Goal: Task Accomplishment & Management: Manage account settings

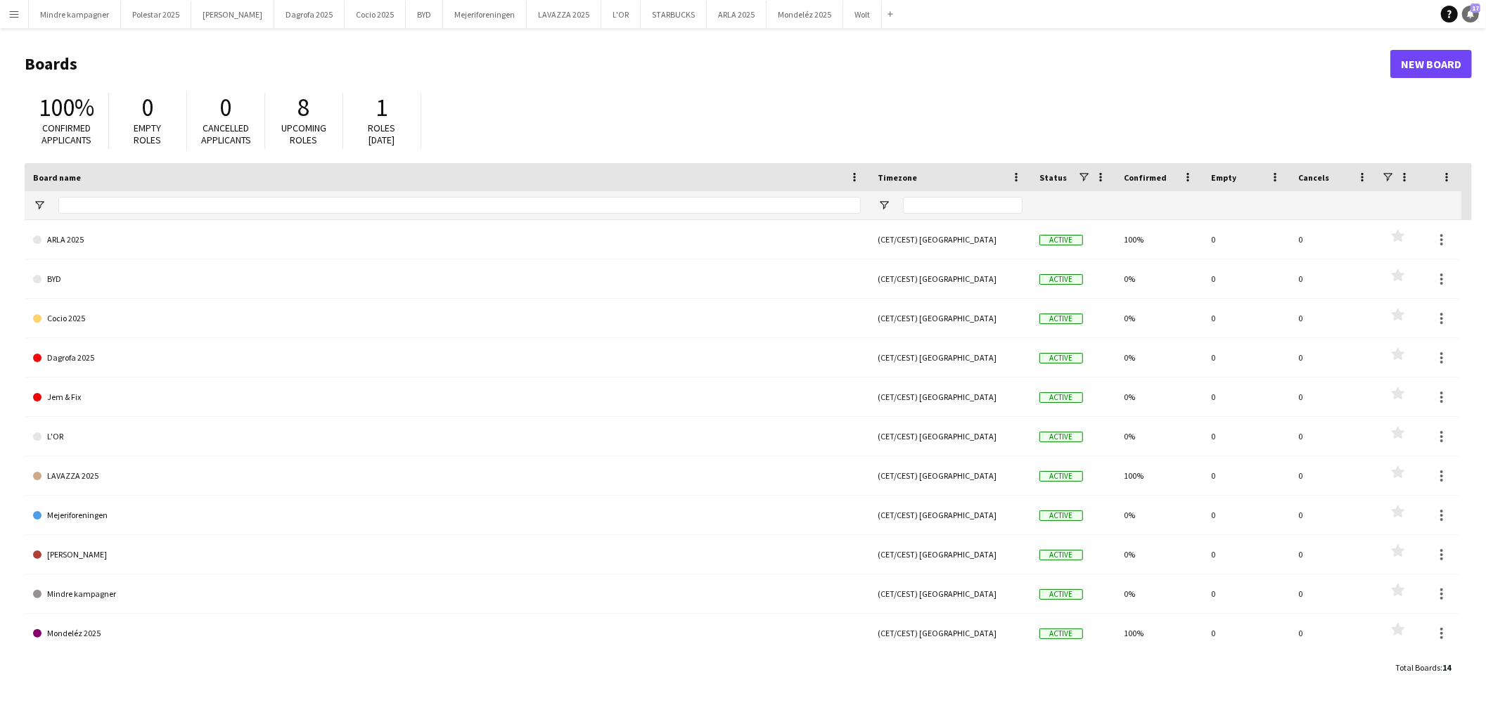
click at [1471, 16] on icon at bounding box center [1470, 13] width 7 height 7
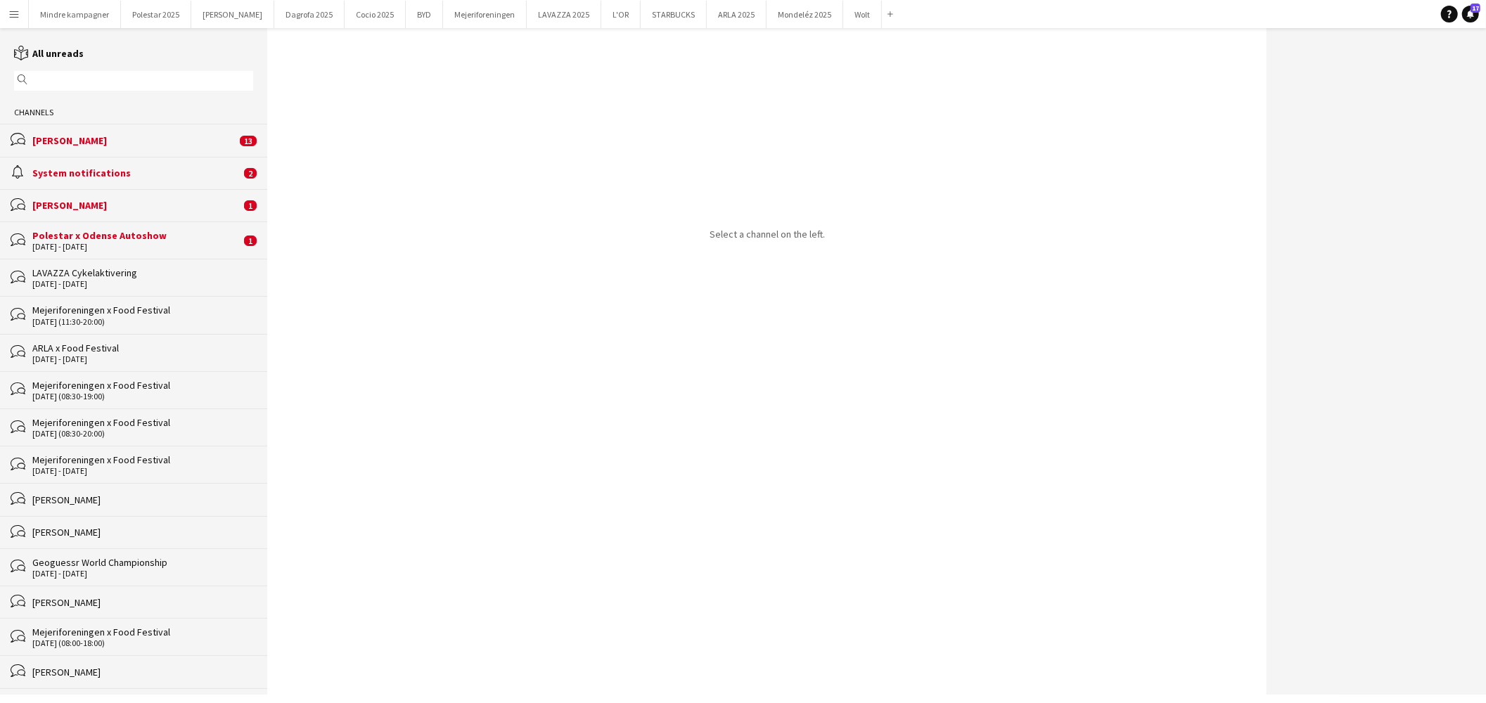
click at [149, 236] on div "Polestar x Odense Autoshow" at bounding box center [136, 235] width 208 height 13
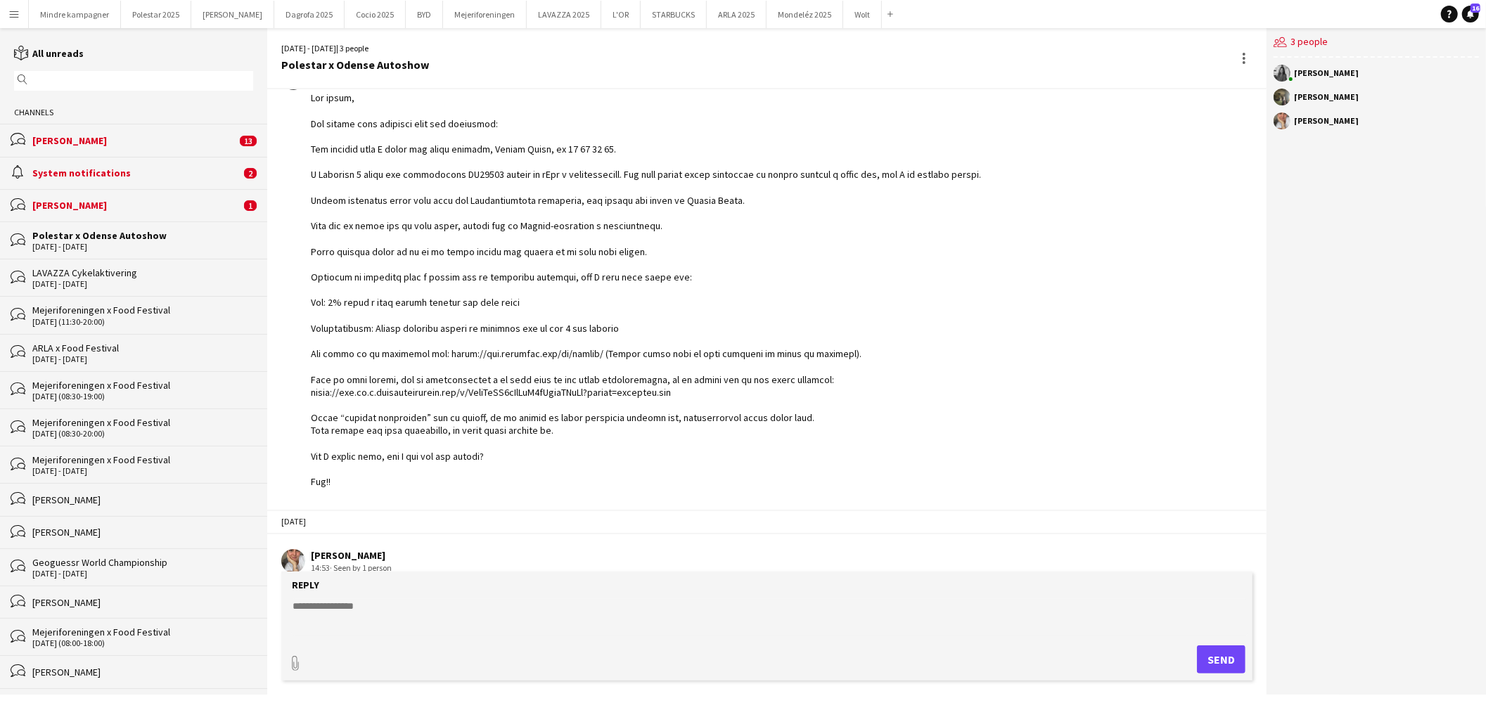
scroll to position [490, 0]
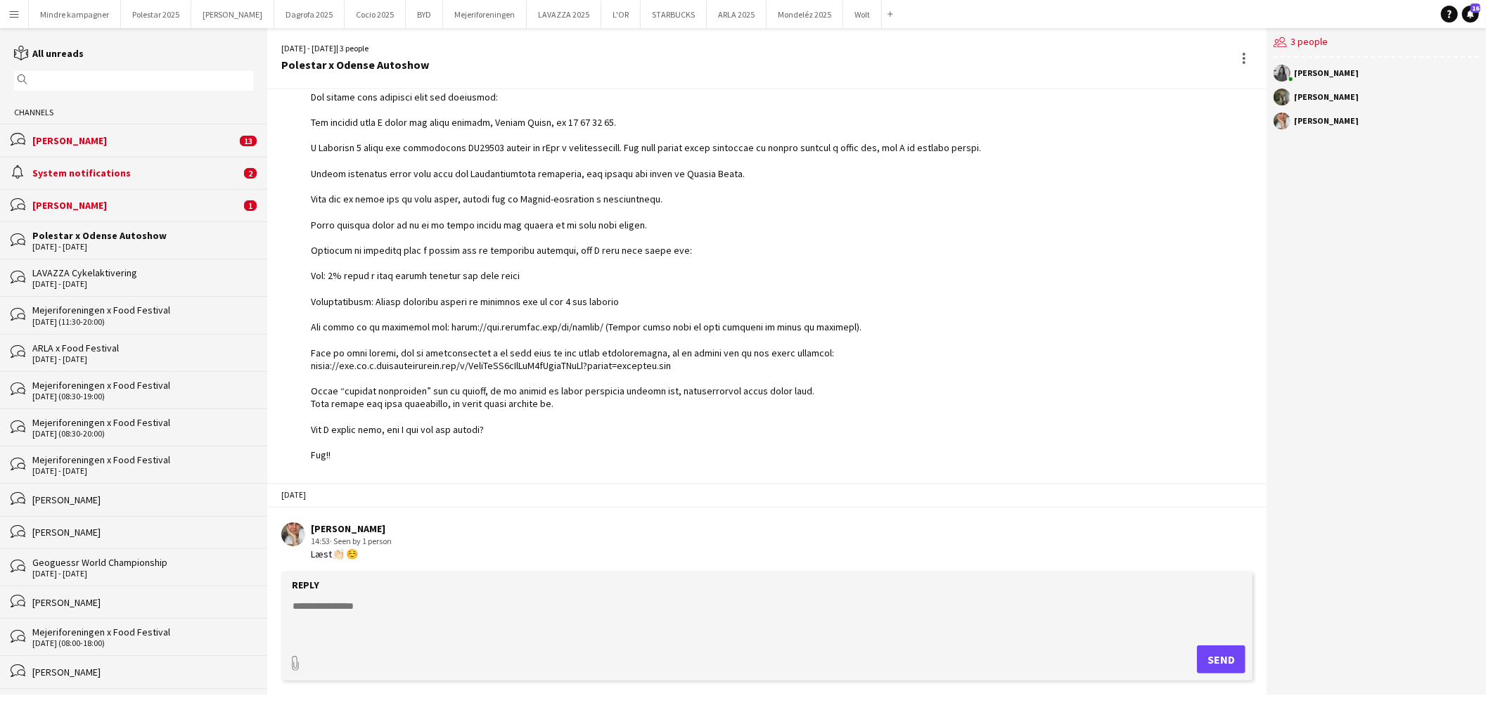
click at [167, 209] on div "[PERSON_NAME]" at bounding box center [136, 205] width 208 height 13
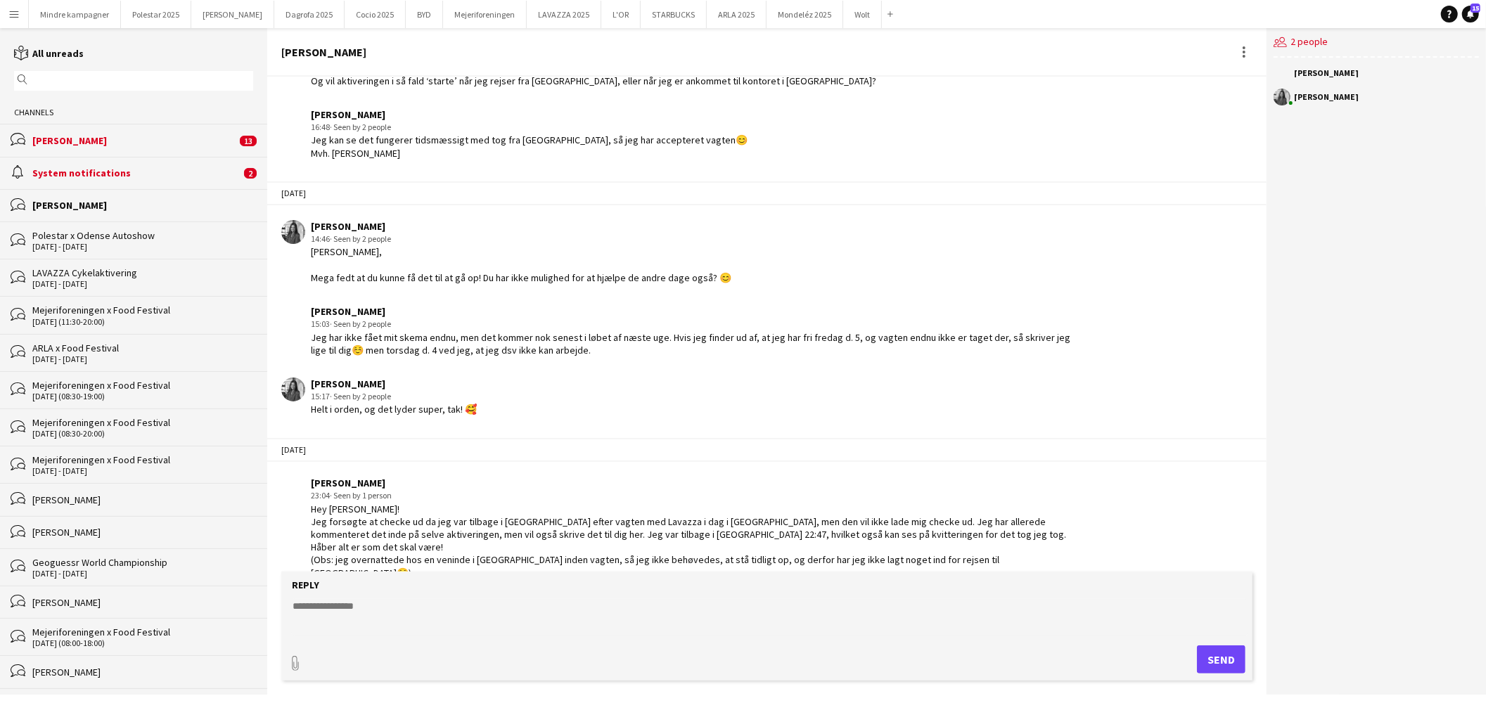
scroll to position [1655, 0]
click at [156, 179] on div "System notifications" at bounding box center [136, 173] width 208 height 13
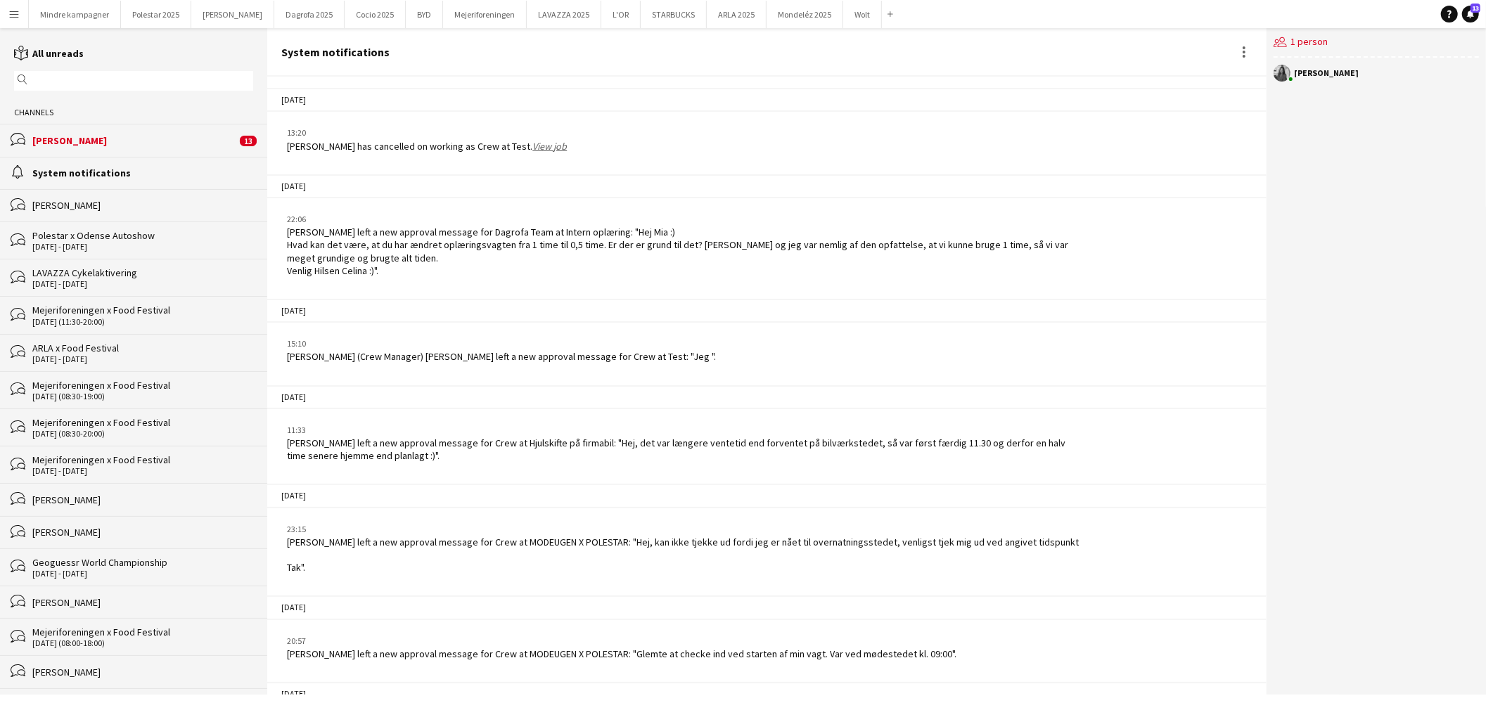
scroll to position [582, 0]
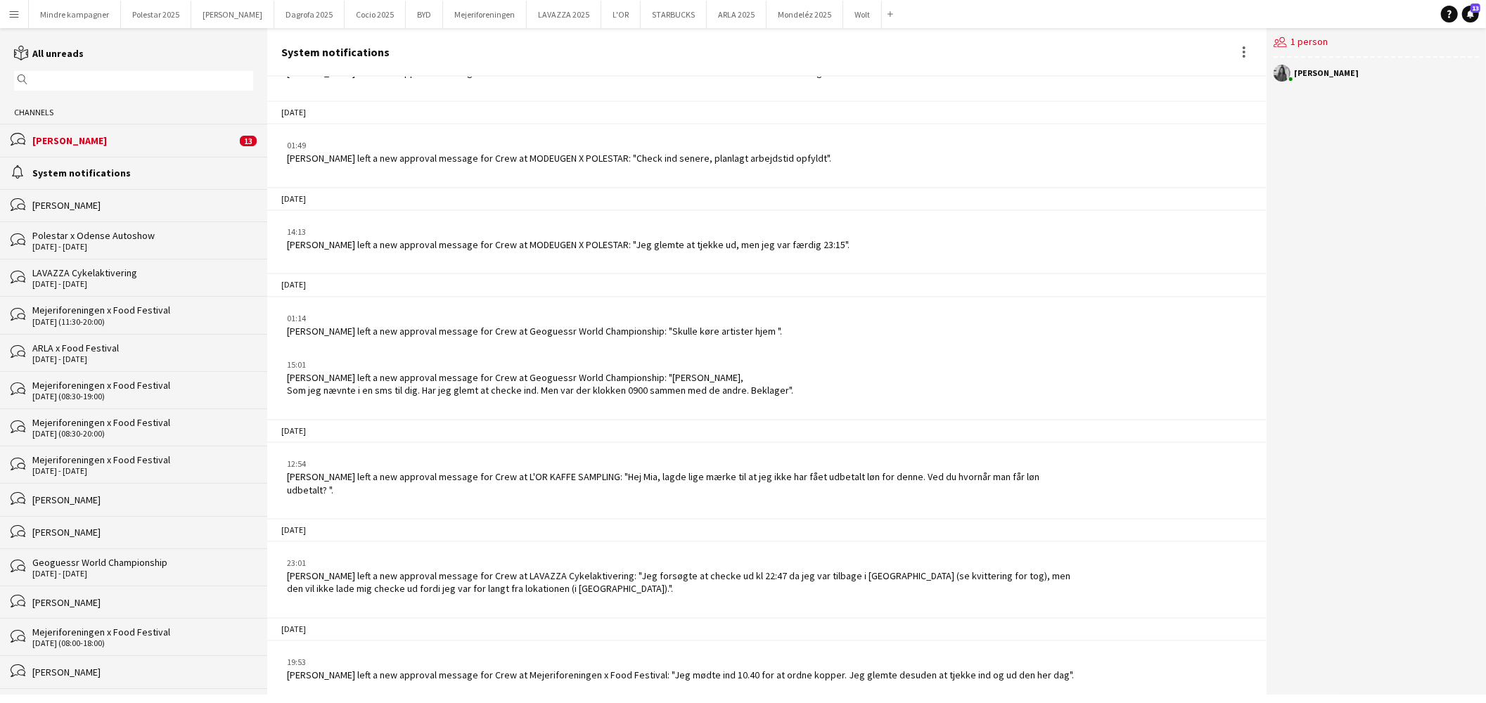
click at [132, 146] on div "[PERSON_NAME]" at bounding box center [134, 140] width 204 height 13
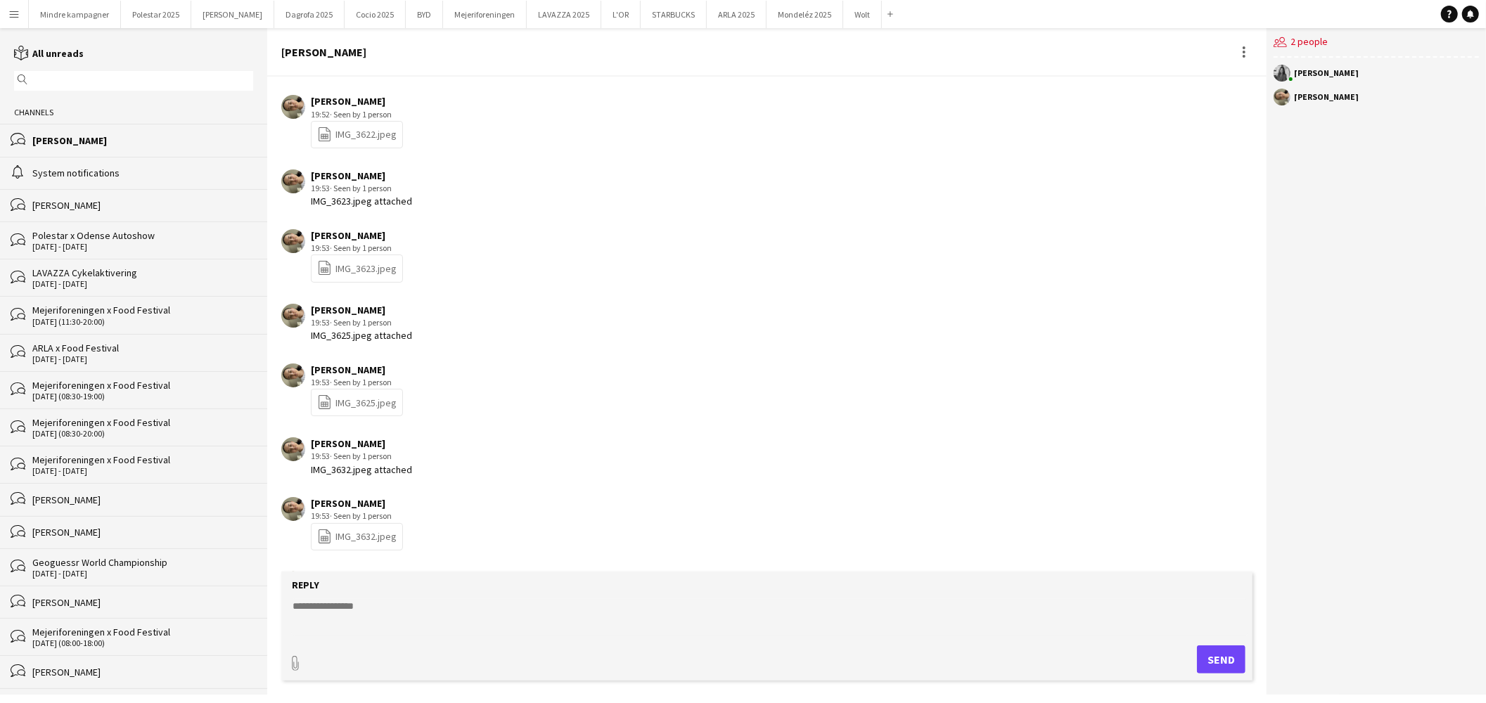
scroll to position [1953, 0]
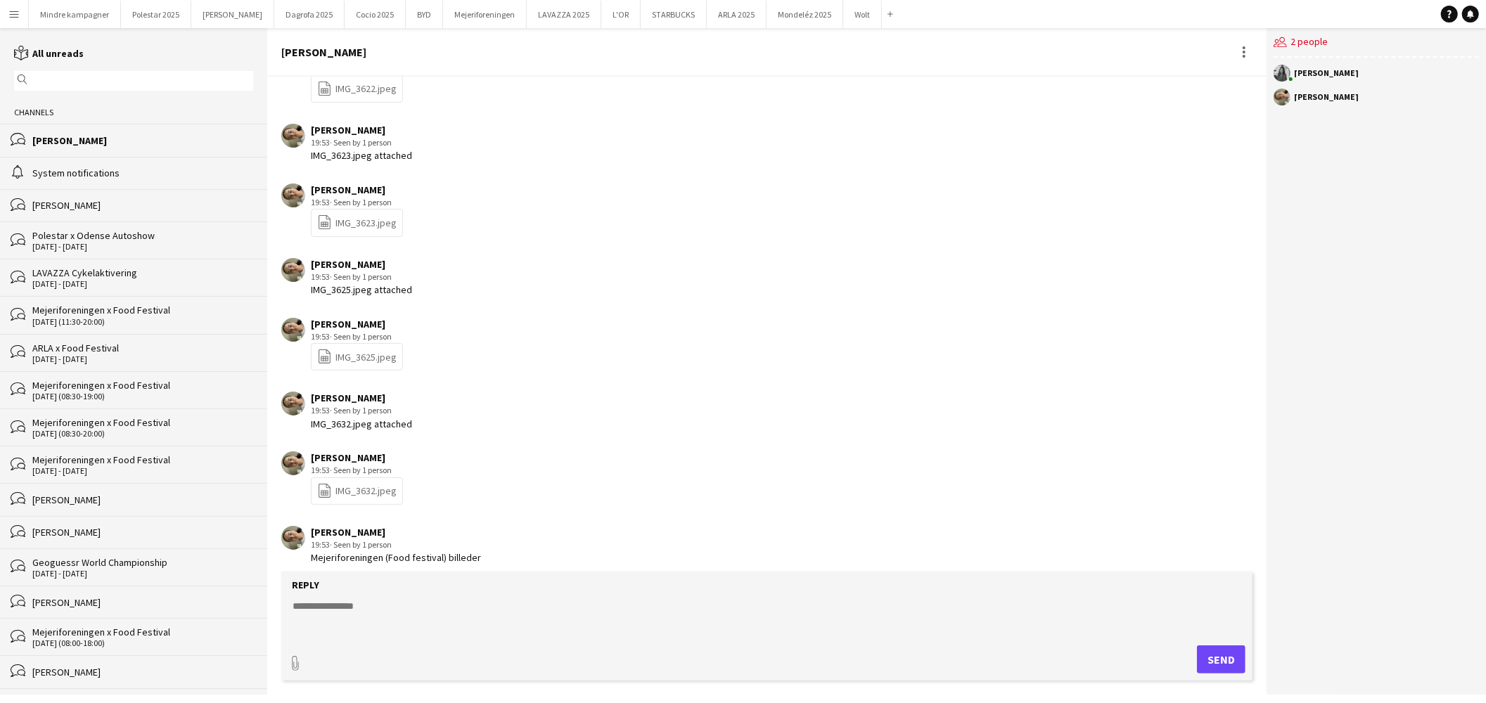
click at [19, 11] on app-icon "Menu" at bounding box center [13, 13] width 11 height 11
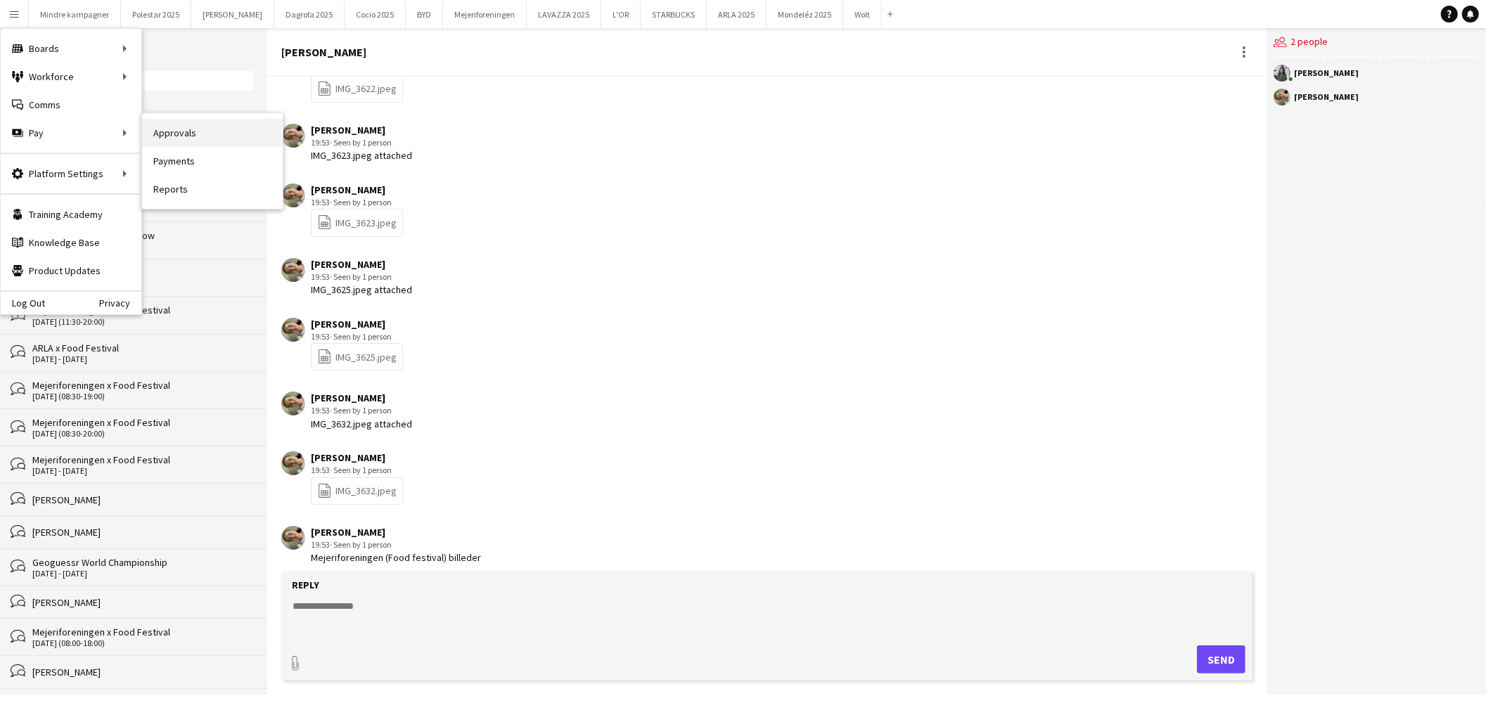
click at [204, 130] on link "Approvals" at bounding box center [212, 133] width 141 height 28
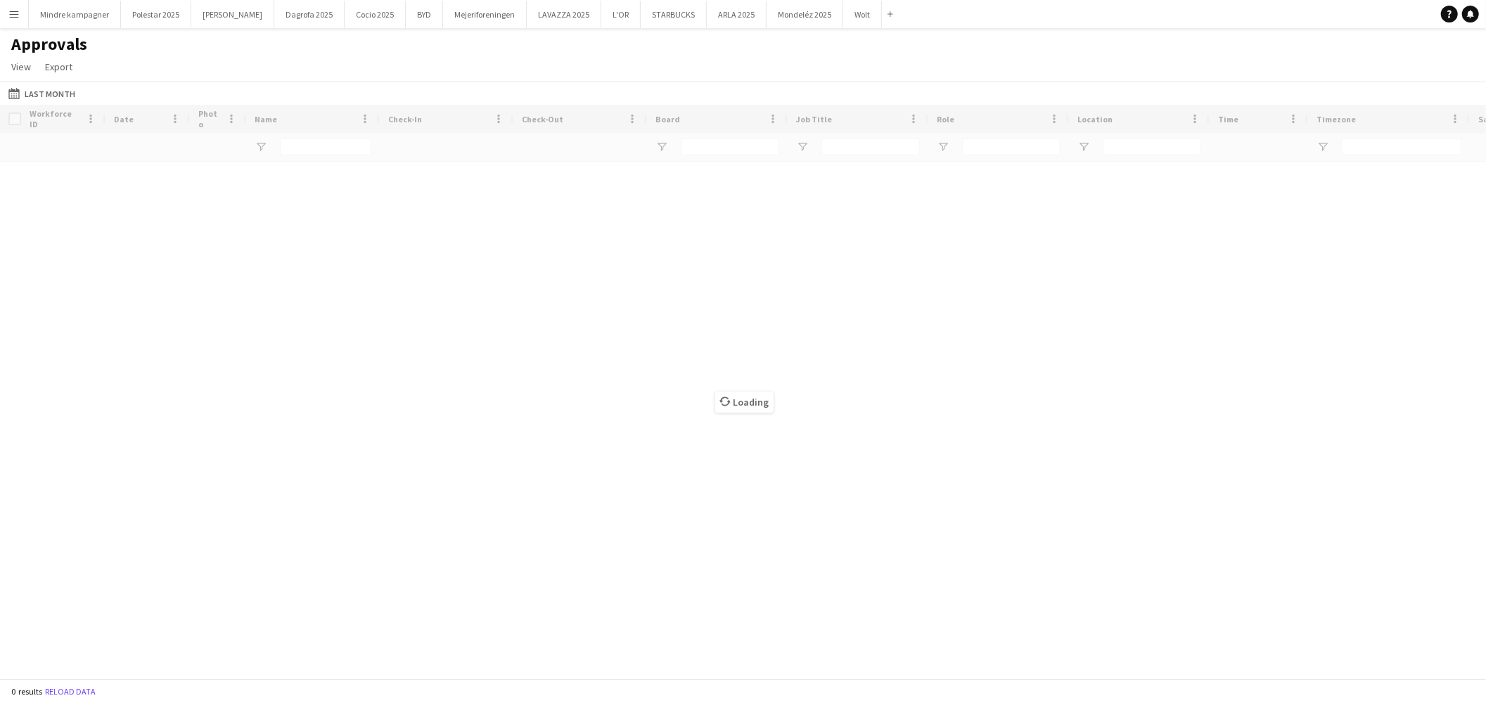
type input "****"
type input "***"
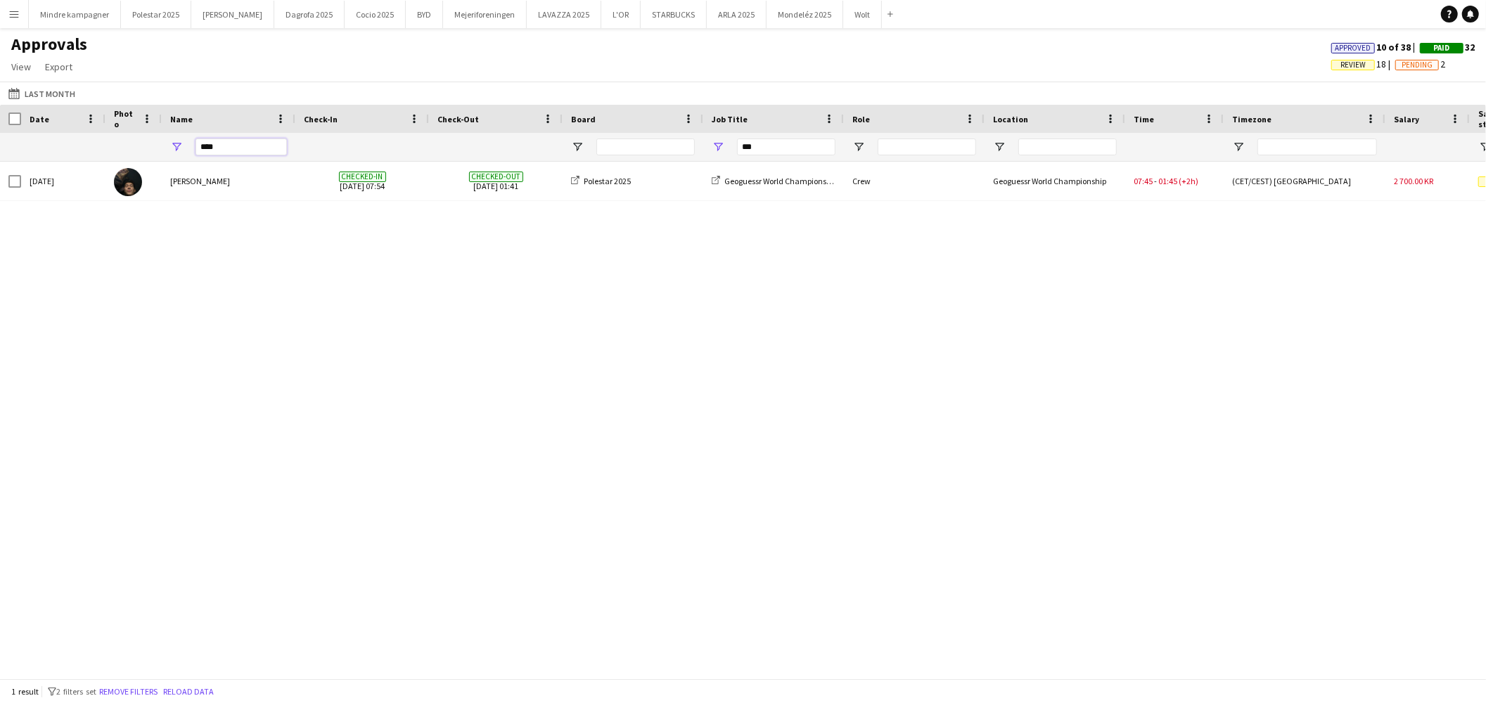
click at [217, 148] on input "****" at bounding box center [241, 147] width 91 height 17
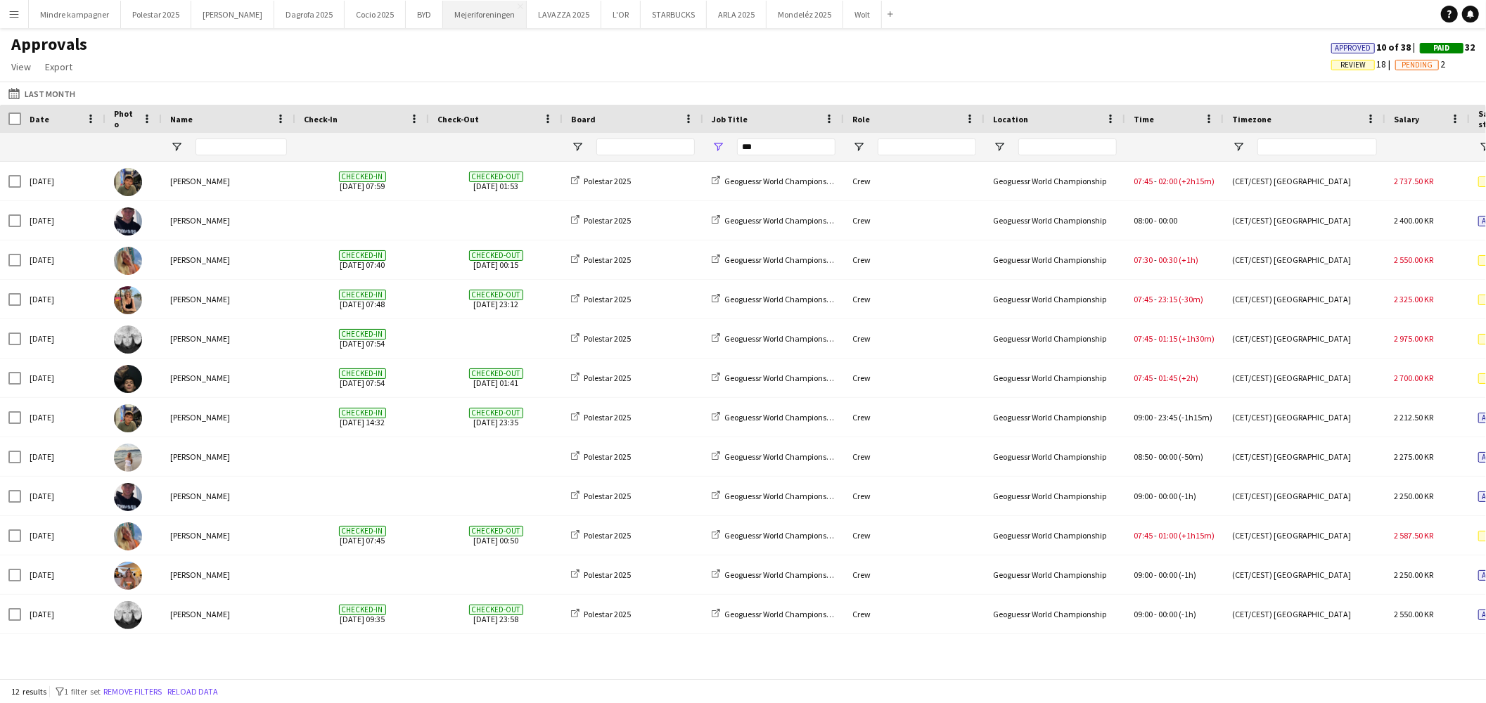
click at [446, 18] on button "Mejeriforeningen Close" at bounding box center [485, 14] width 84 height 27
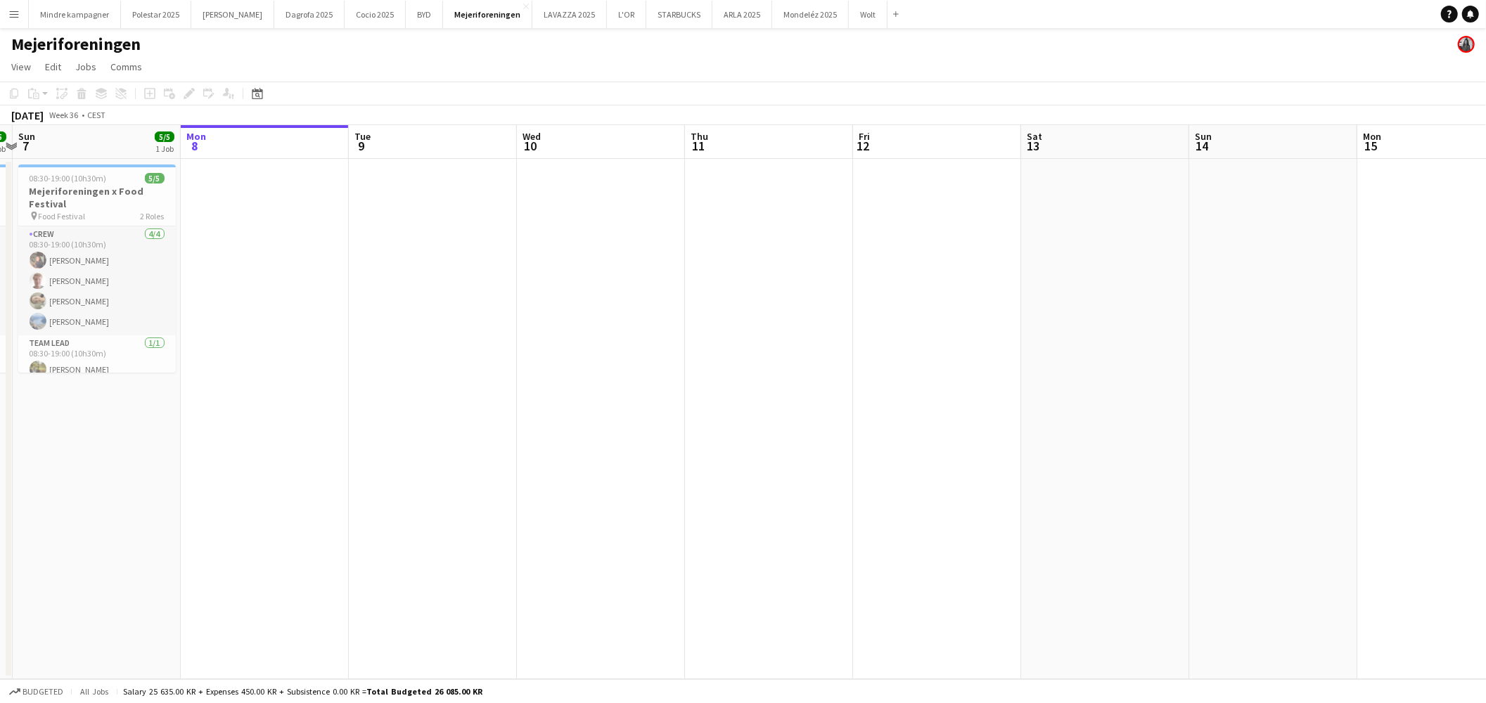
drag, startPoint x: 440, startPoint y: 405, endPoint x: 670, endPoint y: 414, distance: 230.2
click at [649, 414] on app-calendar-viewport "Fri 5 5/5 1 Job Sat 6 5/5 1 Job Sun 7 5/5 1 Job Mon 8 Tue 9 Wed 10 Thu 11 Fri 1…" at bounding box center [743, 402] width 1486 height 554
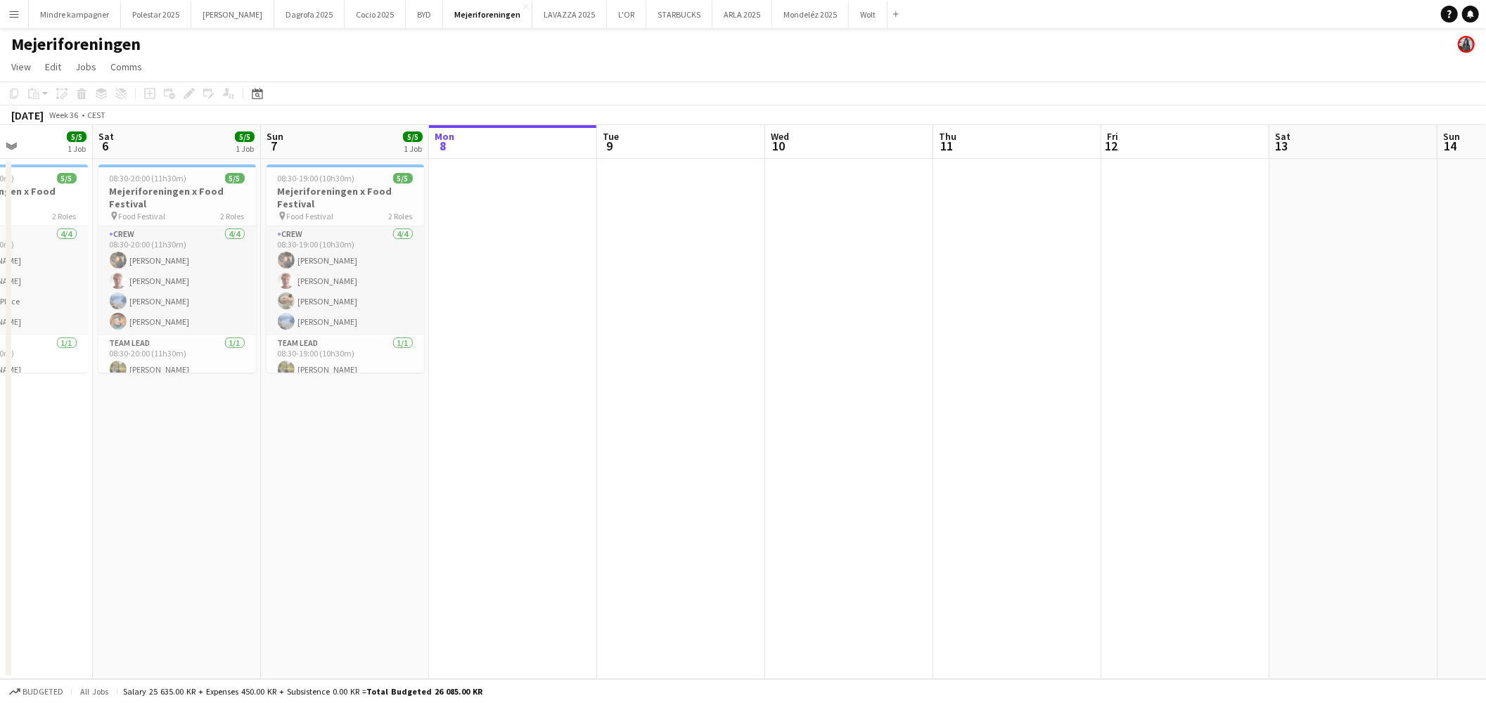
drag, startPoint x: 399, startPoint y: 438, endPoint x: 639, endPoint y: 441, distance: 239.9
click at [600, 441] on app-calendar-viewport "Wed 3 Thu 4 1/1 1 Job Fri 5 5/5 1 Job Sat 6 5/5 1 Job Sun 7 5/5 1 Job Mon 8 Tue…" at bounding box center [743, 402] width 1486 height 554
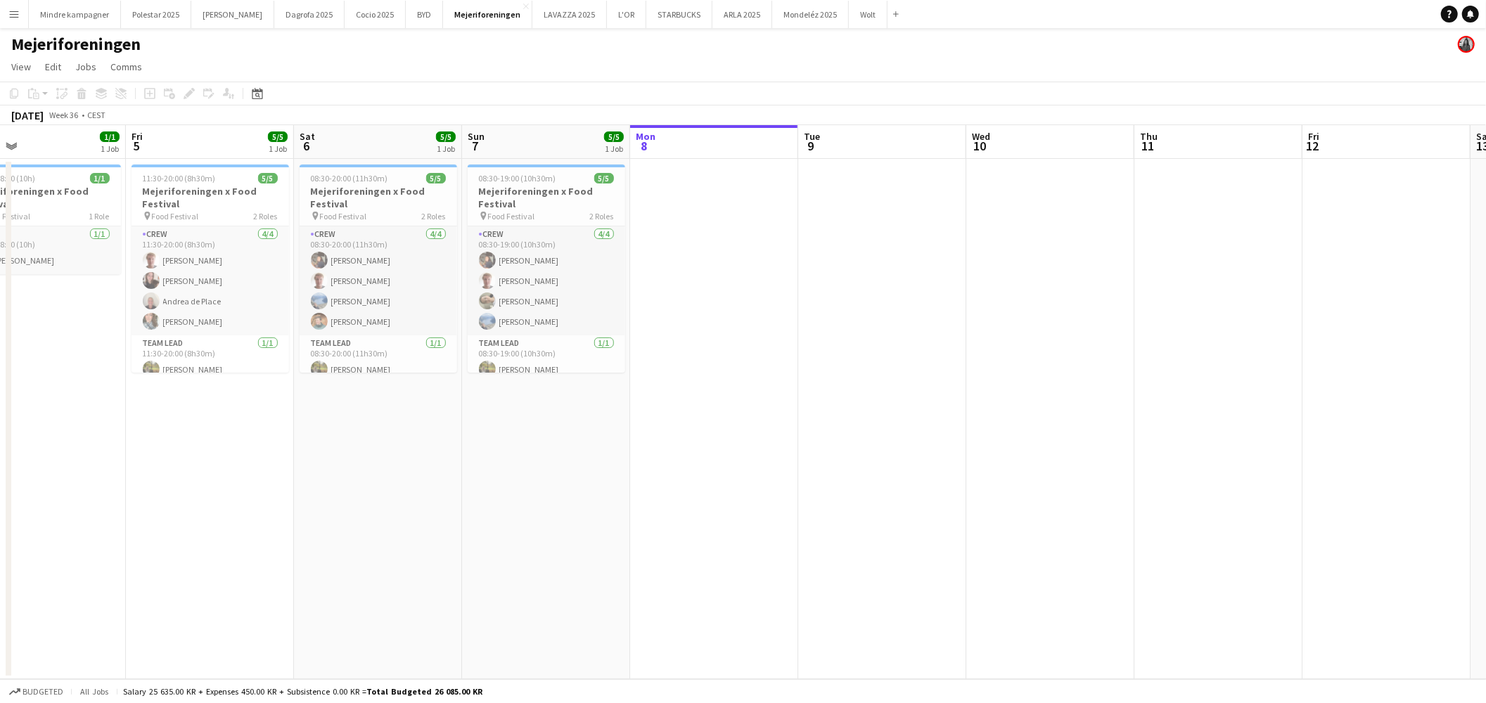
drag, startPoint x: 408, startPoint y: 473, endPoint x: 791, endPoint y: 487, distance: 383.6
click at [753, 486] on app-calendar-viewport "Tue 2 Wed 3 Thu 4 1/1 1 Job Fri 5 5/5 1 Job Sat 6 5/5 1 Job Sun 7 5/5 1 Job Mon…" at bounding box center [743, 402] width 1486 height 554
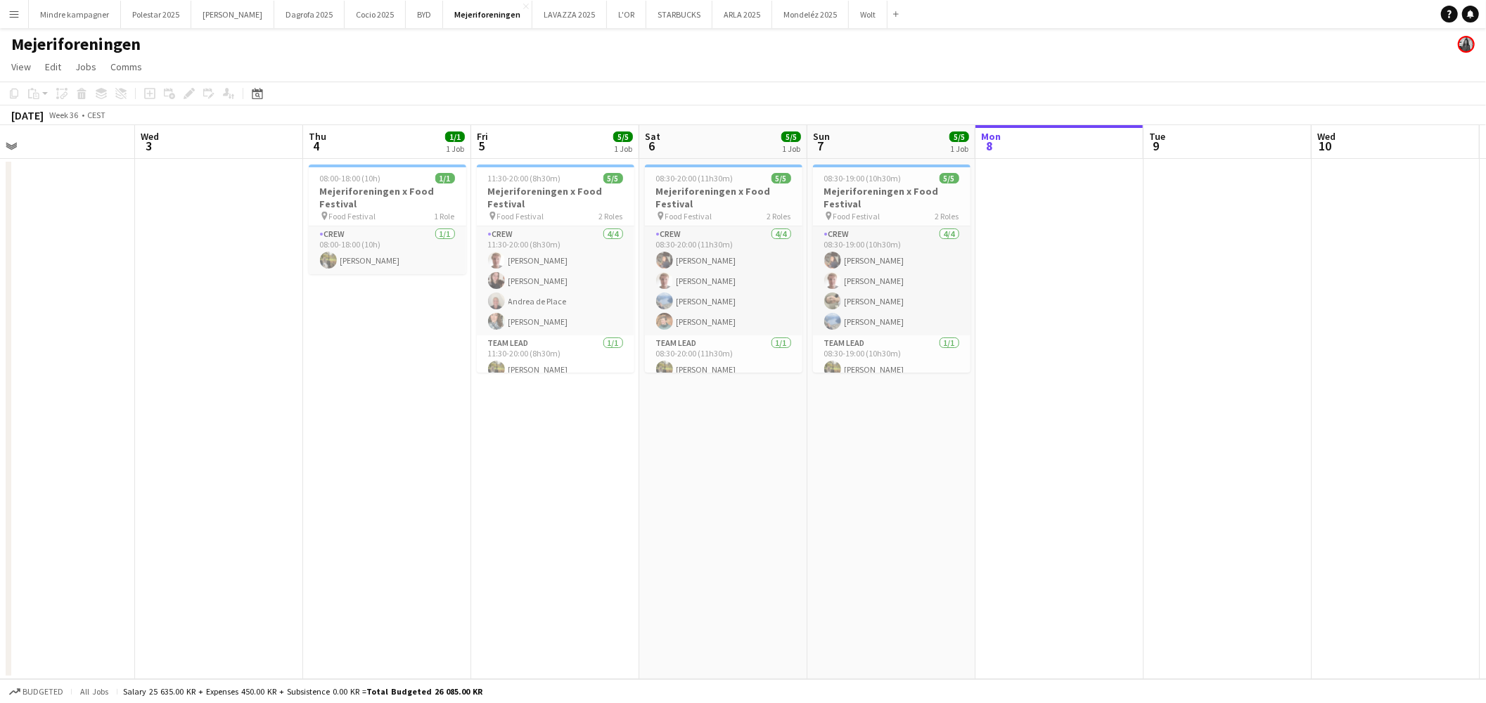
drag, startPoint x: 640, startPoint y: 502, endPoint x: 767, endPoint y: 503, distance: 127.3
click at [767, 503] on app-calendar-viewport "Sun 31 Mon 1 Tue 2 Wed 3 Thu 4 1/1 1 Job Fri 5 5/5 1 Job Sat 6 5/5 1 Job Sun 7 …" at bounding box center [743, 402] width 1486 height 554
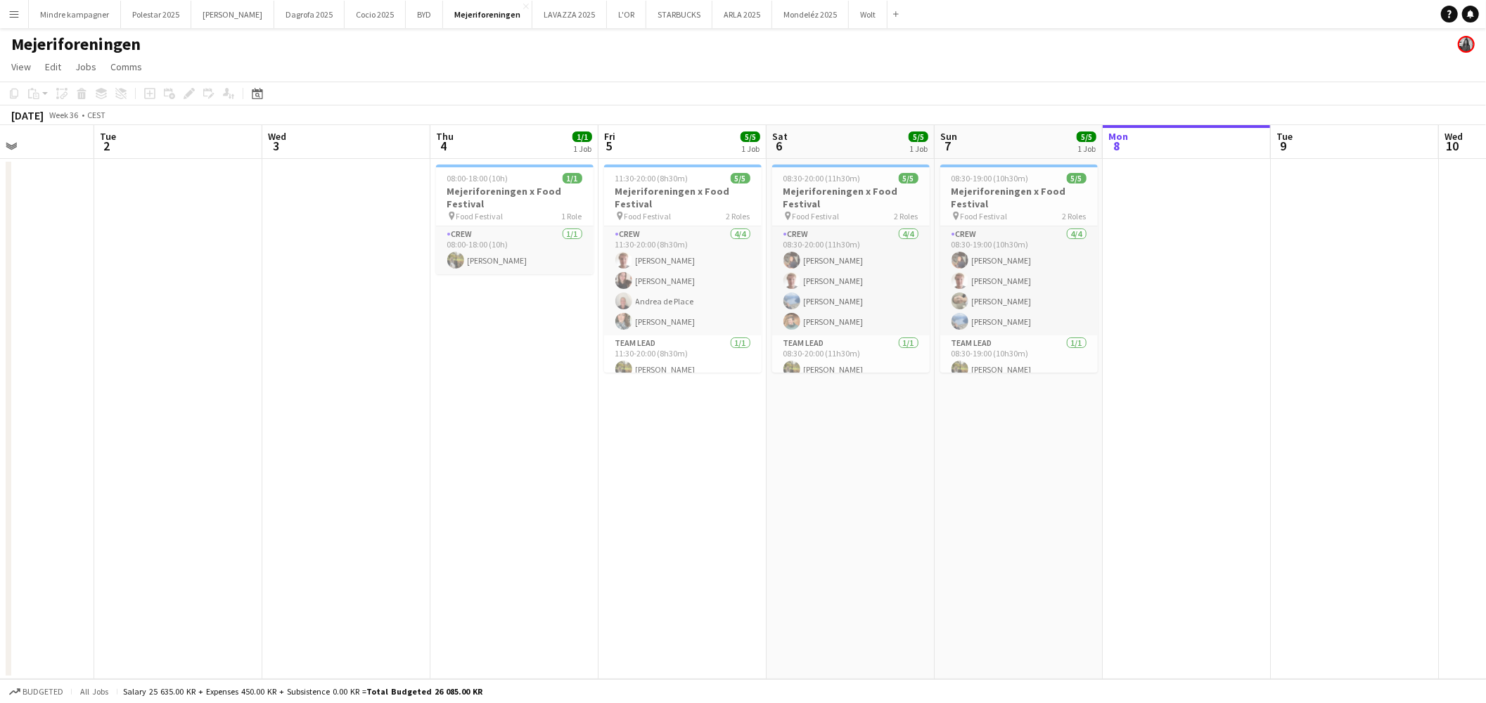
click at [529, 432] on app-date-cell "08:00-18:00 (10h) 1/1 Mejeriforeningen x Food Festival pin Food Festival 1 Role…" at bounding box center [514, 419] width 168 height 521
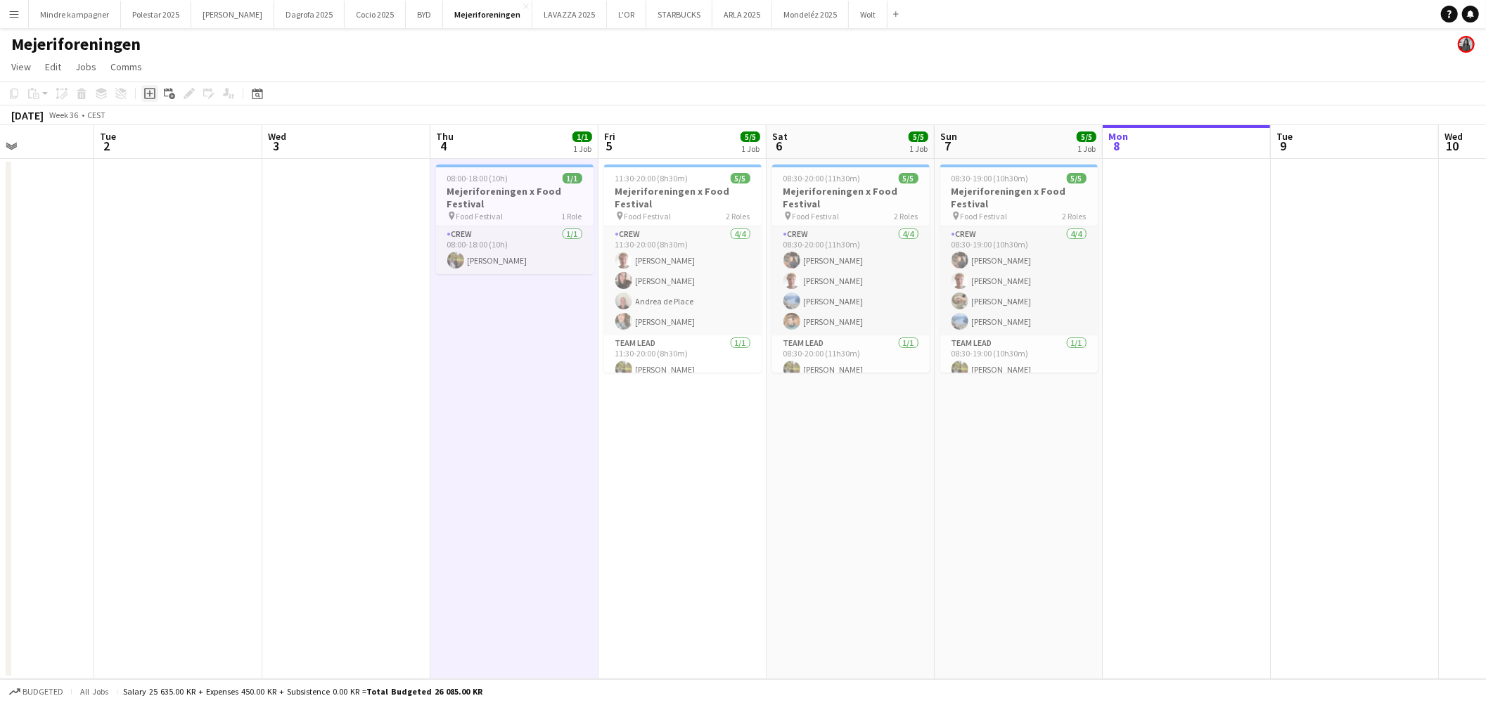
click at [144, 91] on icon "Add job" at bounding box center [149, 93] width 11 height 11
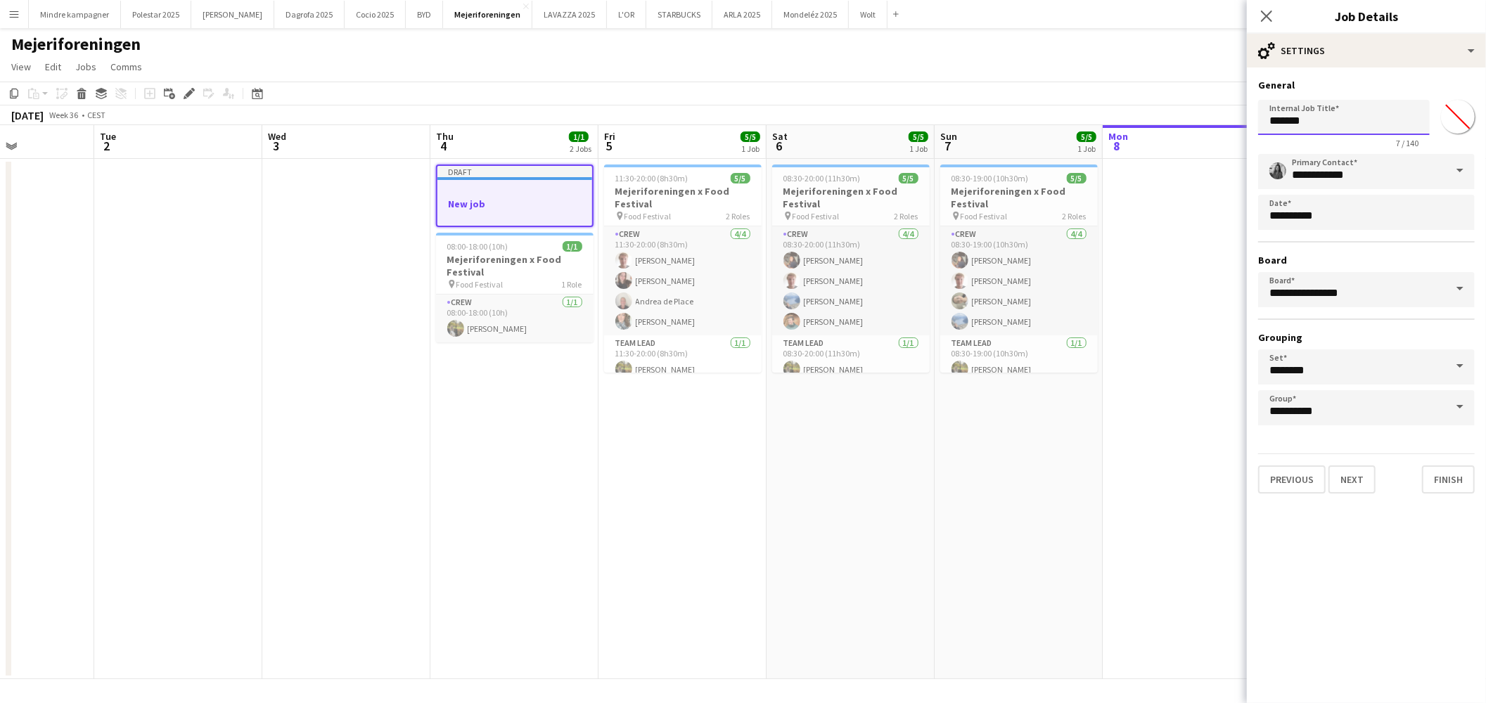
click at [1334, 123] on input "*******" at bounding box center [1344, 117] width 172 height 35
click at [1334, 125] on input "*******" at bounding box center [1344, 117] width 172 height 35
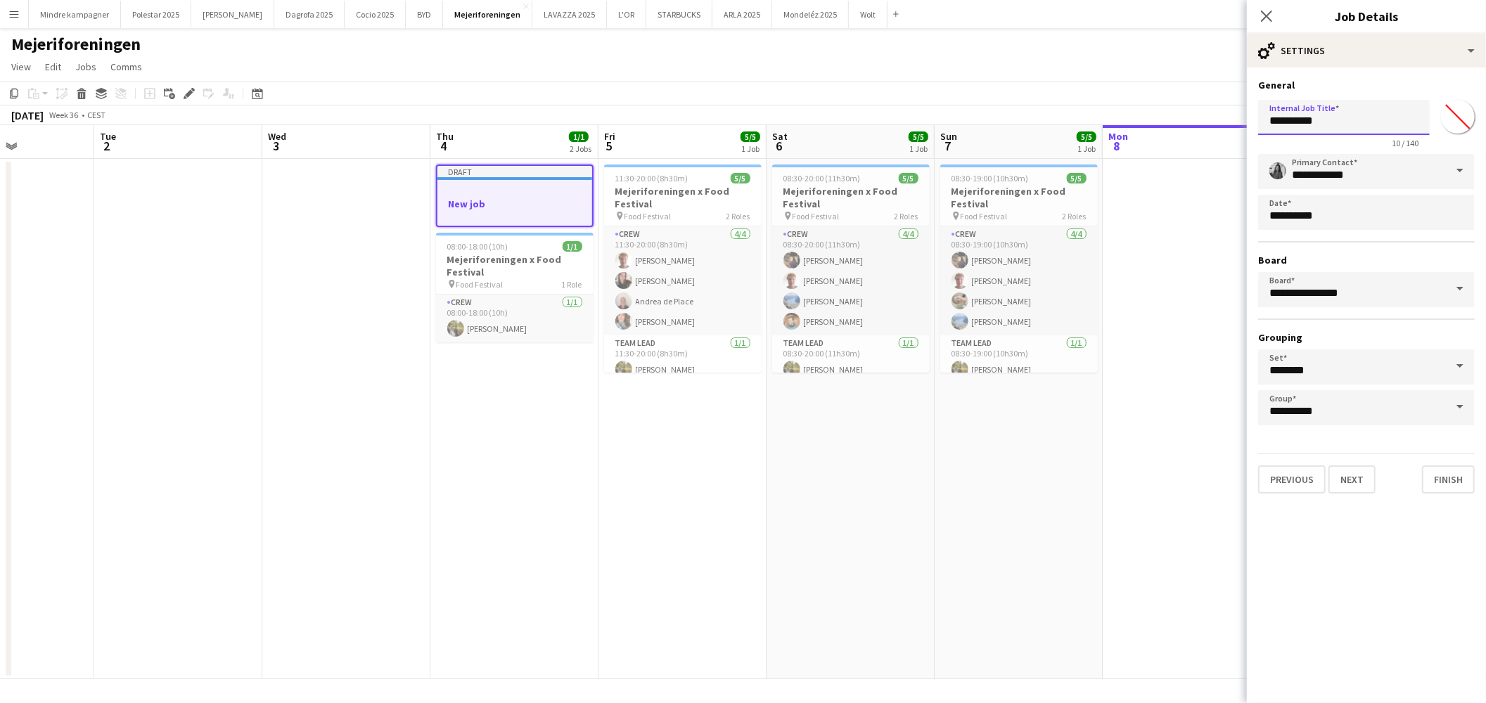
type input "**********"
click at [1356, 474] on button "Next" at bounding box center [1352, 480] width 47 height 28
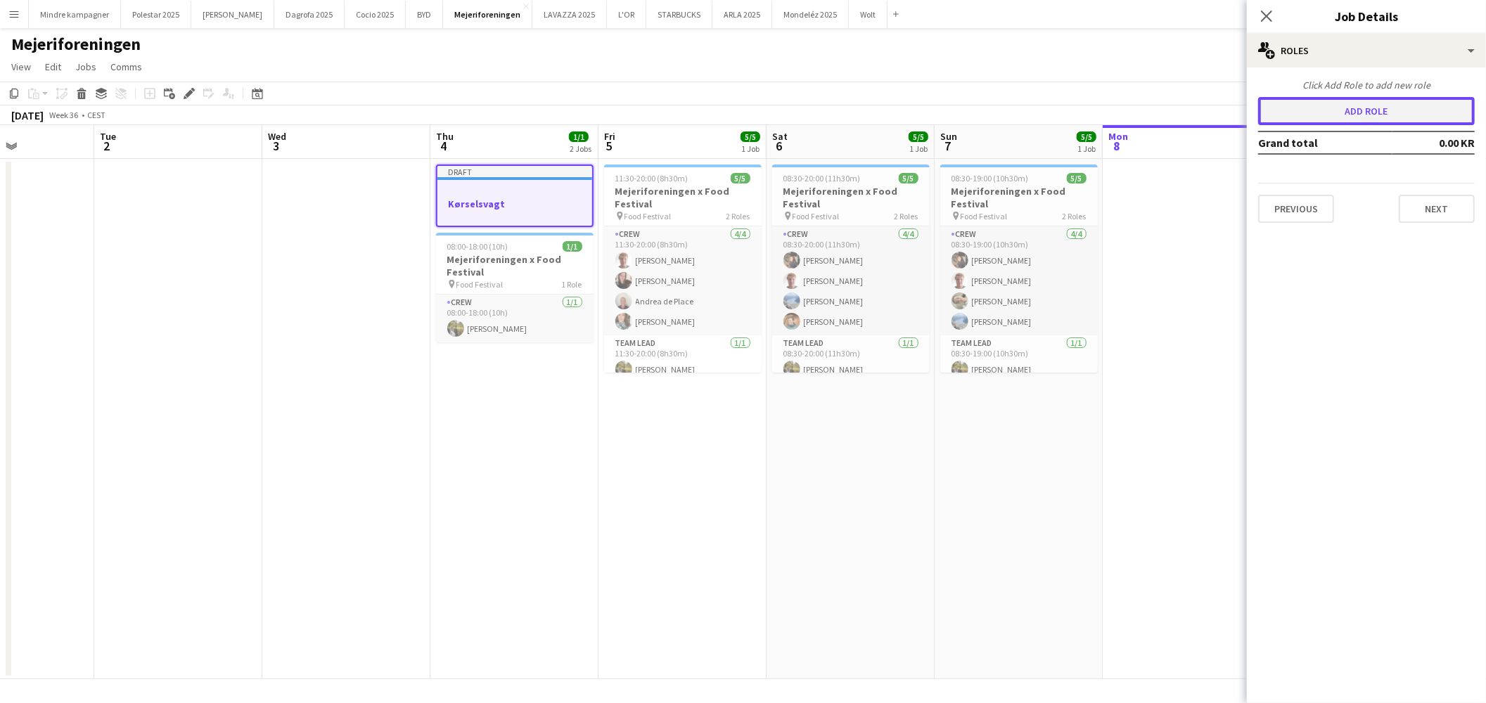
click at [1396, 113] on button "Add role" at bounding box center [1366, 111] width 217 height 28
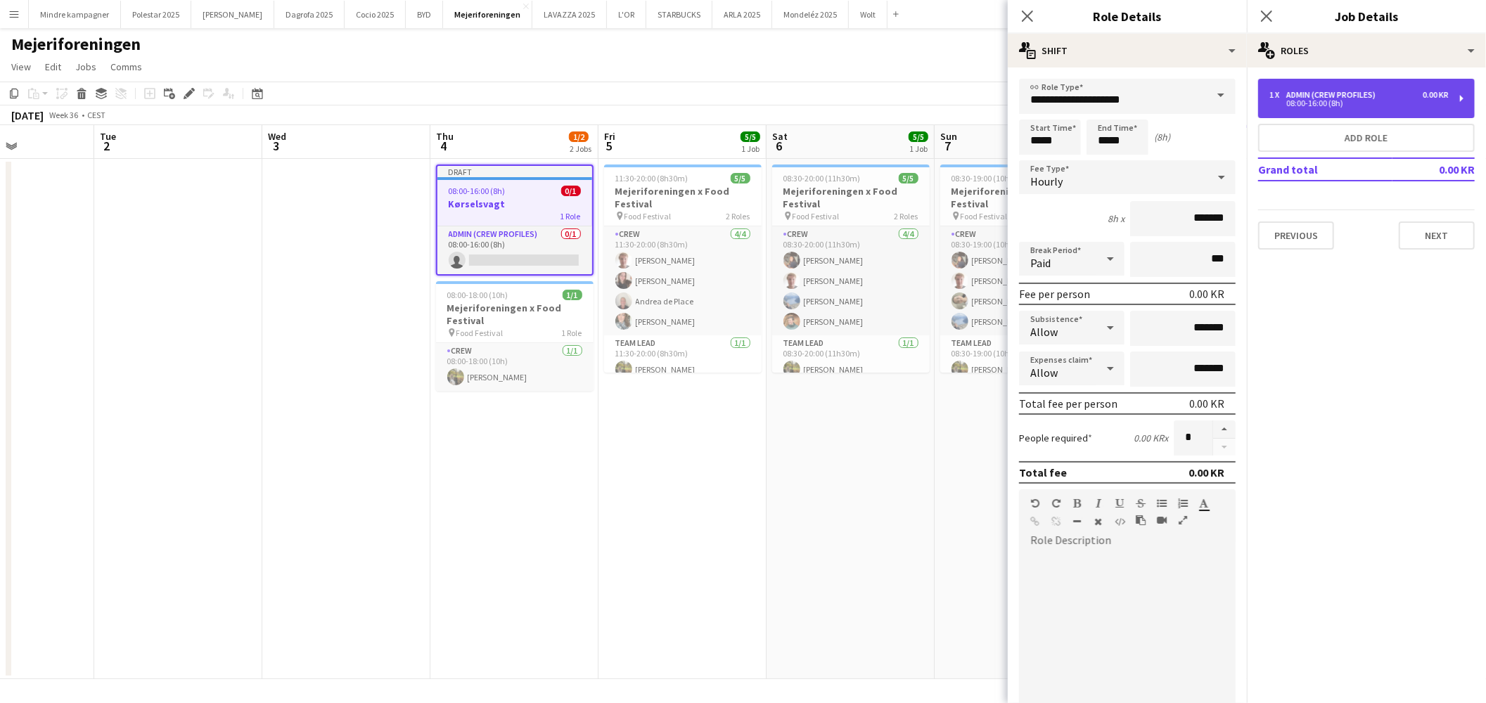
click at [1314, 89] on div "1 x Admin (crew profiles) 0.00 KR 08:00-16:00 (8h)" at bounding box center [1366, 98] width 217 height 39
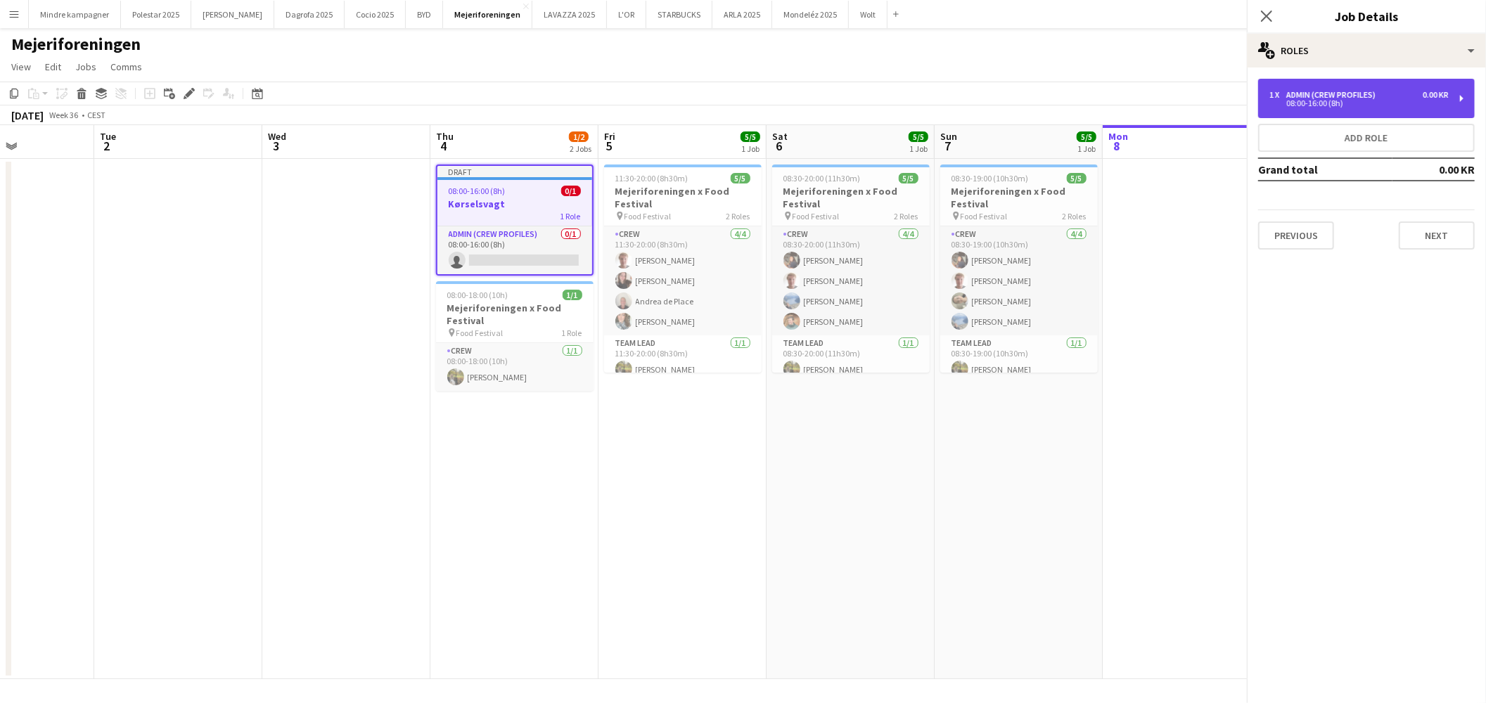
click at [1314, 89] on div "1 x Admin (crew profiles) 0.00 KR 08:00-16:00 (8h)" at bounding box center [1366, 98] width 217 height 39
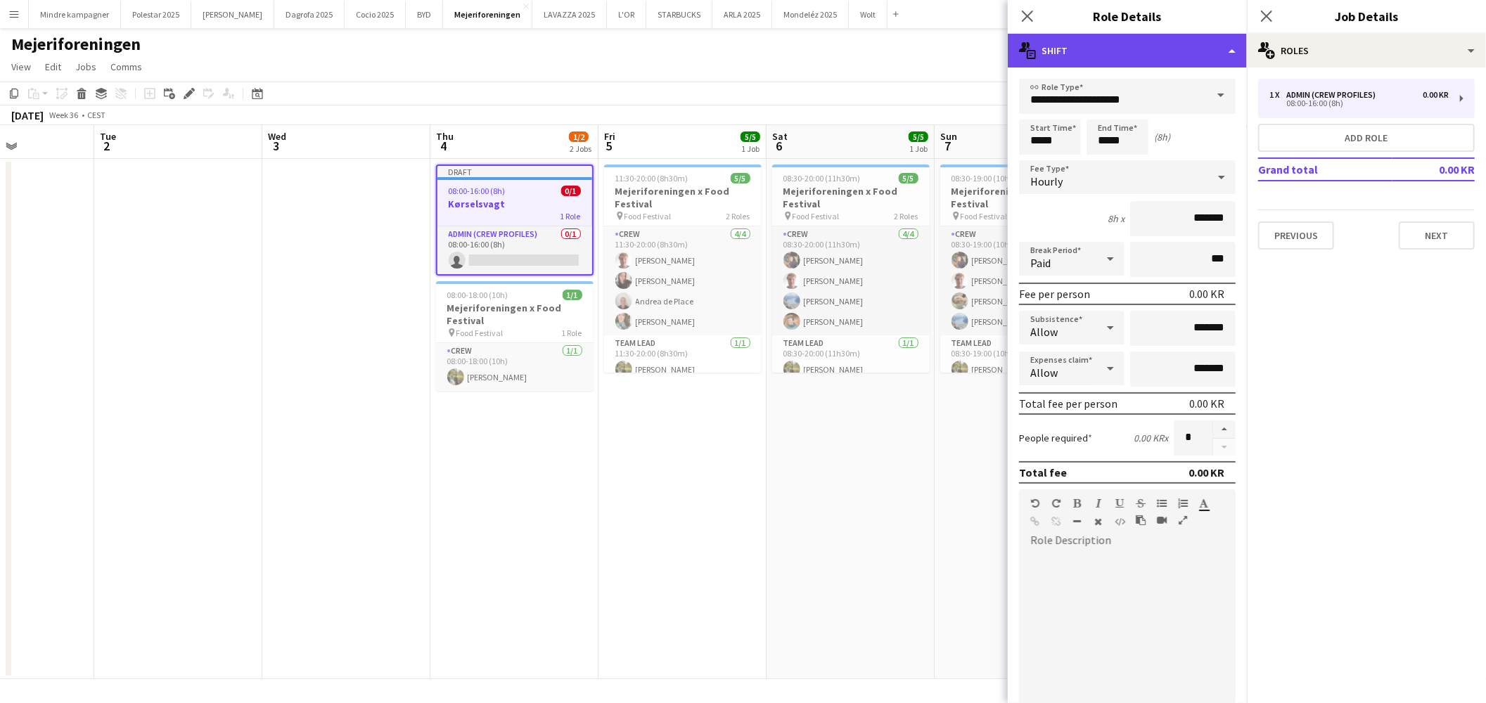
click at [1166, 51] on div "multiple-actions-text Shift" at bounding box center [1127, 51] width 239 height 34
click at [1075, 59] on div "multiple-actions-text Shift" at bounding box center [1127, 51] width 239 height 34
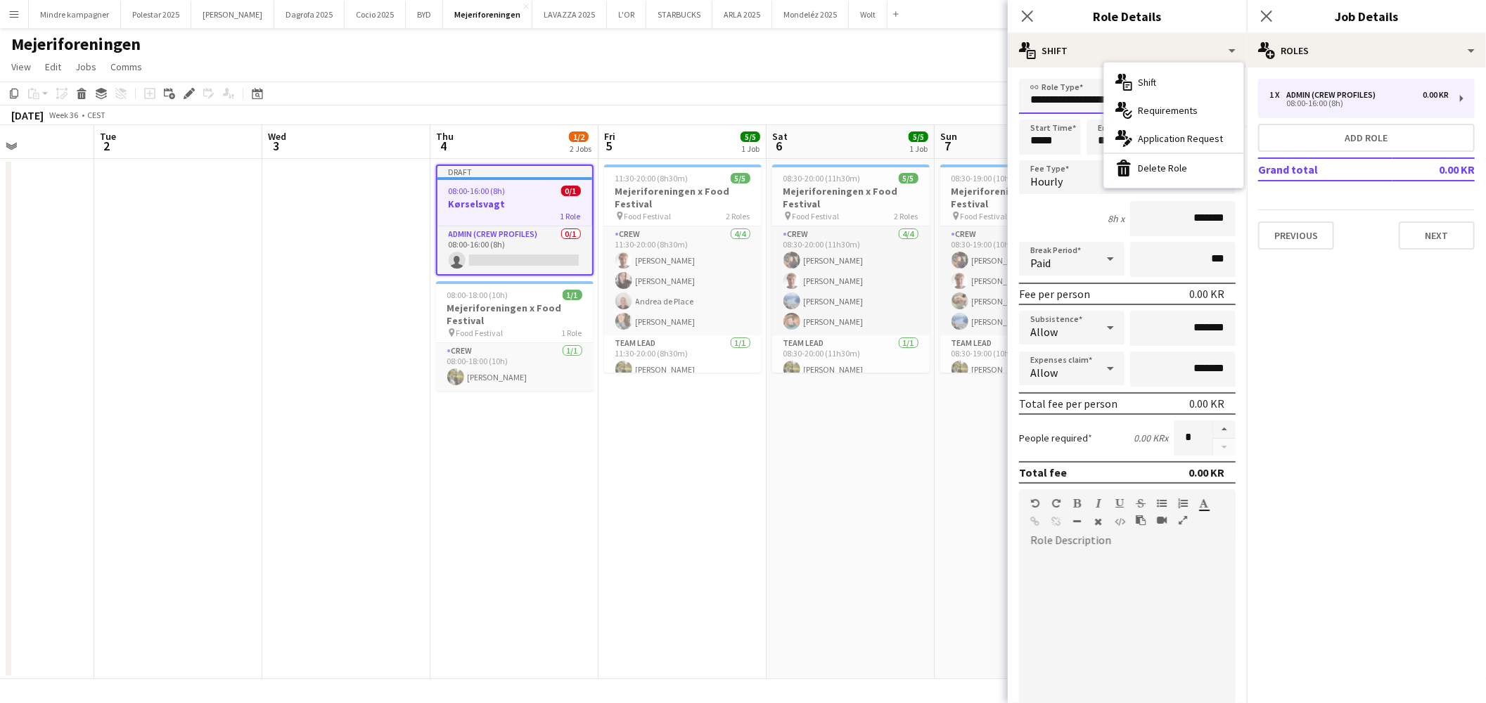
click at [1092, 101] on input "**********" at bounding box center [1127, 96] width 217 height 35
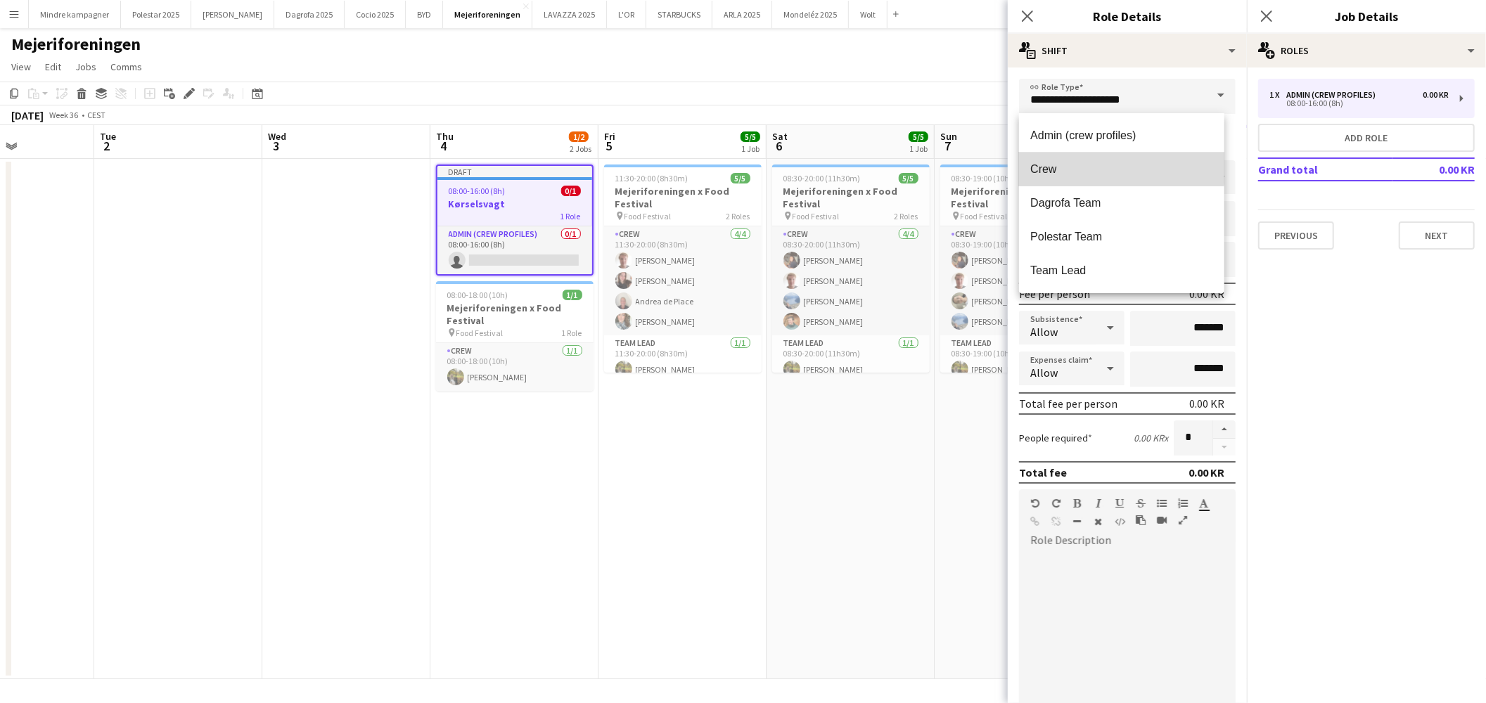
click at [1077, 164] on span "Crew" at bounding box center [1121, 168] width 182 height 13
type input "****"
type input "*********"
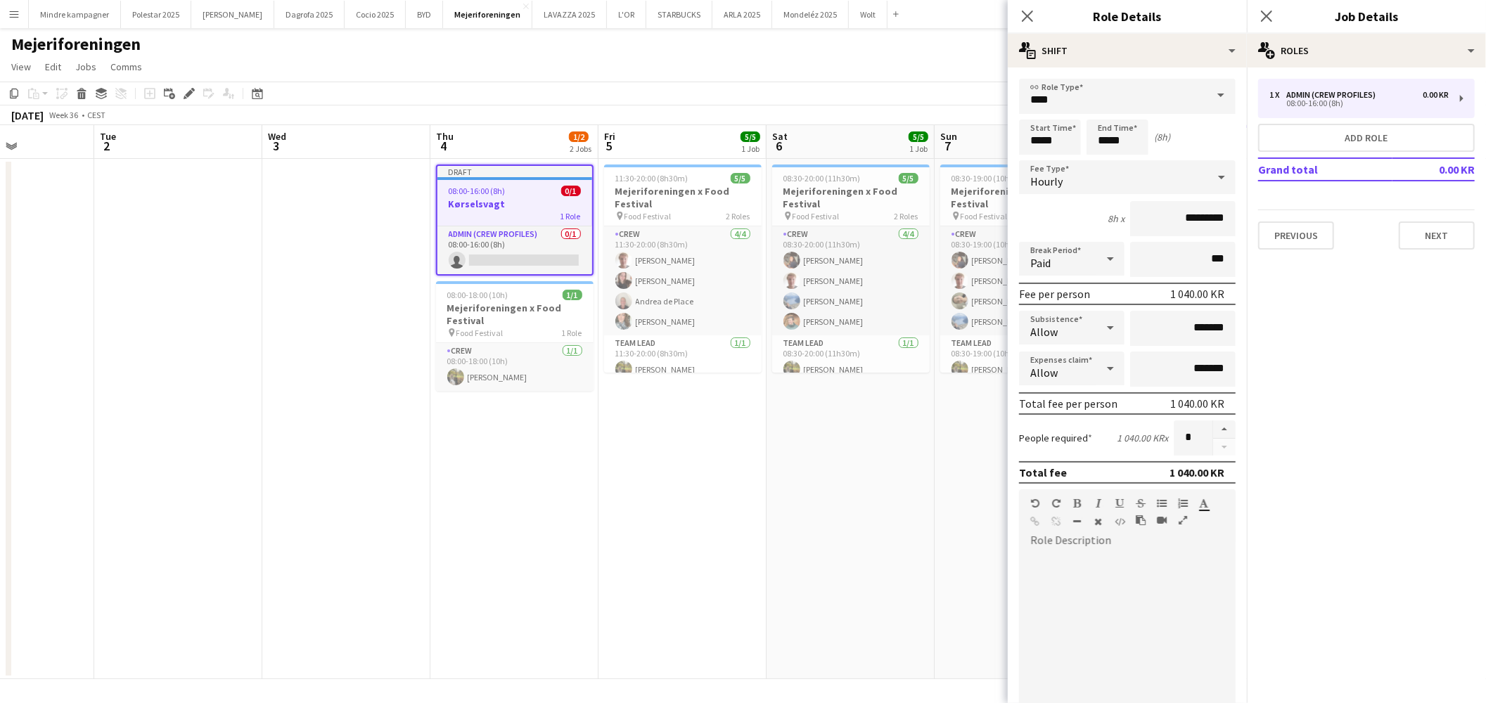
click at [1379, 353] on mat-expansion-panel "pencil3 General details 1 x Admin (crew profiles) 0.00 KR 08:00-16:00 (8h) Add …" at bounding box center [1366, 386] width 239 height 636
click at [1045, 138] on input "*****" at bounding box center [1050, 137] width 62 height 35
click at [1038, 110] on div at bounding box center [1036, 113] width 28 height 14
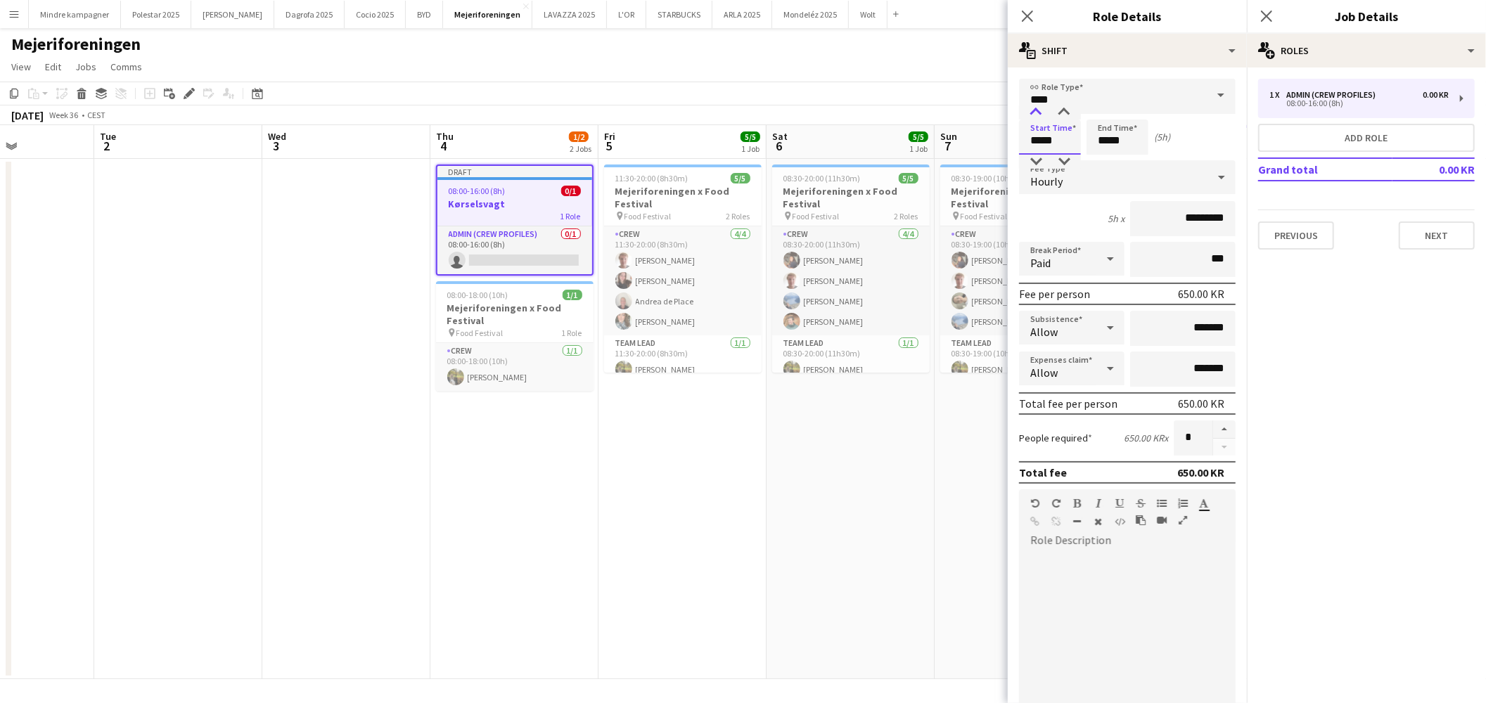
click at [1038, 110] on div at bounding box center [1036, 113] width 28 height 14
click at [1059, 113] on div at bounding box center [1064, 113] width 28 height 14
type input "*****"
click at [1059, 113] on div at bounding box center [1064, 113] width 28 height 14
click at [1113, 143] on input "*****" at bounding box center [1118, 137] width 62 height 35
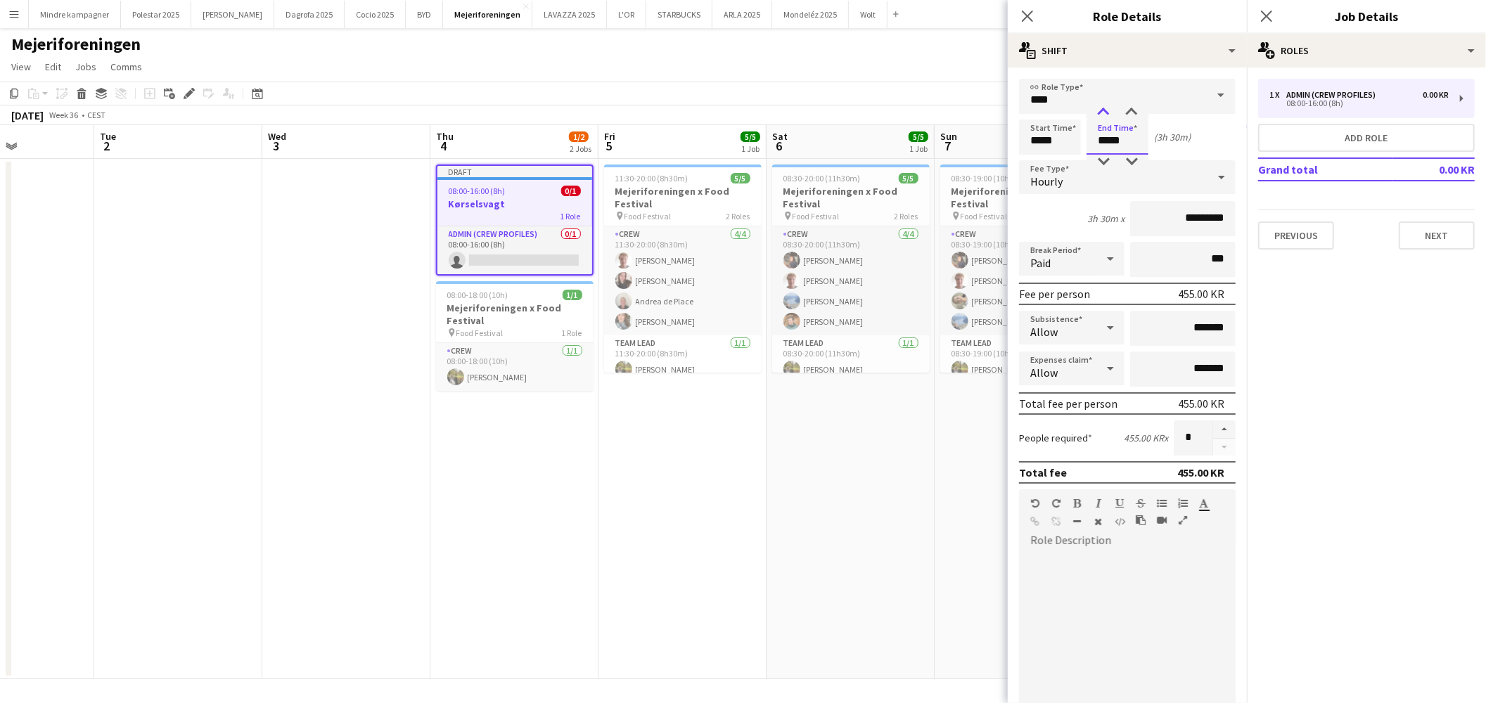
click at [1107, 115] on div at bounding box center [1104, 113] width 28 height 14
click at [1107, 114] on div at bounding box center [1104, 113] width 28 height 14
type input "*****"
click at [1107, 114] on div at bounding box center [1104, 113] width 28 height 14
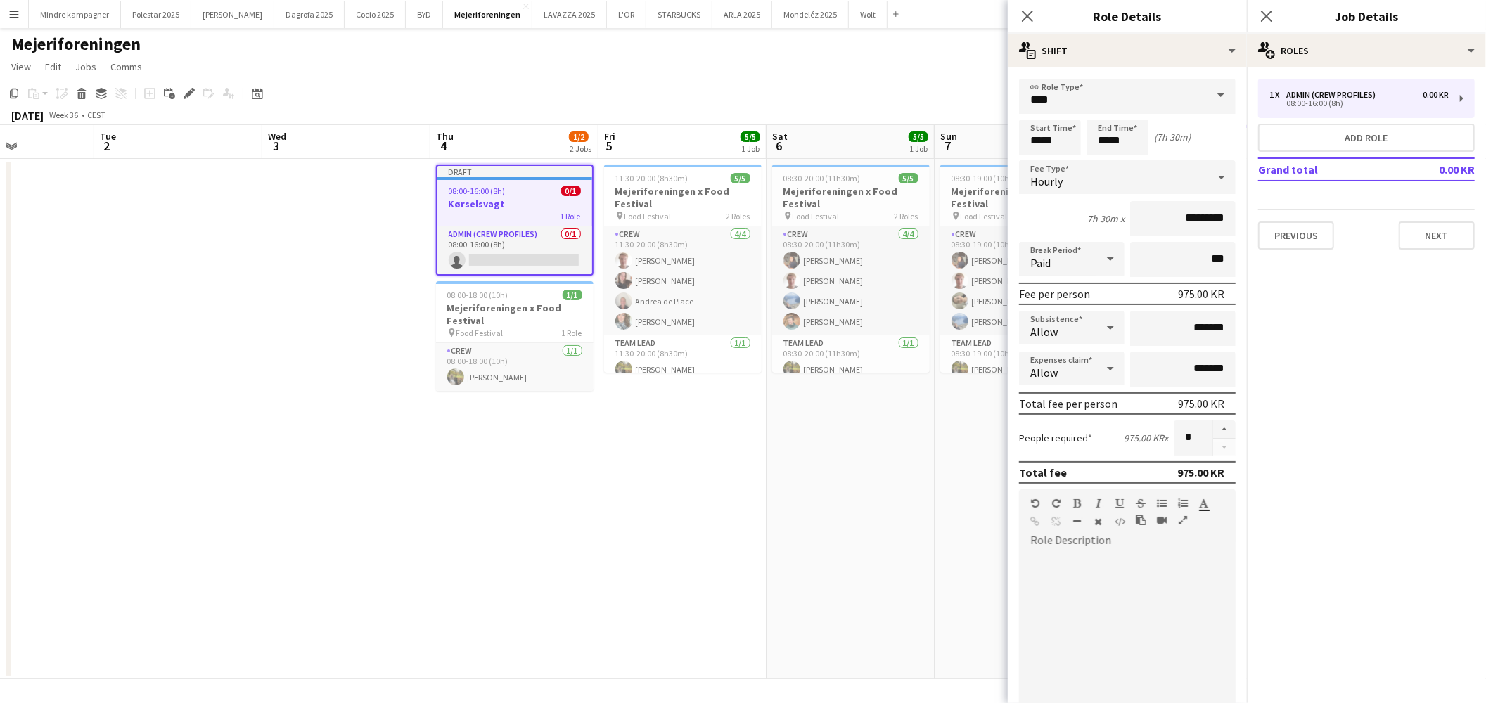
click at [1313, 517] on mat-expansion-panel "pencil3 General details 1 x Admin (crew profiles) 0.00 KR 08:00-16:00 (8h) Add …" at bounding box center [1366, 386] width 239 height 636
click at [1180, 219] on input "*********" at bounding box center [1183, 218] width 106 height 35
type input "******"
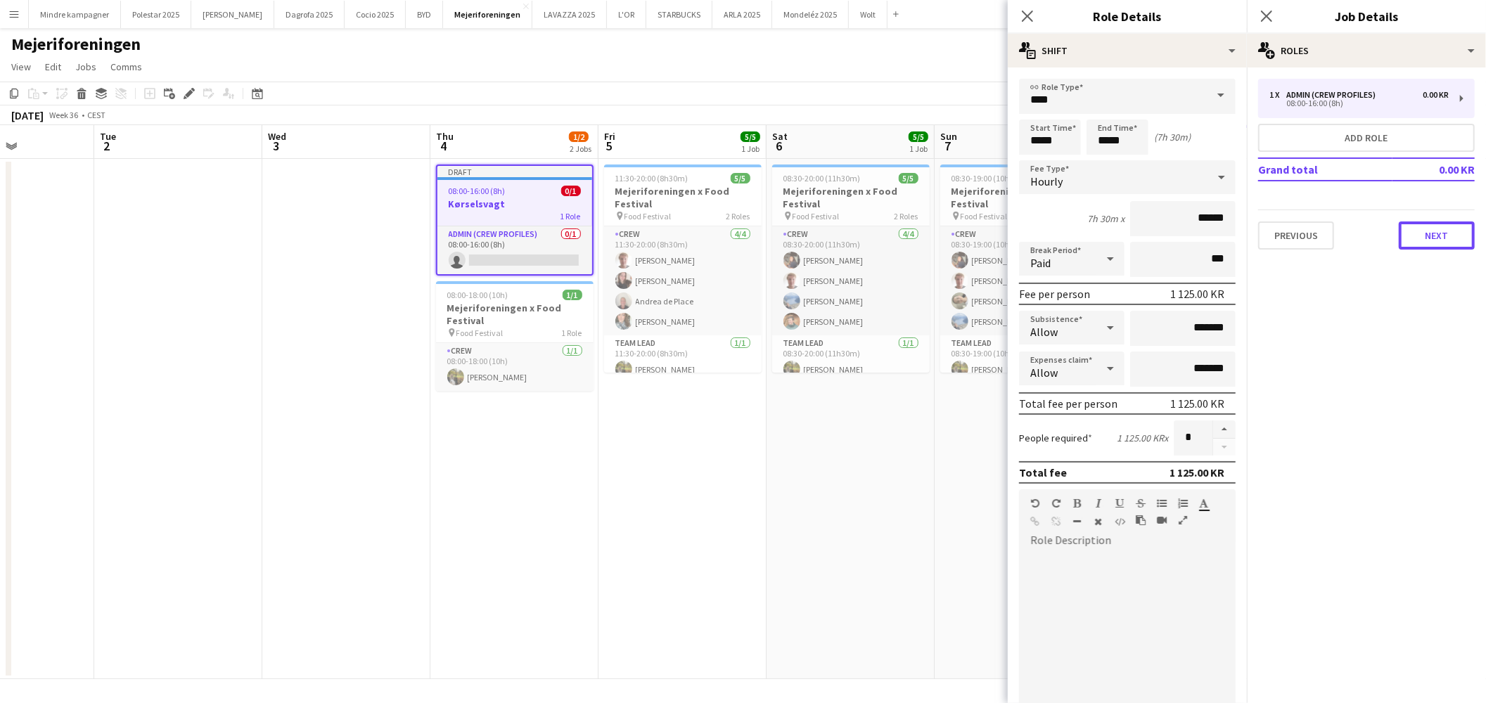
click at [1438, 233] on button "Next" at bounding box center [1437, 236] width 76 height 28
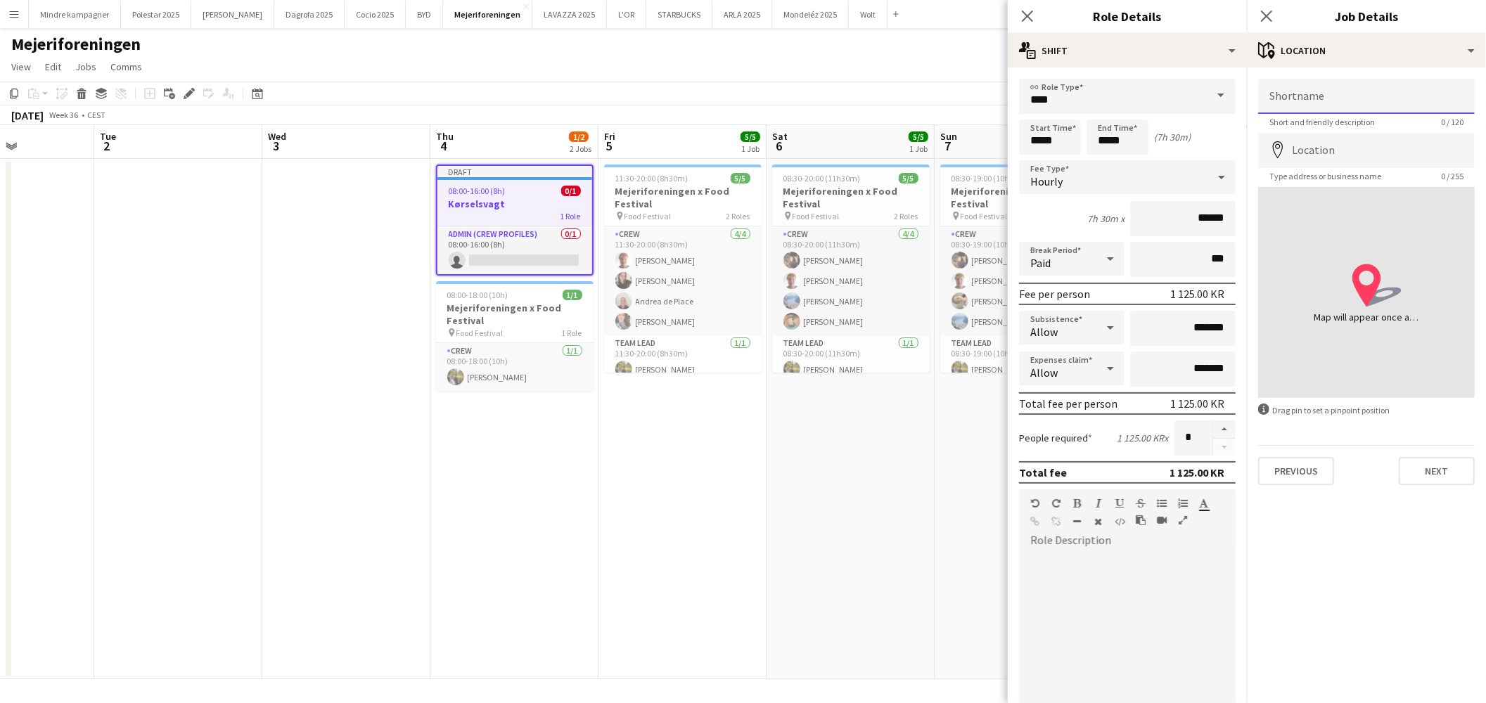
click at [1338, 99] on input "Shortname" at bounding box center [1366, 96] width 217 height 35
click at [1452, 494] on mat-expansion-panel "map-marker Location Shortname Short and friendly description 0 / 120 Location m…" at bounding box center [1366, 386] width 239 height 636
click at [1446, 470] on button "Next" at bounding box center [1437, 471] width 76 height 28
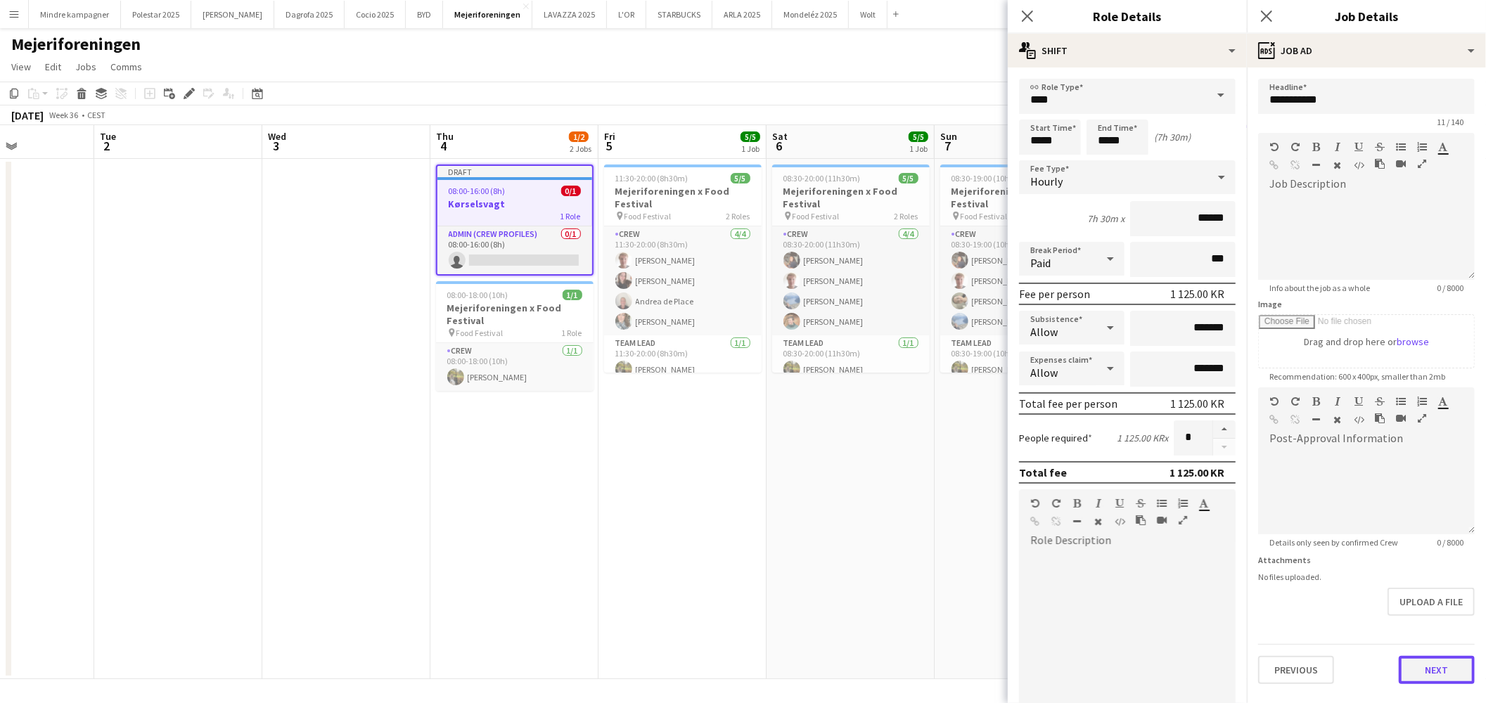
click at [1452, 676] on button "Next" at bounding box center [1437, 670] width 76 height 28
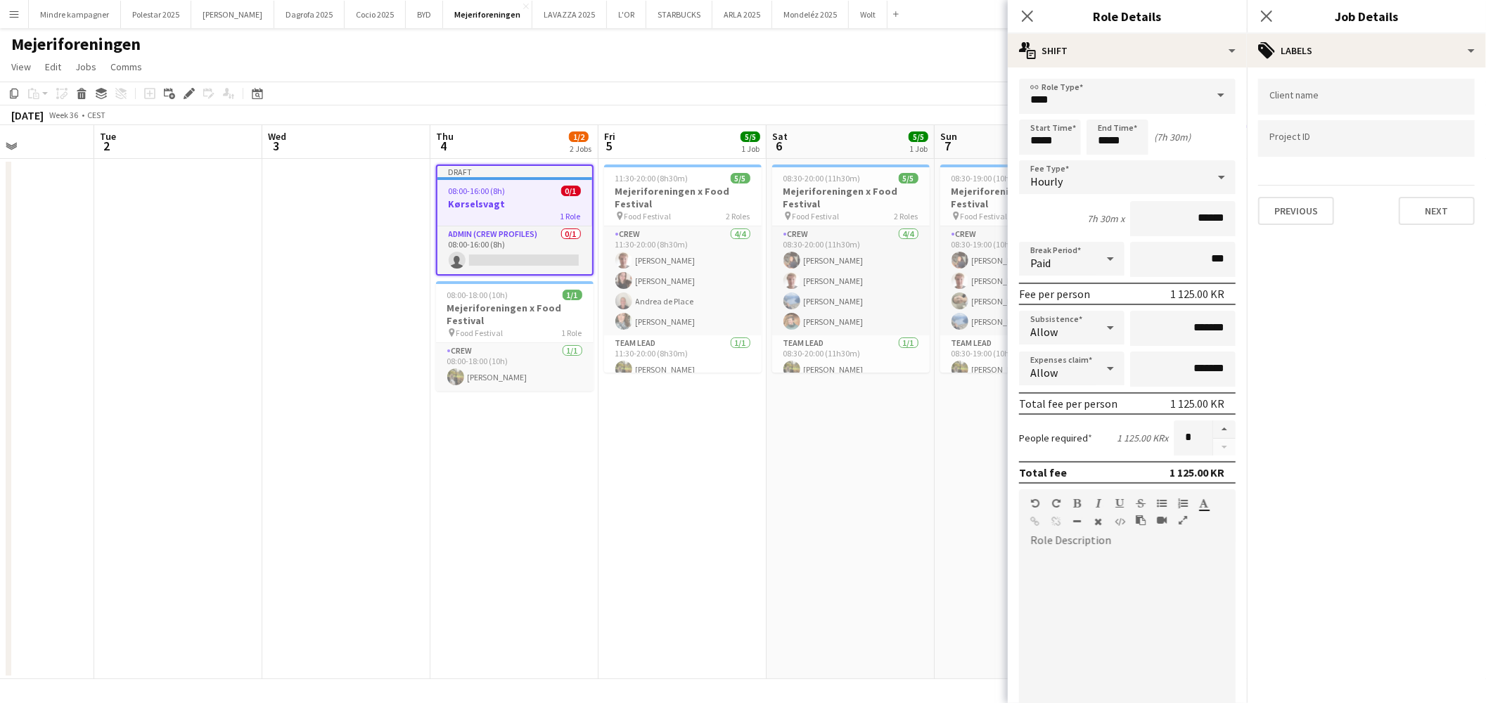
click at [1317, 108] on div at bounding box center [1366, 97] width 217 height 36
type input "*****"
click at [1313, 132] on div "Mejeriforeningen" at bounding box center [1366, 140] width 217 height 34
click at [665, 205] on h3 "Mejeriforeningen x Food Festival" at bounding box center [683, 197] width 158 height 25
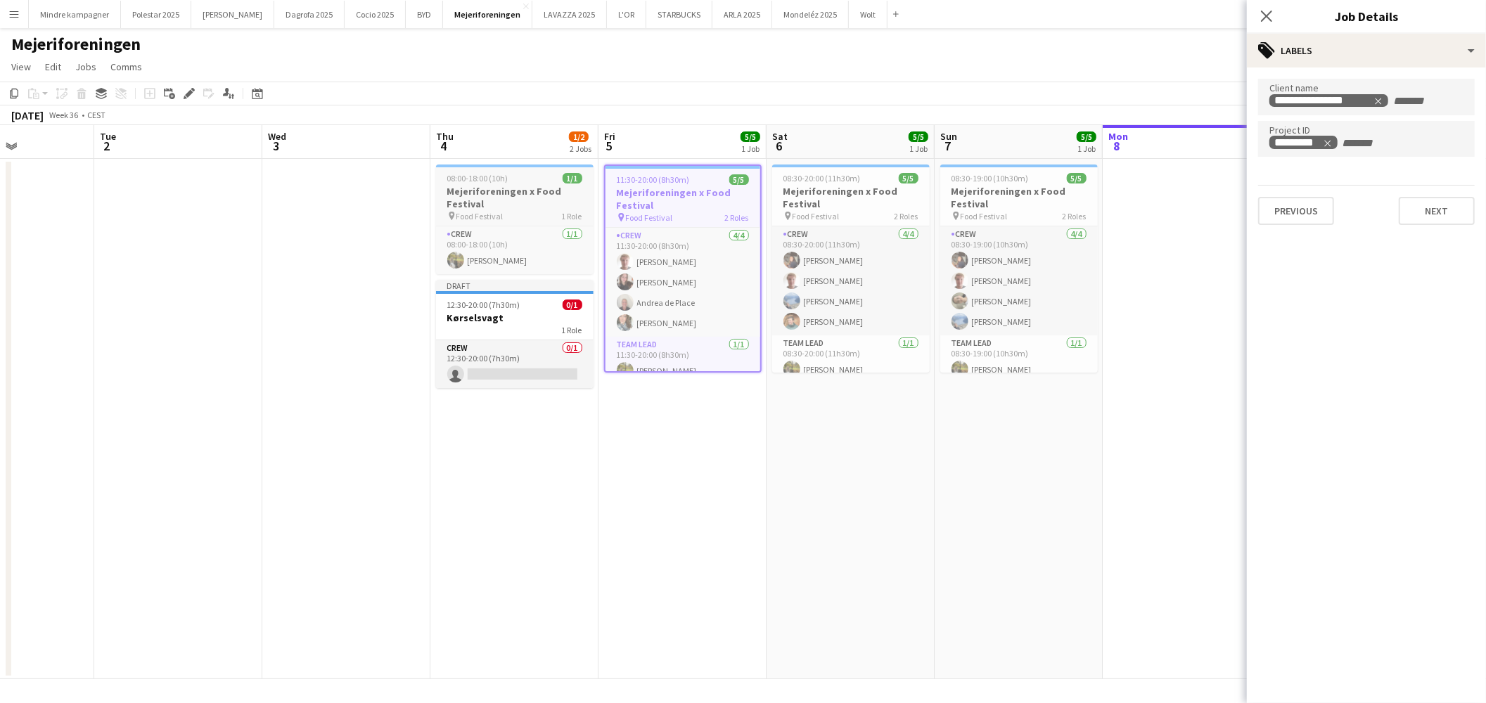
click at [516, 201] on h3 "Mejeriforeningen x Food Festival" at bounding box center [515, 197] width 158 height 25
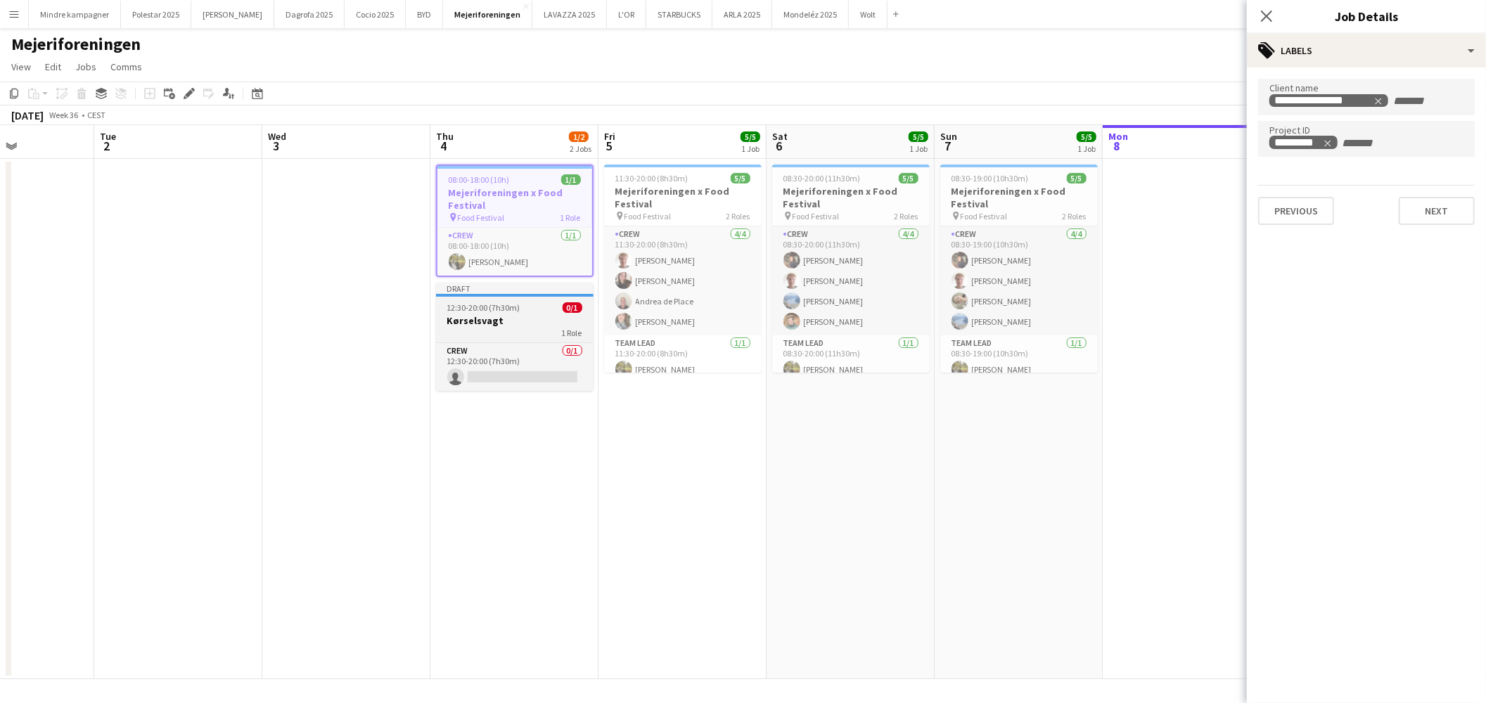
click at [554, 327] on div "1 Role" at bounding box center [515, 332] width 158 height 11
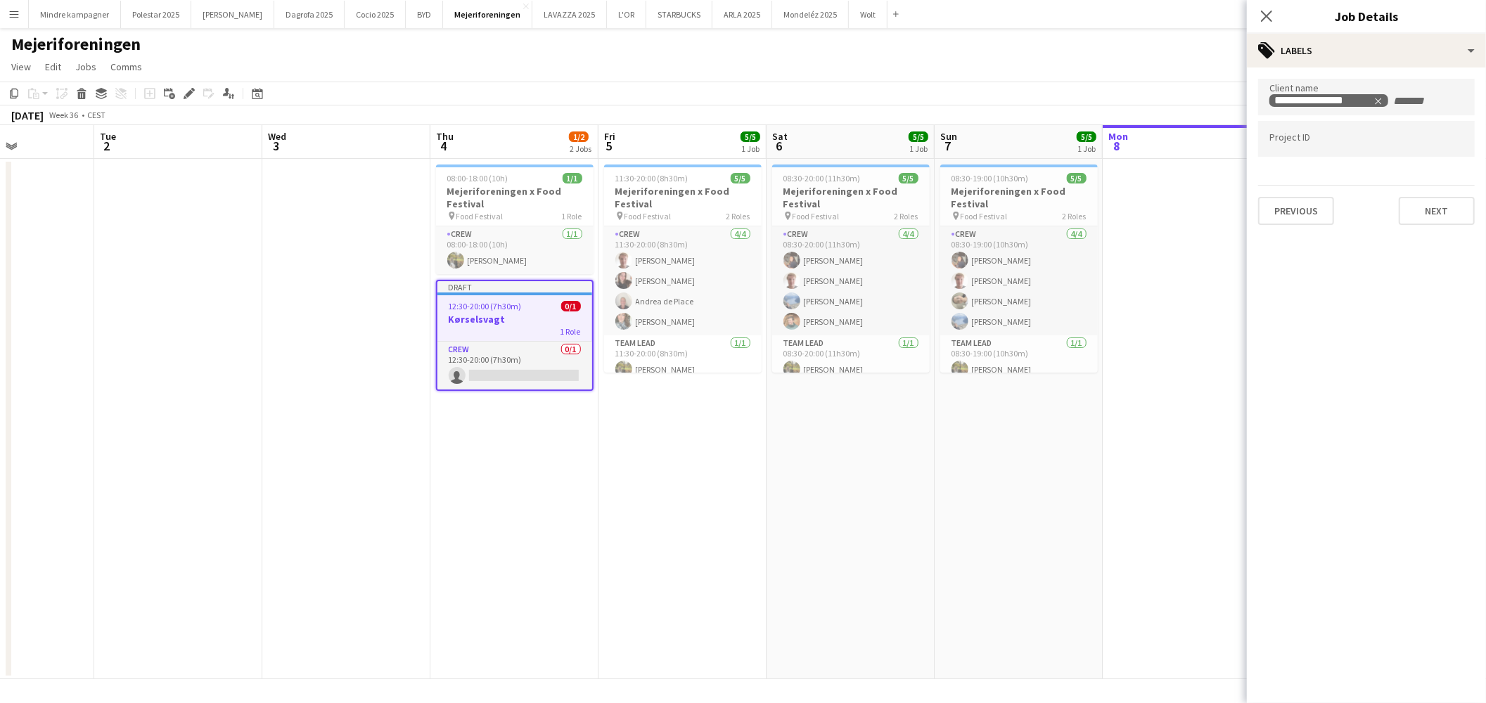
click at [1318, 143] on input "Type to search project ID labels..." at bounding box center [1367, 139] width 194 height 13
type input "****"
click at [1307, 181] on div "DECI 0006" at bounding box center [1366, 182] width 217 height 34
click at [1120, 483] on app-date-cell at bounding box center [1187, 419] width 168 height 521
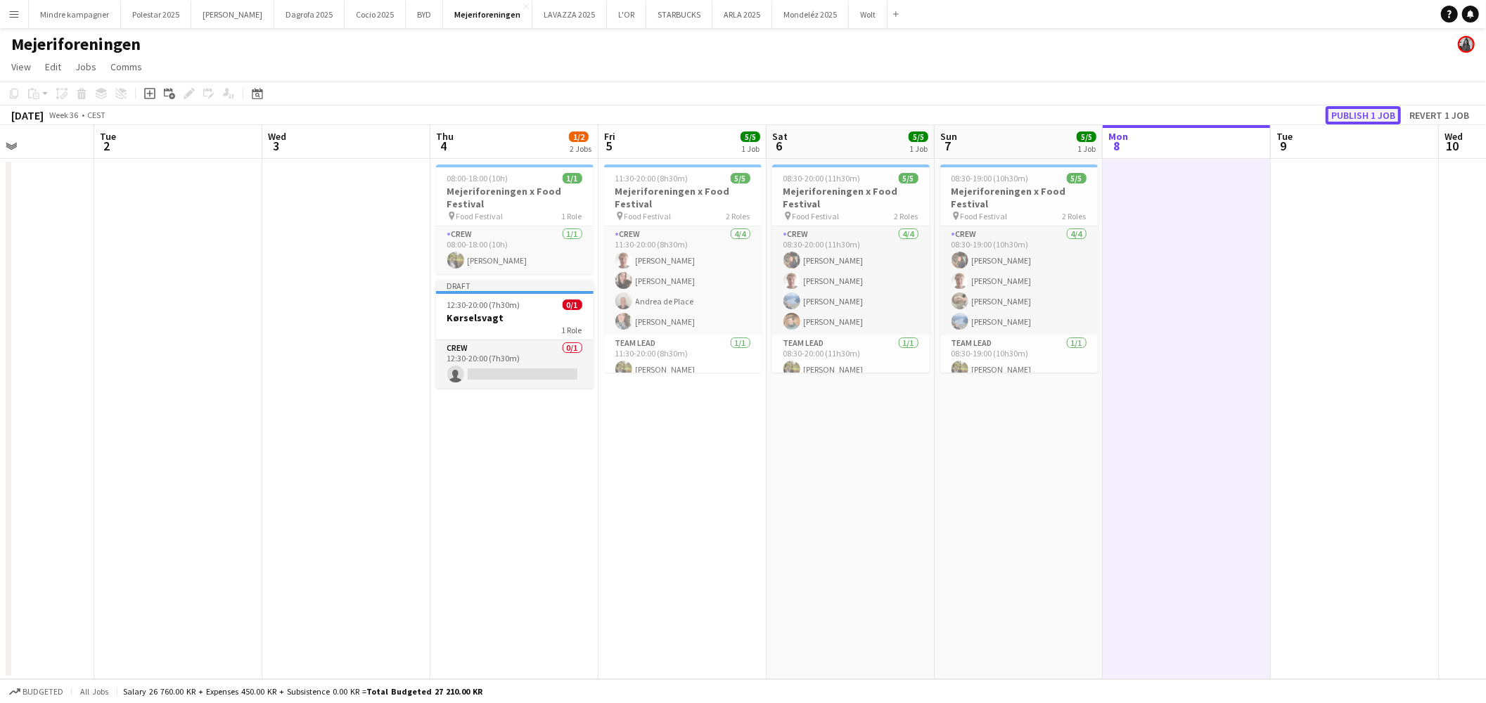
click at [1360, 114] on button "Publish 1 job" at bounding box center [1363, 115] width 75 height 18
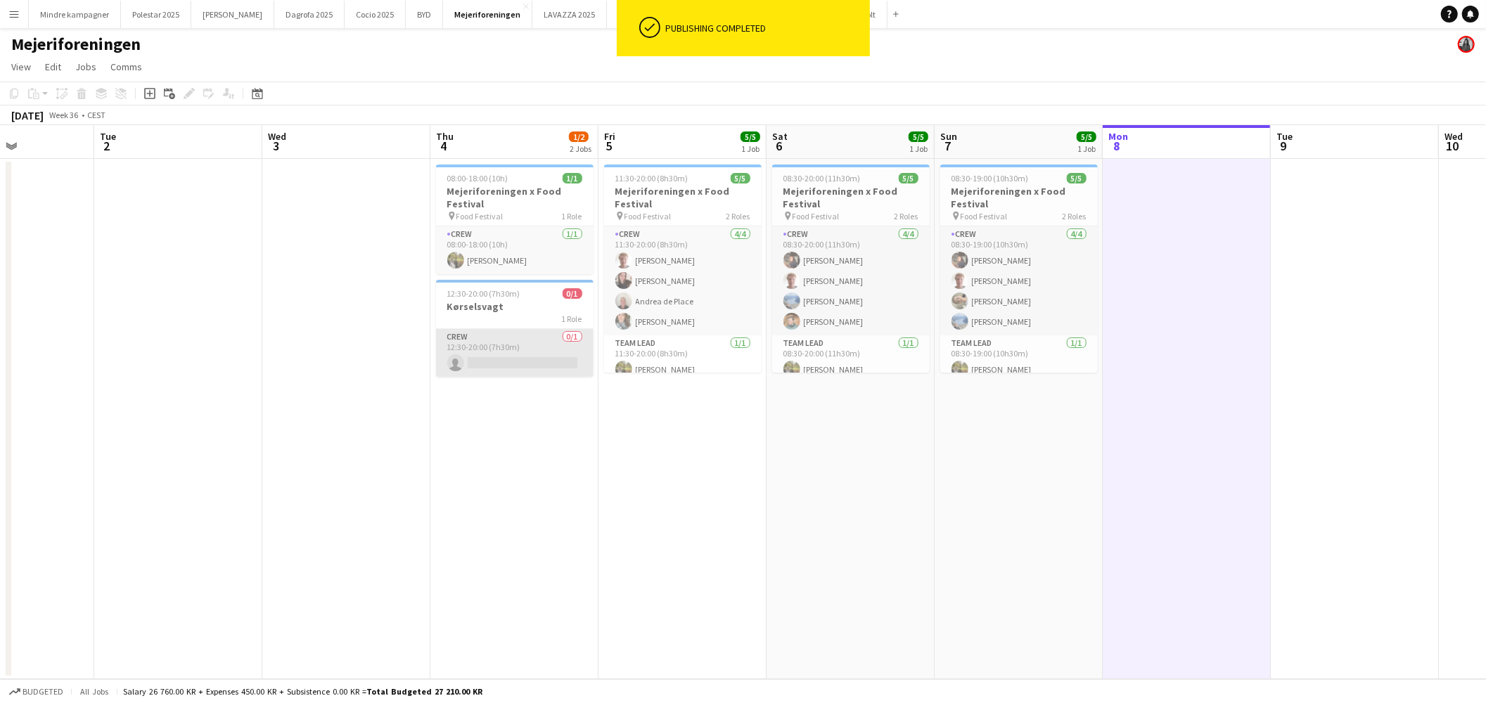
click at [475, 345] on app-card-role "Crew 0/1 12:30-20:00 (7h30m) single-neutral-actions" at bounding box center [515, 353] width 158 height 48
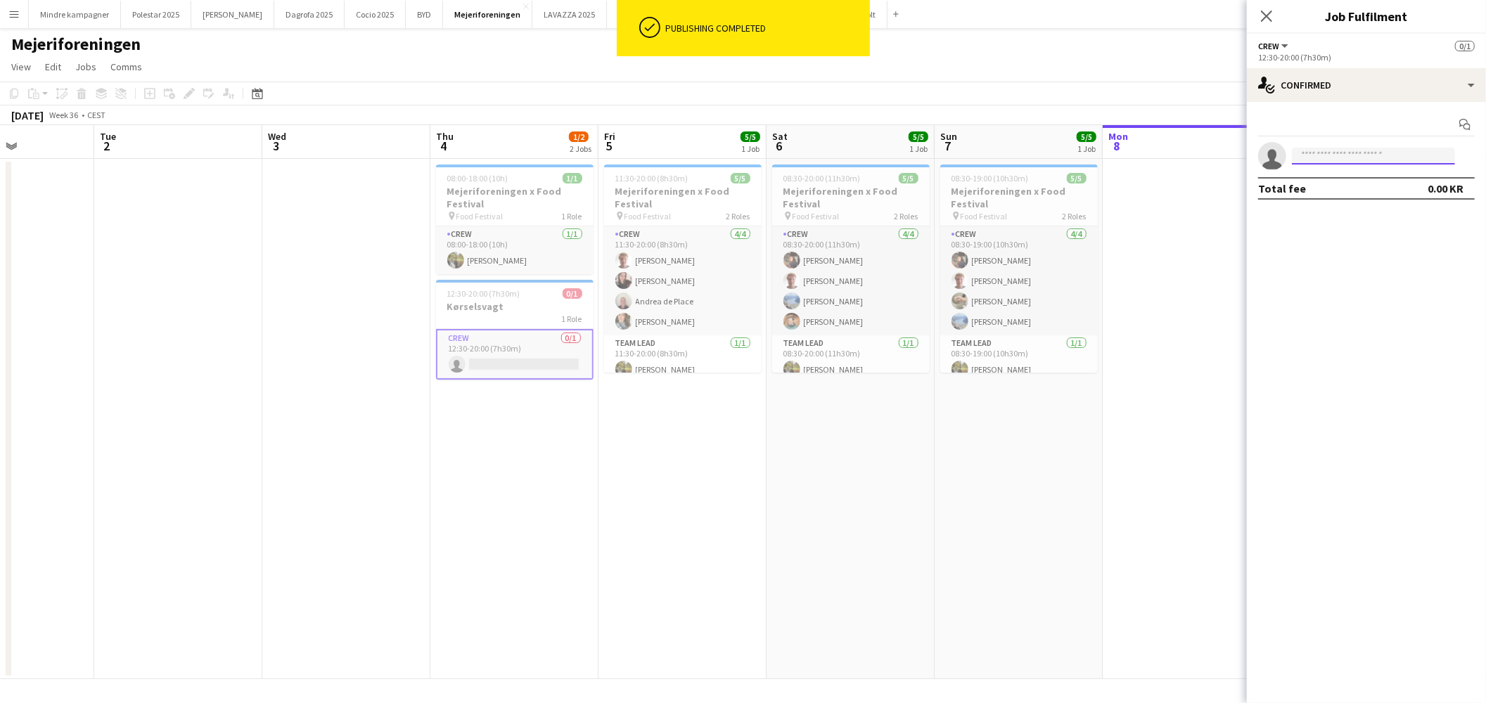
click at [1344, 151] on input at bounding box center [1373, 156] width 163 height 17
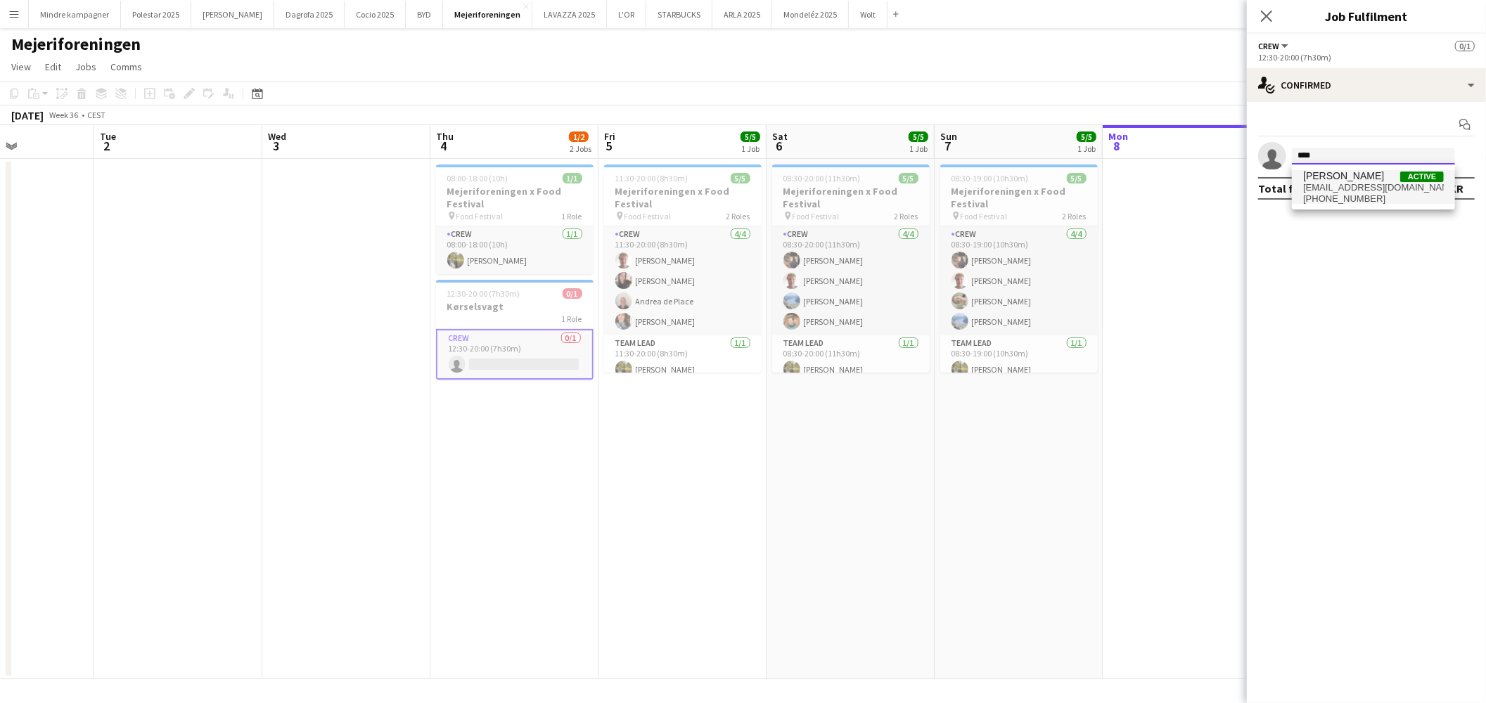
type input "****"
click at [1351, 197] on span "+4521494165" at bounding box center [1373, 198] width 141 height 11
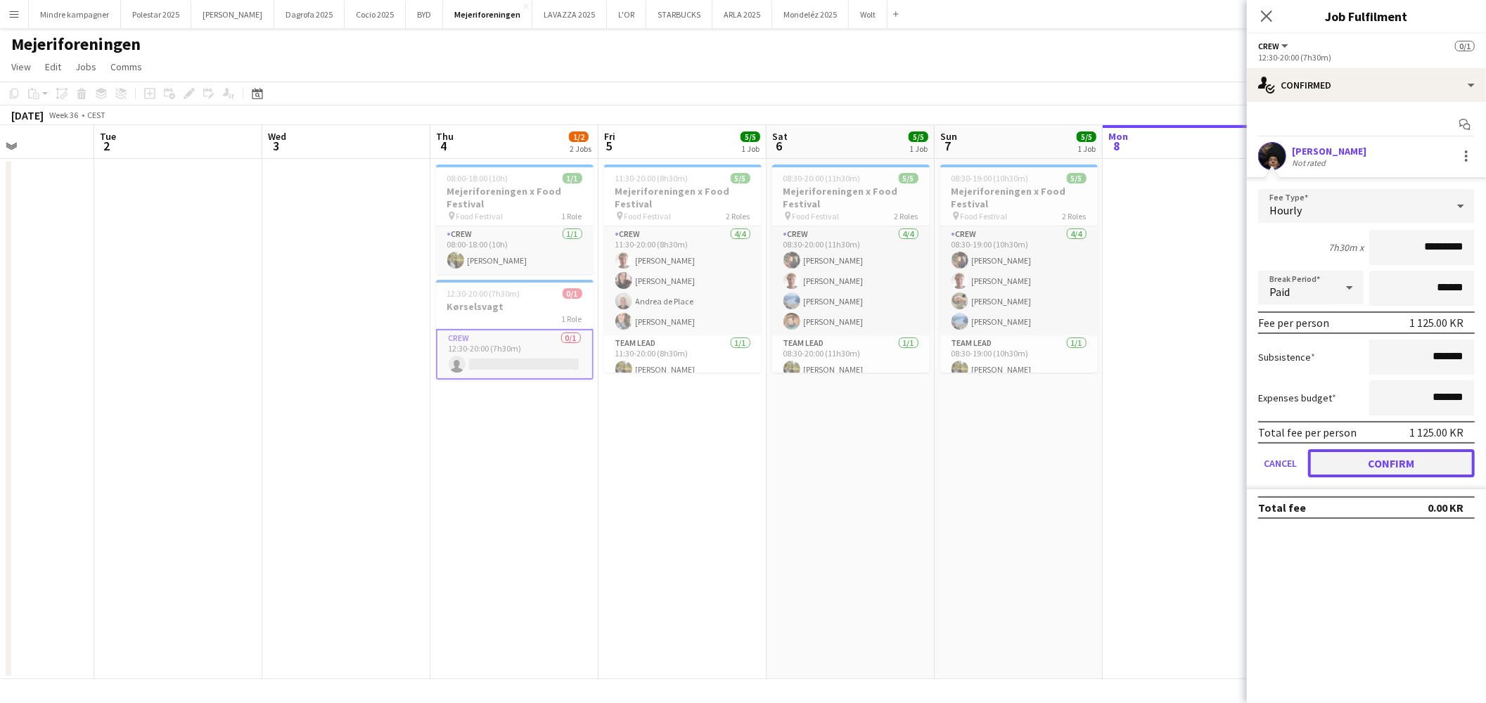
click at [1424, 455] on button "Confirm" at bounding box center [1391, 463] width 167 height 28
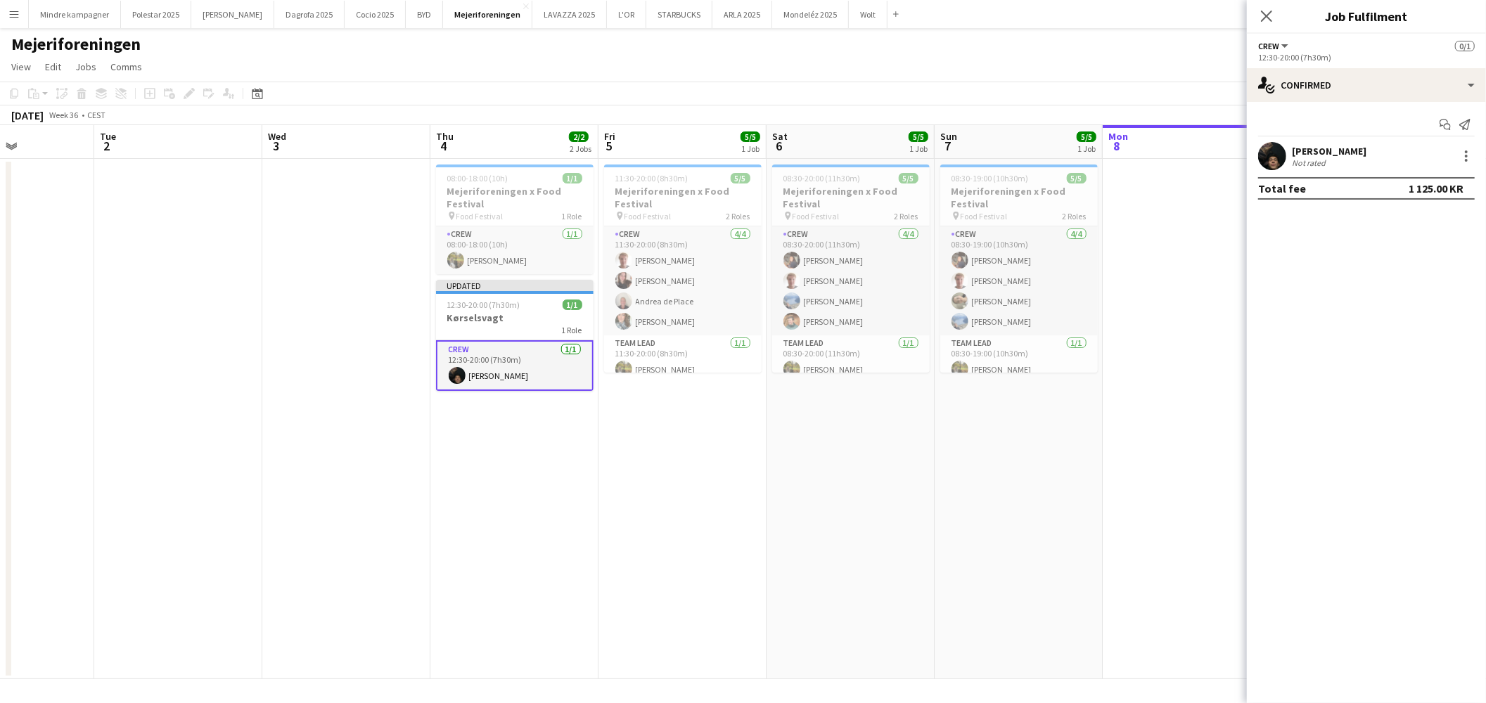
click at [1058, 517] on app-date-cell "08:30-19:00 (10h30m) 5/5 Mejeriforeningen x Food Festival pin Food Festival 2 R…" at bounding box center [1019, 419] width 168 height 521
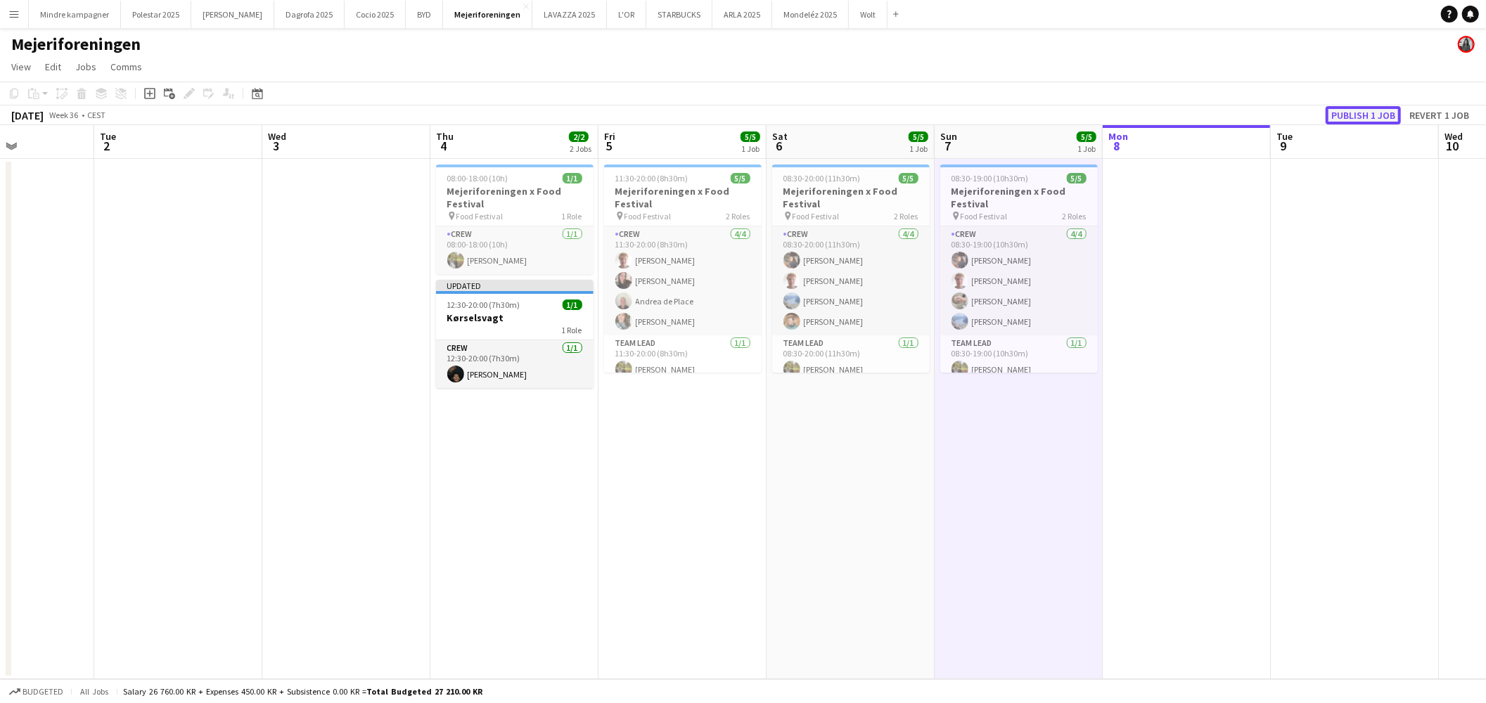
click at [1376, 113] on button "Publish 1 job" at bounding box center [1363, 115] width 75 height 18
click at [16, 15] on app-icon "Menu" at bounding box center [13, 13] width 11 height 11
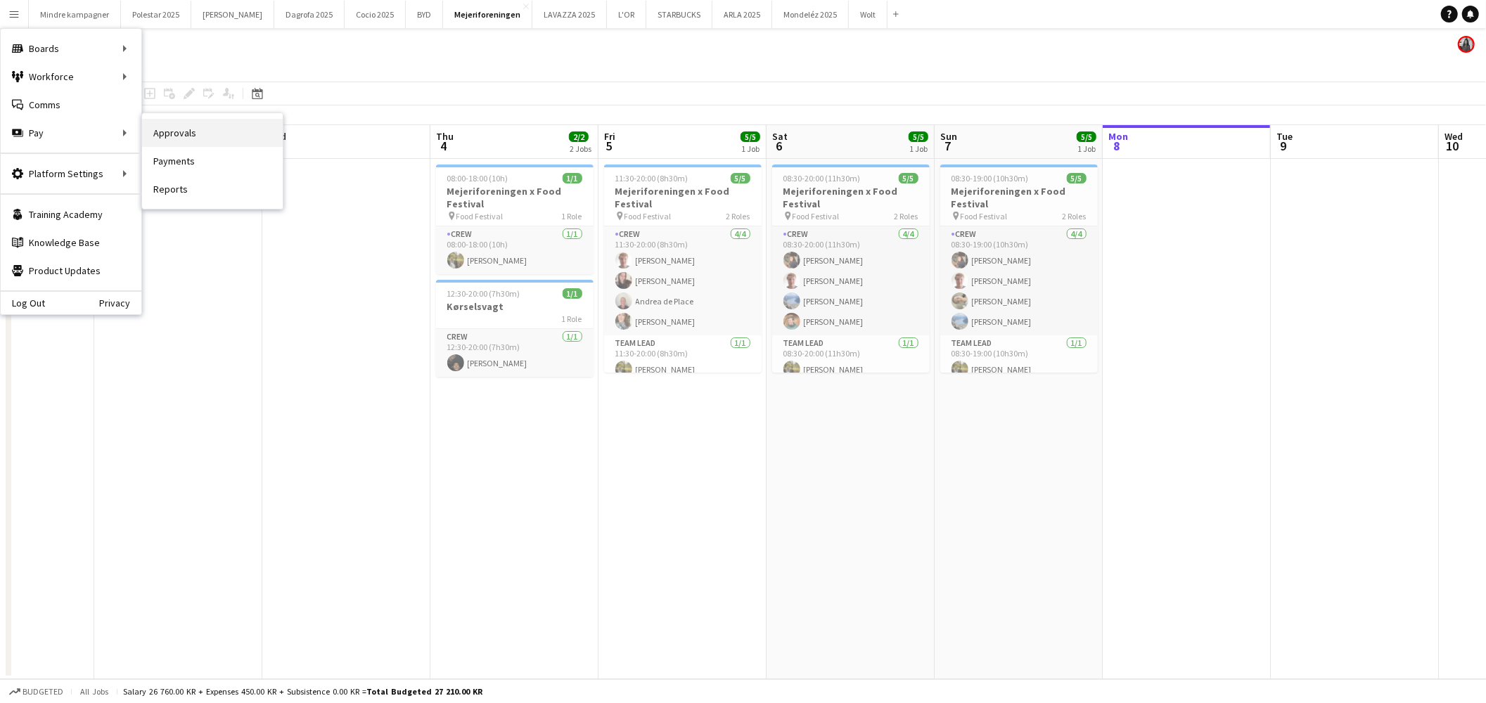
click at [189, 130] on link "Approvals" at bounding box center [212, 133] width 141 height 28
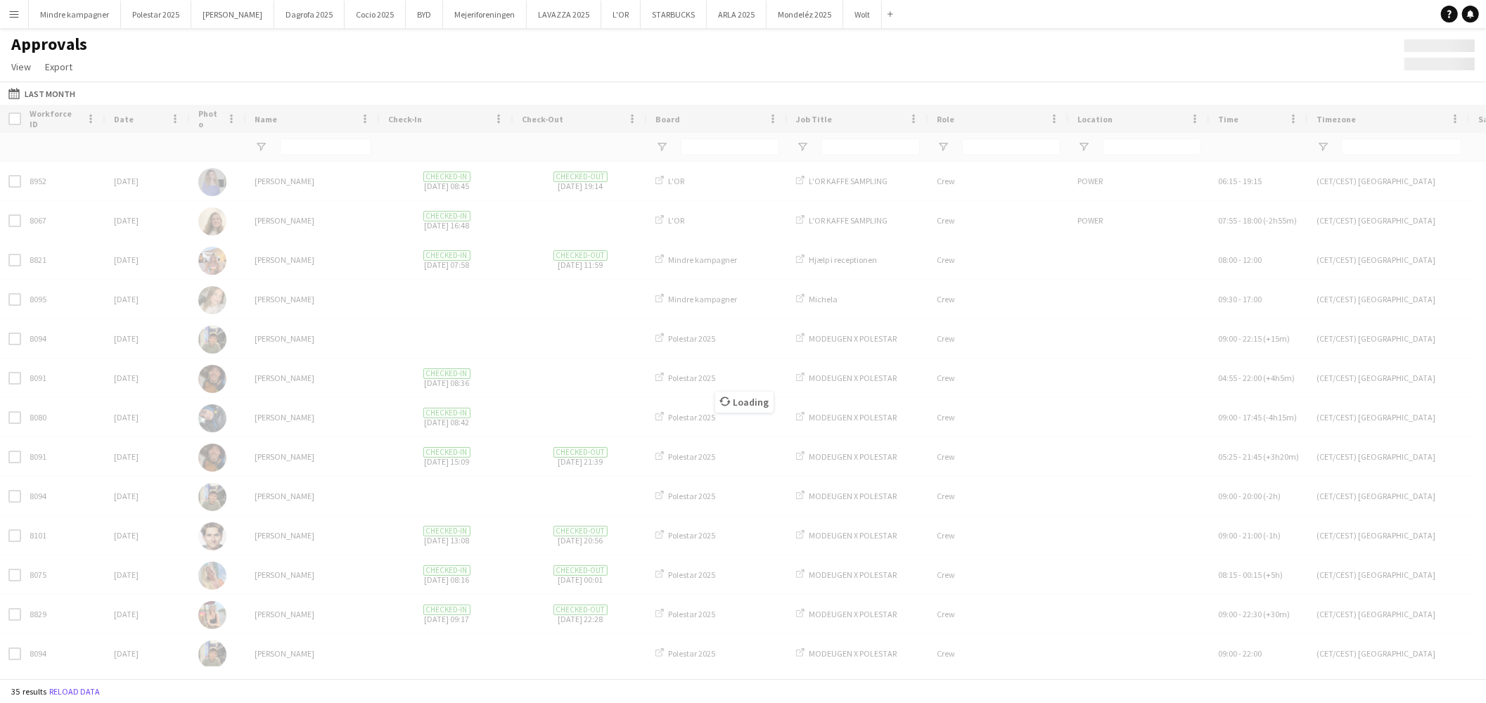
type input "***"
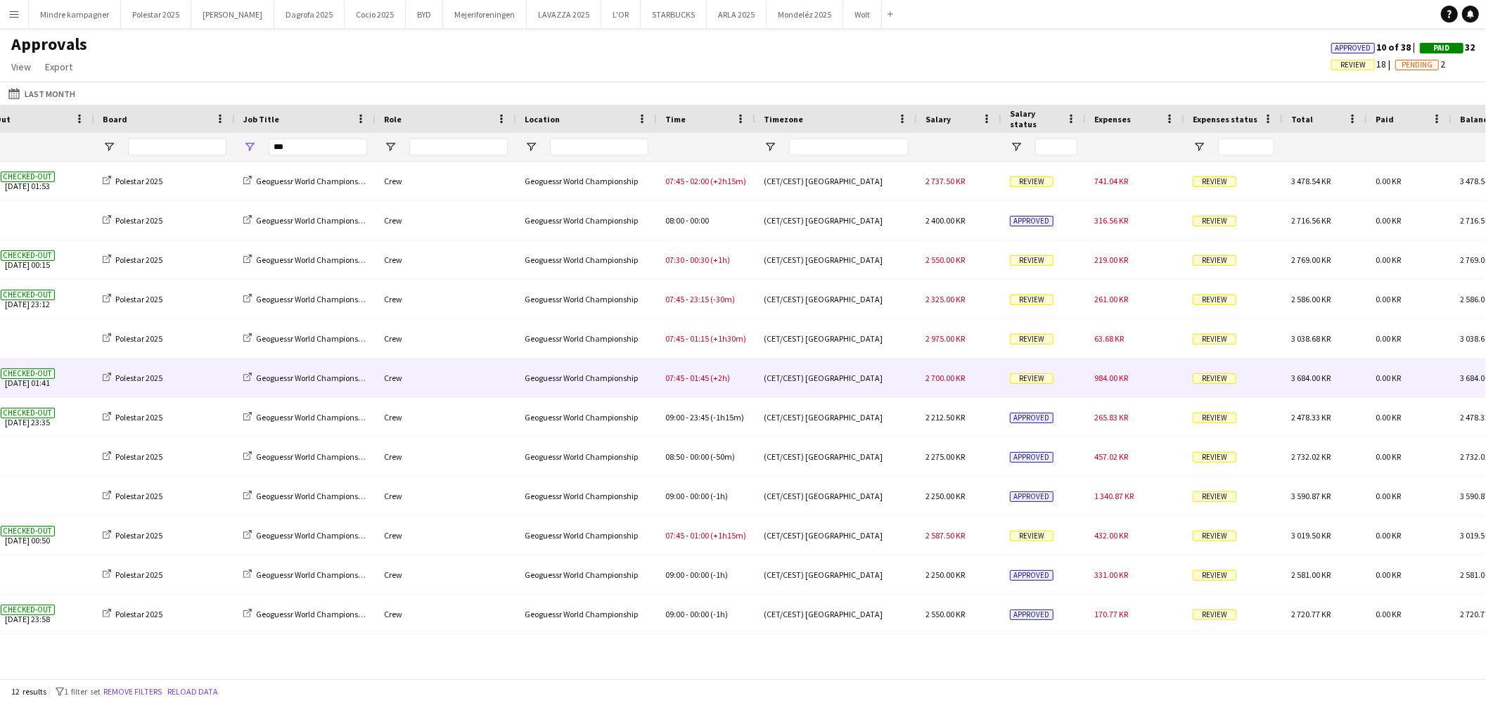
click at [1132, 380] on div "984.00 KR" at bounding box center [1135, 378] width 98 height 39
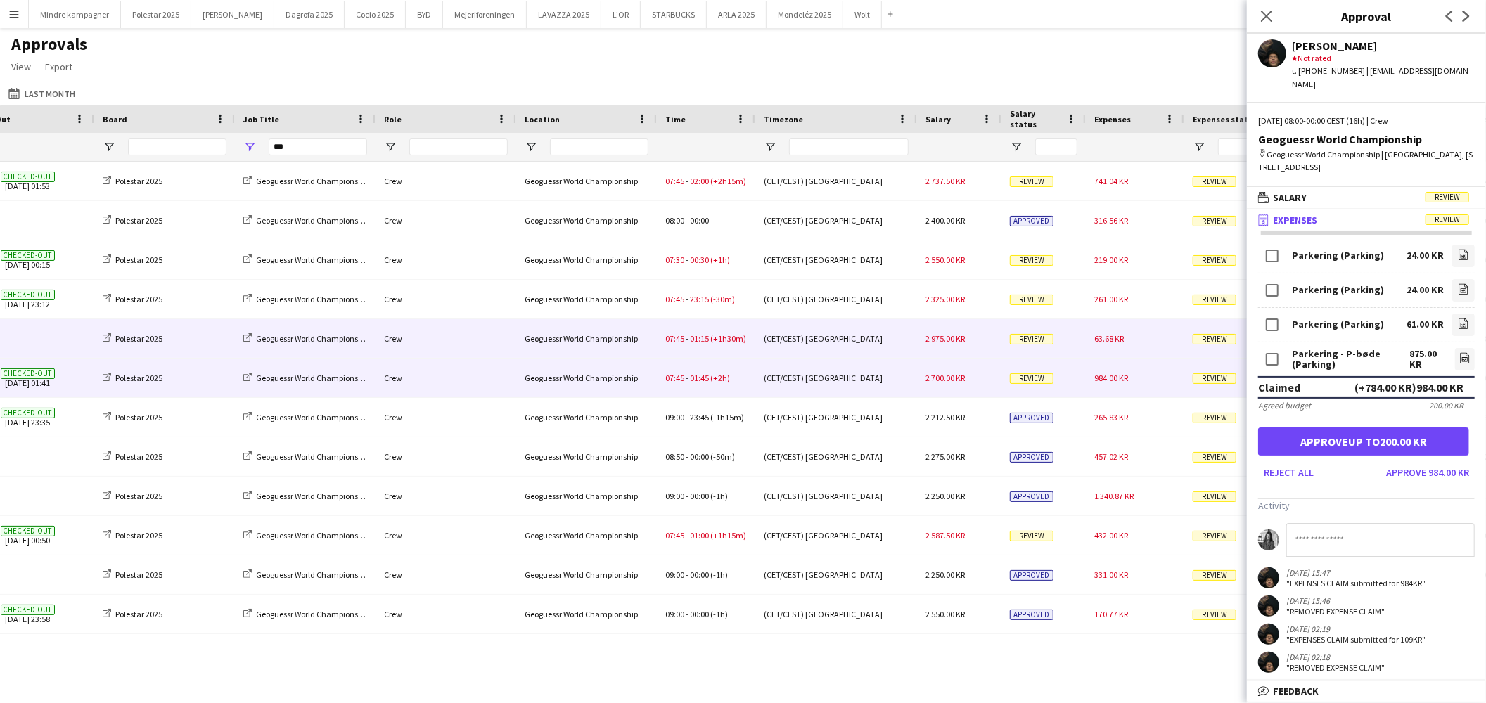
click at [1129, 345] on div "63.68 KR" at bounding box center [1135, 338] width 98 height 39
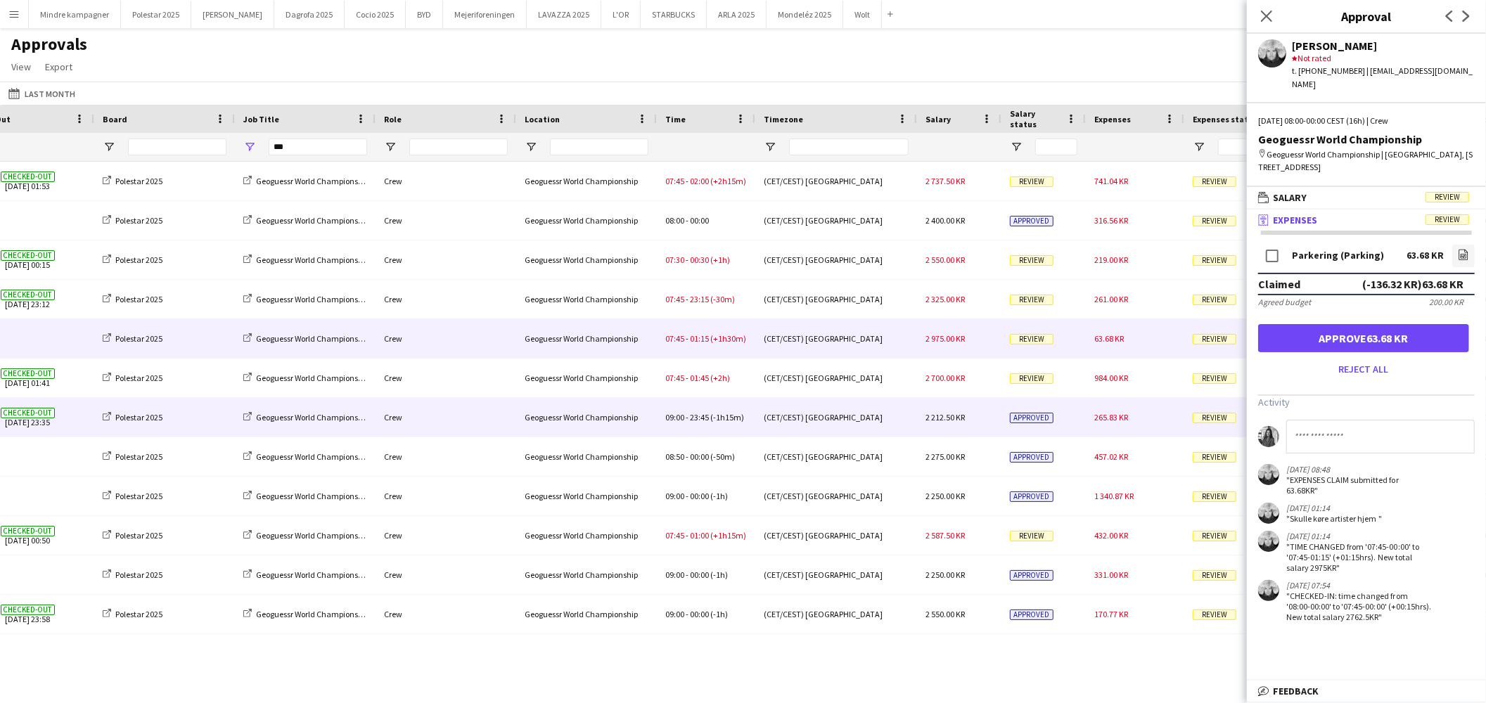
click at [1141, 421] on div "265.83 KR" at bounding box center [1135, 417] width 98 height 39
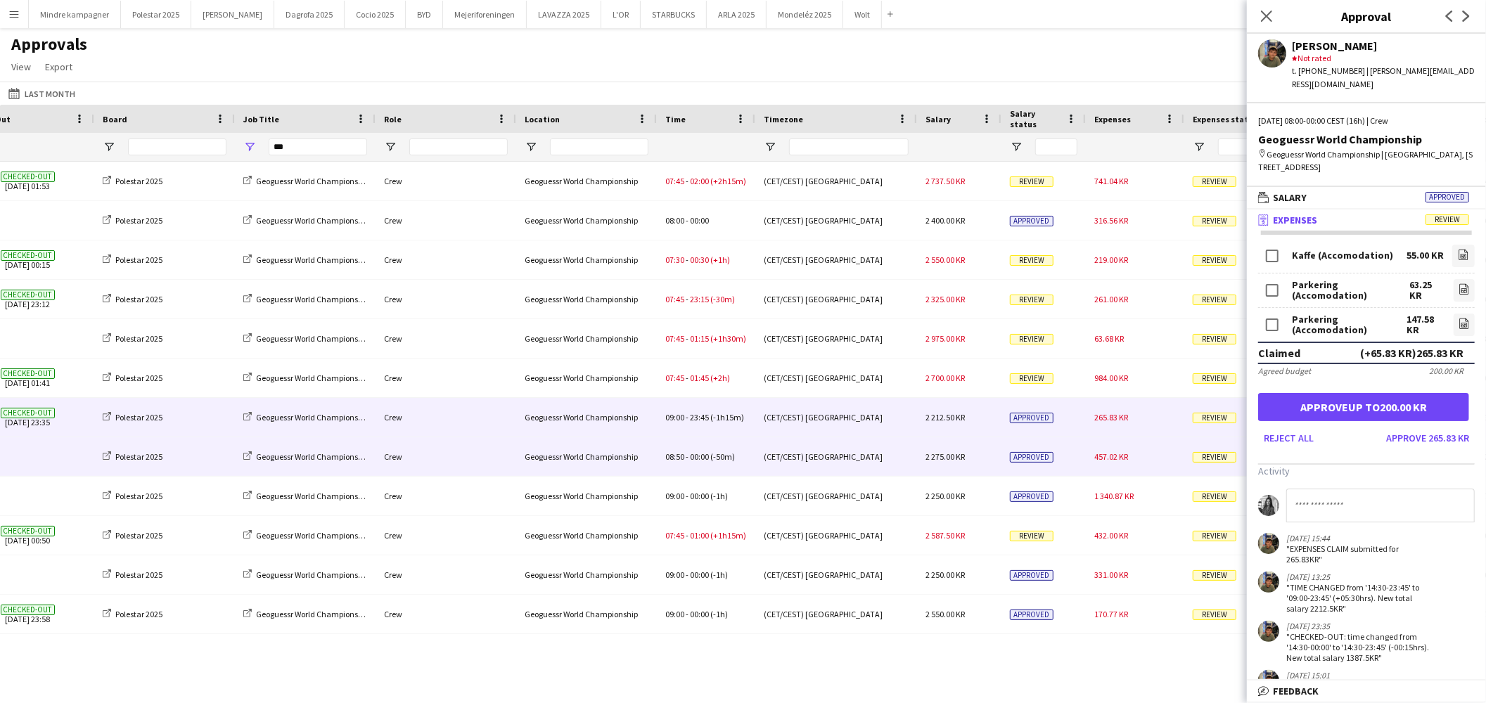
click at [1138, 474] on div "457.02 KR" at bounding box center [1135, 457] width 98 height 39
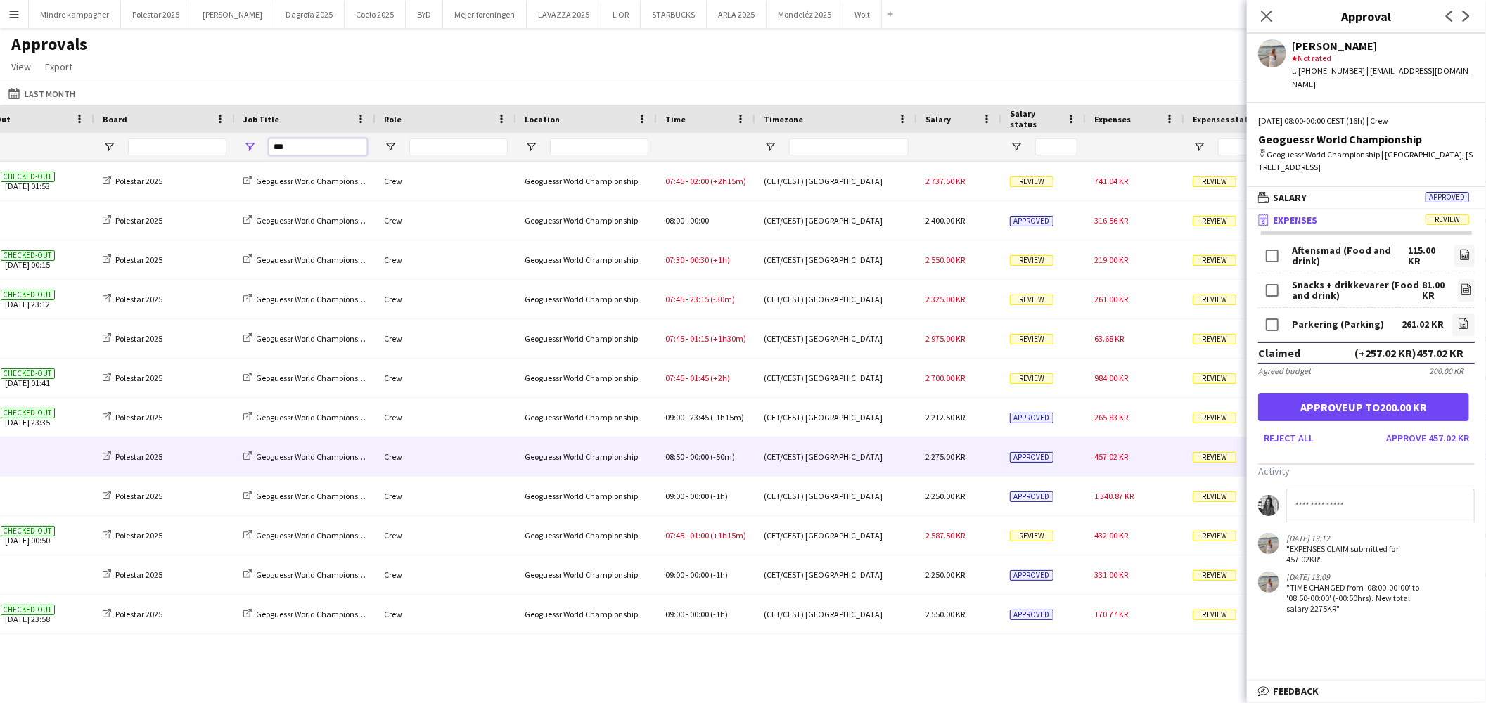
click at [319, 150] on input "***" at bounding box center [318, 147] width 98 height 17
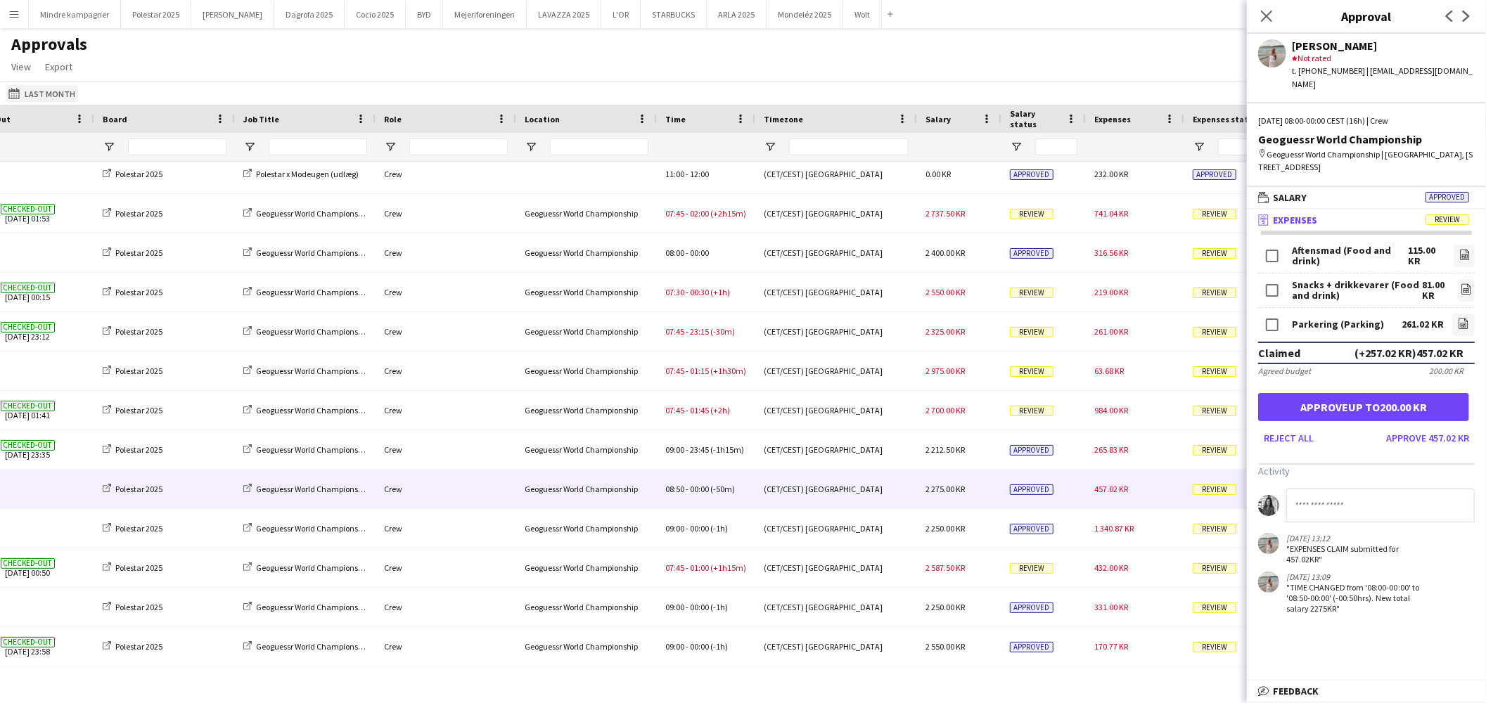
click at [45, 89] on button "Last Month Last Month" at bounding box center [42, 93] width 72 height 17
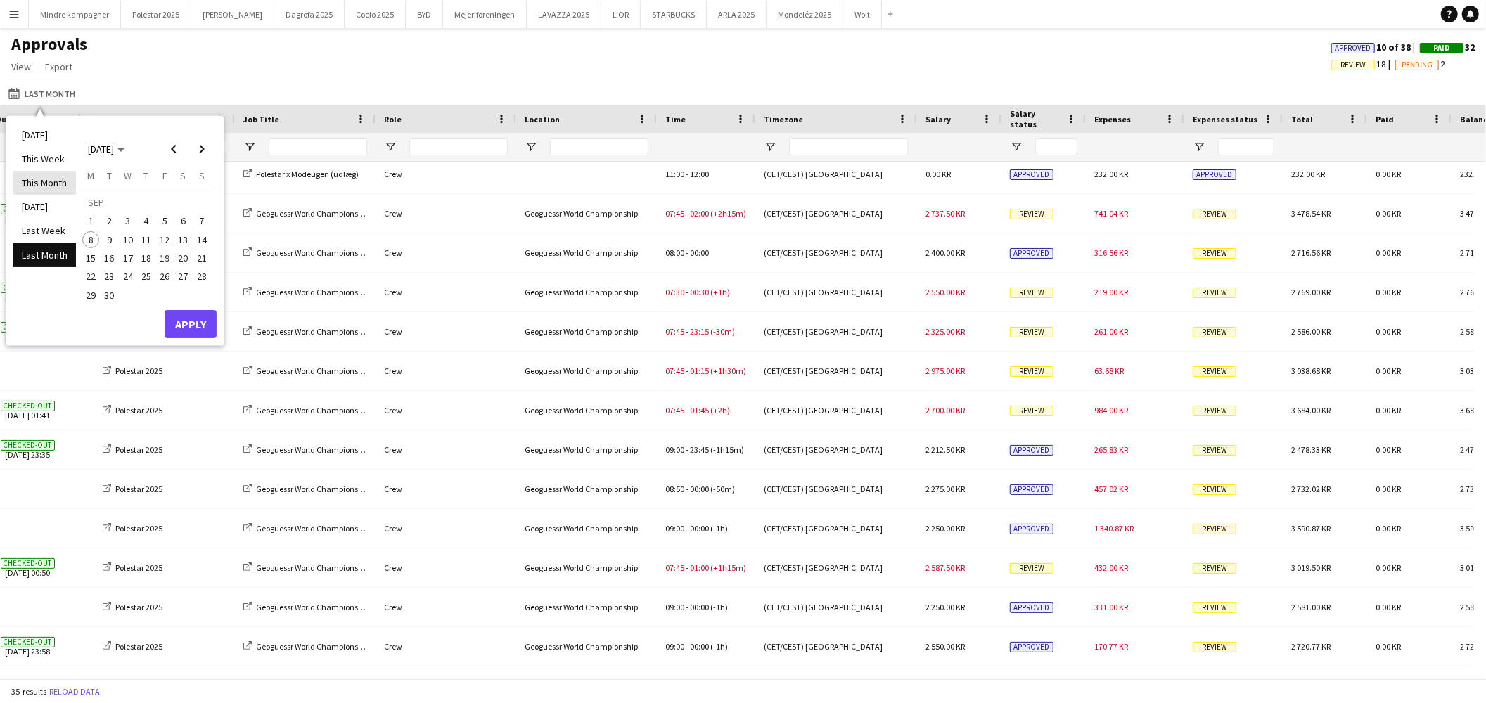
click at [51, 177] on li "This Month" at bounding box center [44, 183] width 63 height 24
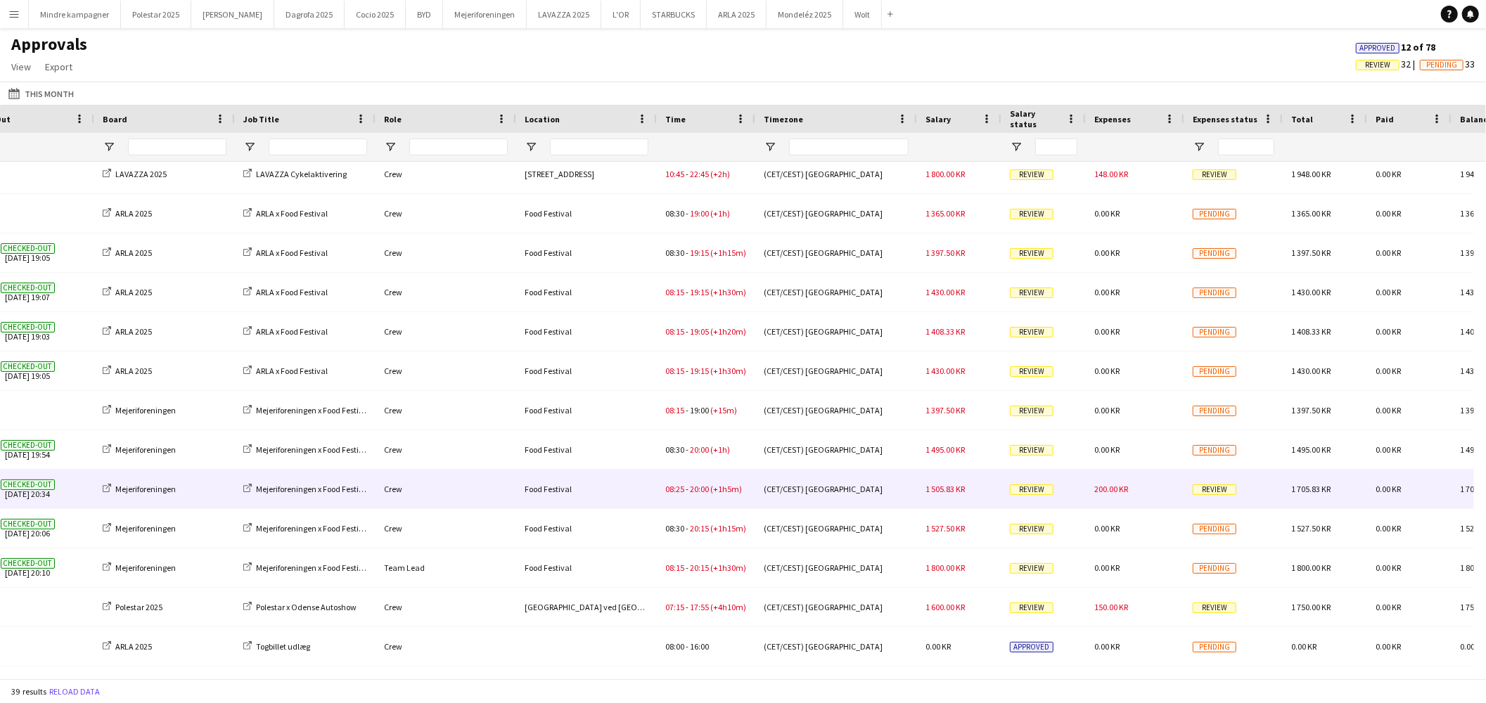
click at [1156, 491] on div "200.00 KR" at bounding box center [1135, 489] width 98 height 39
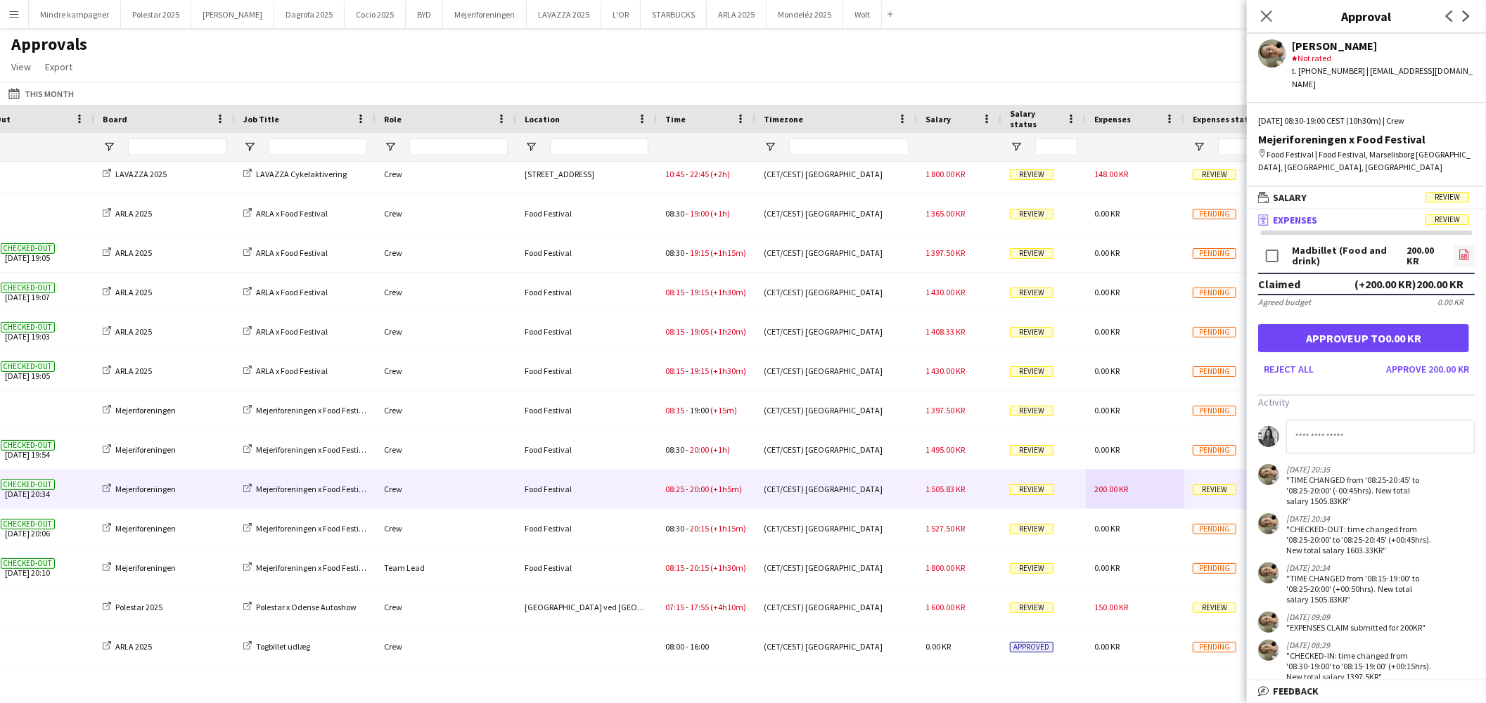
click at [1459, 249] on icon "file-image" at bounding box center [1464, 254] width 11 height 11
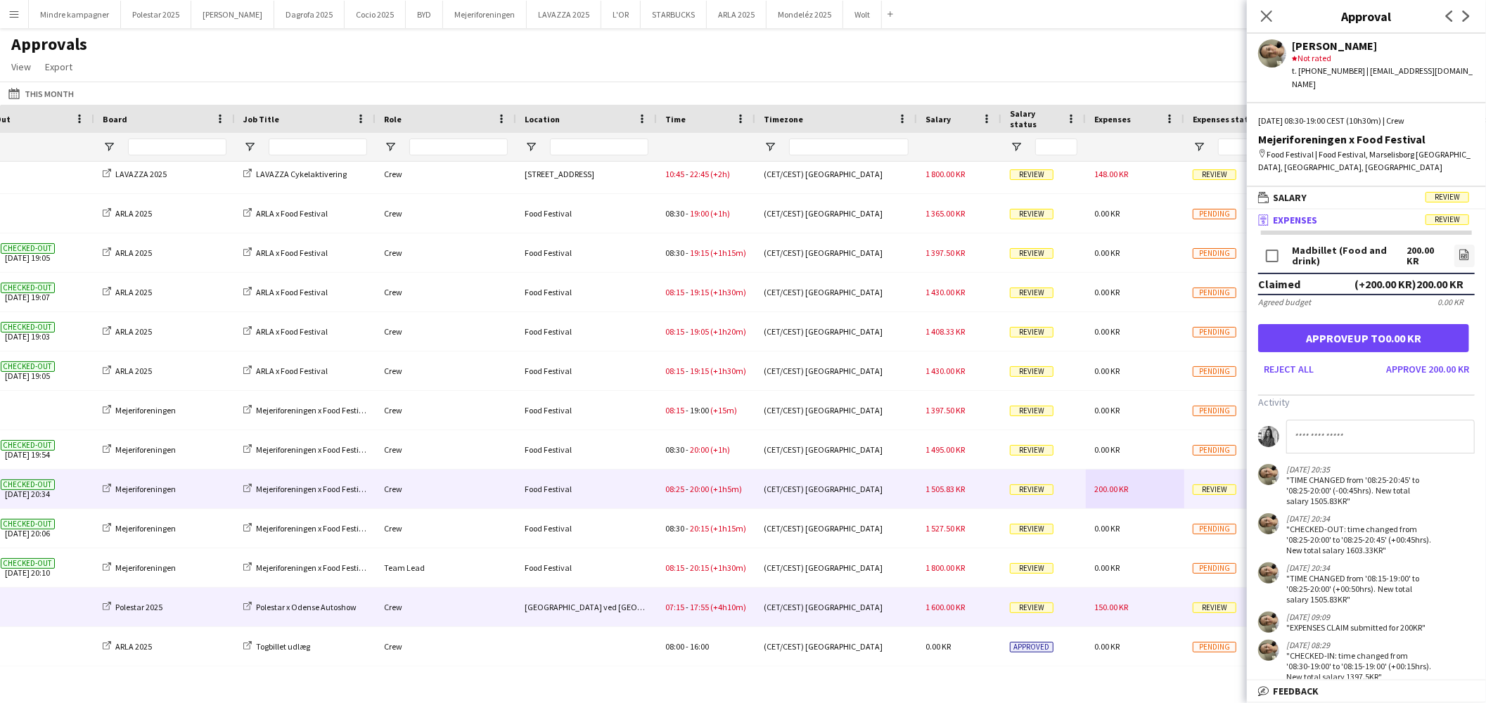
click at [1115, 606] on span "150.00 KR" at bounding box center [1111, 607] width 34 height 11
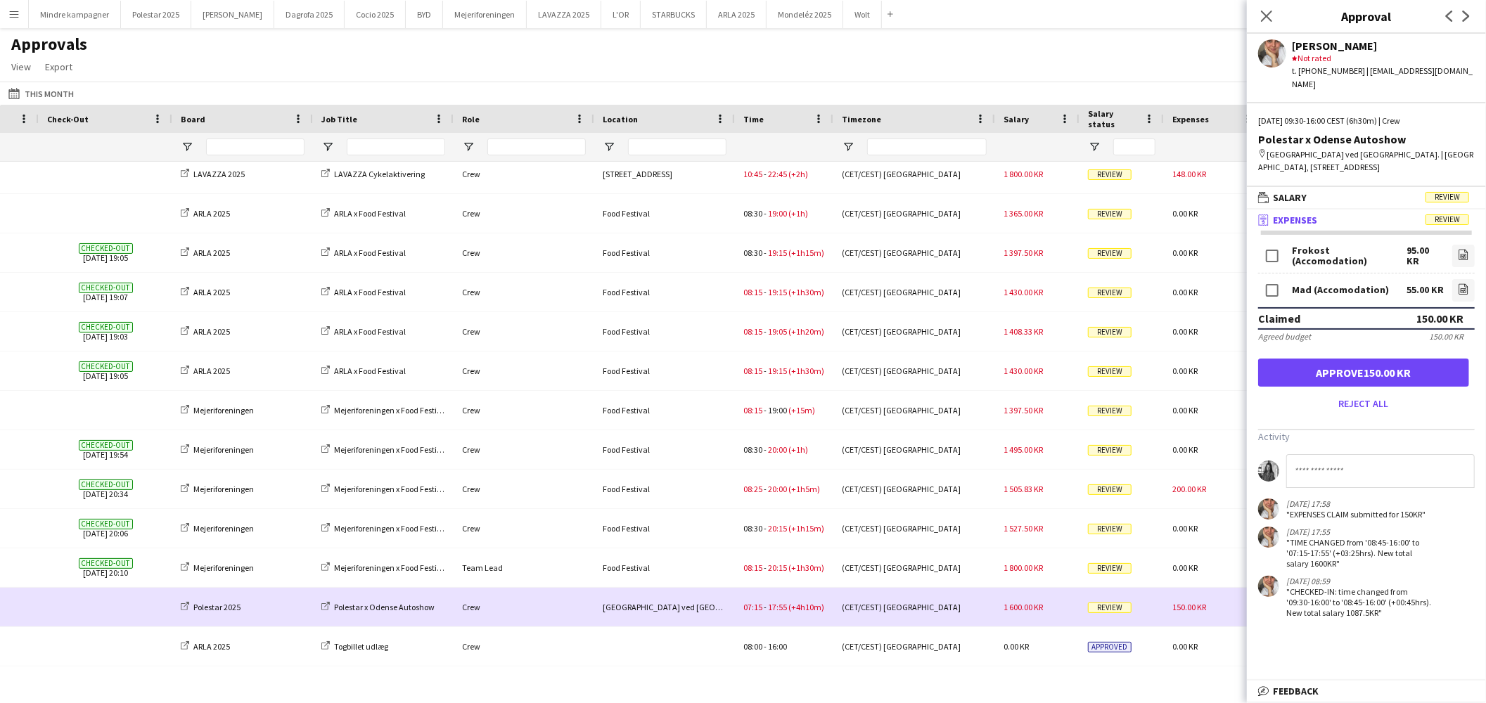
scroll to position [0, 253]
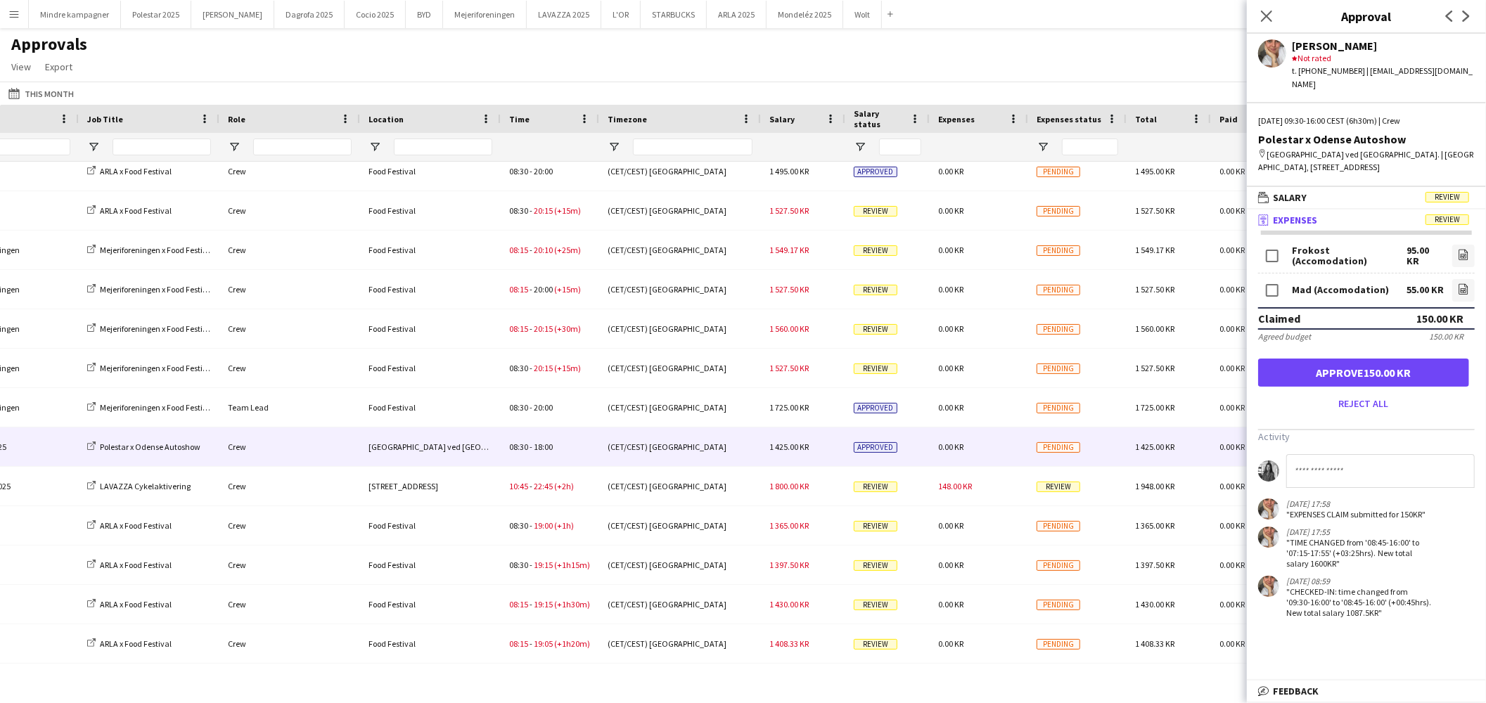
click at [983, 452] on div "0.00 KR" at bounding box center [979, 447] width 98 height 39
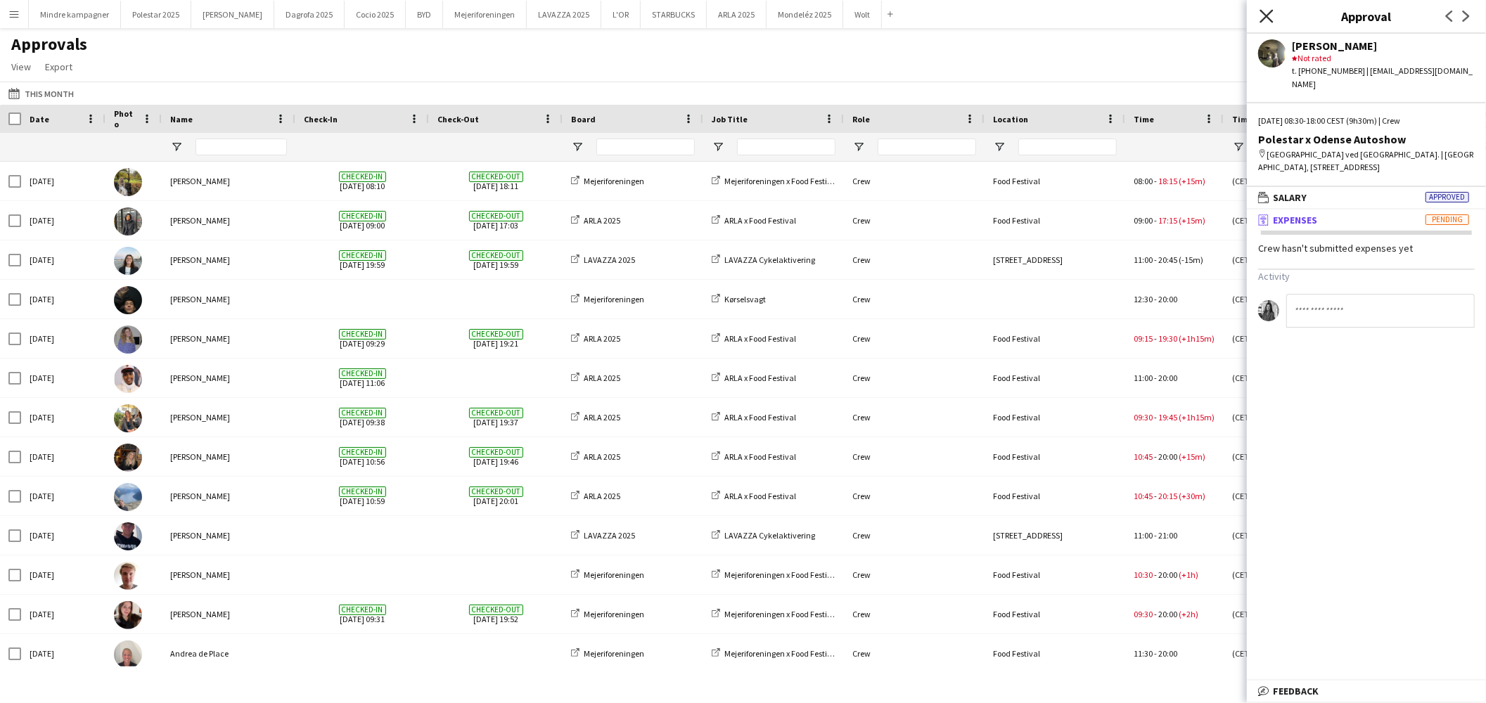
click at [1272, 11] on icon at bounding box center [1266, 15] width 13 height 13
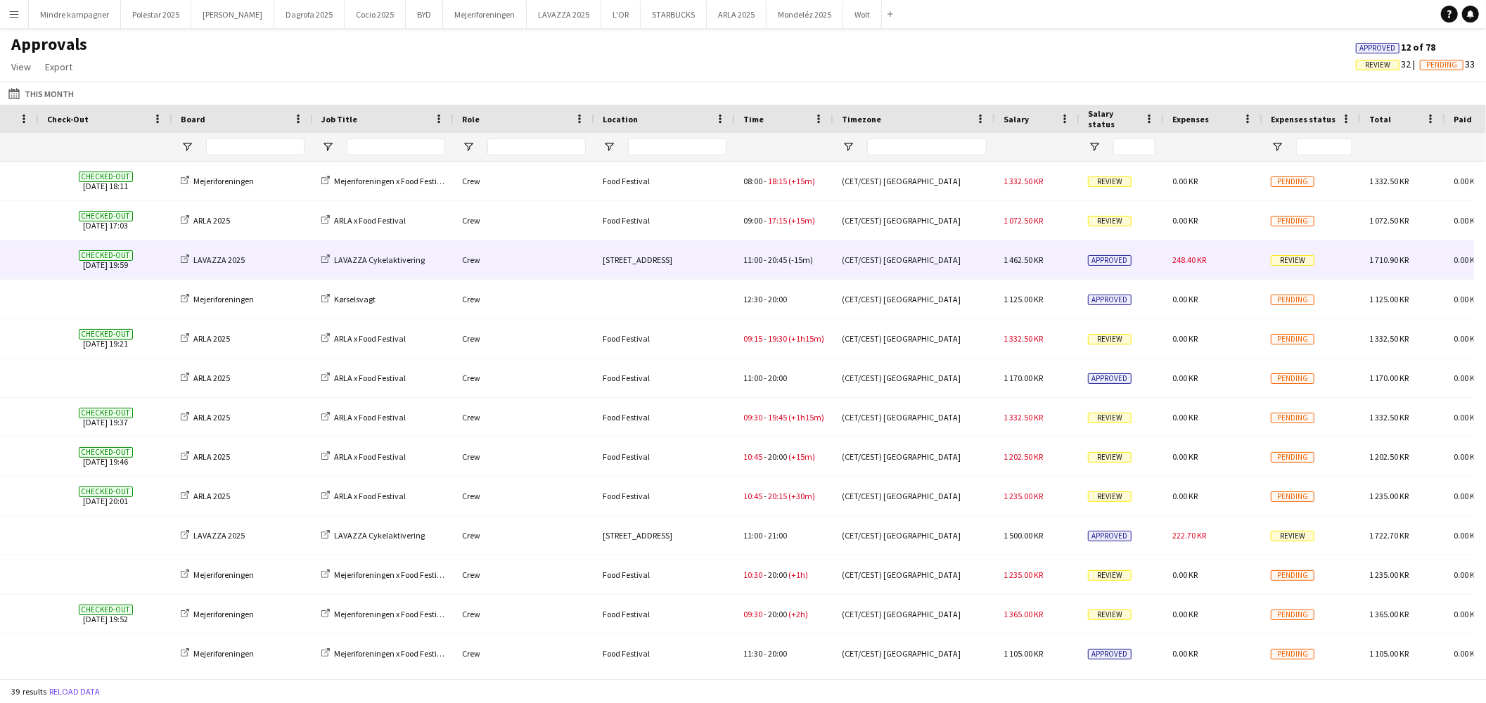
click at [1218, 264] on div "248.40 KR" at bounding box center [1213, 260] width 98 height 39
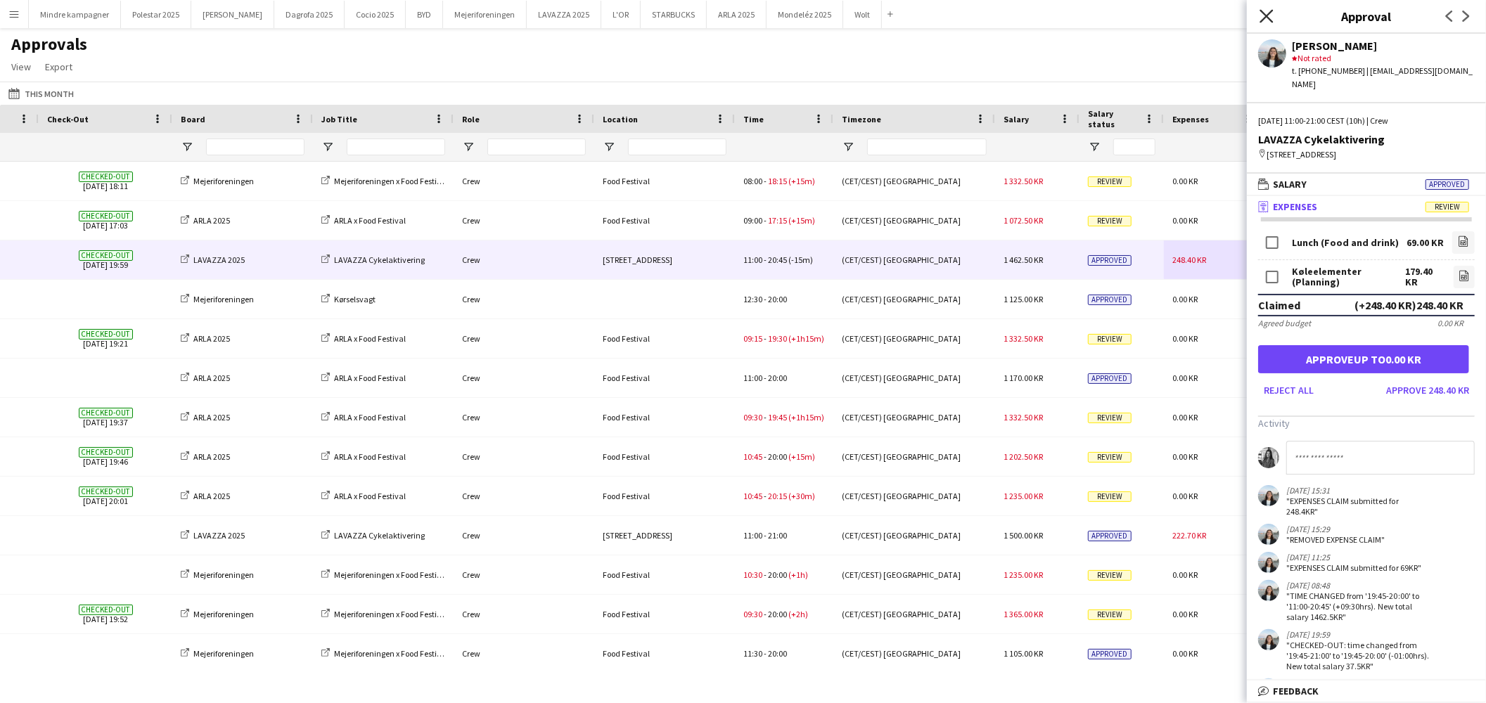
click at [1260, 11] on icon "Close pop-in" at bounding box center [1266, 15] width 13 height 13
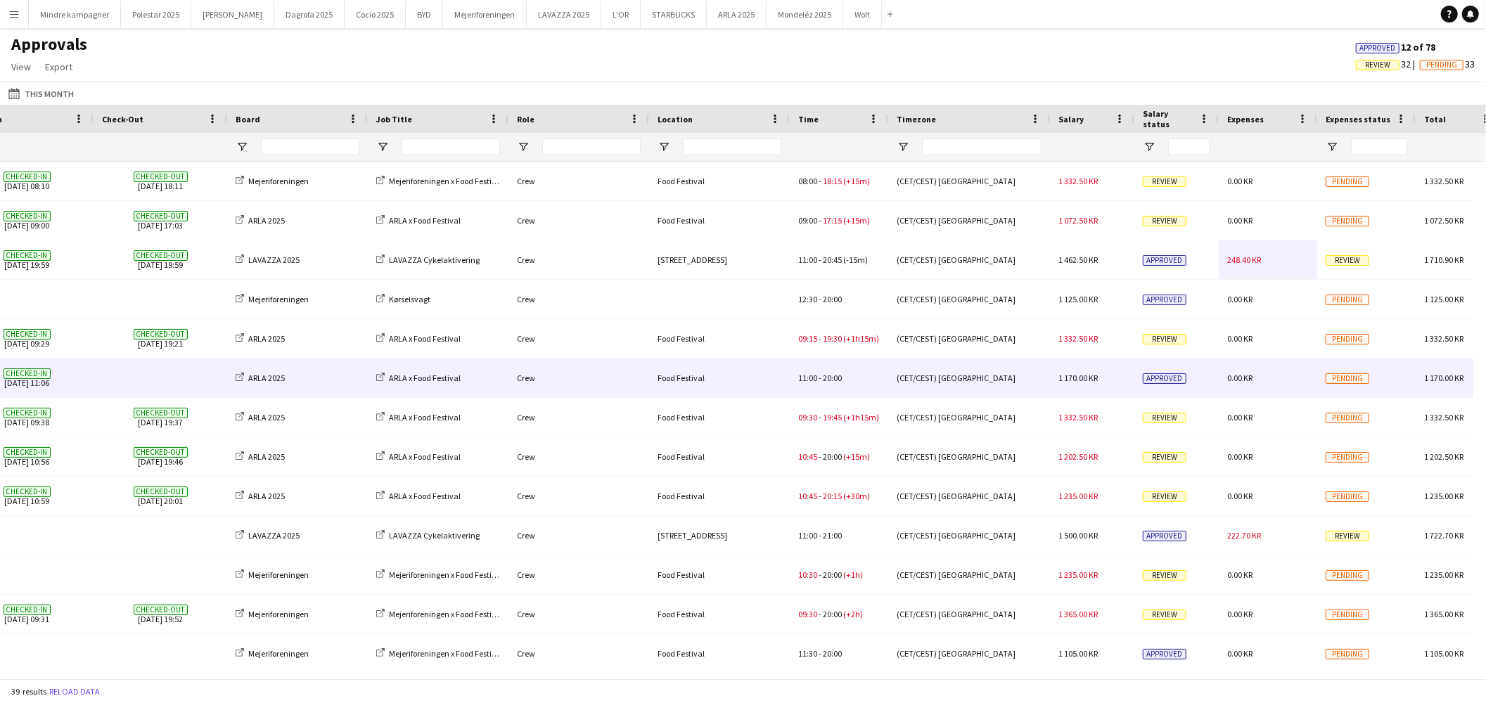
scroll to position [0, 312]
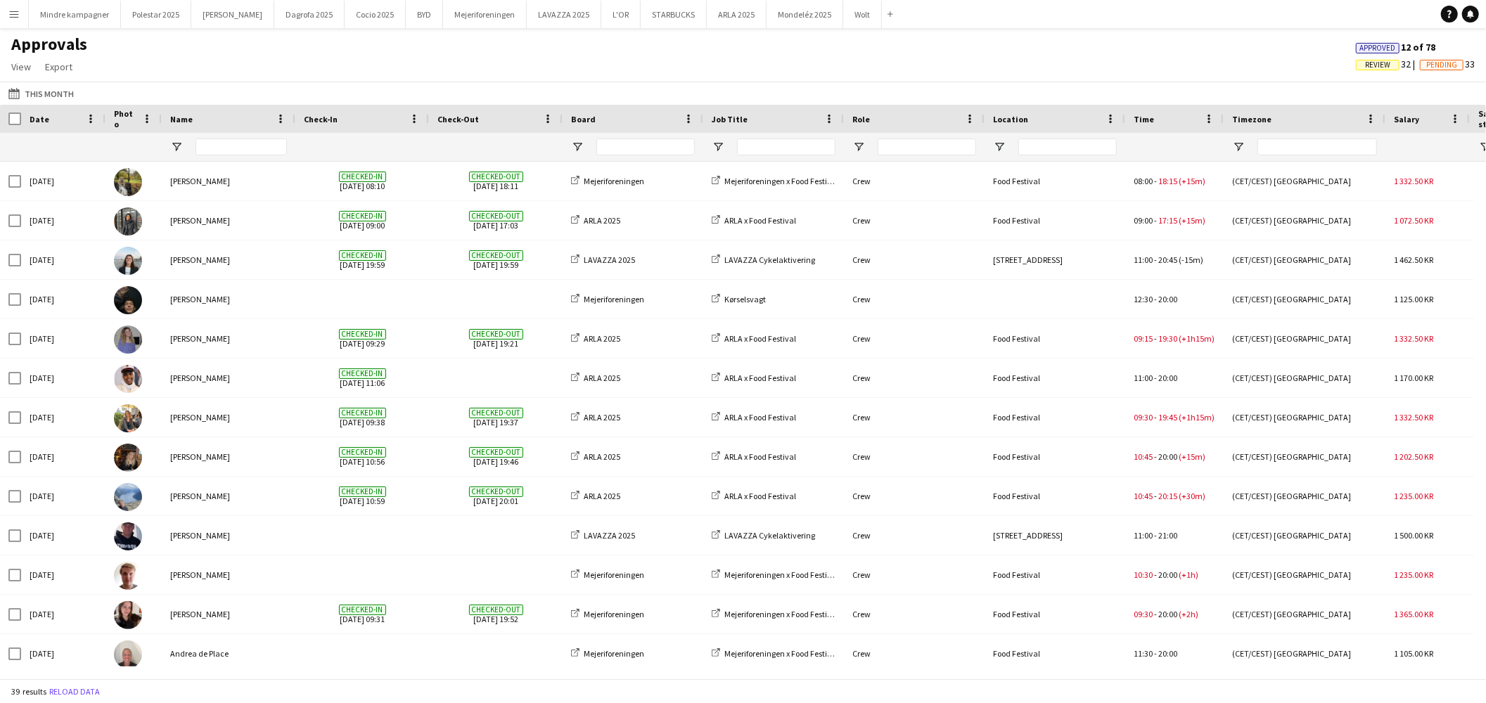
click at [23, 16] on button "Menu" at bounding box center [14, 14] width 28 height 28
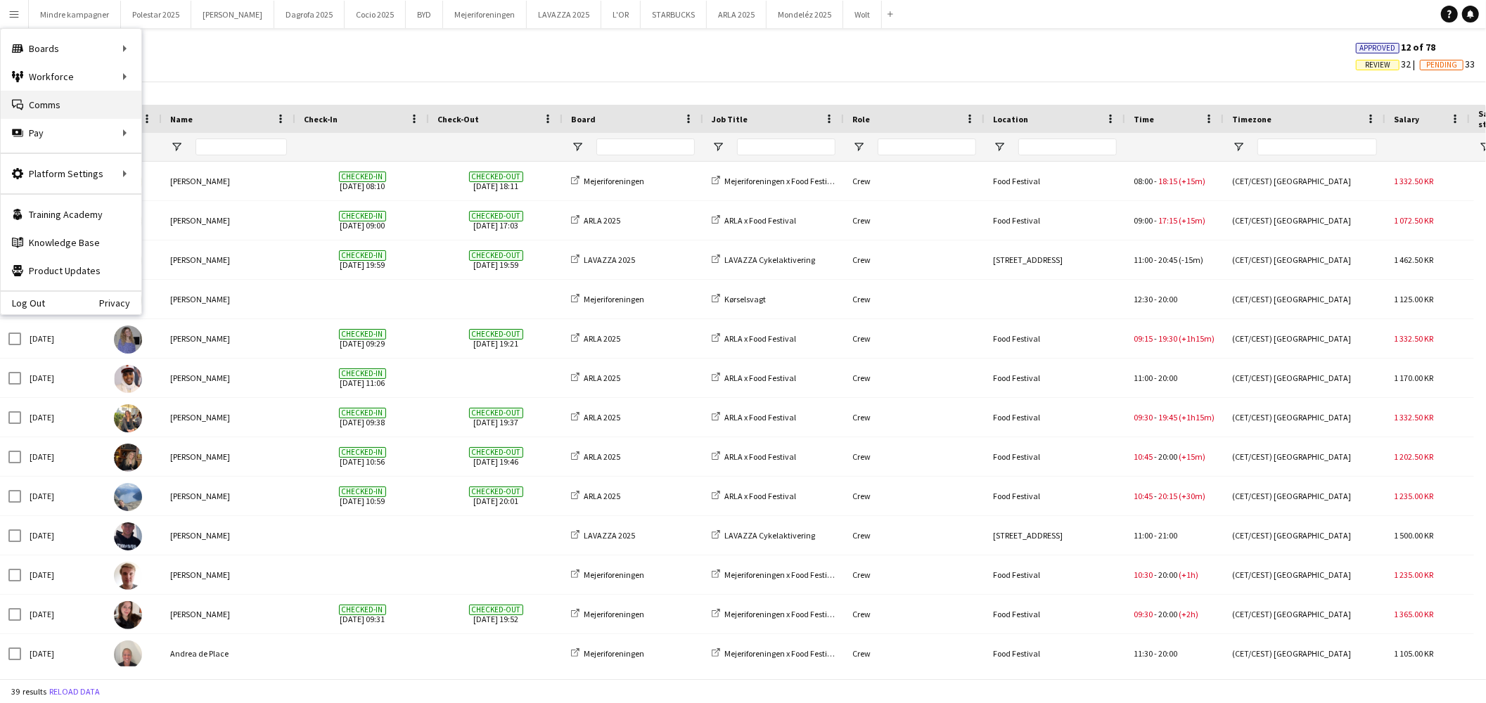
click at [43, 92] on link "Comms Comms" at bounding box center [71, 105] width 141 height 28
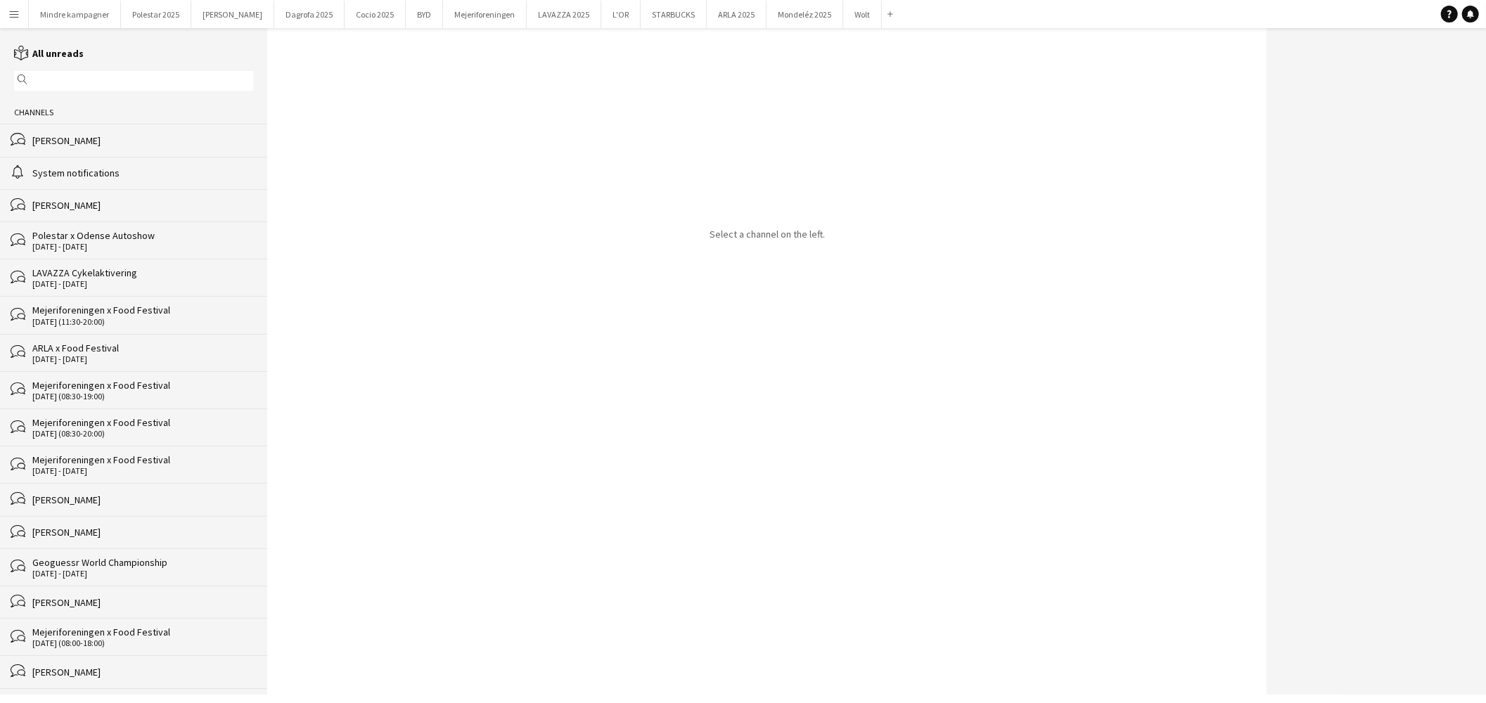
click at [56, 75] on input "text" at bounding box center [140, 81] width 219 height 13
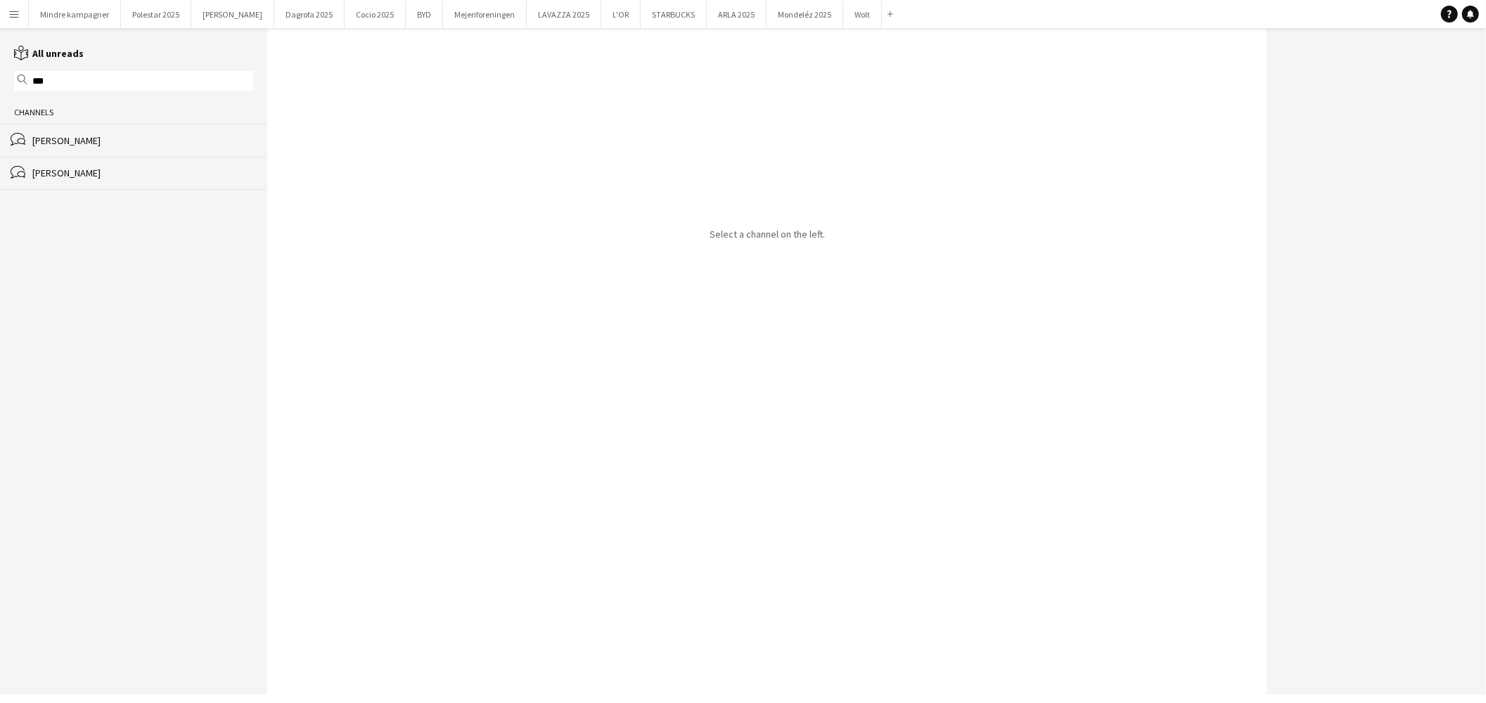
type input "***"
click at [23, 18] on button "Menu" at bounding box center [14, 14] width 28 height 28
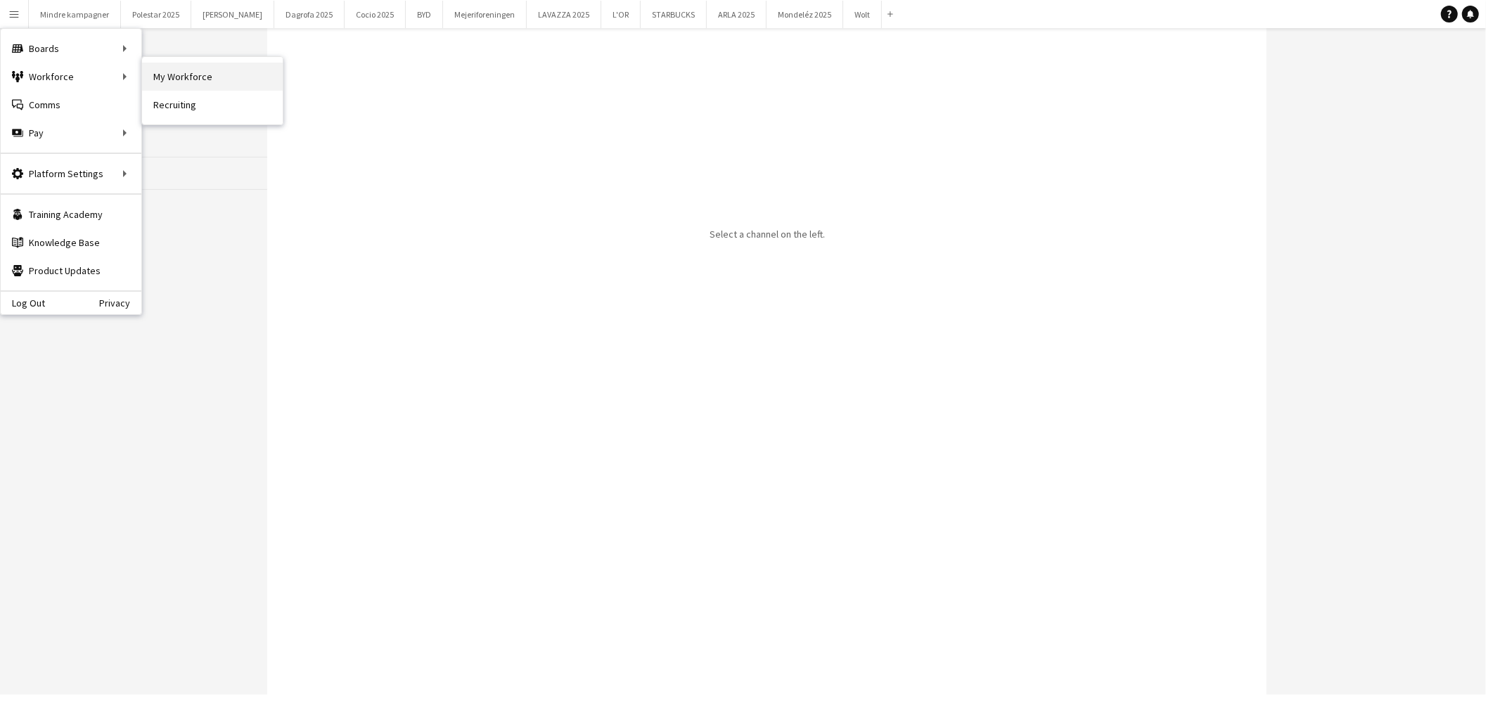
click at [179, 71] on link "My Workforce" at bounding box center [212, 77] width 141 height 28
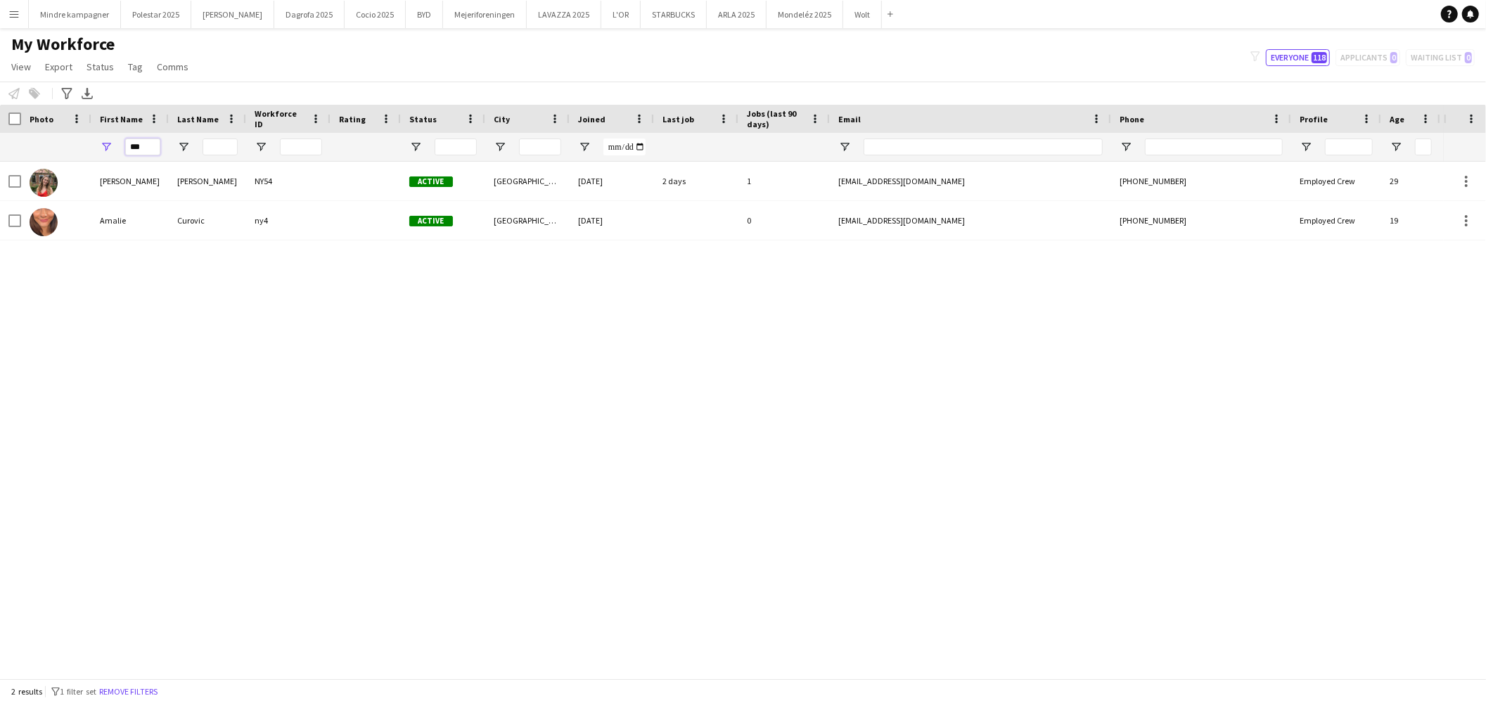
click at [148, 152] on input "***" at bounding box center [142, 147] width 35 height 17
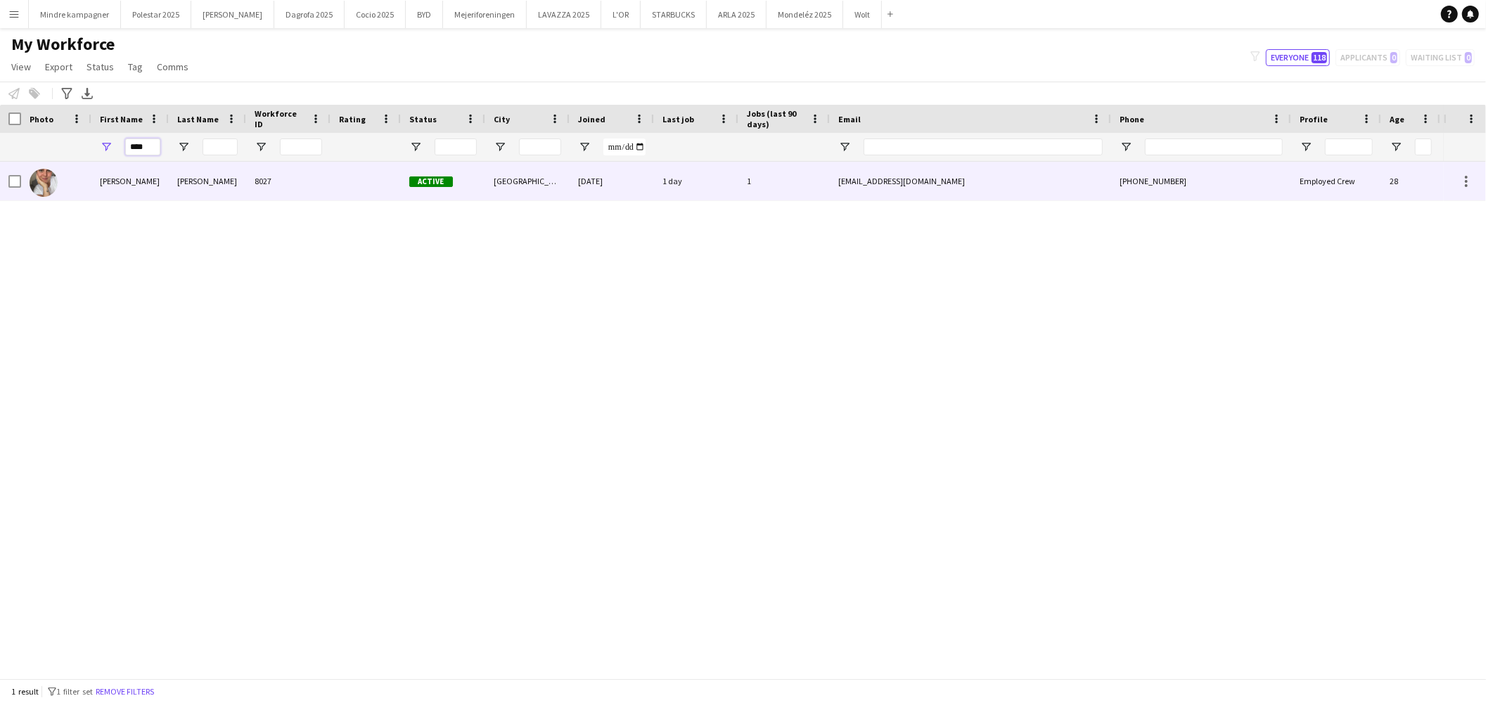
type input "****"
click at [131, 180] on div "Elisabeth" at bounding box center [129, 181] width 77 height 39
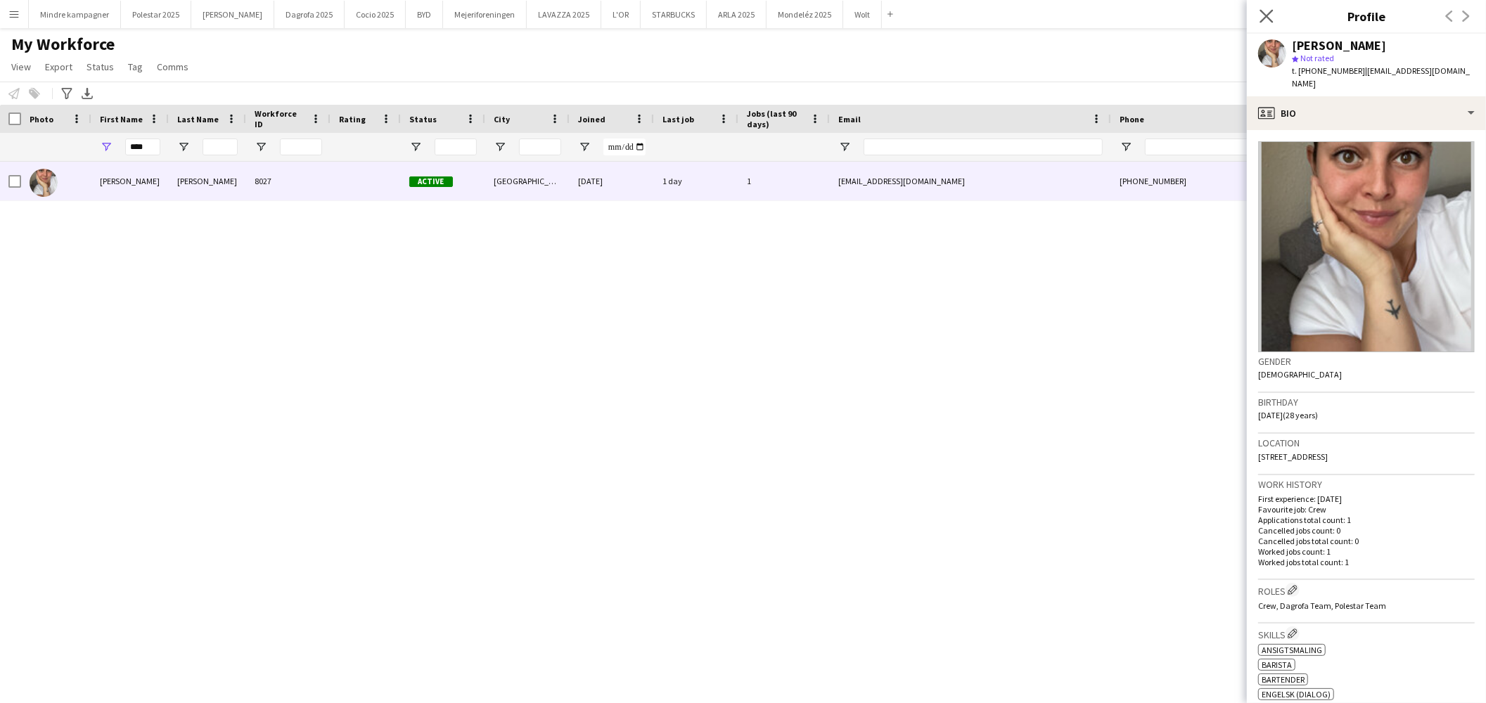
click at [1273, 13] on app-icon "Close pop-in" at bounding box center [1267, 16] width 20 height 20
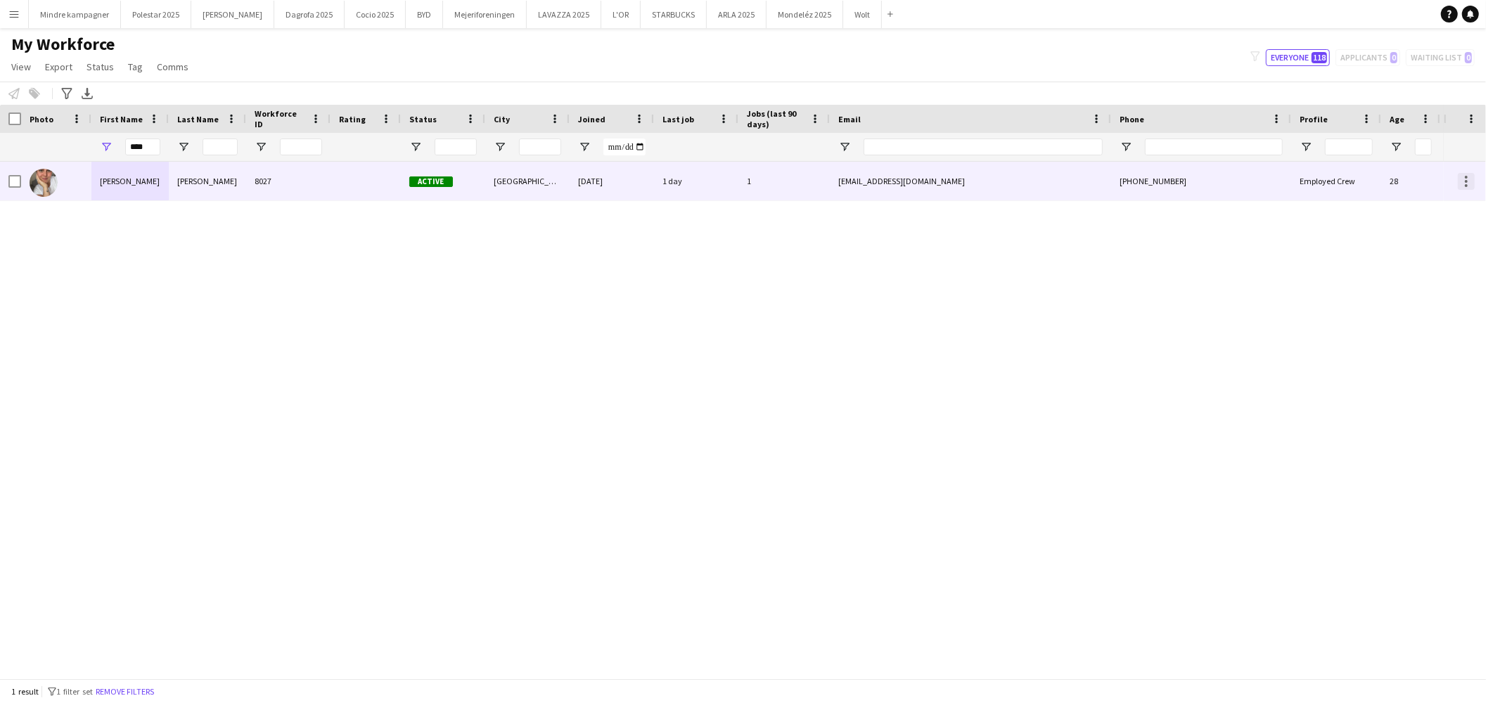
click at [1472, 184] on div at bounding box center [1466, 181] width 17 height 17
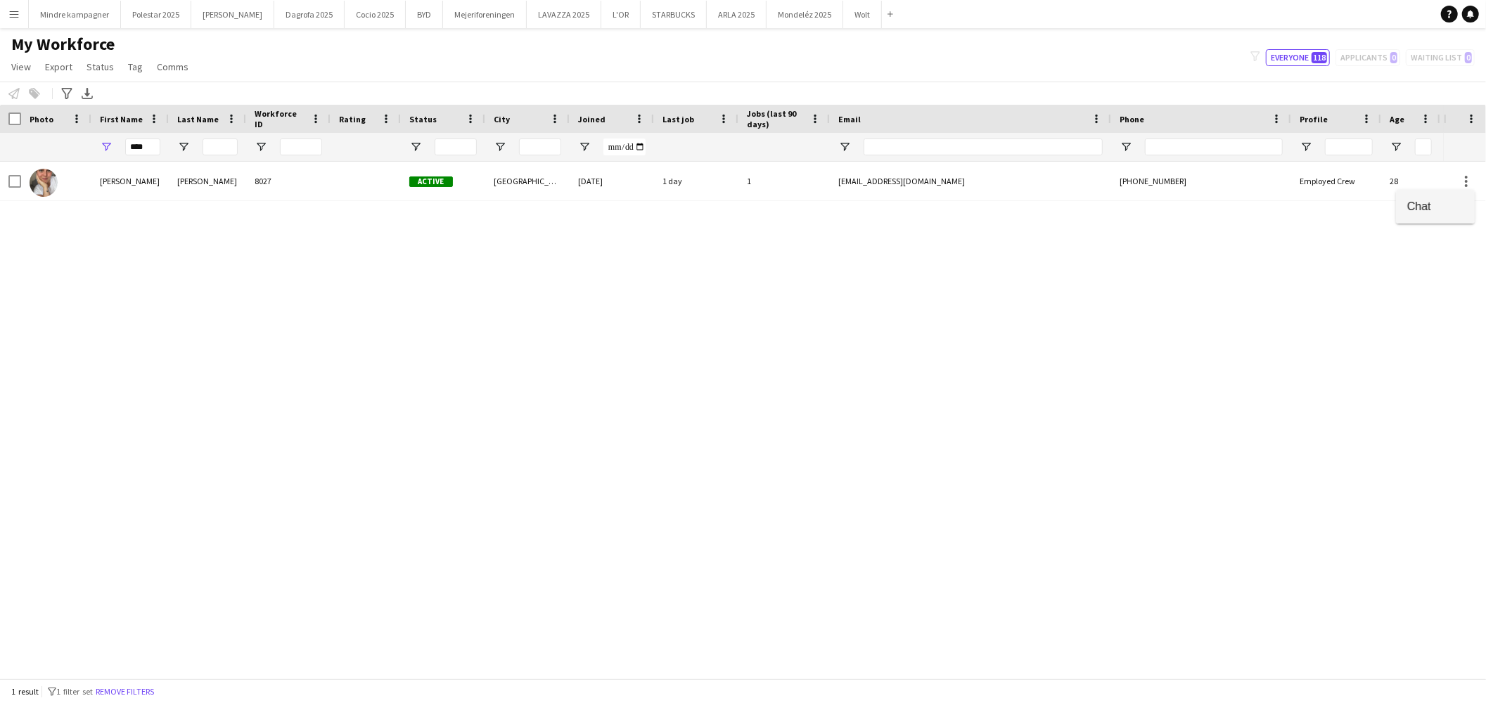
click at [1435, 206] on span "Chat" at bounding box center [1436, 206] width 56 height 13
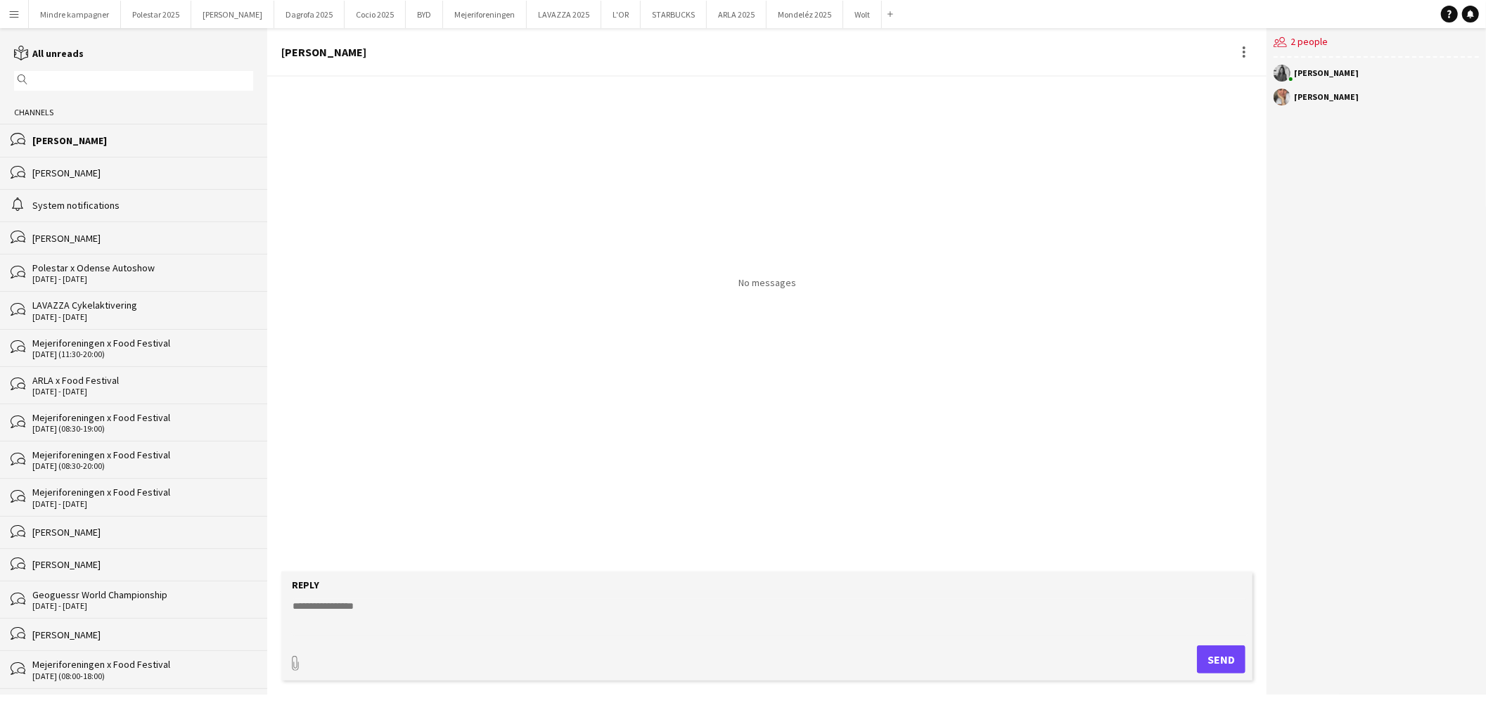
click at [388, 614] on textarea at bounding box center [769, 617] width 957 height 37
click at [336, 627] on textarea "**********" at bounding box center [769, 617] width 957 height 37
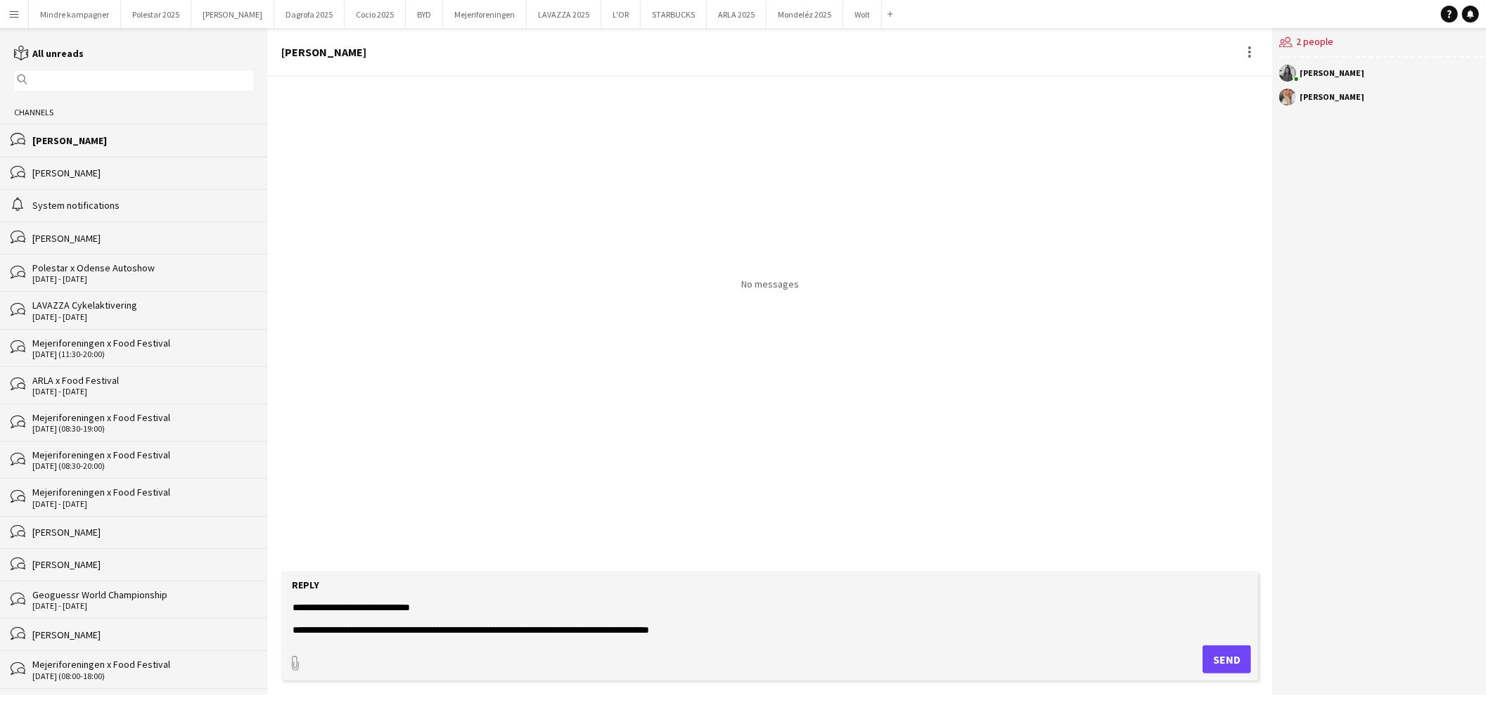
click at [439, 633] on textarea "**********" at bounding box center [769, 617] width 957 height 37
click at [511, 630] on textarea "**********" at bounding box center [769, 617] width 957 height 37
click at [452, 630] on textarea "**********" at bounding box center [769, 617] width 957 height 37
click at [672, 617] on textarea "**********" at bounding box center [769, 617] width 957 height 37
click at [686, 627] on textarea "**********" at bounding box center [769, 617] width 957 height 37
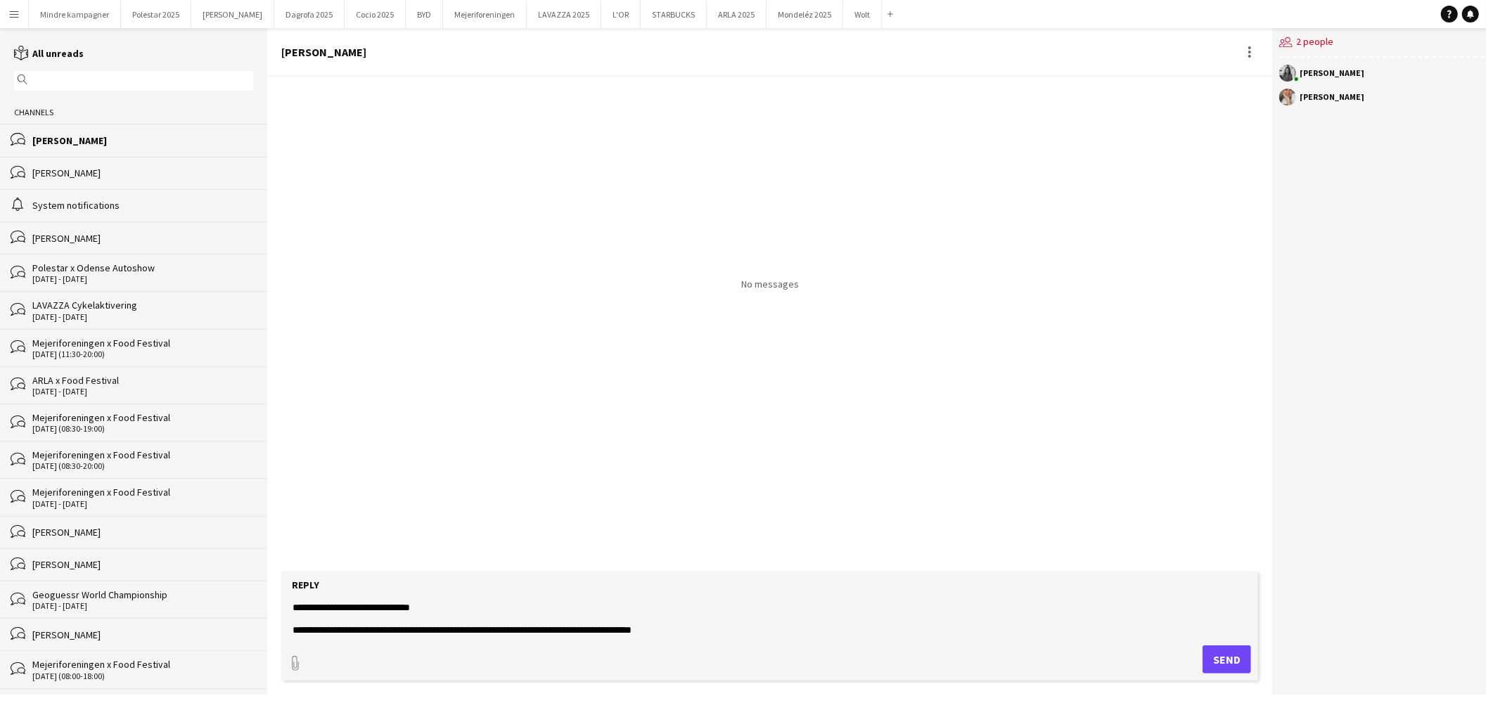
type textarea "**********"
click at [1223, 655] on button "Send" at bounding box center [1227, 660] width 49 height 28
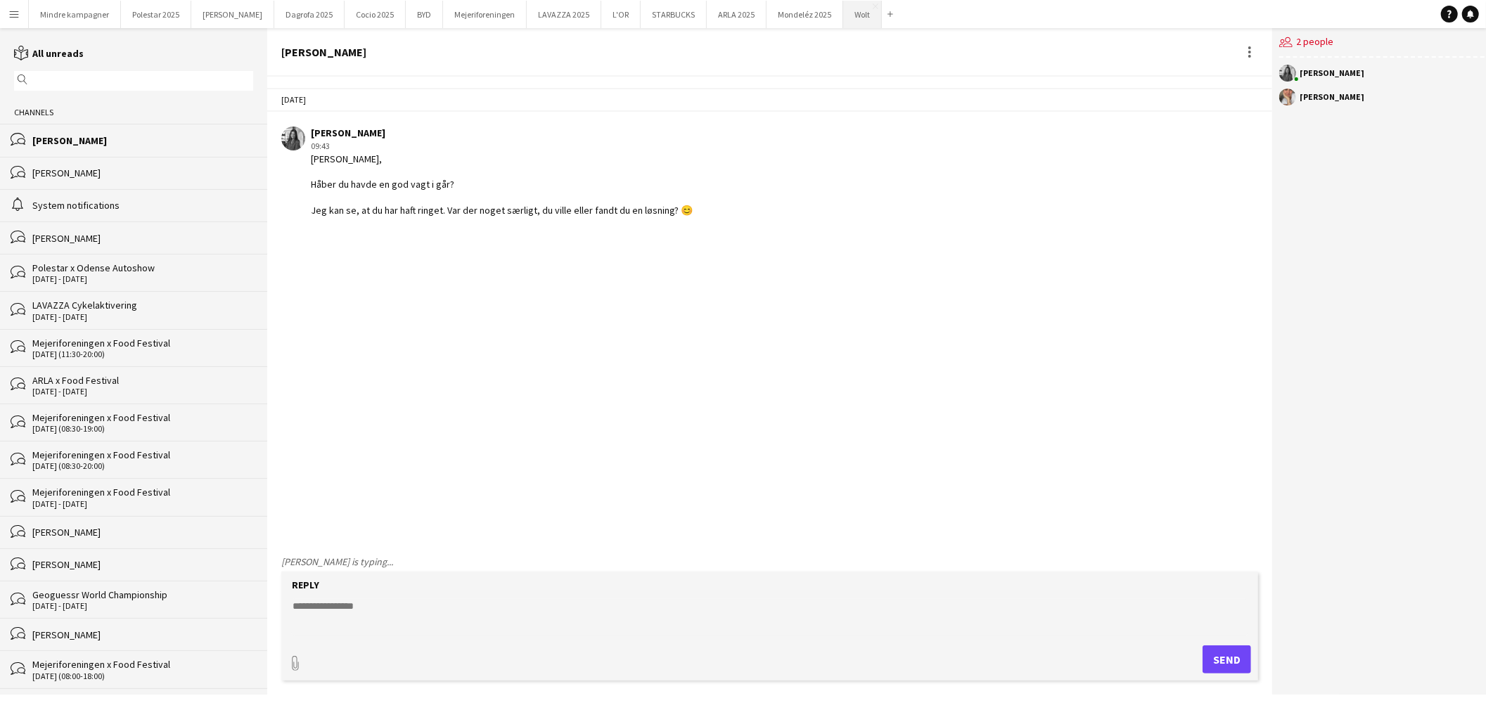
click at [843, 13] on button "Wolt Close" at bounding box center [862, 14] width 39 height 27
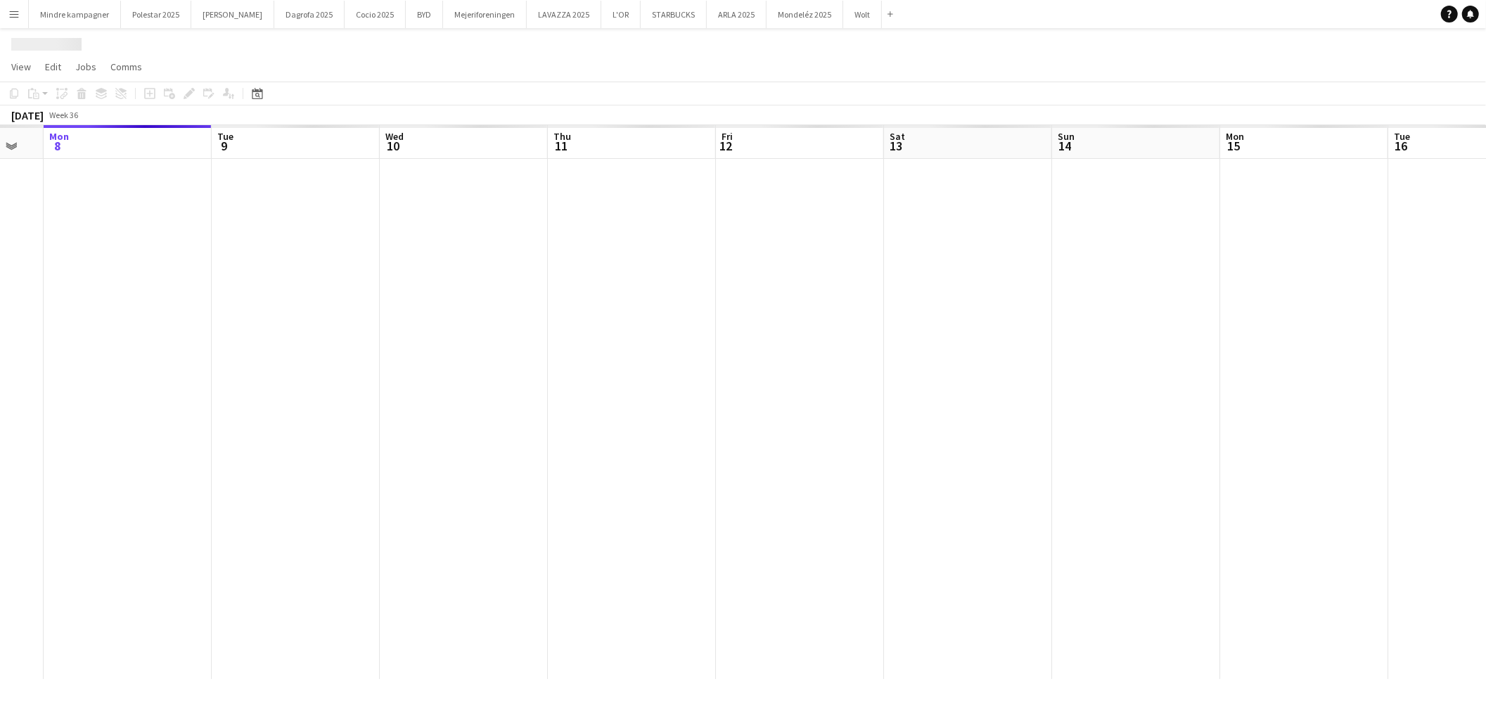
drag, startPoint x: 1119, startPoint y: 391, endPoint x: 779, endPoint y: 433, distance: 342.4
click at [779, 433] on app-calendar-viewport "Fri 5 Sat 6 Sun 7 Mon 8 Tue 9 Wed 10 Thu 11 Fri 12 Sat 13 Sun 14 Mon 15 Tue 16 …" at bounding box center [743, 402] width 1486 height 554
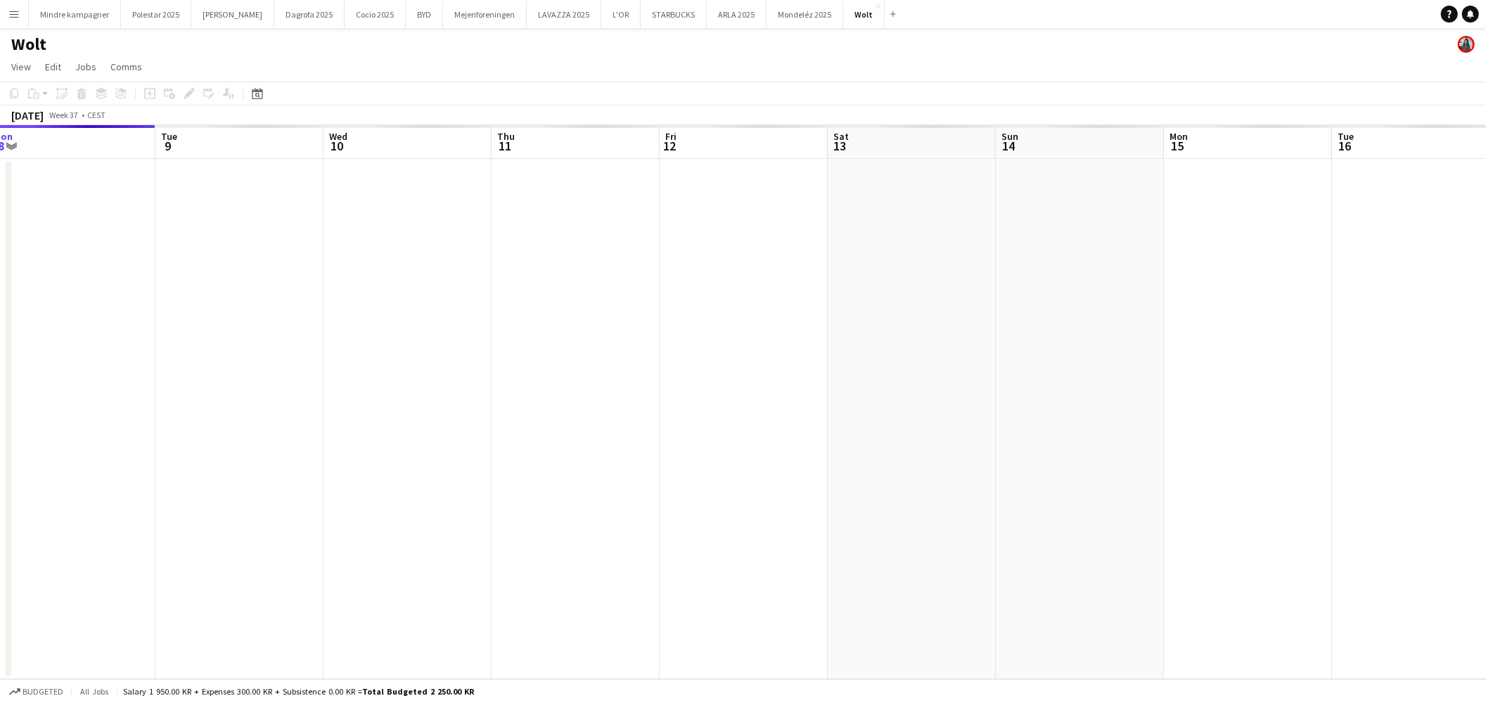
drag, startPoint x: 782, startPoint y: 430, endPoint x: 1067, endPoint y: 419, distance: 285.1
click at [1067, 419] on app-calendar-viewport "Sat 6 Sun 7 Mon 8 Tue 9 Wed 10 Thu 11 Fri 12 Sat 13 Sun 14 Mon 15 Tue 16 Wed 17…" at bounding box center [743, 402] width 1486 height 554
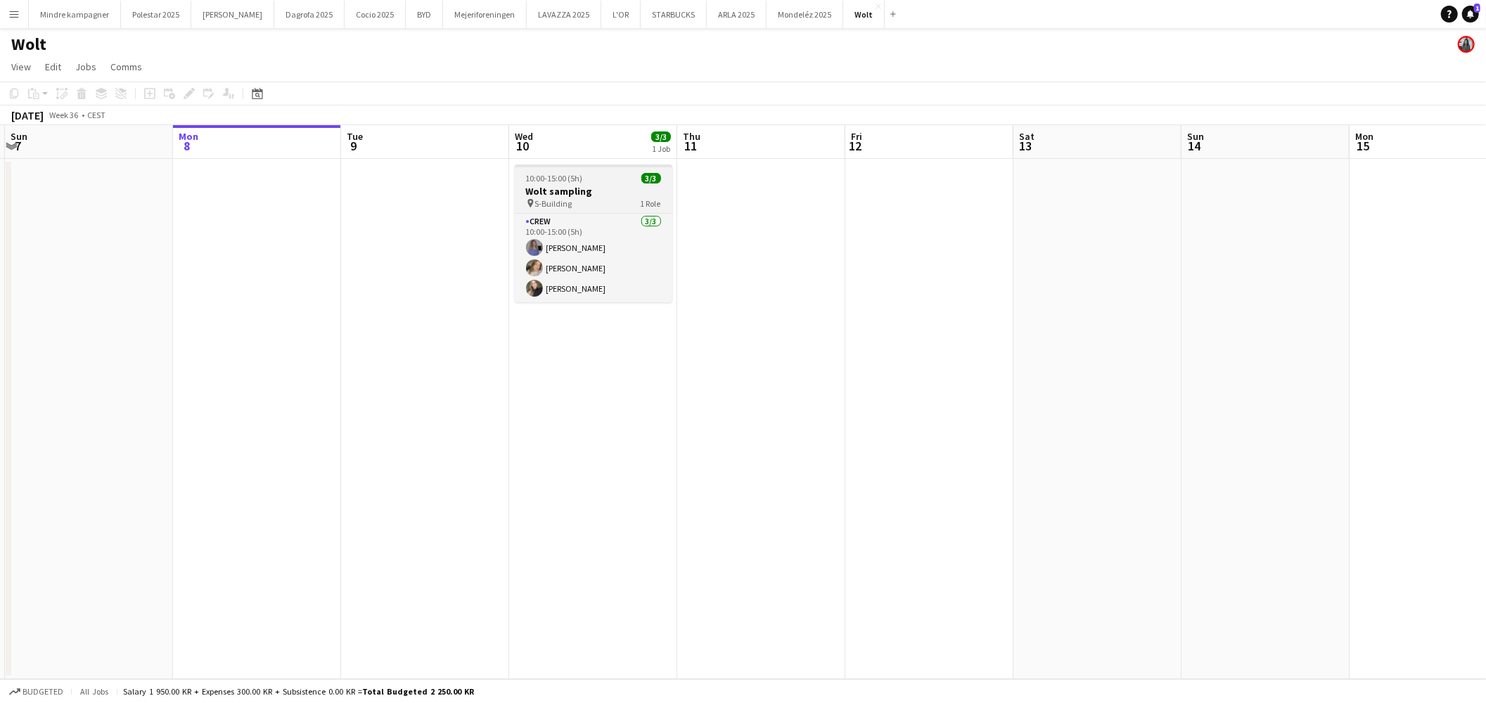
click at [582, 193] on h3 "Wolt sampling" at bounding box center [594, 191] width 158 height 13
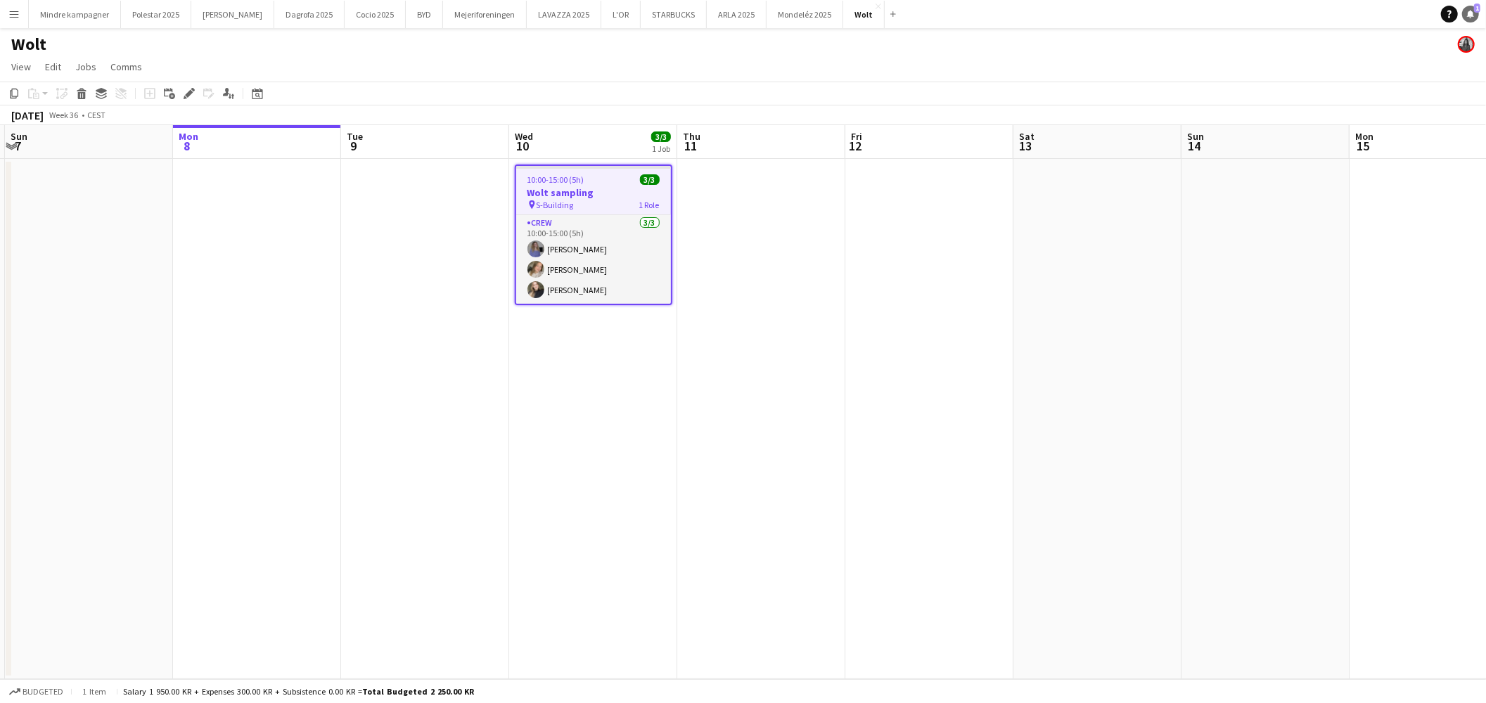
click at [1465, 8] on link "Notifications 1" at bounding box center [1470, 14] width 17 height 17
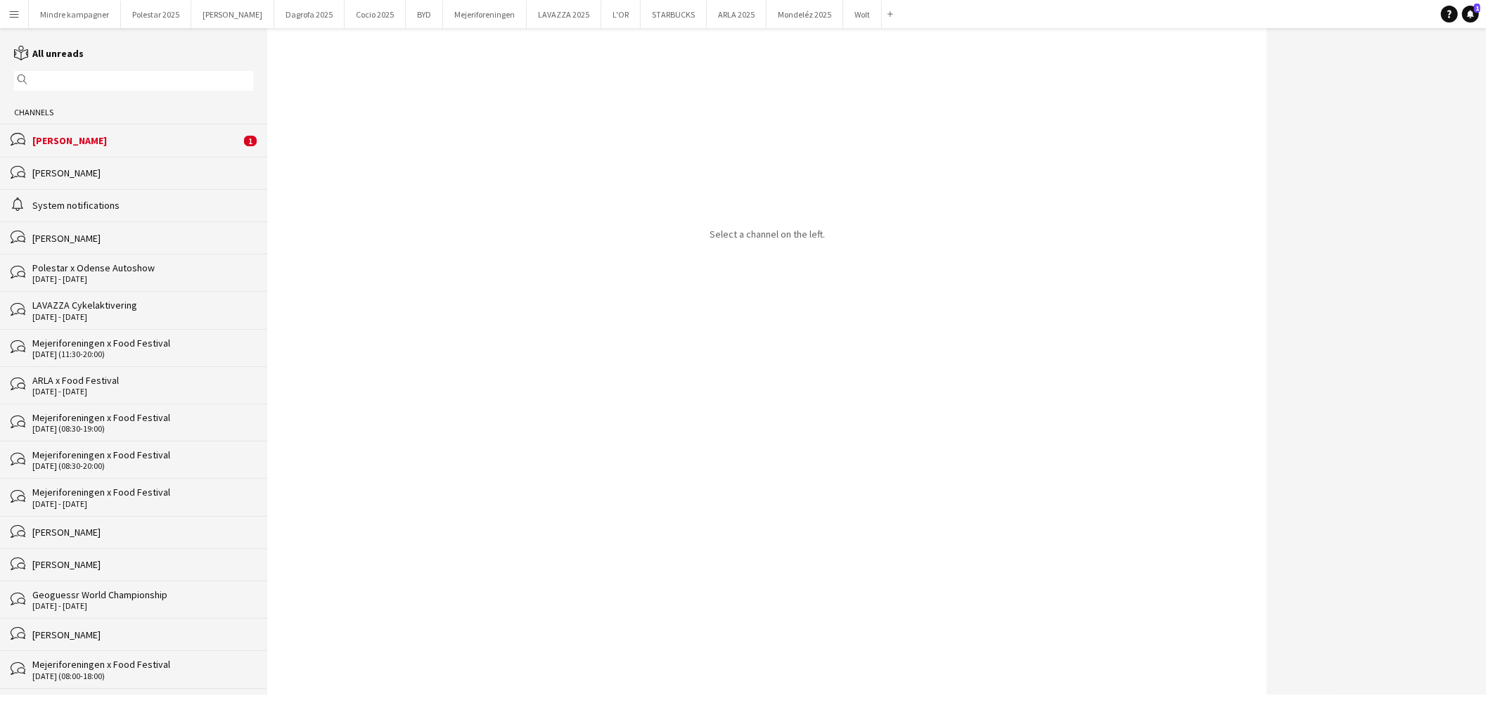
click at [186, 143] on div "[PERSON_NAME]" at bounding box center [136, 140] width 208 height 13
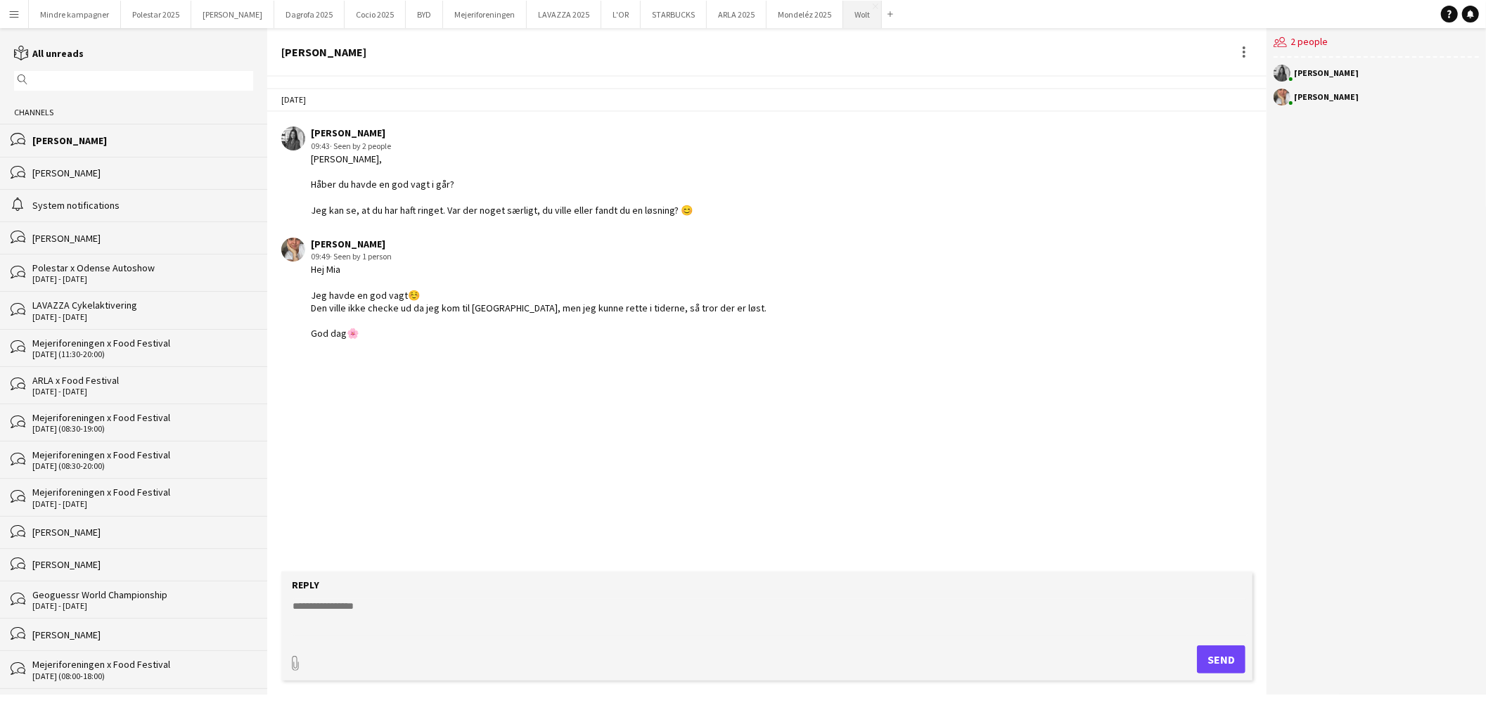
click at [843, 14] on button "Wolt Close" at bounding box center [862, 14] width 39 height 27
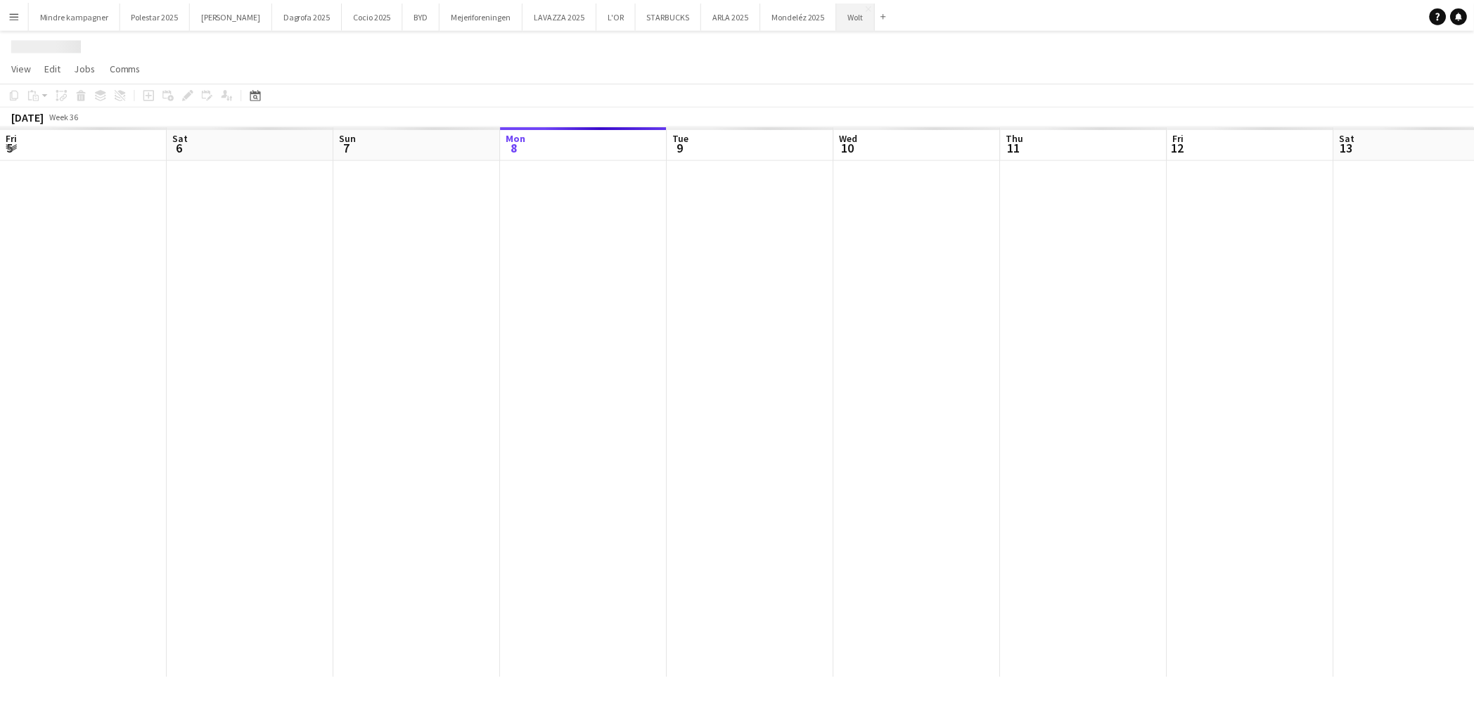
scroll to position [0, 336]
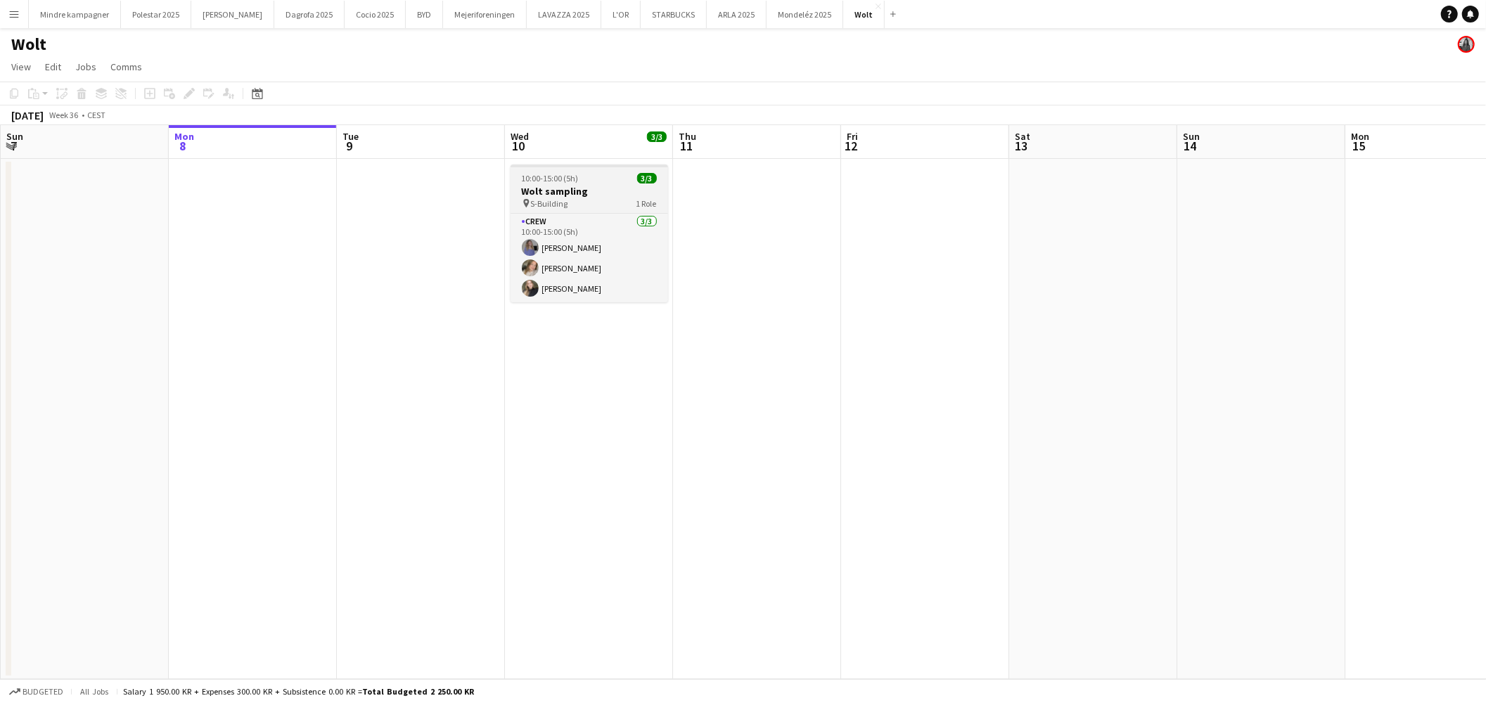
click at [577, 200] on div "pin S-Building 1 Role" at bounding box center [590, 203] width 158 height 11
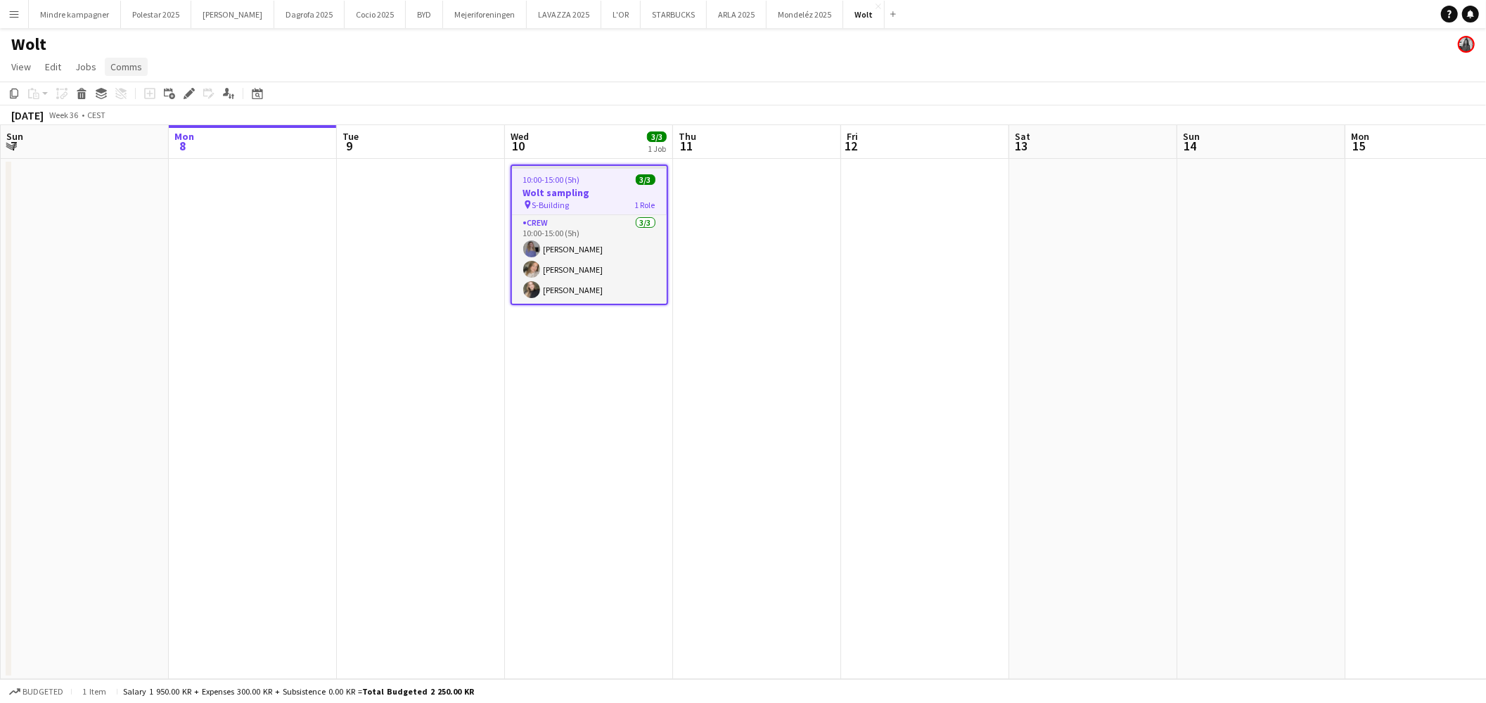
click at [111, 60] on span "Comms" at bounding box center [126, 66] width 32 height 13
click at [148, 125] on span "Create chat" at bounding box center [139, 126] width 49 height 13
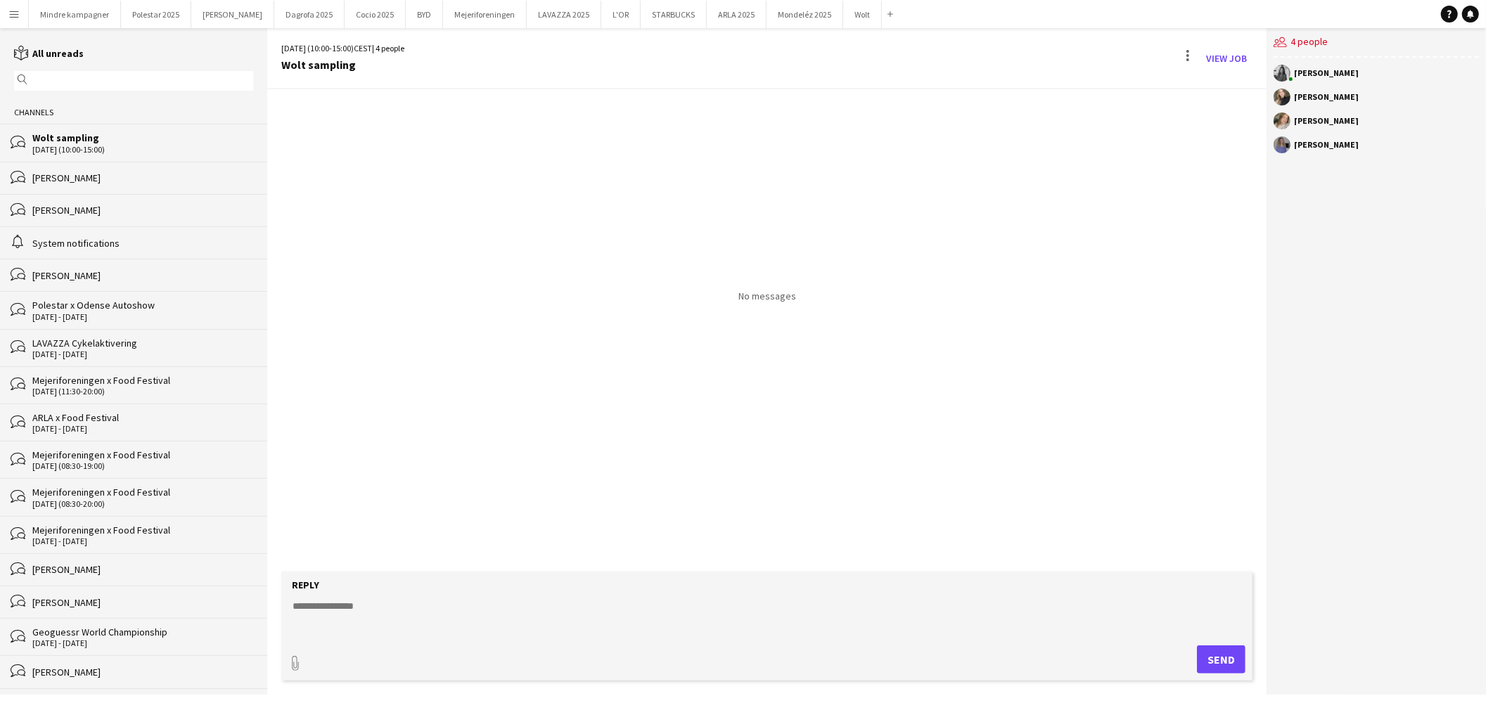
click at [18, 18] on app-icon "Menu" at bounding box center [13, 13] width 11 height 11
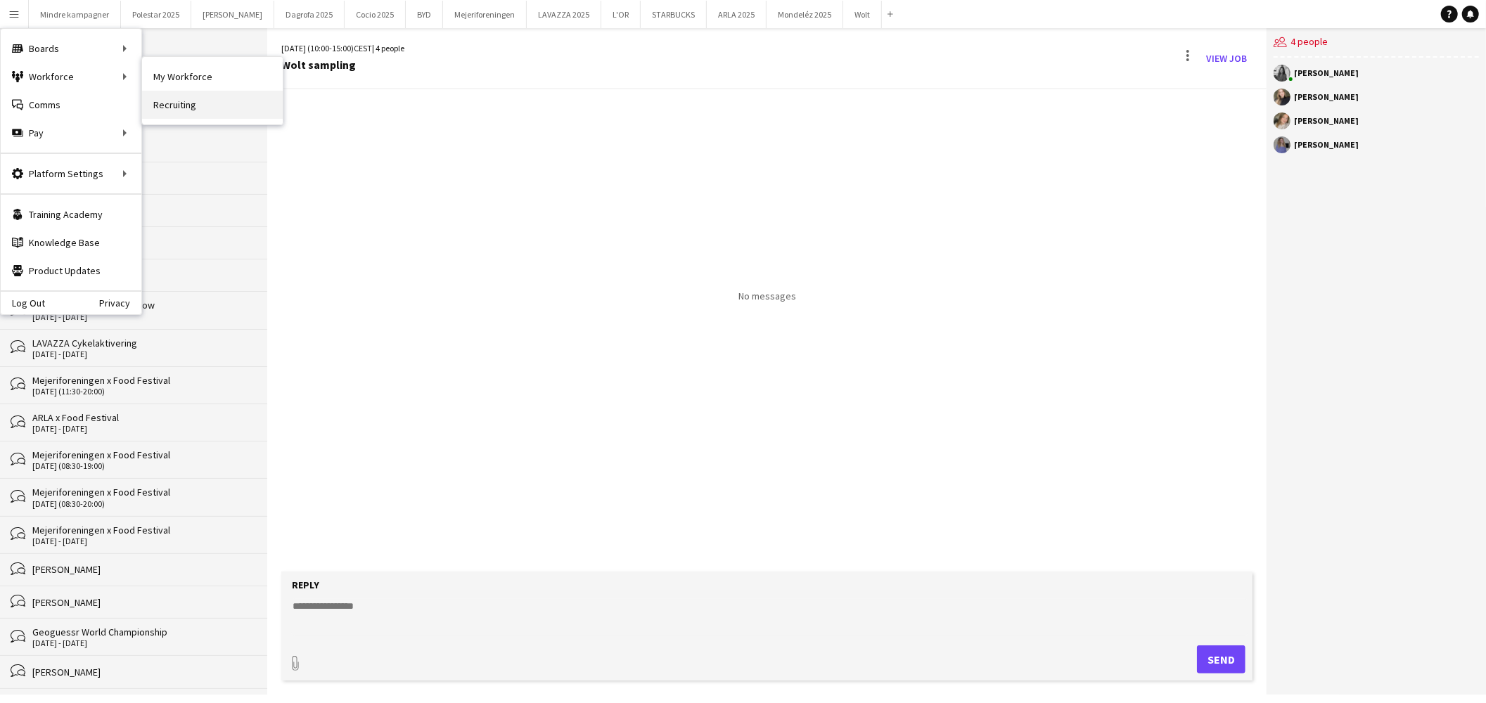
click at [178, 110] on link "Recruiting" at bounding box center [212, 105] width 141 height 28
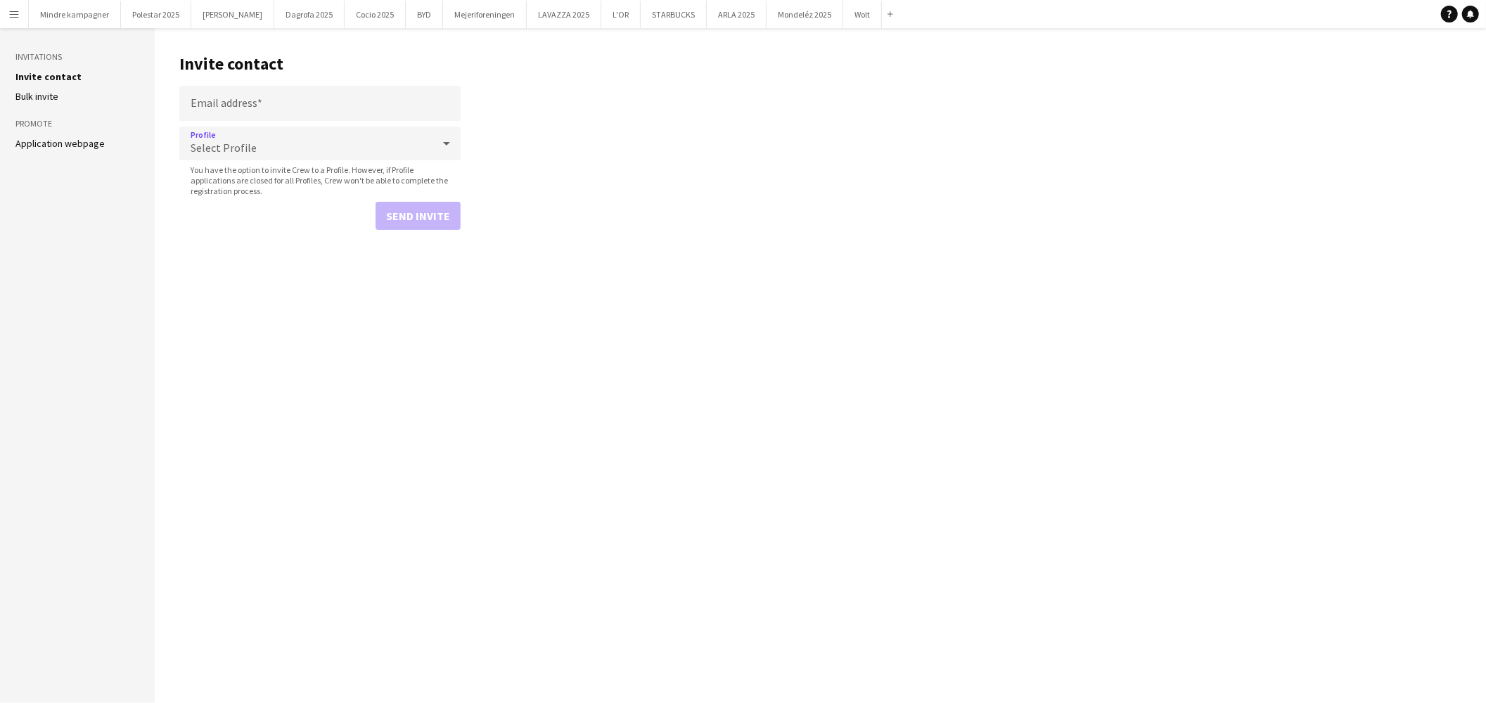
click at [231, 150] on span "Select Profile" at bounding box center [224, 148] width 66 height 14
click at [234, 151] on div at bounding box center [743, 351] width 1486 height 703
click at [15, 17] on app-icon "Menu" at bounding box center [13, 13] width 11 height 11
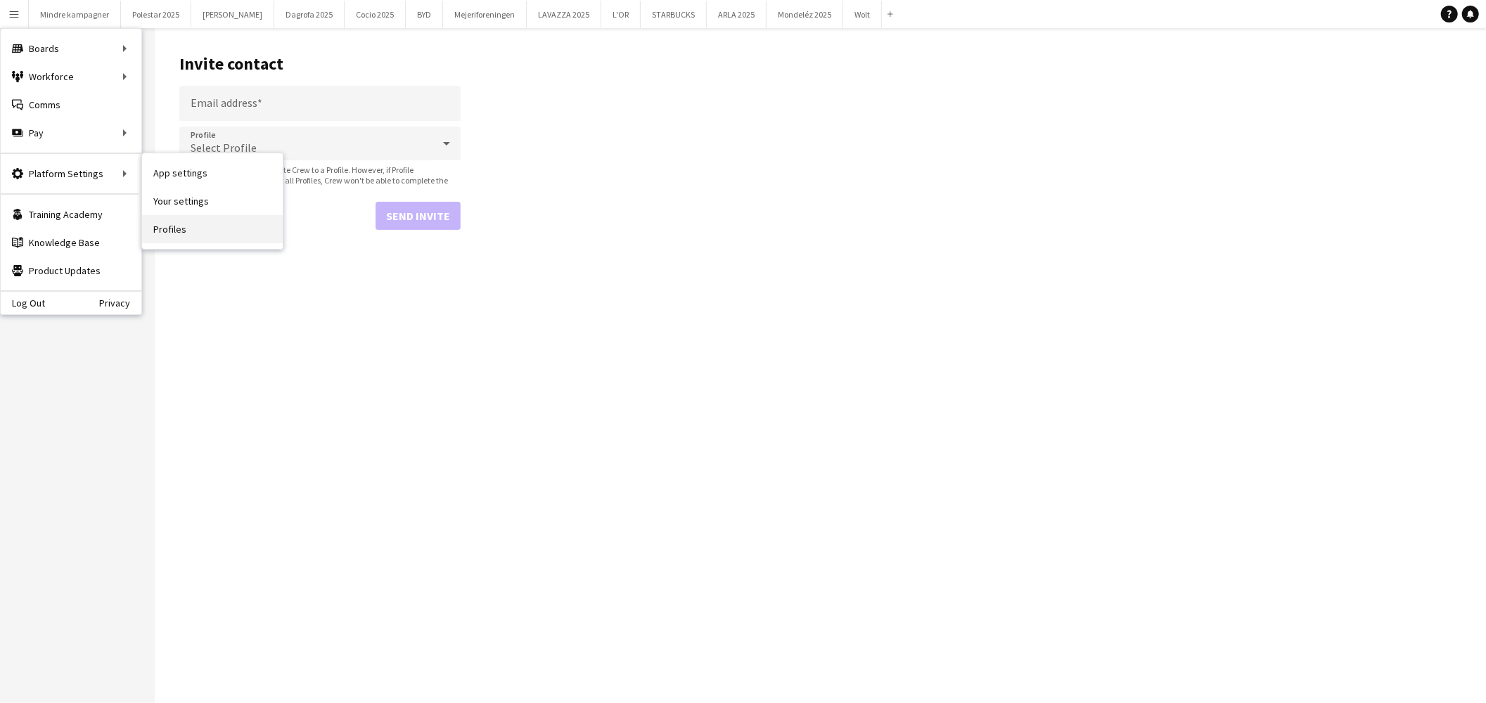
click at [201, 227] on link "Profiles" at bounding box center [212, 229] width 141 height 28
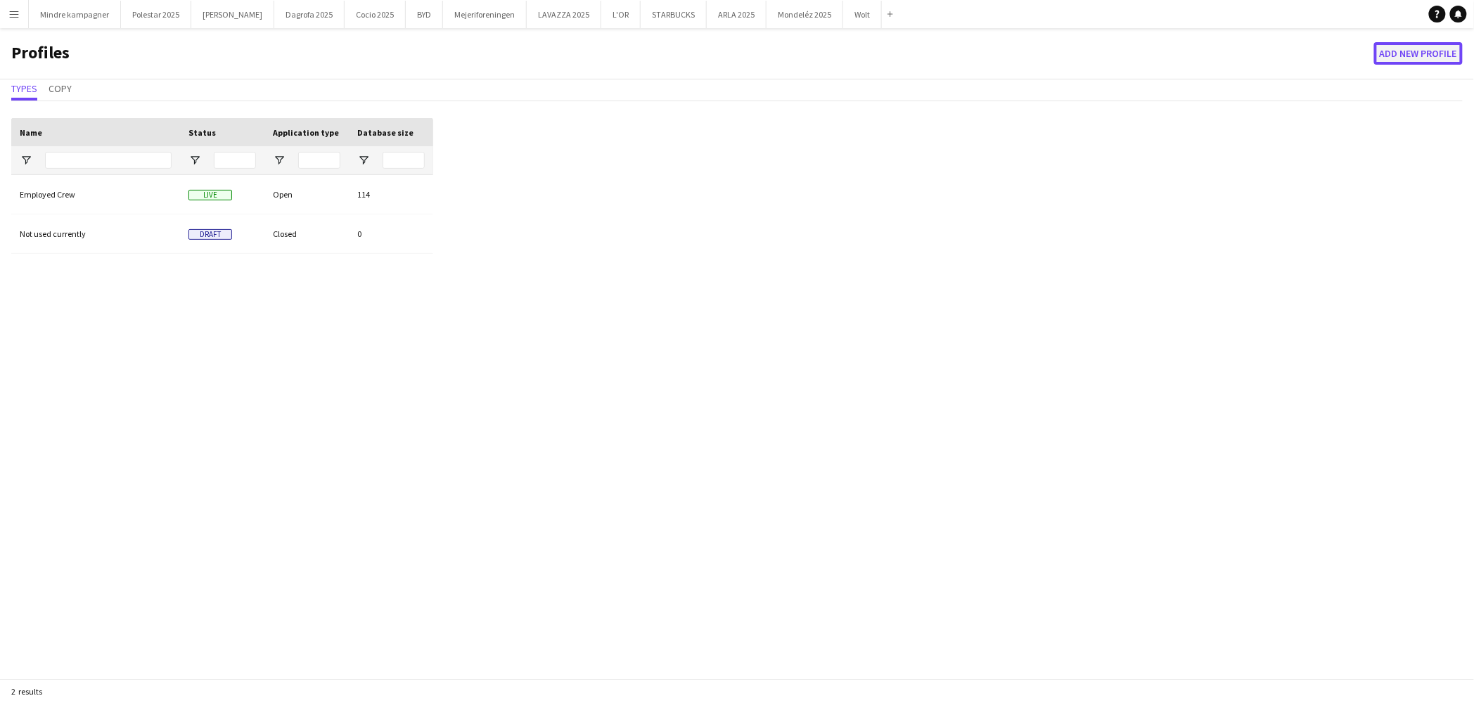
click at [1424, 57] on button "Add new Profile" at bounding box center [1418, 53] width 89 height 23
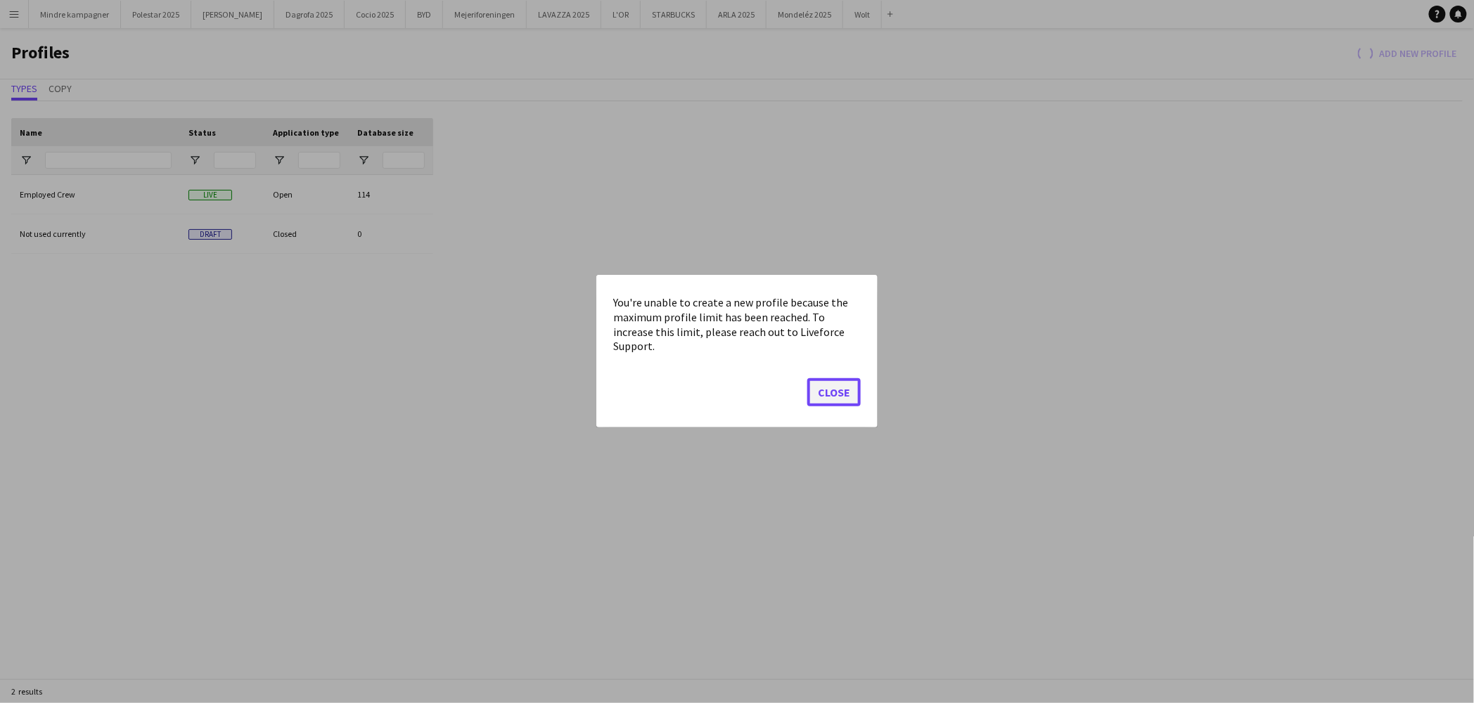
click at [835, 388] on button "Close" at bounding box center [834, 393] width 53 height 28
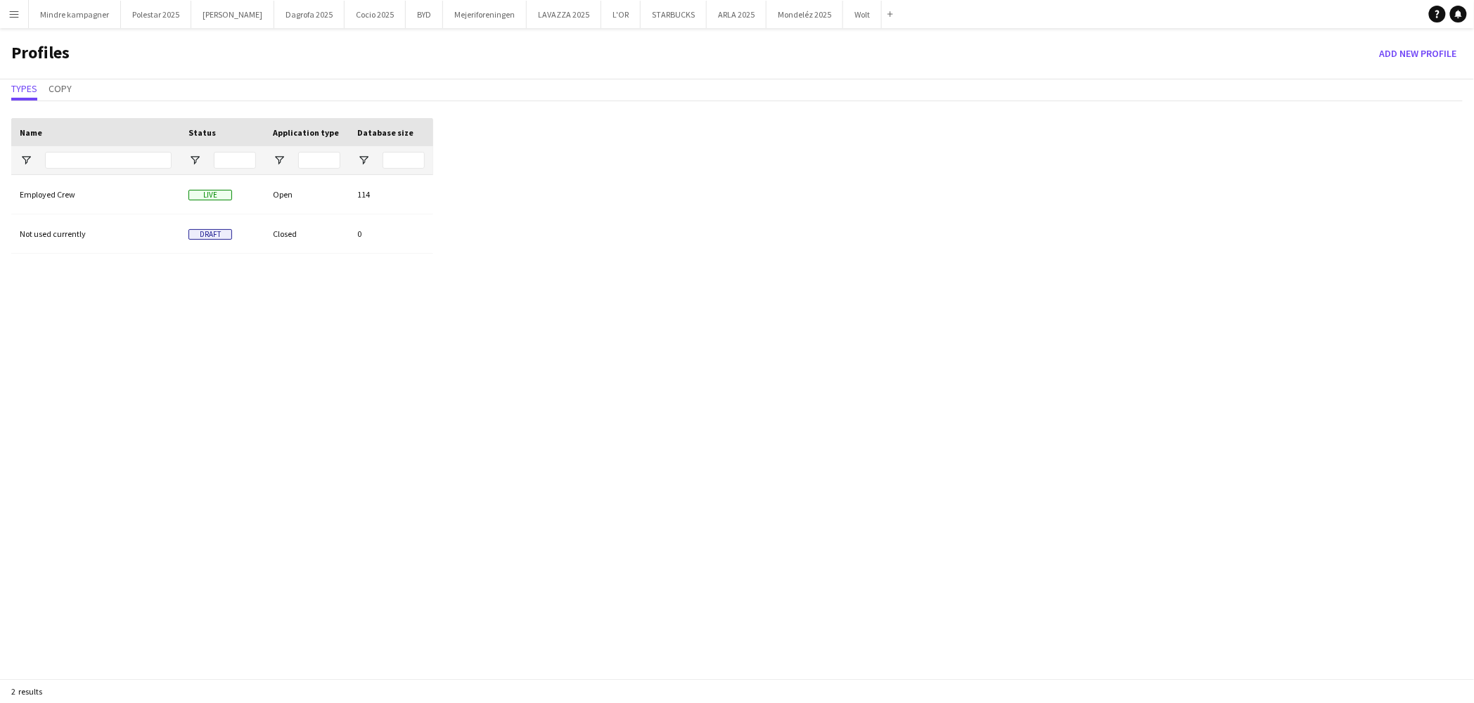
click at [13, 20] on button "Menu" at bounding box center [14, 14] width 28 height 28
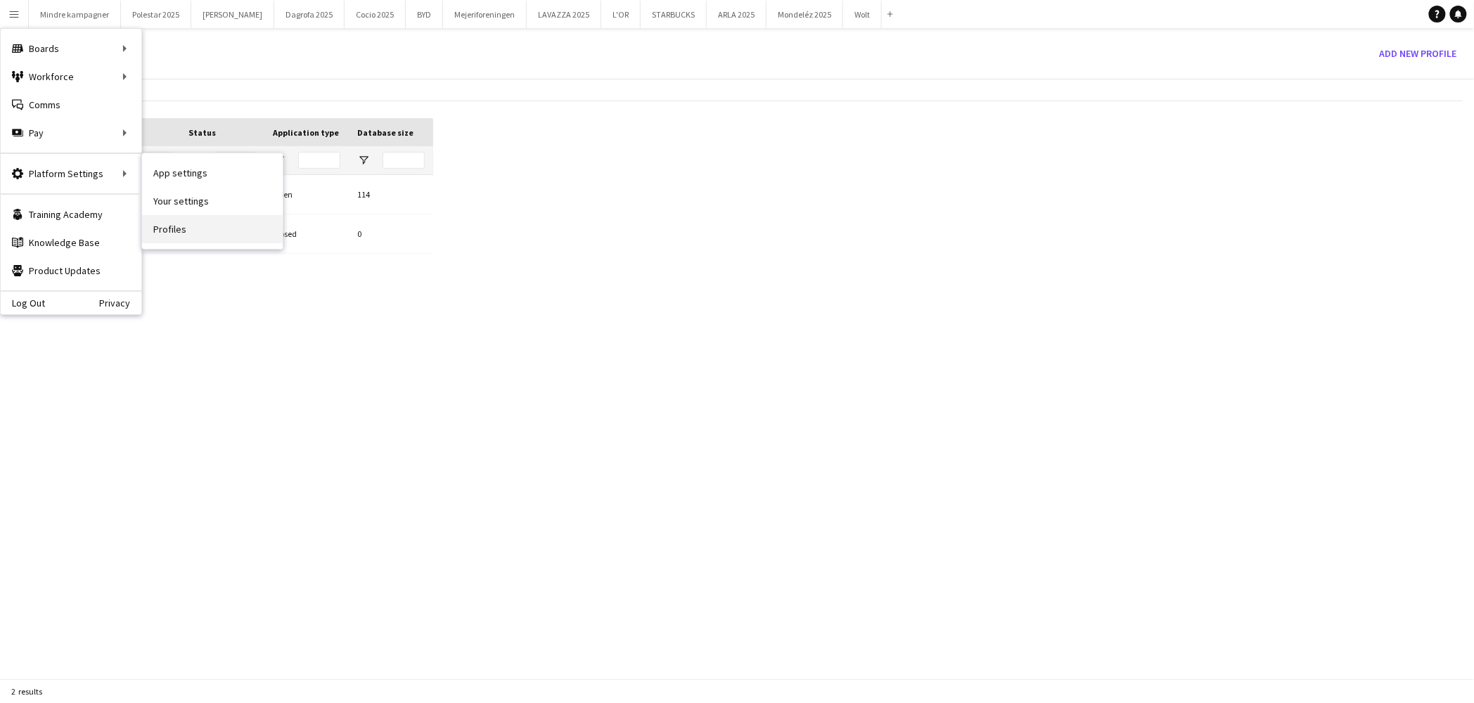
click at [208, 232] on link "Profiles" at bounding box center [212, 229] width 141 height 28
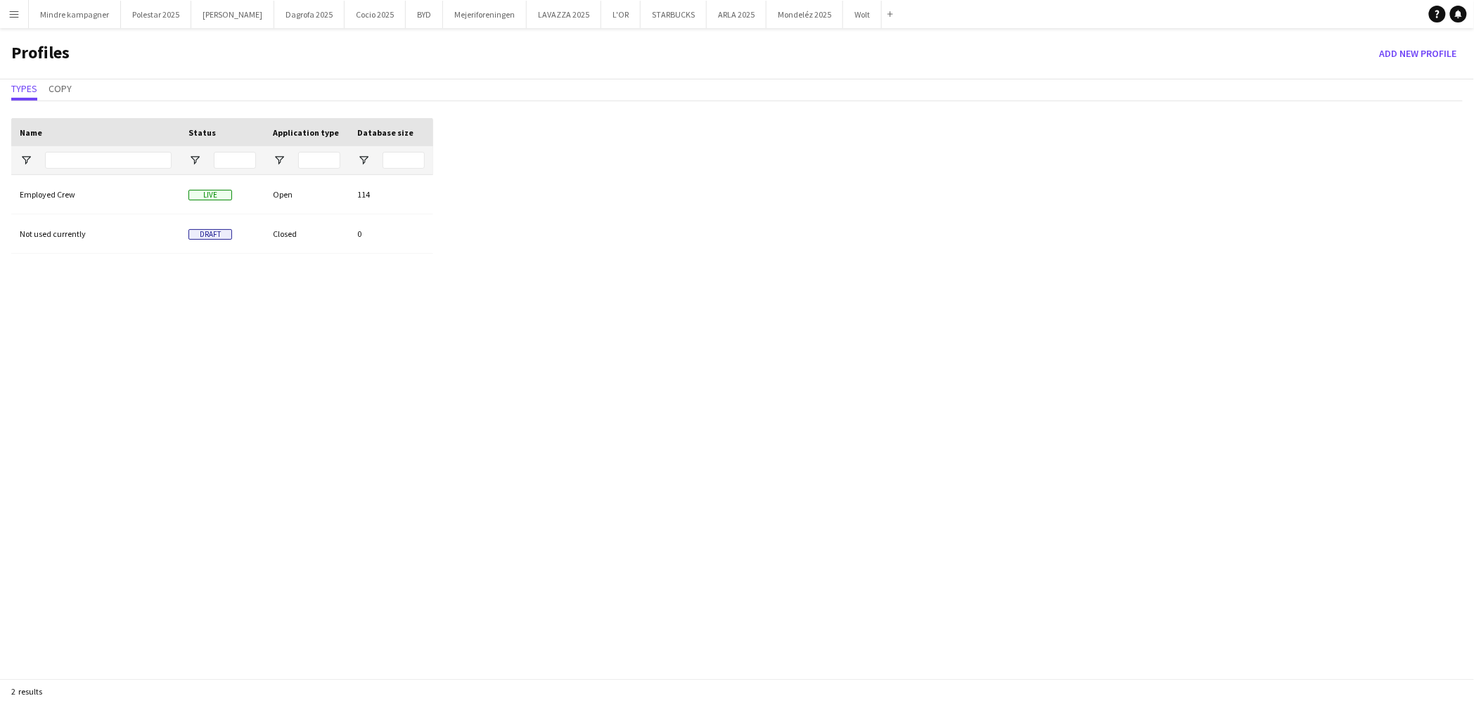
click at [15, 9] on app-icon "Menu" at bounding box center [13, 13] width 11 height 11
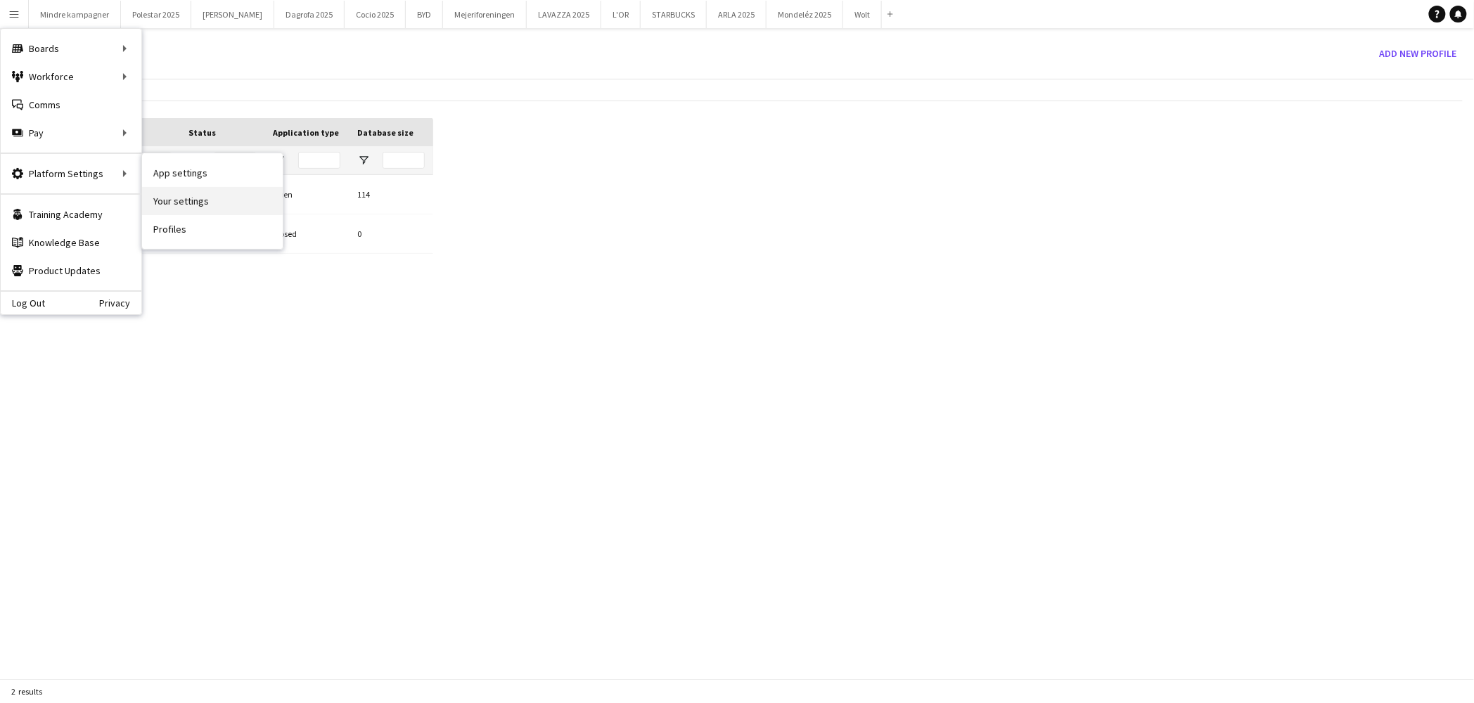
click at [185, 198] on link "Your settings" at bounding box center [212, 201] width 141 height 28
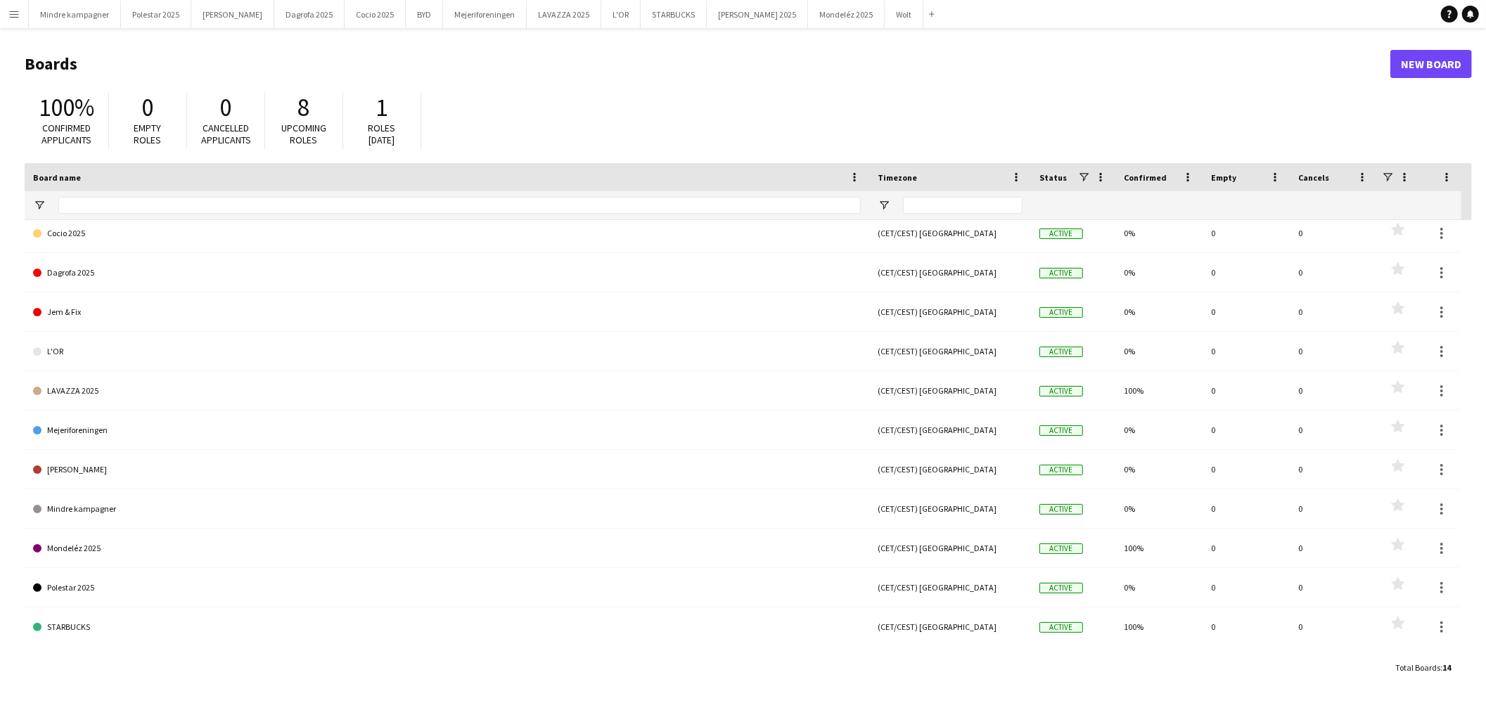
scroll to position [51, 0]
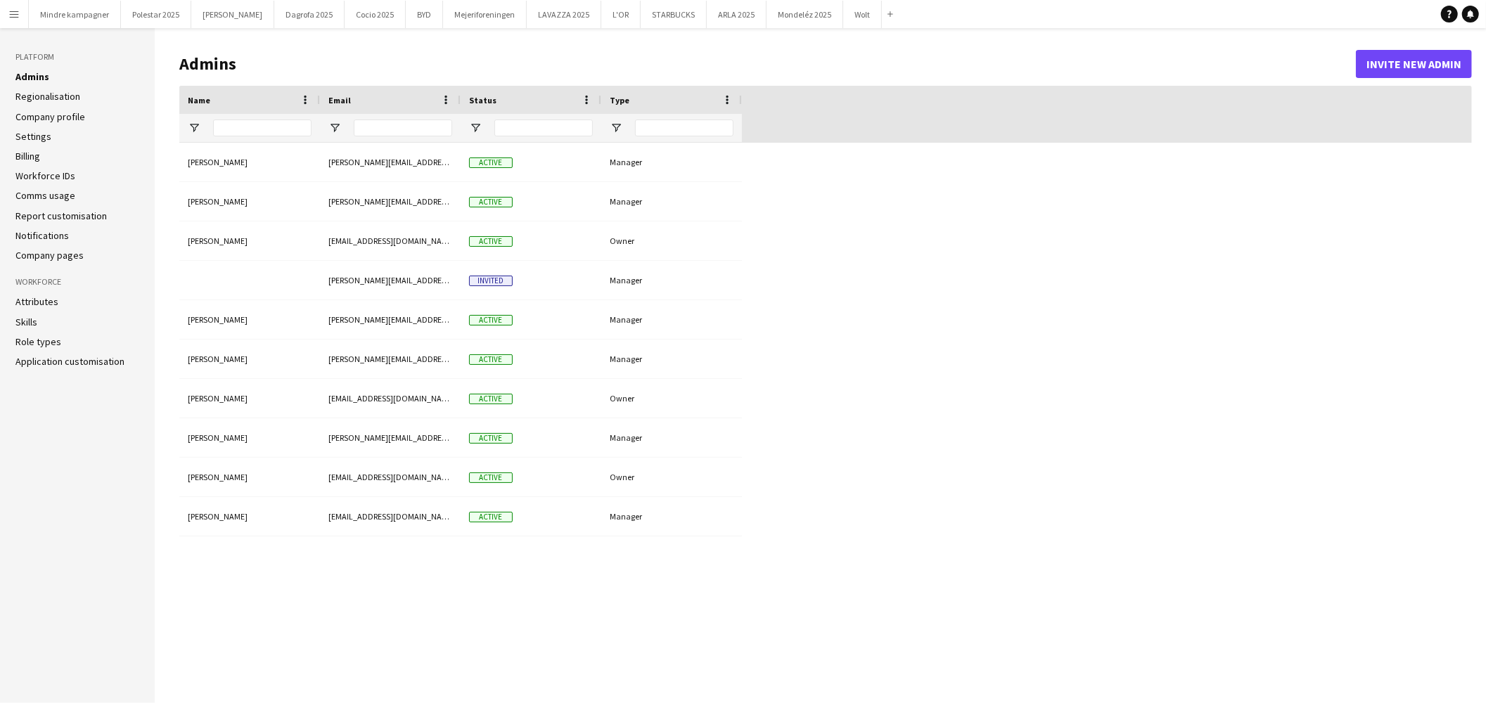
type input "**********"
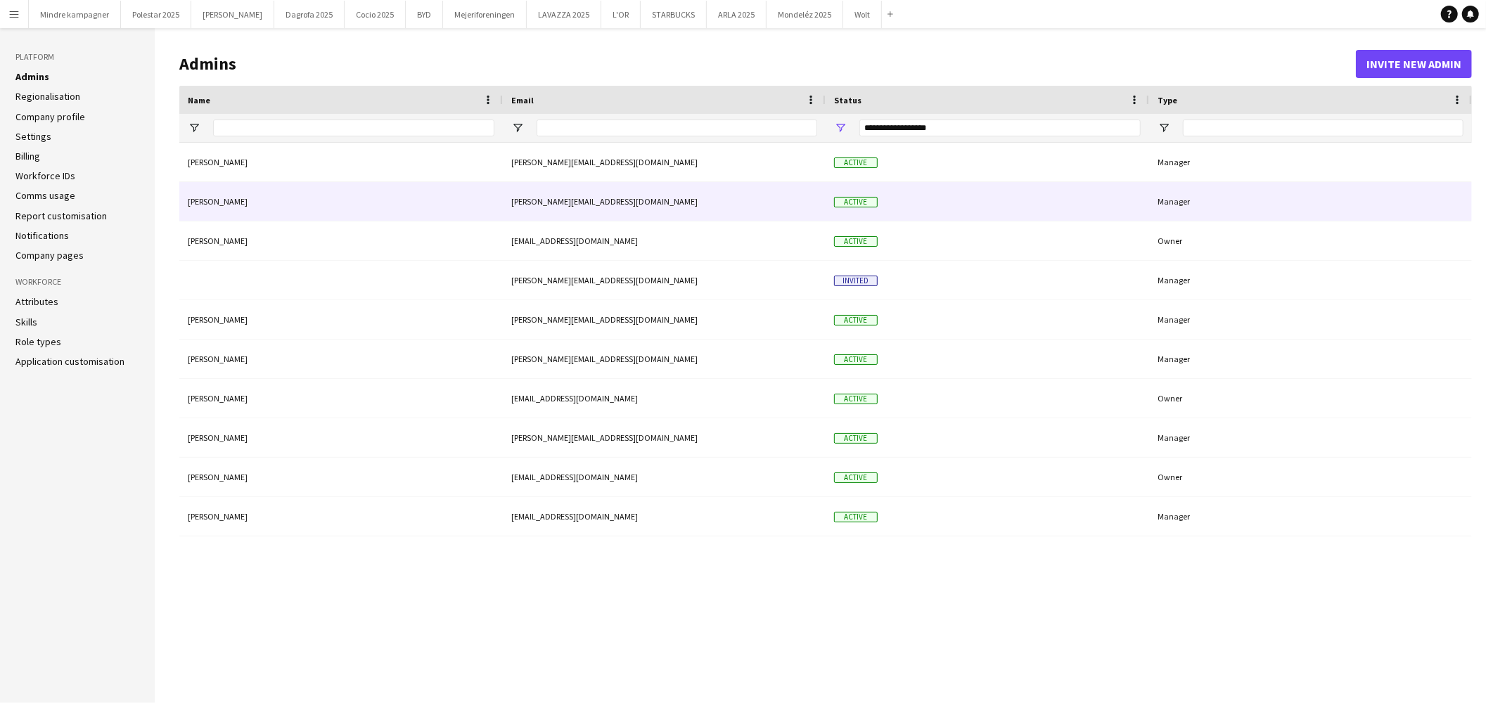
click at [1066, 200] on div "Active" at bounding box center [988, 201] width 324 height 39
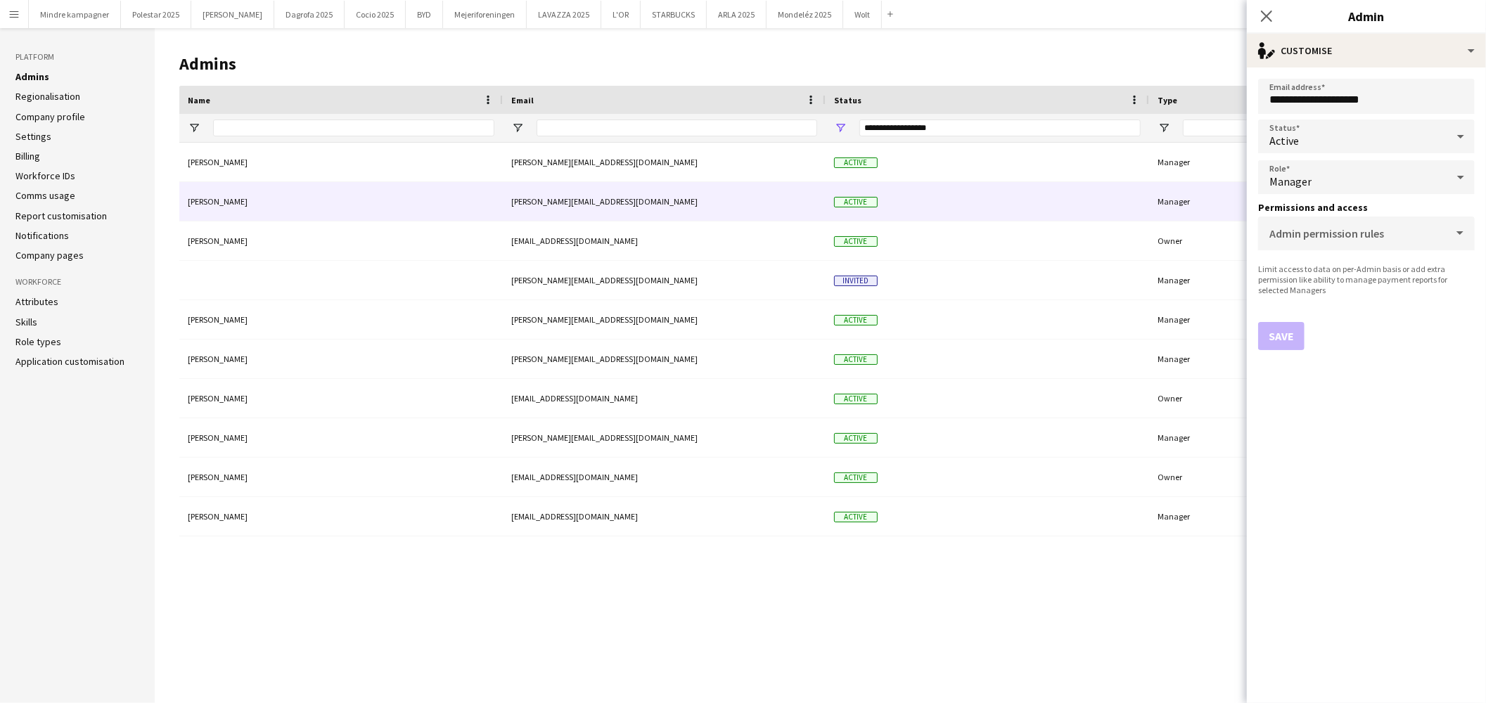
click at [1283, 15] on div "Close pop-in" at bounding box center [1266, 16] width 39 height 32
click at [1277, 15] on div "Close pop-in" at bounding box center [1266, 16] width 39 height 32
click at [1270, 15] on icon "Close pop-in" at bounding box center [1266, 15] width 13 height 13
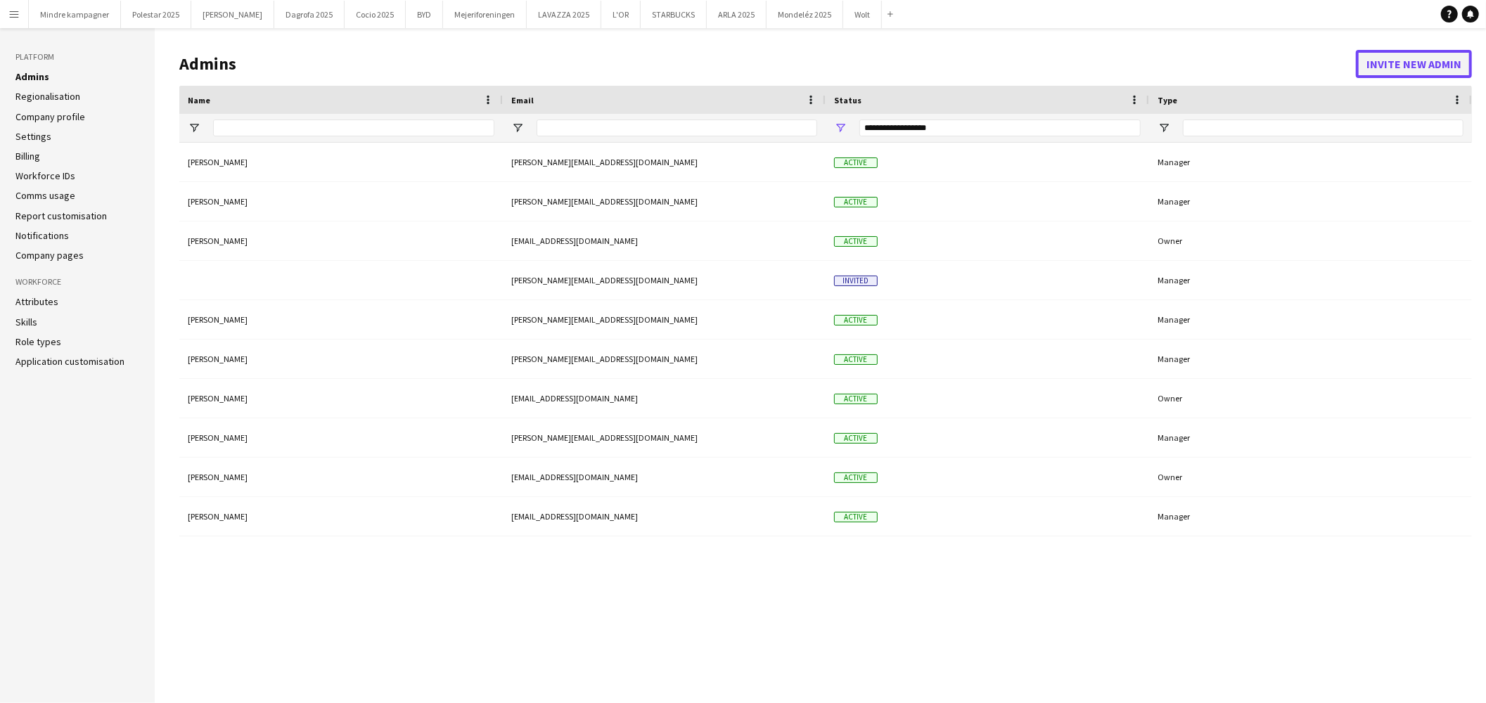
click at [1422, 68] on button "Invite new admin" at bounding box center [1414, 64] width 116 height 28
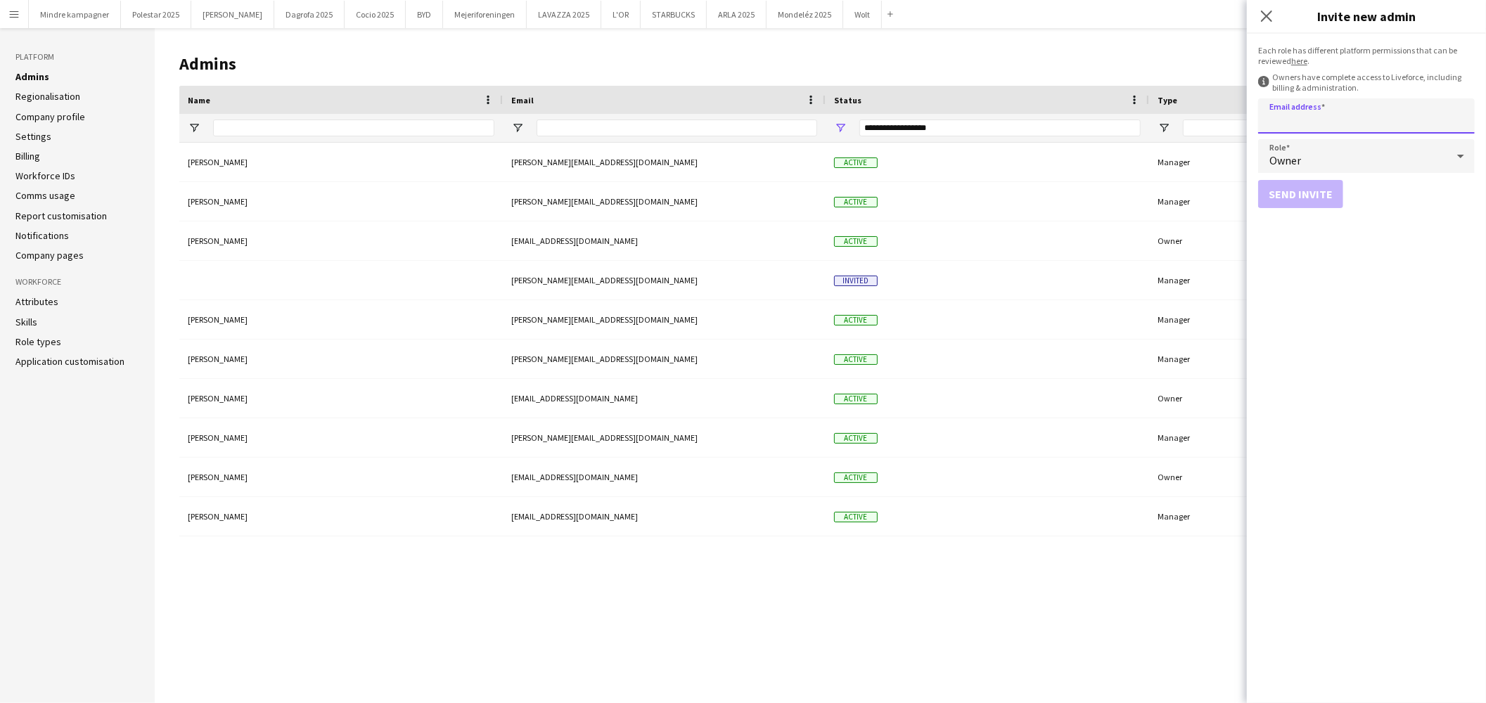
click at [1353, 114] on input "Email address" at bounding box center [1366, 115] width 217 height 35
type input "**********"
click at [1332, 157] on div "Owner" at bounding box center [1352, 156] width 189 height 34
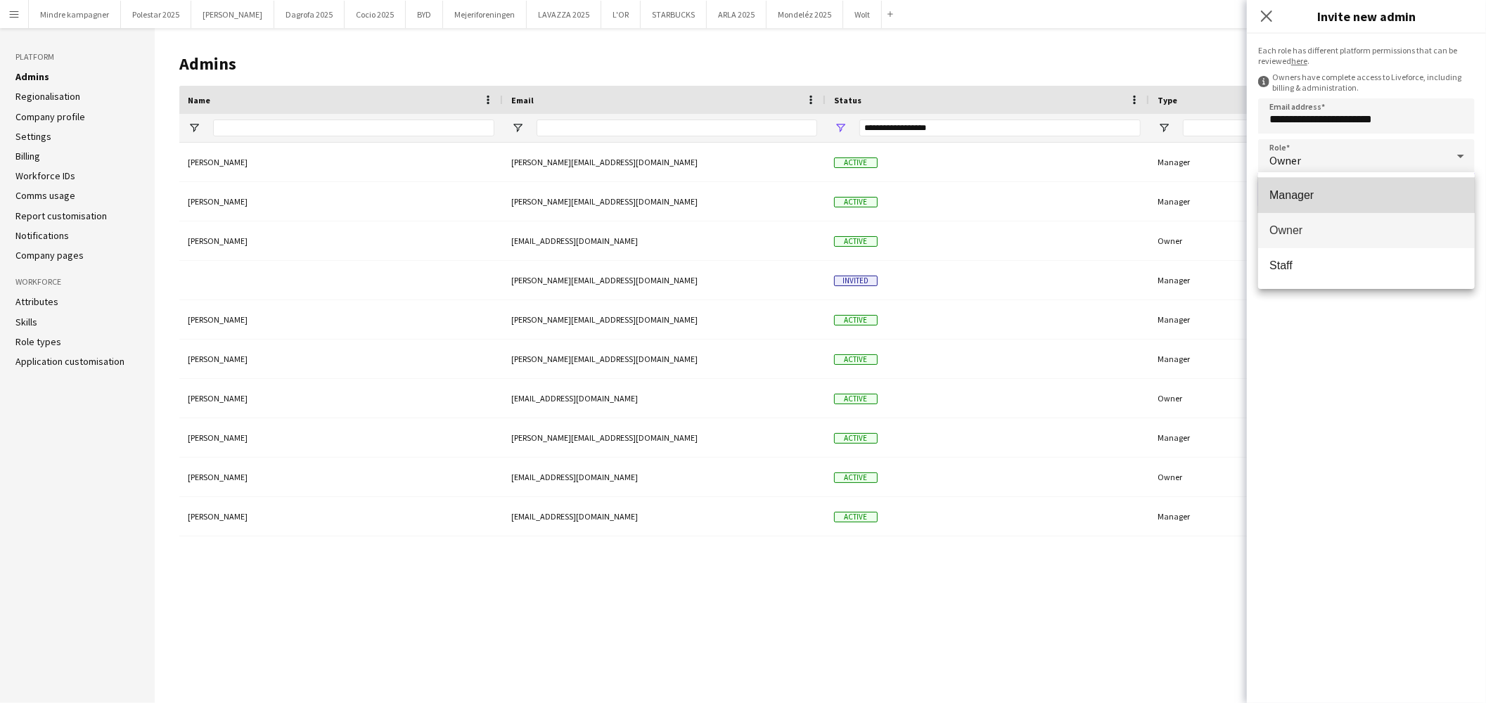
click at [1327, 193] on span "Manager" at bounding box center [1367, 195] width 194 height 13
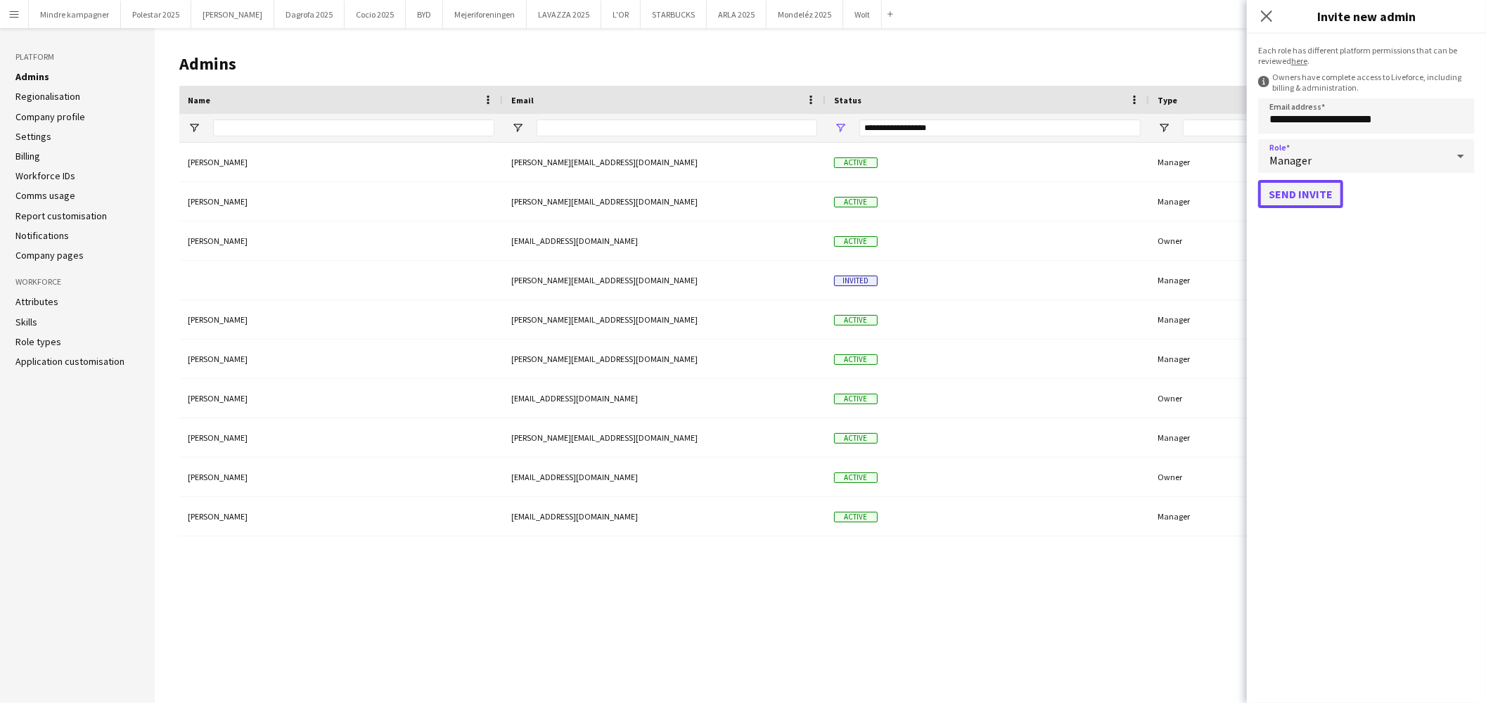
click at [1315, 191] on button "Send invite" at bounding box center [1300, 194] width 85 height 28
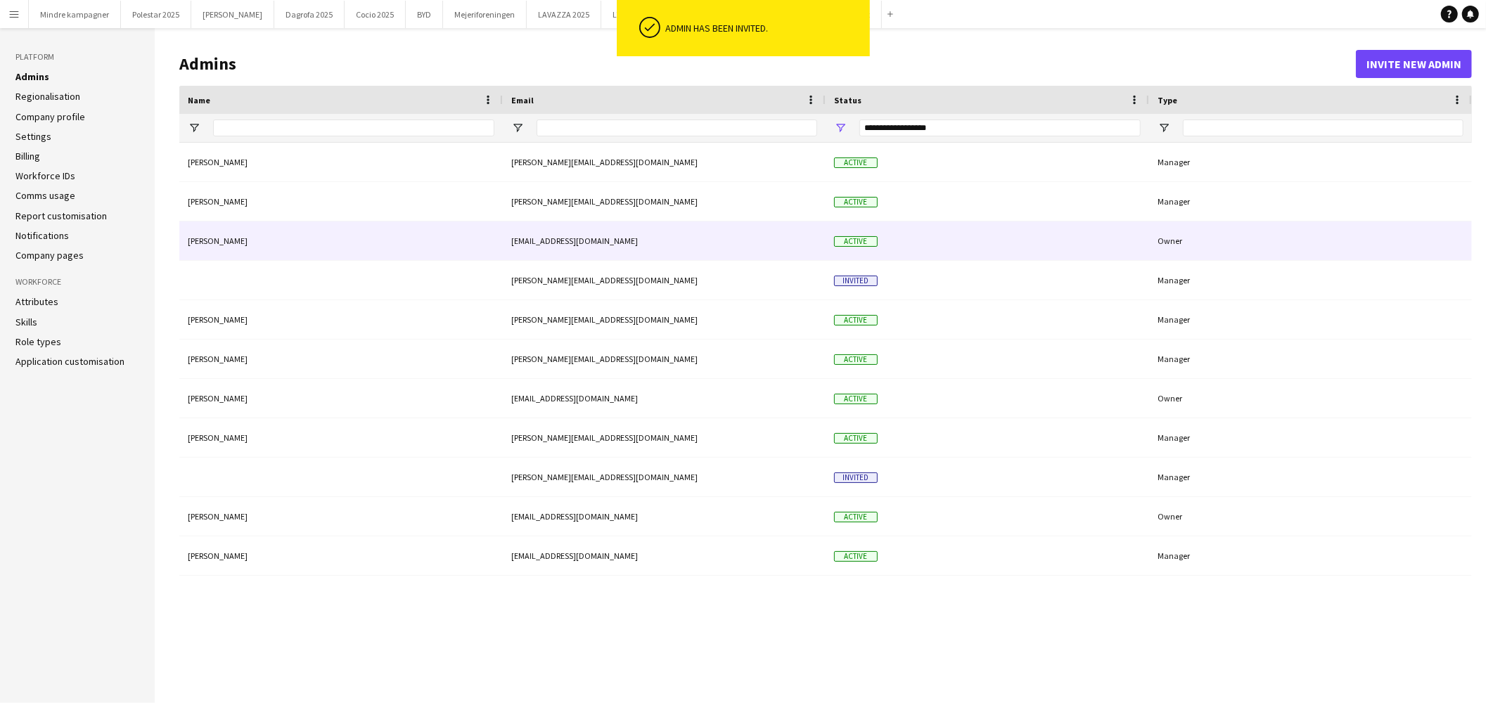
click at [1217, 233] on div "Owner" at bounding box center [1310, 241] width 323 height 39
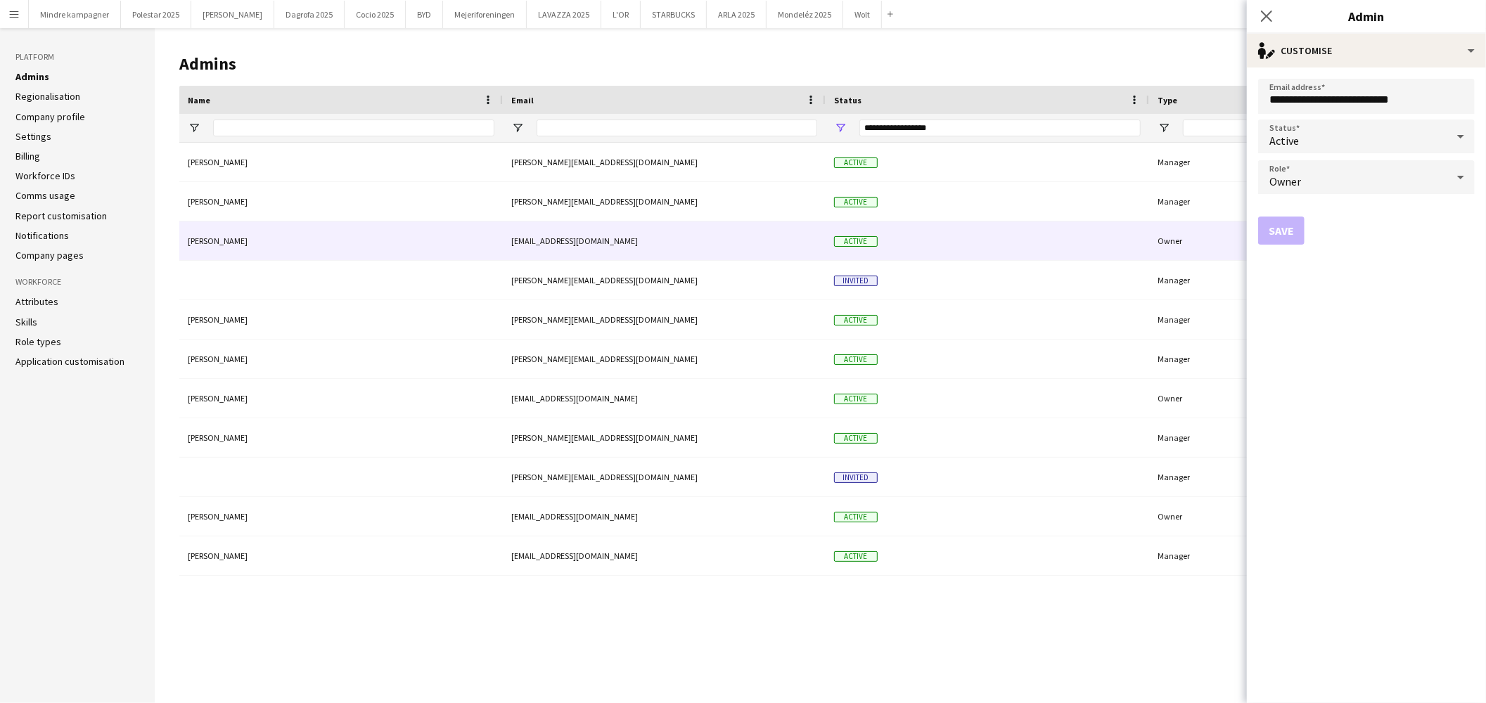
click at [1348, 184] on div "Owner" at bounding box center [1352, 177] width 189 height 34
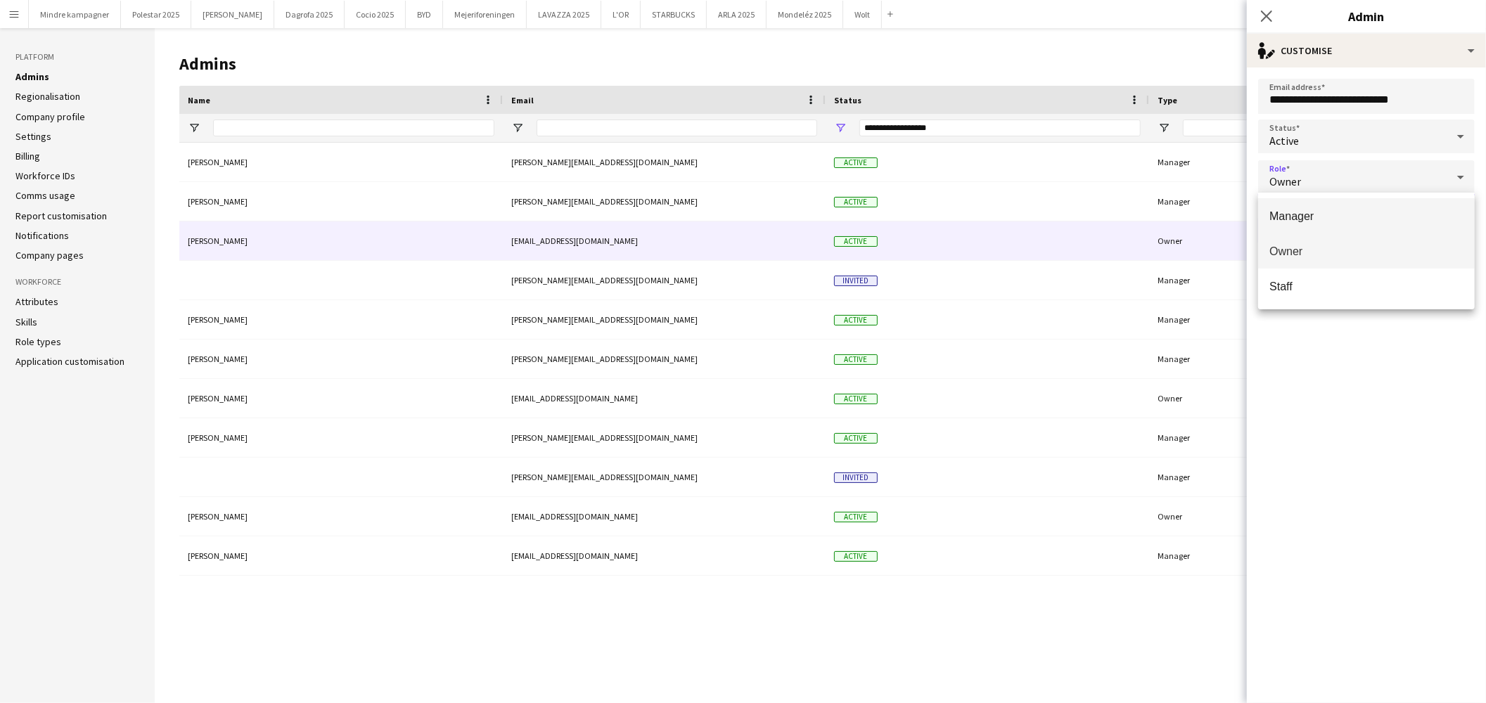
click at [1314, 212] on span "Manager" at bounding box center [1367, 216] width 194 height 13
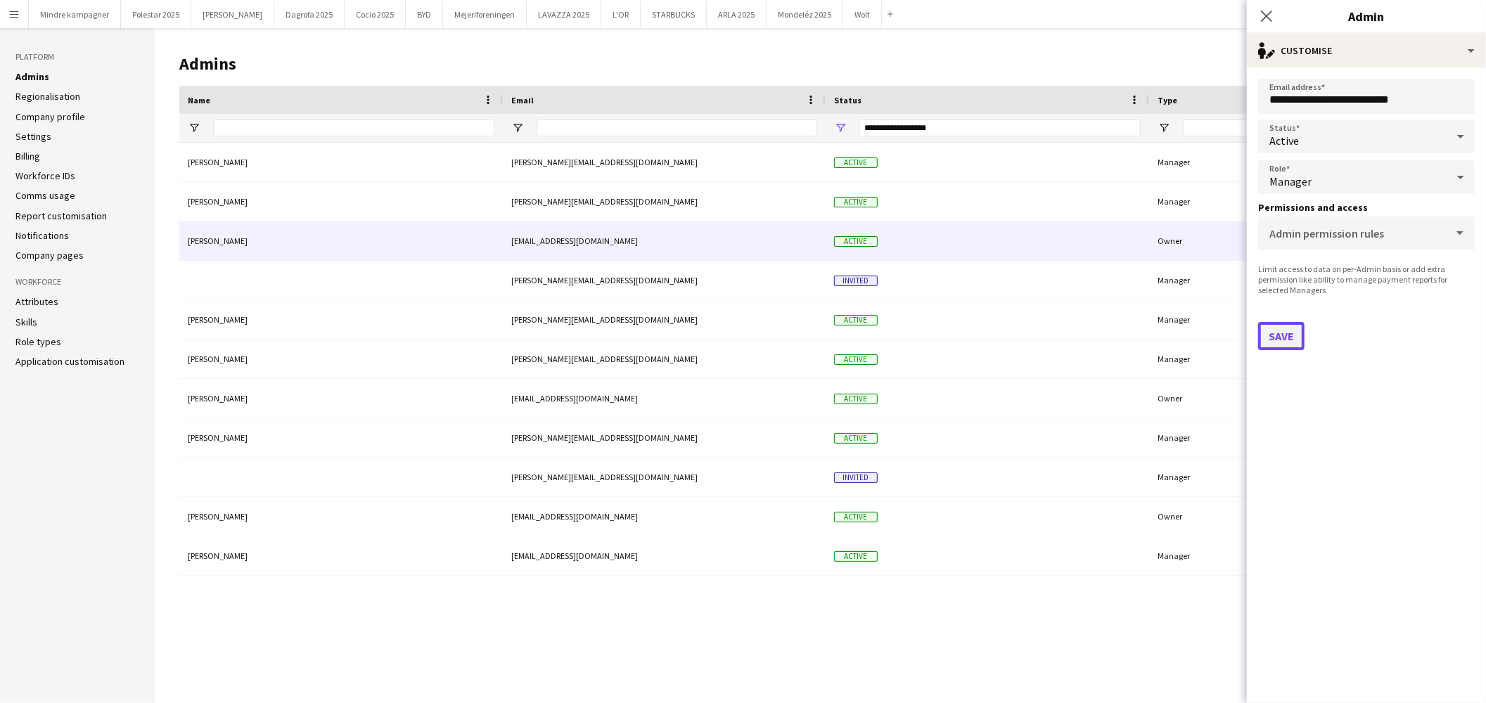
click at [1288, 335] on button "Save" at bounding box center [1281, 336] width 46 height 28
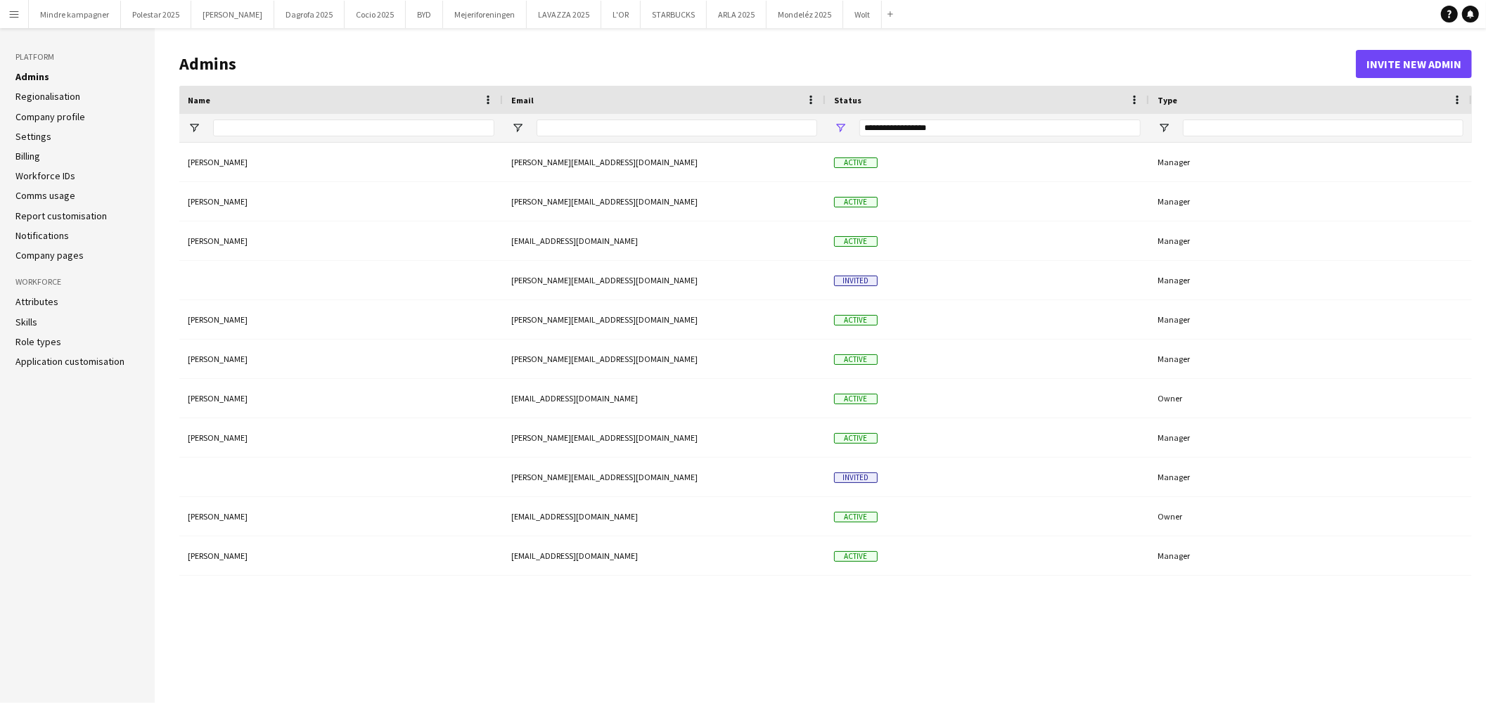
click at [17, 15] on app-icon "Menu" at bounding box center [13, 13] width 11 height 11
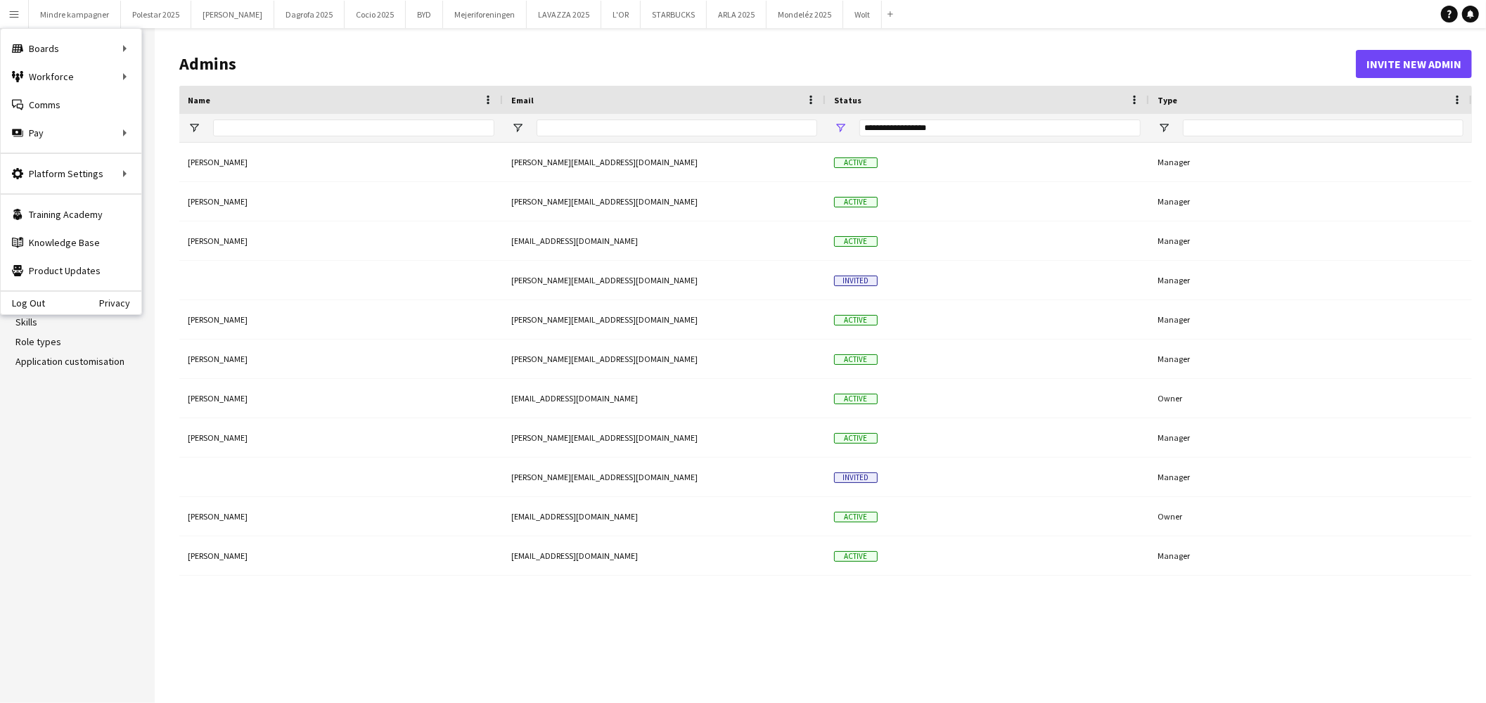
click at [17, 15] on app-icon "Menu" at bounding box center [13, 13] width 11 height 11
click at [186, 50] on link "Boards" at bounding box center [212, 48] width 141 height 28
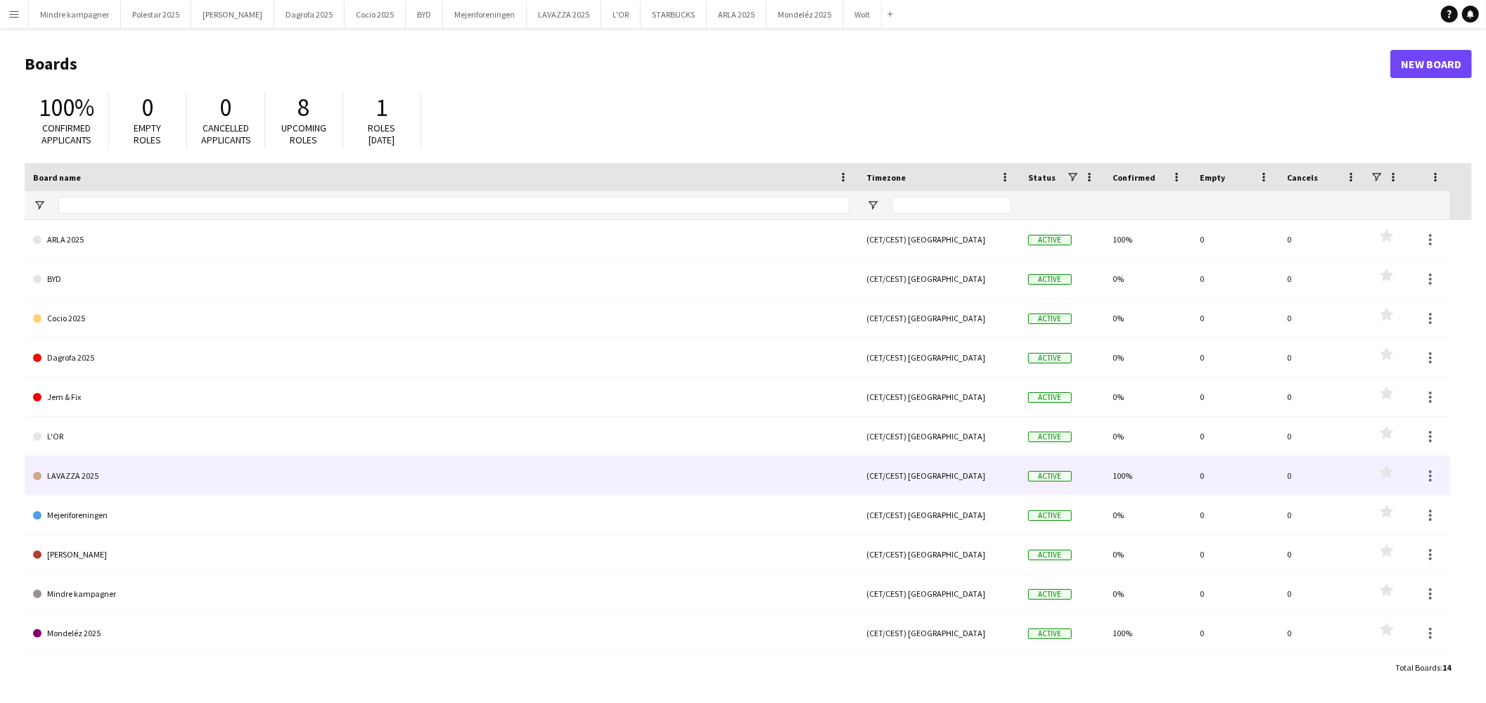
click at [384, 476] on link "LAVAZZA 2025" at bounding box center [441, 476] width 817 height 39
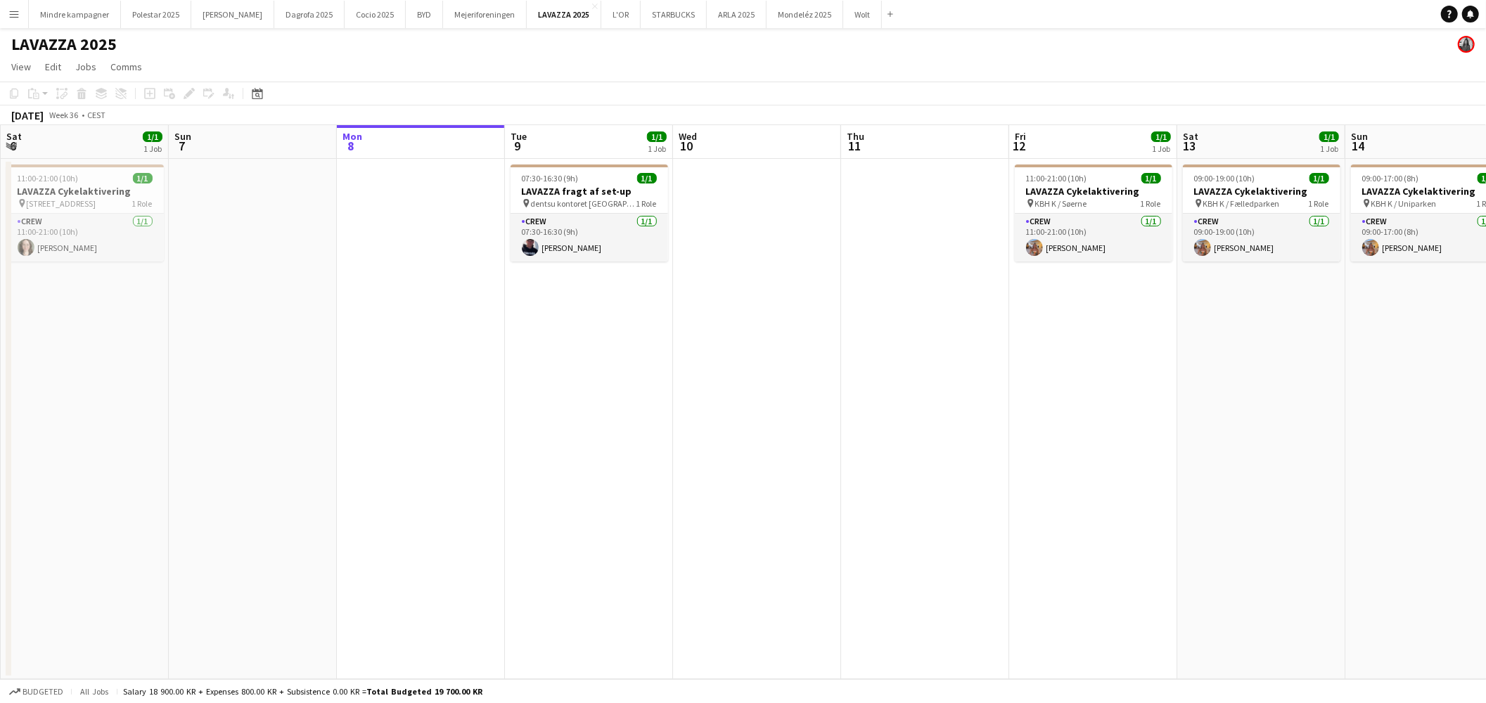
scroll to position [0, 389]
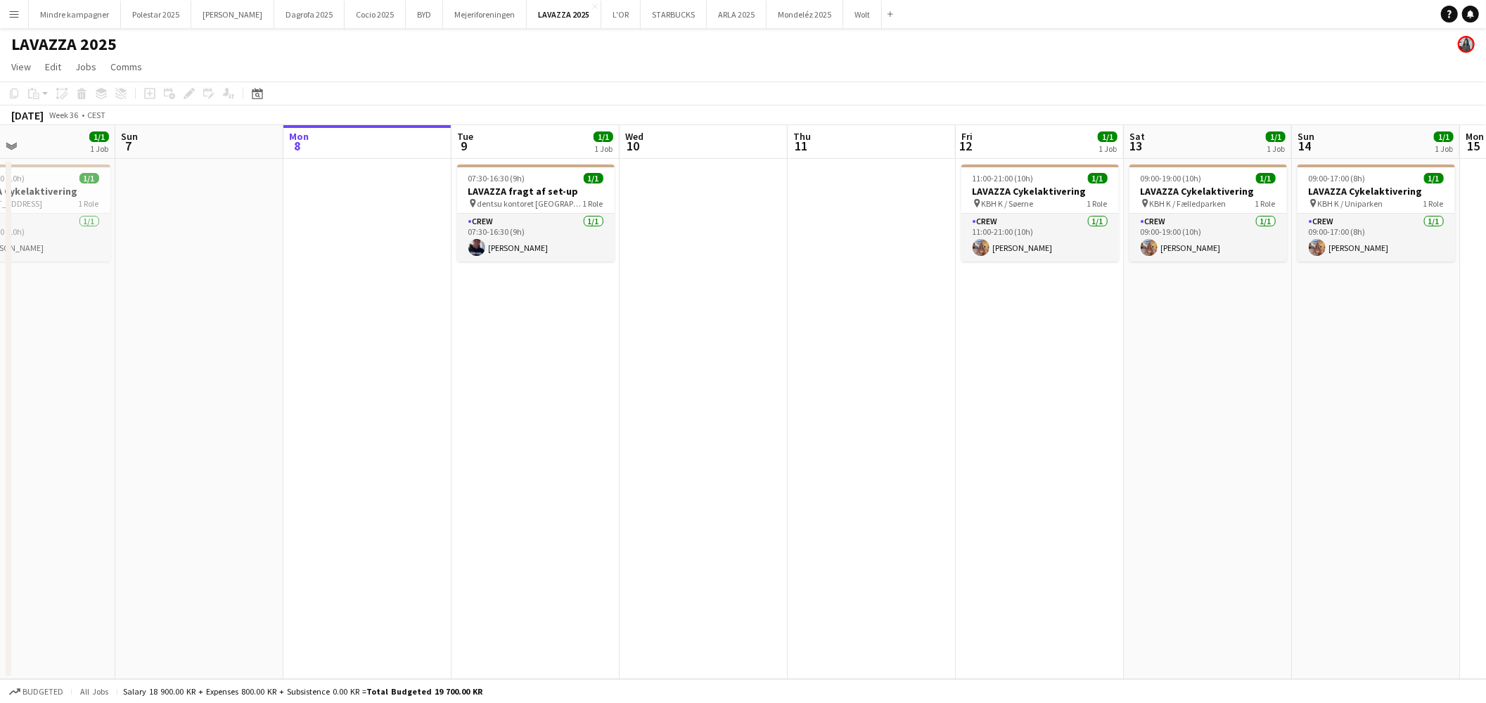
drag, startPoint x: 450, startPoint y: 447, endPoint x: 566, endPoint y: 444, distance: 115.4
click at [566, 444] on app-calendar-viewport "Thu 4 Fri 5 1/1 1 Job Sat 6 1/1 1 Job Sun 7 Mon 8 Tue 9 1/1 1 Job Wed 10 Thu 11…" at bounding box center [743, 402] width 1486 height 554
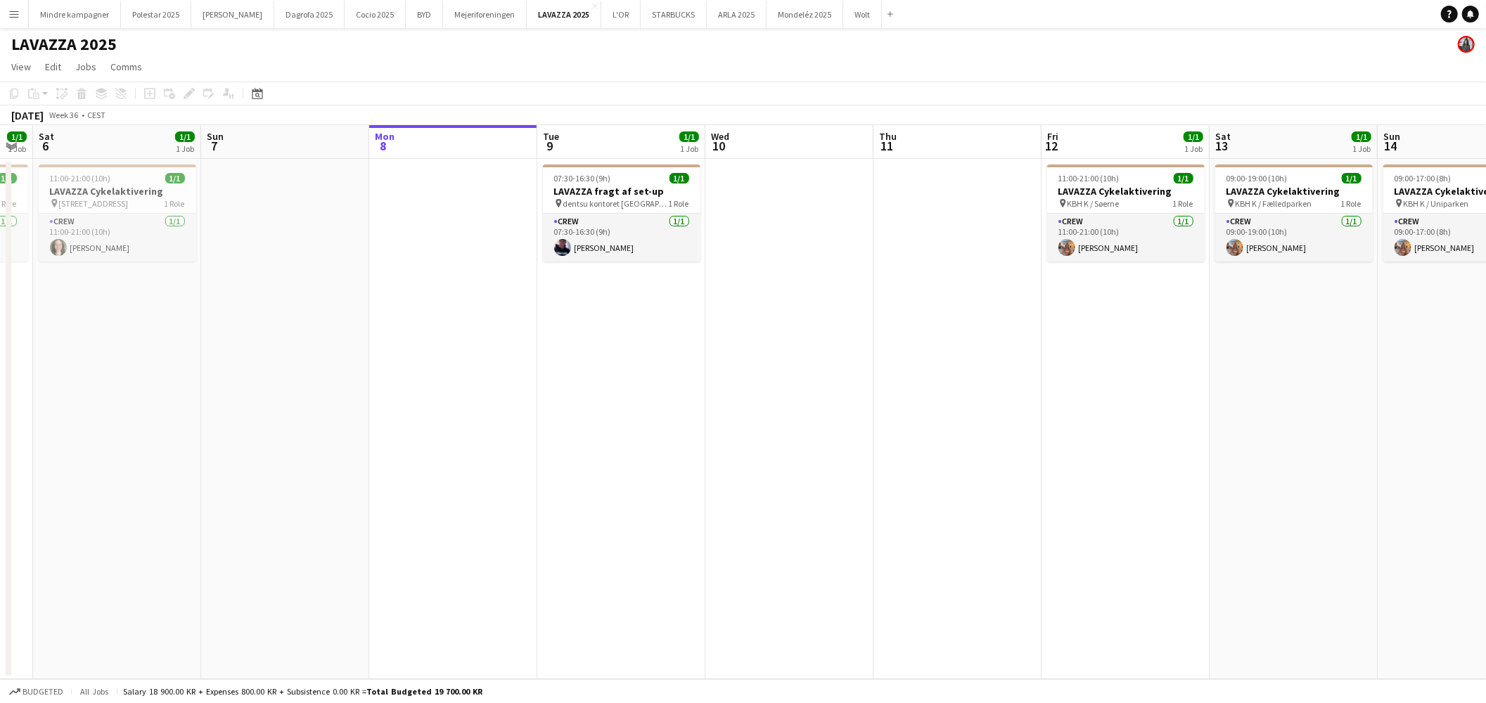
drag, startPoint x: 470, startPoint y: 466, endPoint x: 971, endPoint y: 437, distance: 501.7
click at [971, 437] on app-calendar-viewport "Thu 4 1/1 1 Job Fri 5 1/1 1 Job Sat 6 1/1 1 Job Sun 7 Mon 8 Tue 9 1/1 1 Job Wed…" at bounding box center [743, 402] width 1486 height 554
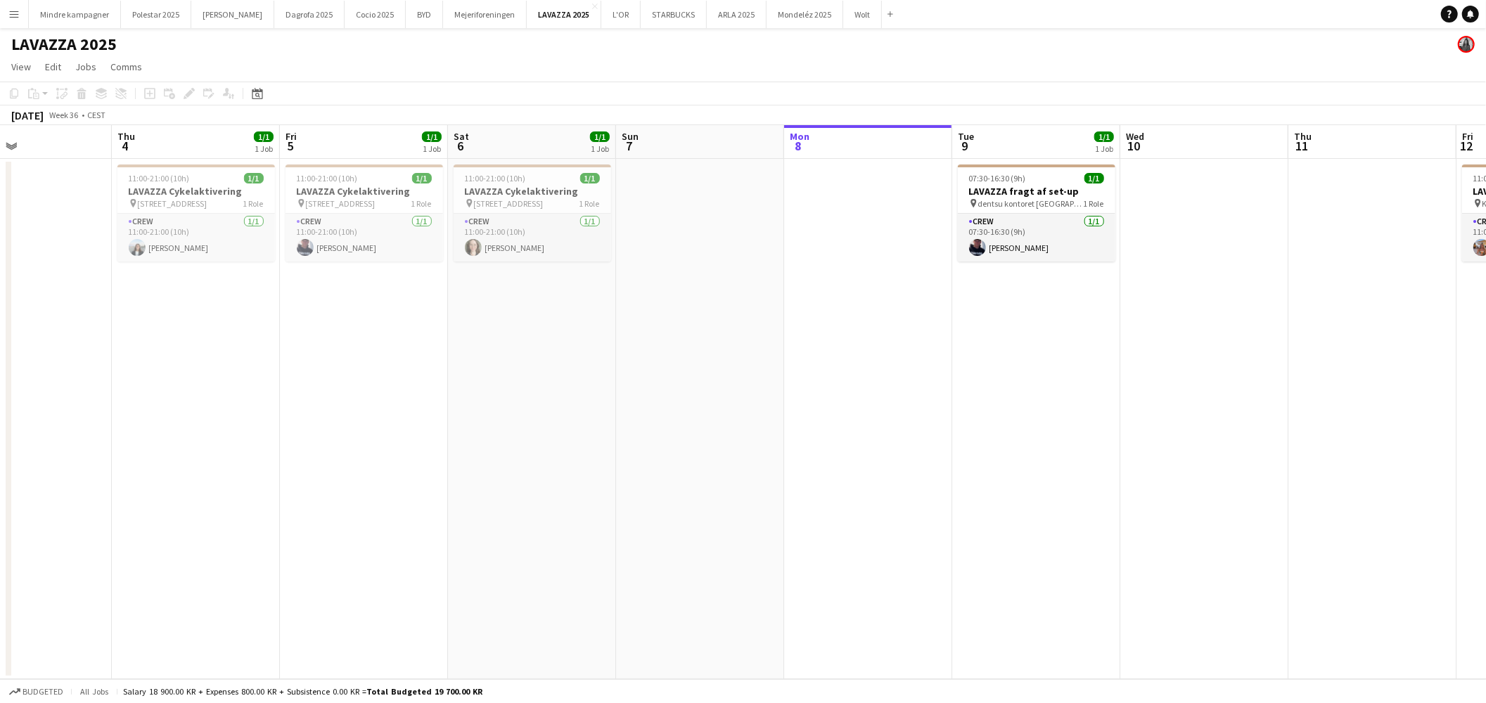
scroll to position [0, 352]
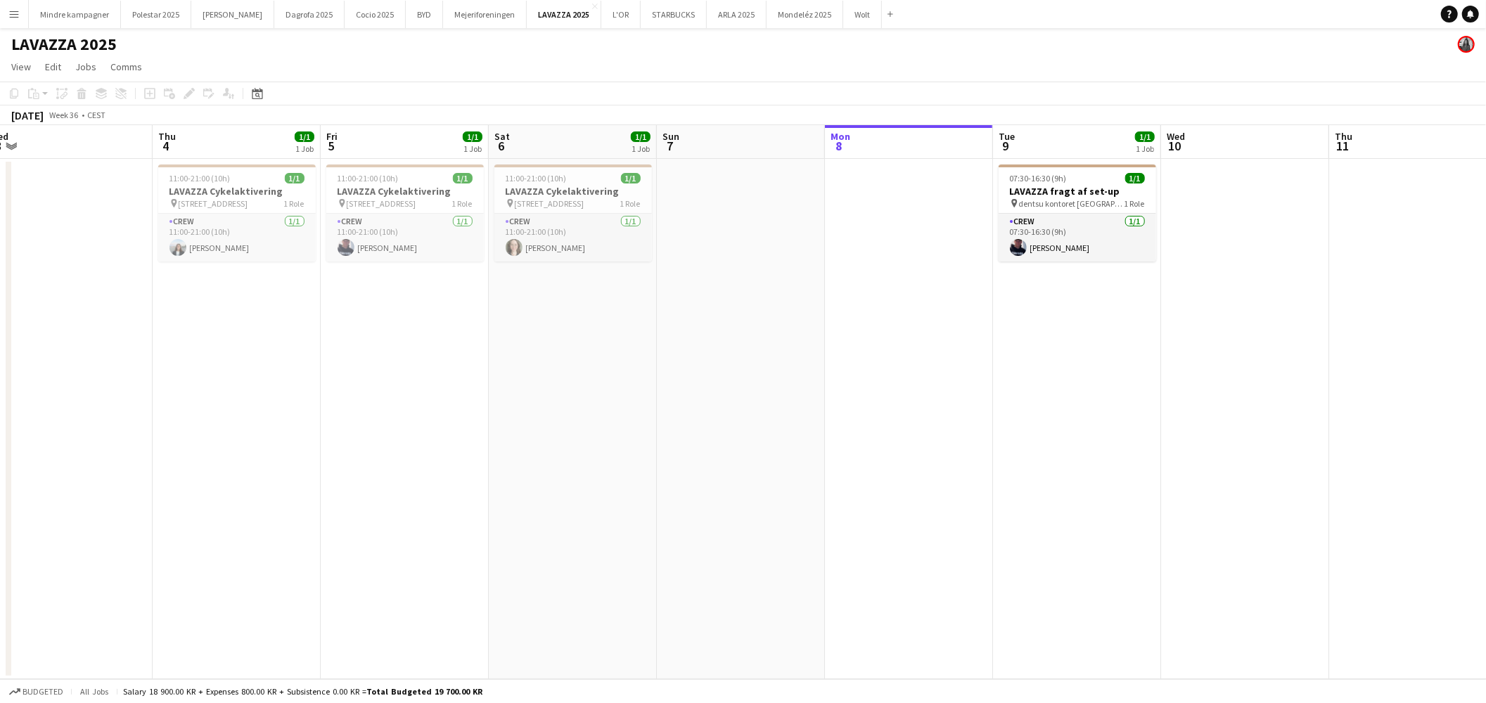
drag, startPoint x: 515, startPoint y: 427, endPoint x: 725, endPoint y: 445, distance: 210.3
click at [725, 445] on app-calendar-viewport "Mon 1 Tue 2 Wed 3 Thu 4 1/1 1 Job Fri 5 1/1 1 Job Sat 6 1/1 1 Job Sun 7 Mon 8 T…" at bounding box center [743, 402] width 1486 height 554
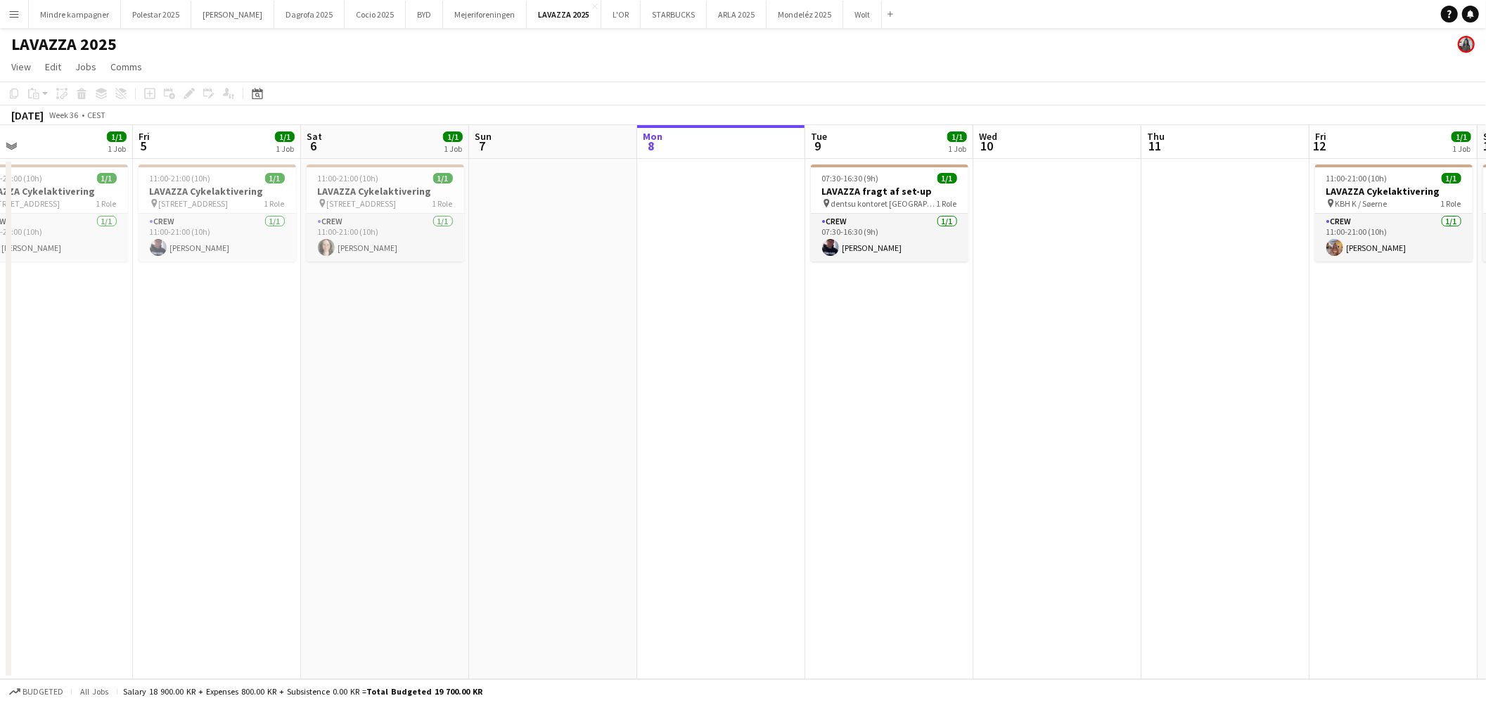
drag, startPoint x: 962, startPoint y: 438, endPoint x: 547, endPoint y: 456, distance: 414.7
click at [547, 456] on app-calendar-viewport "Mon 1 Tue 2 Wed 3 Thu 4 1/1 1 Job Fri 5 1/1 1 Job Sat 6 1/1 1 Job Sun 7 Mon 8 T…" at bounding box center [743, 402] width 1486 height 554
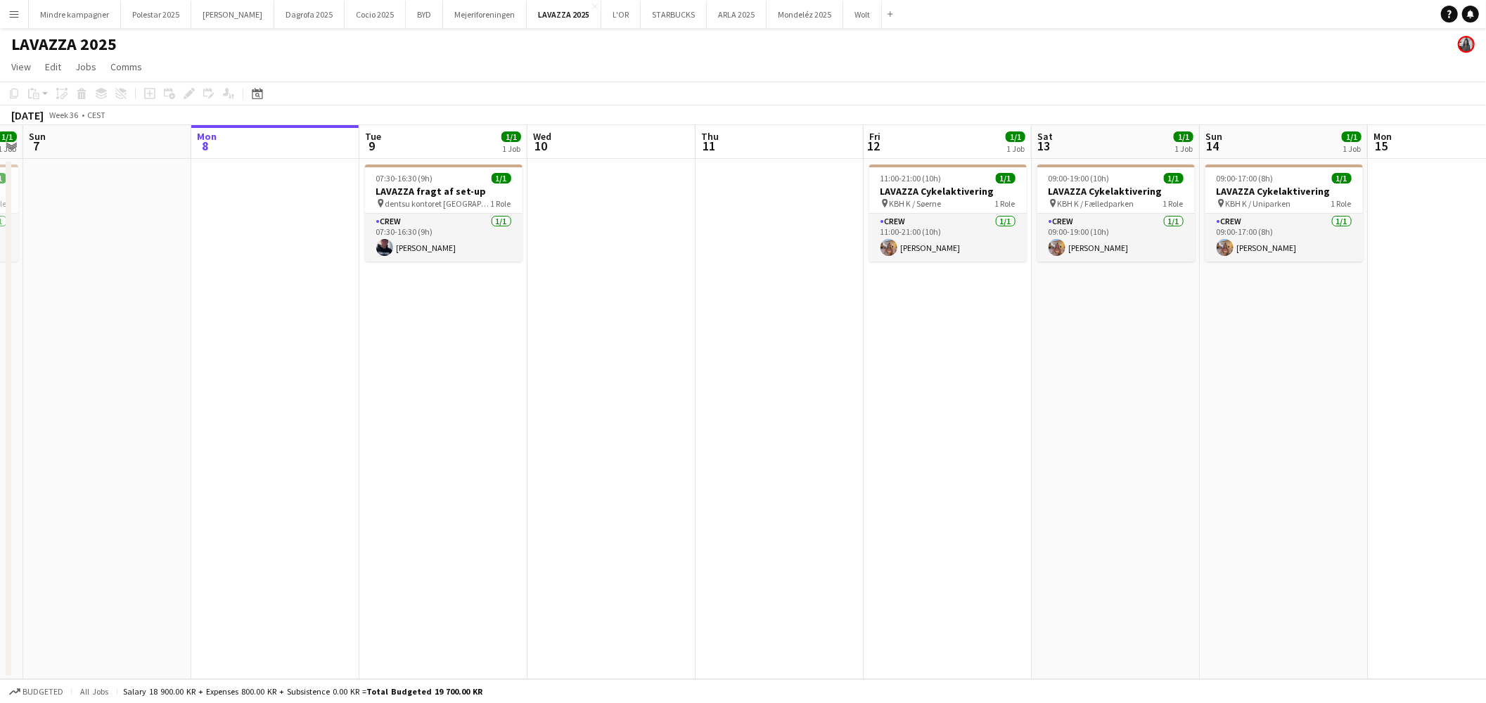
drag, startPoint x: 464, startPoint y: 505, endPoint x: 298, endPoint y: 521, distance: 167.4
click at [298, 521] on app-calendar-viewport "Wed 3 Thu 4 1/1 1 Job Fri 5 1/1 1 Job Sat 6 1/1 1 Job Sun 7 Mon 8 Tue 9 1/1 1 J…" at bounding box center [743, 402] width 1486 height 554
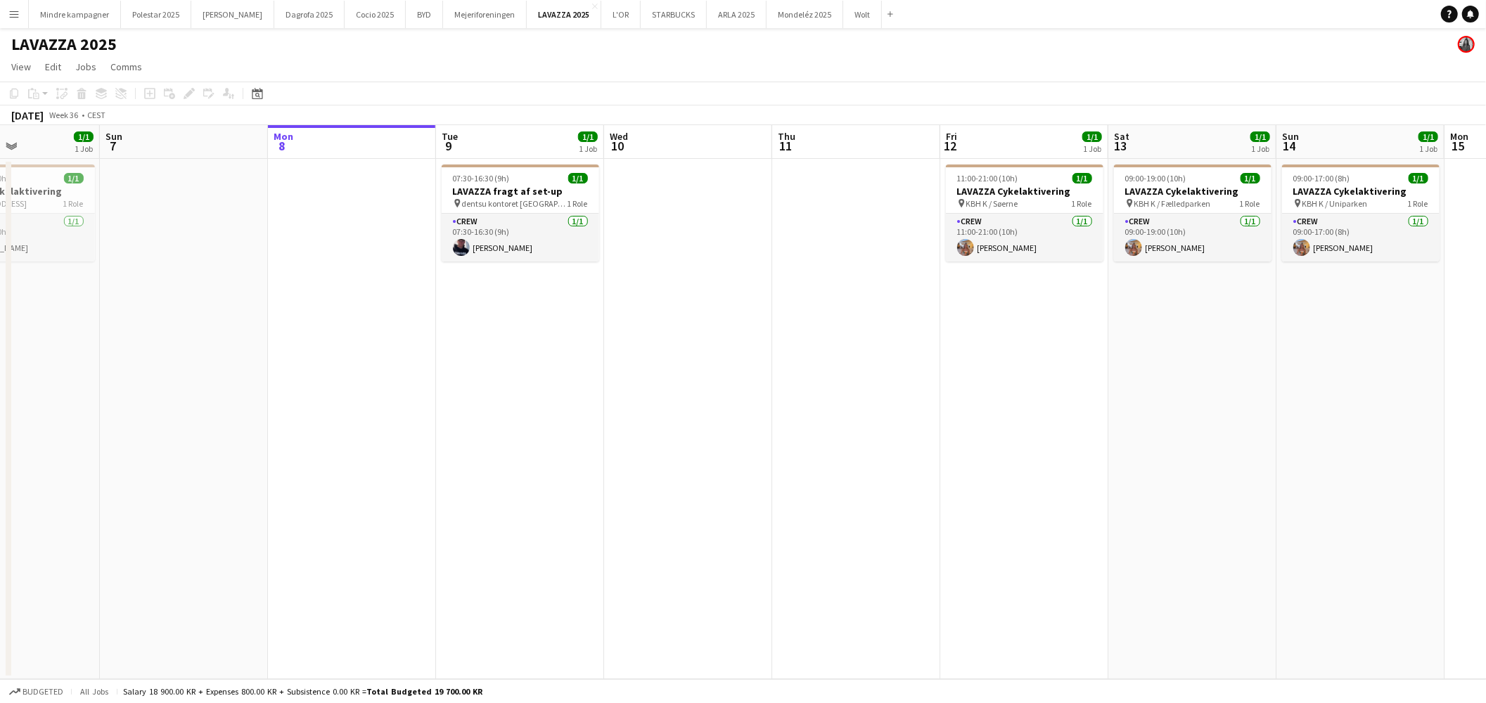
scroll to position [0, 506]
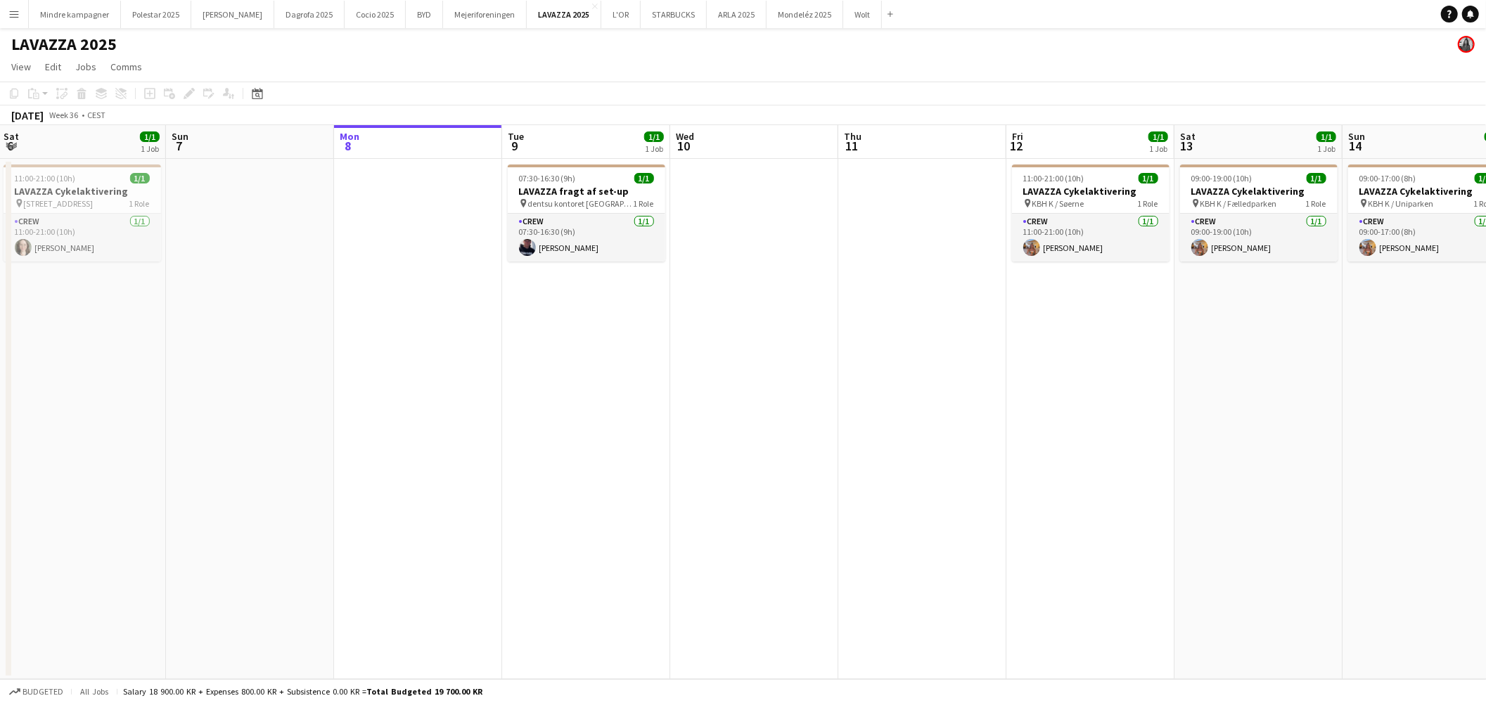
drag, startPoint x: 853, startPoint y: 516, endPoint x: 607, endPoint y: 524, distance: 246.3
click at [607, 524] on app-calendar-viewport "Wed 3 Thu 4 1/1 1 Job Fri 5 1/1 1 Job Sat 6 1/1 1 Job Sun 7 Mon 8 Tue 9 1/1 1 J…" at bounding box center [743, 402] width 1486 height 554
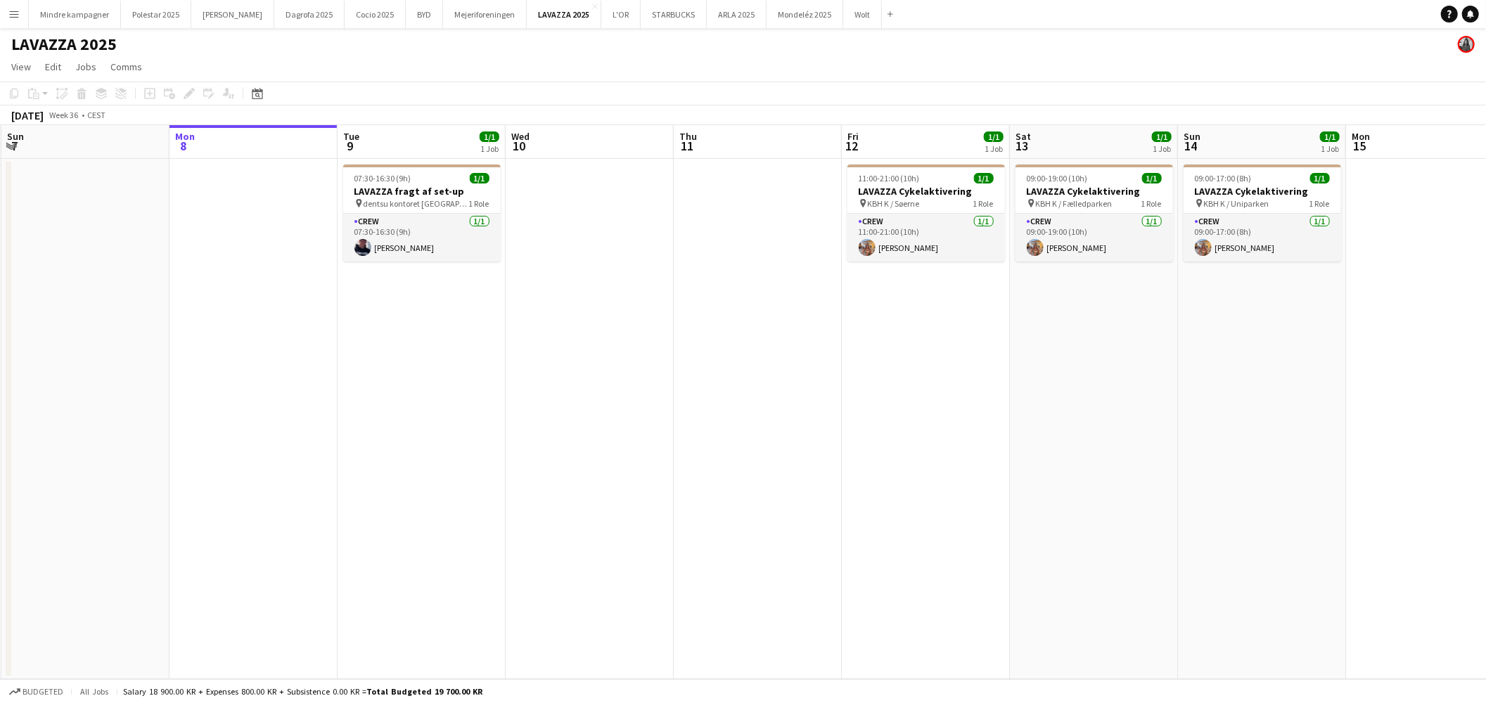
scroll to position [0, 504]
click at [609, 524] on app-calendar-viewport "Thu 4 1/1 1 Job Fri 5 1/1 1 Job Sat 6 1/1 1 Job Sun 7 Mon 8 Tue 9 1/1 1 Job Wed…" at bounding box center [743, 402] width 1486 height 554
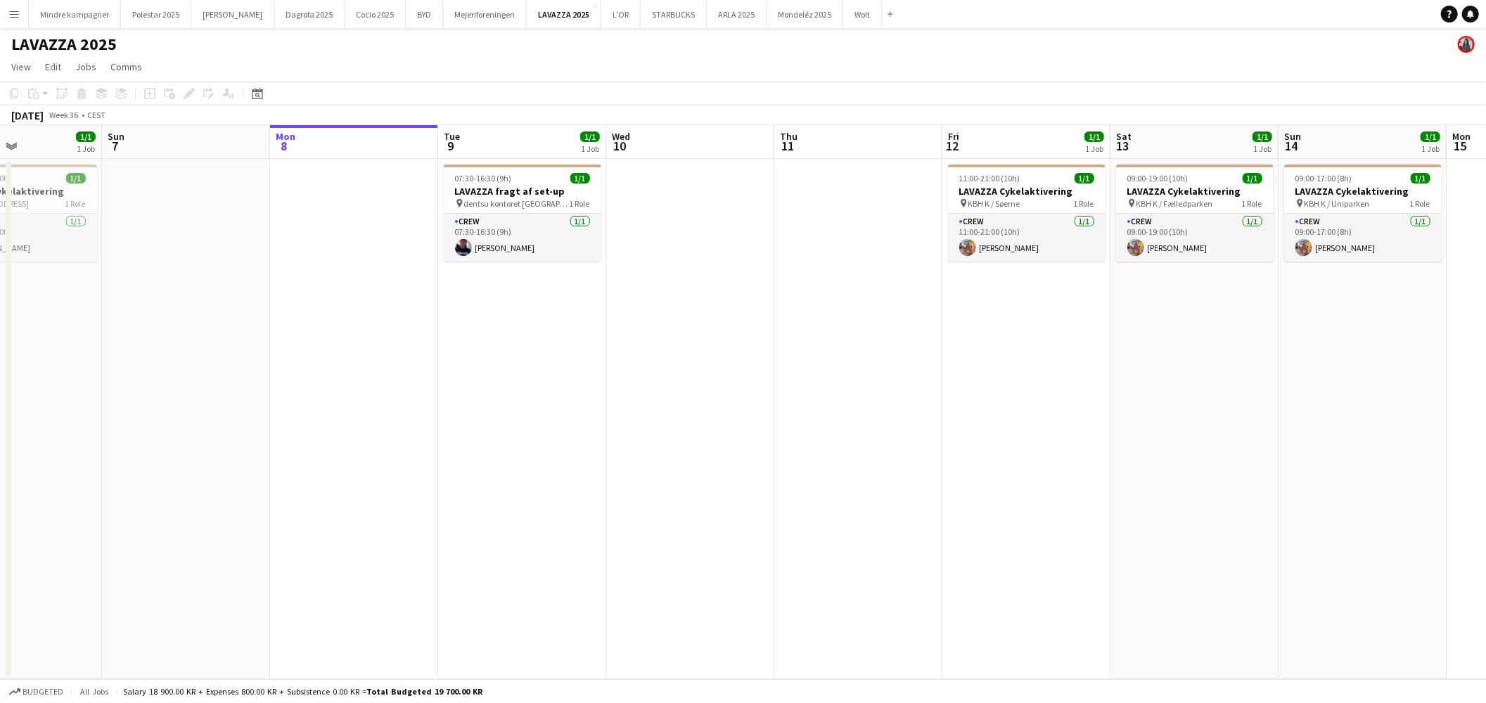
drag, startPoint x: 487, startPoint y: 507, endPoint x: 630, endPoint y: 528, distance: 144.2
click at [630, 528] on app-calendar-viewport "Thu 4 1/1 1 Job Fri 5 1/1 1 Job Sat 6 1/1 1 Job Sun 7 Mon 8 Tue 9 1/1 1 Job Wed…" at bounding box center [743, 402] width 1486 height 554
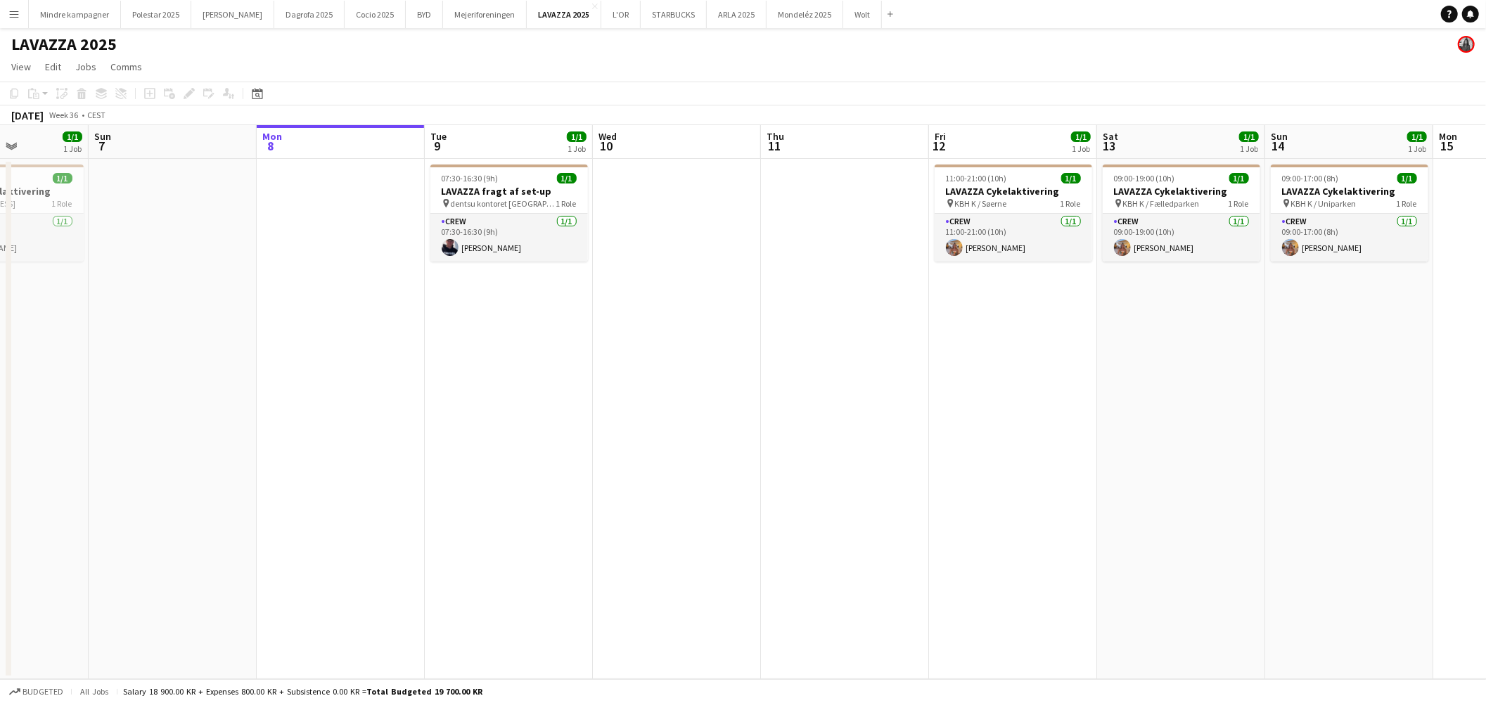
drag, startPoint x: 909, startPoint y: 459, endPoint x: 772, endPoint y: 471, distance: 137.7
click at [772, 471] on app-calendar-viewport "Thu 4 1/1 1 Job Fri 5 1/1 1 Job Sat 6 1/1 1 Job Sun 7 Mon 8 Tue 9 1/1 1 Job Wed…" at bounding box center [743, 402] width 1486 height 554
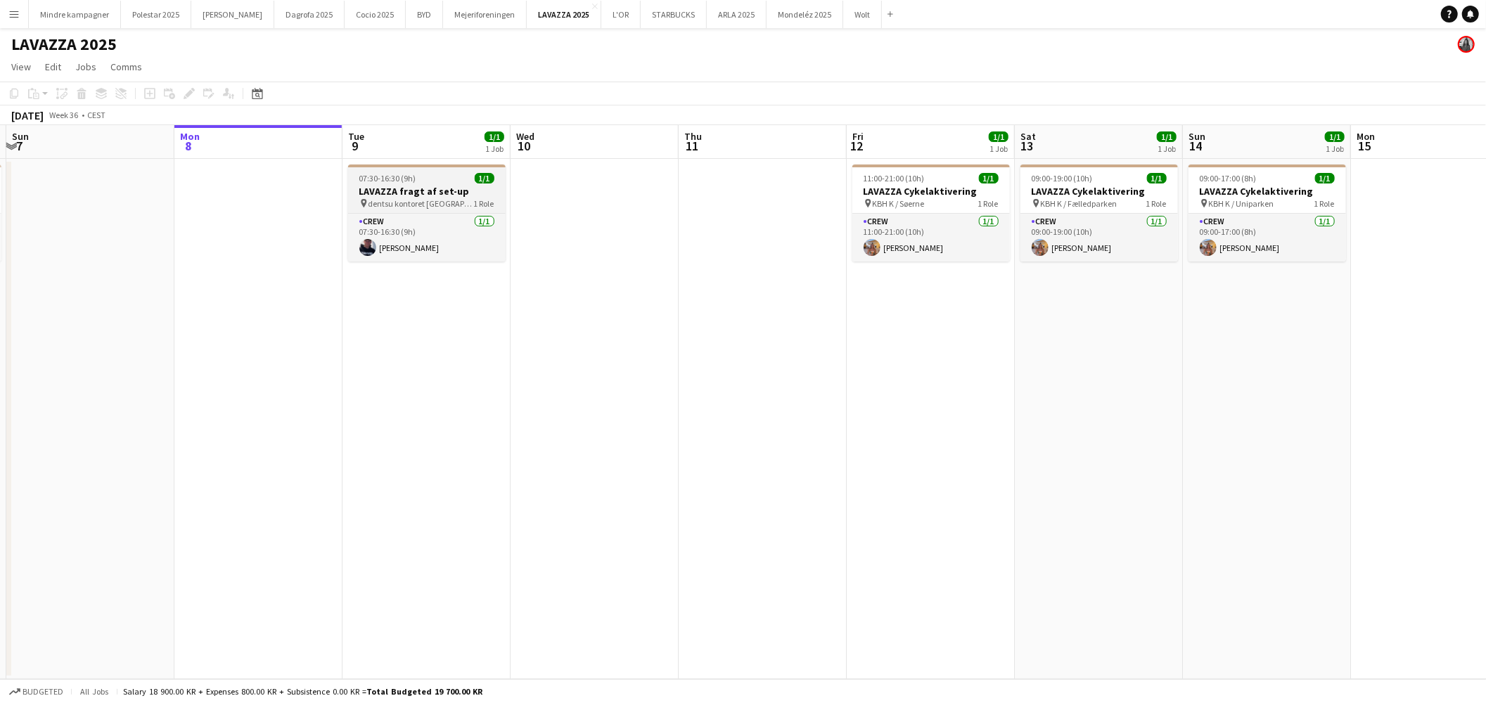
click at [428, 188] on h3 "LAVAZZA fragt af set-up" at bounding box center [427, 191] width 158 height 13
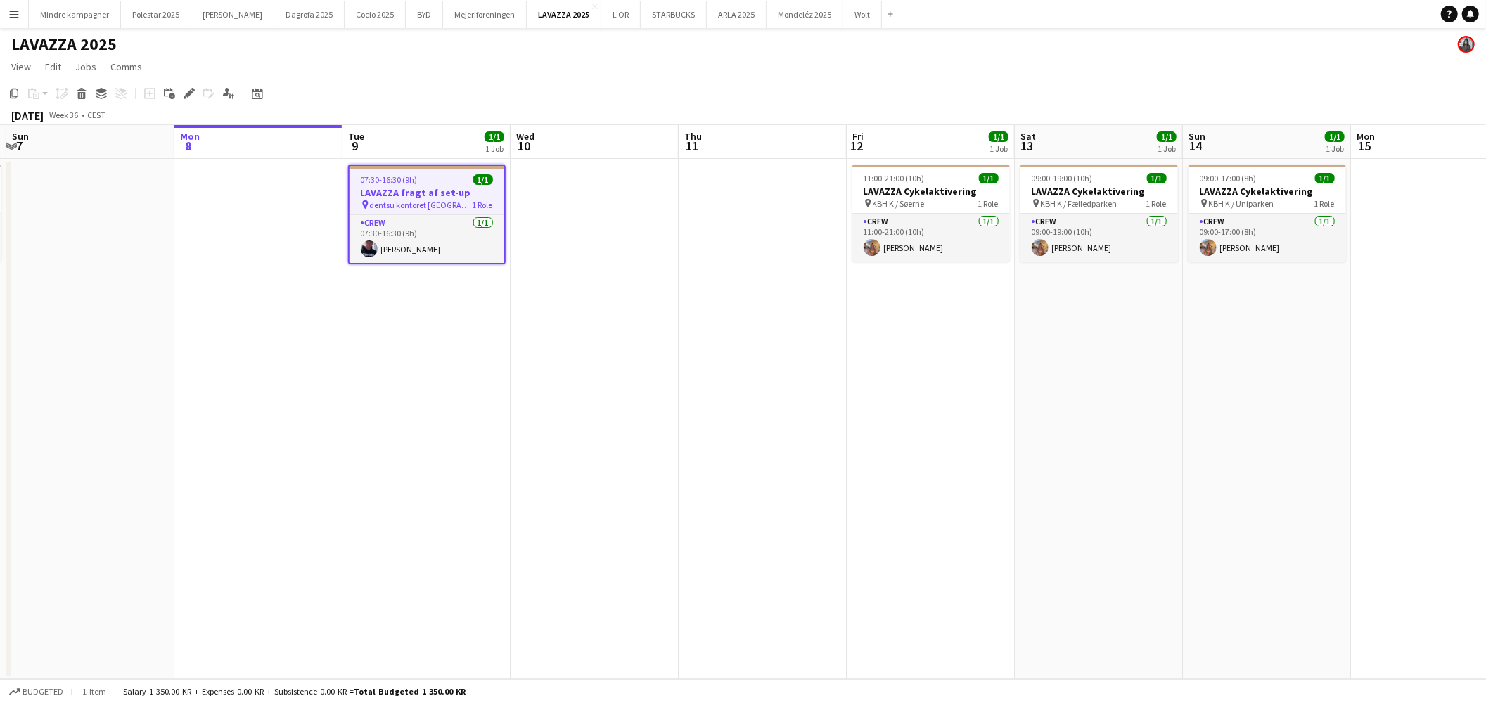
click at [457, 306] on app-date-cell "07:30-16:30 (9h) 1/1 LAVAZZA fragt af set-up pin dentsu kontoret Aarhus 1 Role …" at bounding box center [427, 419] width 168 height 521
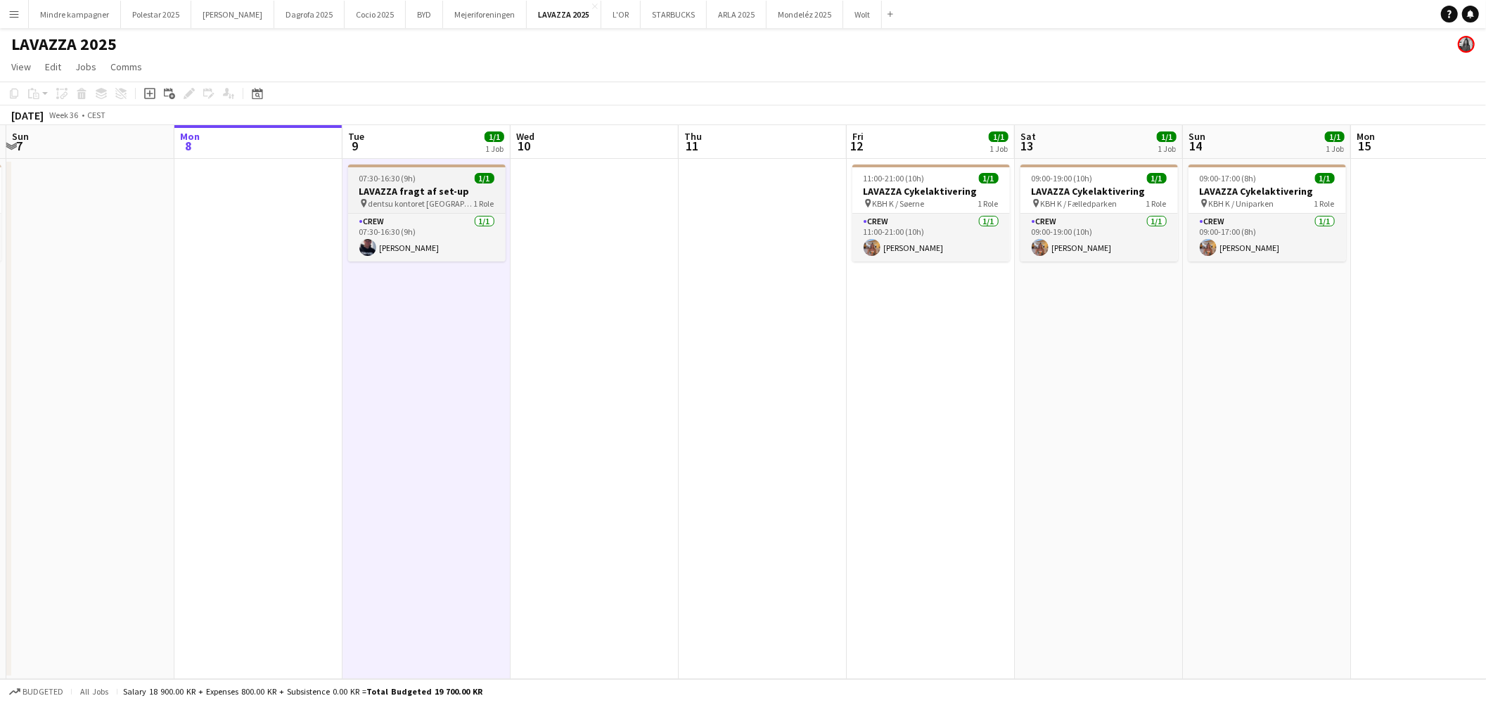
click at [441, 185] on h3 "LAVAZZA fragt af set-up" at bounding box center [427, 191] width 158 height 13
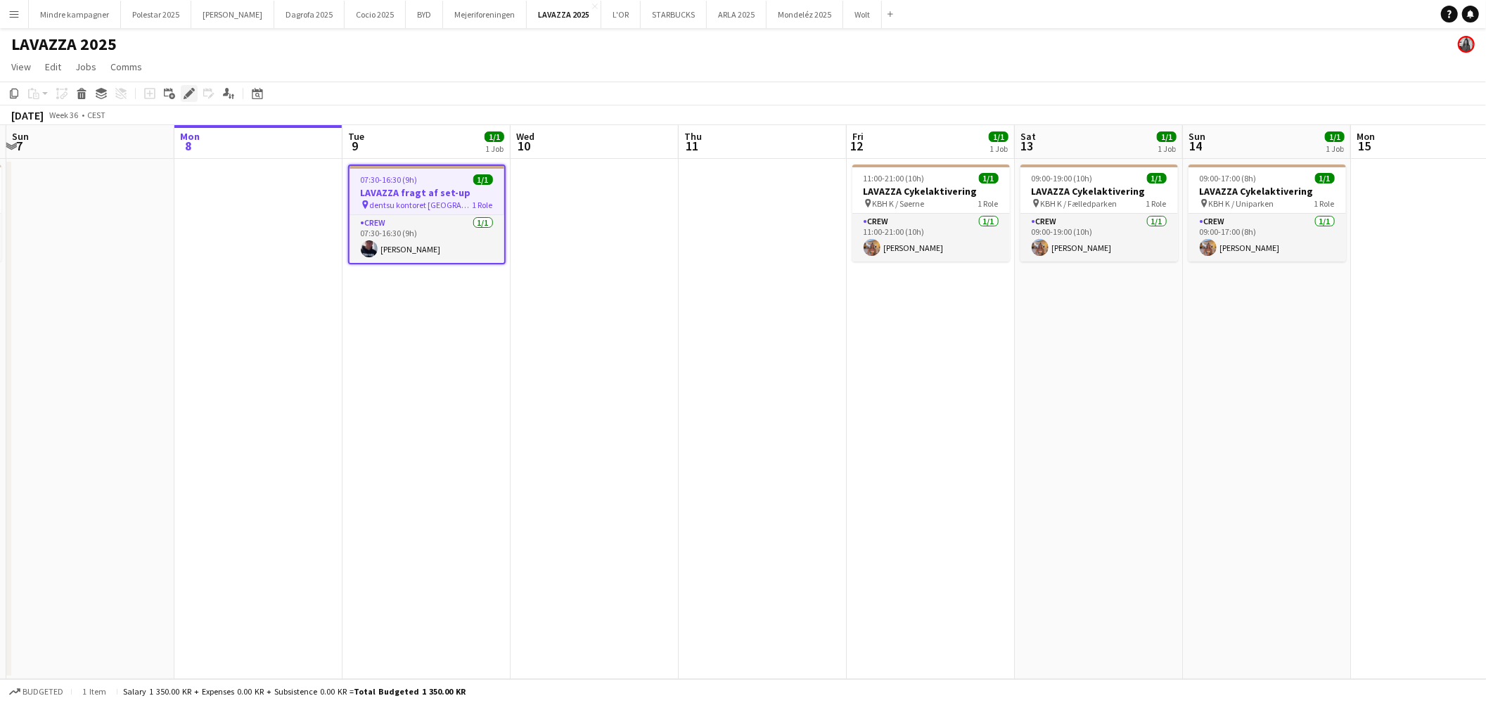
click at [187, 95] on icon at bounding box center [189, 94] width 8 height 8
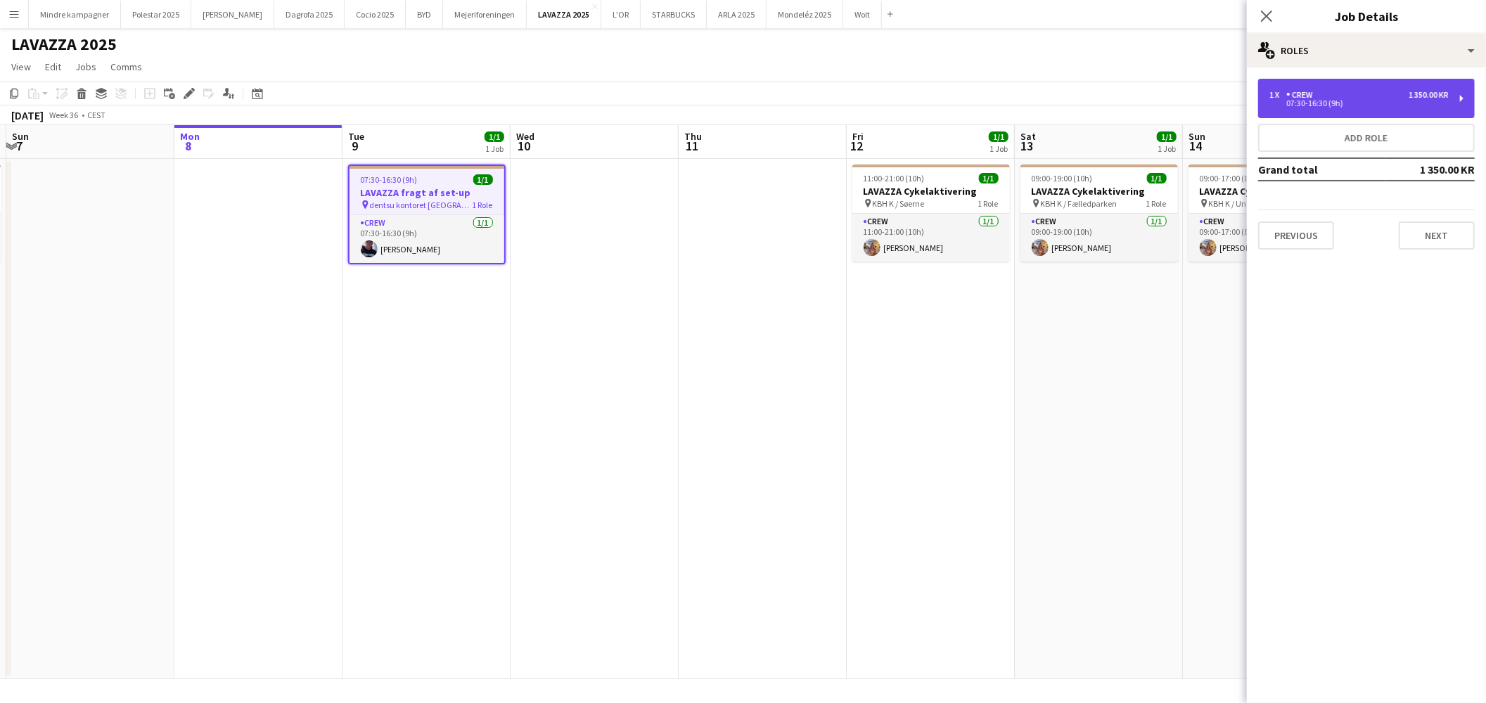
click at [1343, 101] on div "07:30-16:30 (9h)" at bounding box center [1359, 103] width 179 height 7
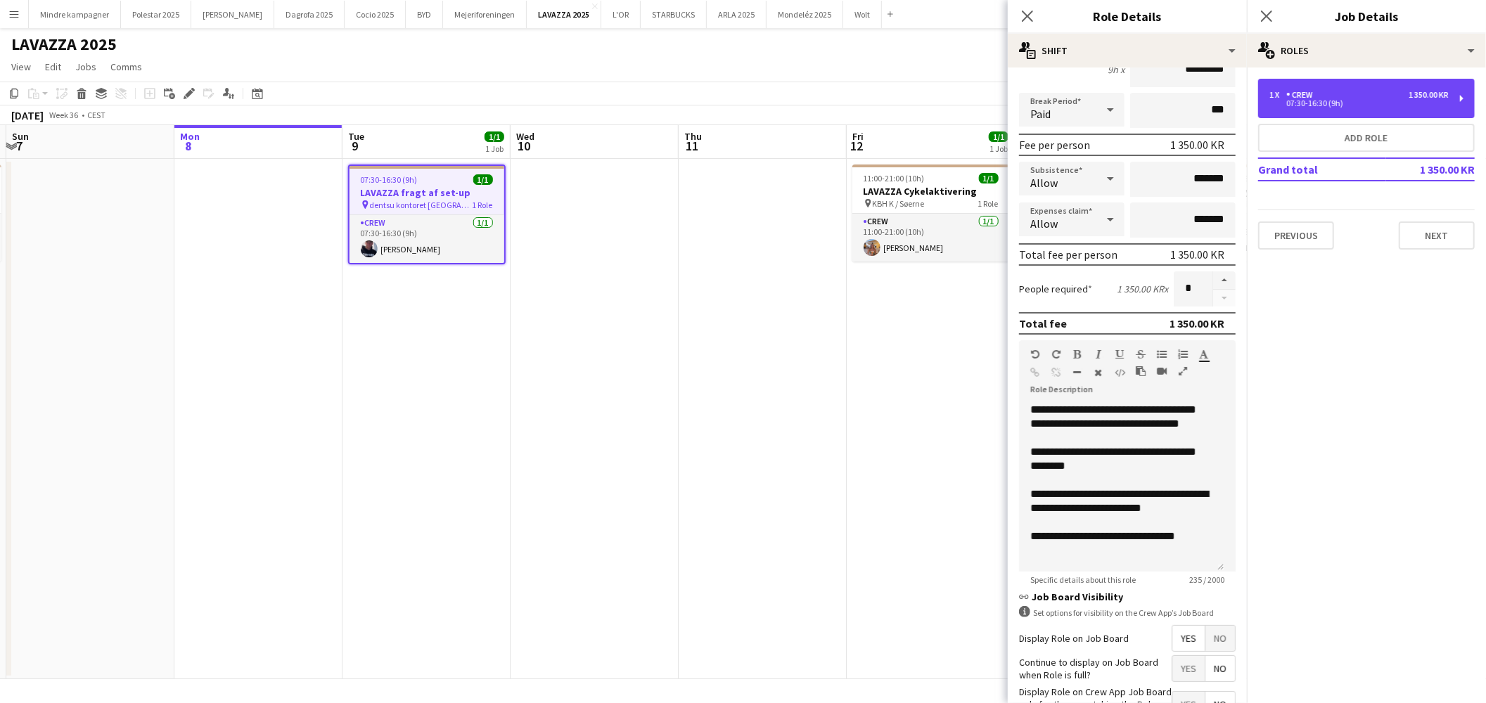
scroll to position [243, 0]
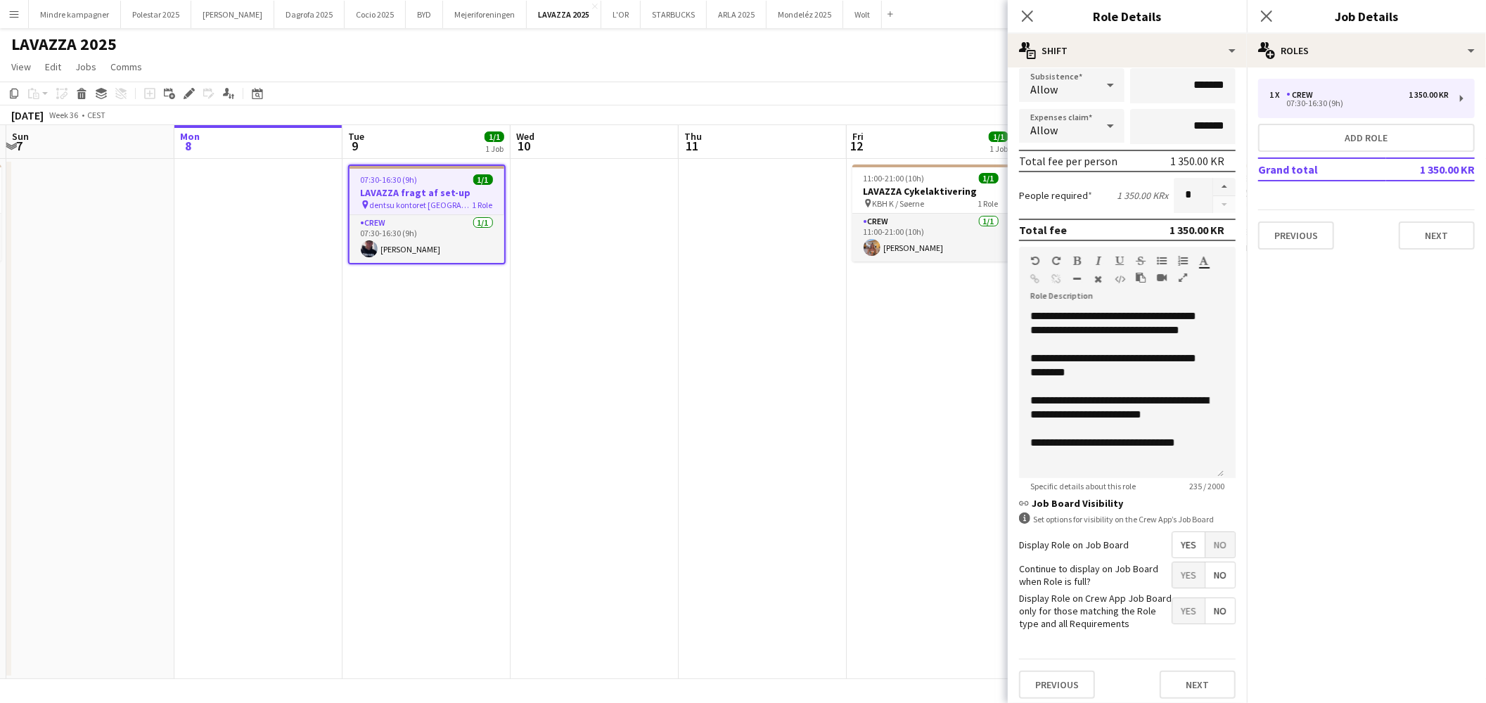
click at [1206, 540] on span "No" at bounding box center [1221, 544] width 30 height 25
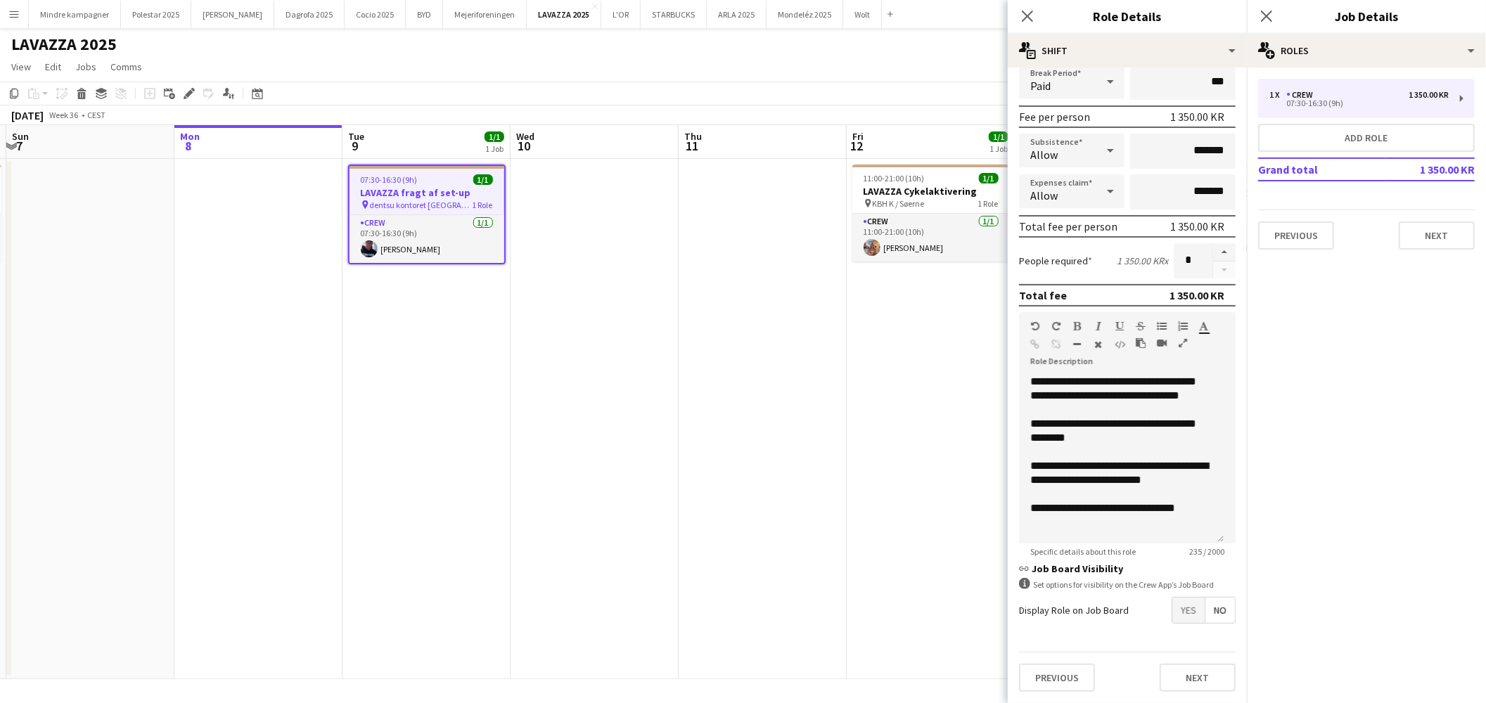
scroll to position [171, 0]
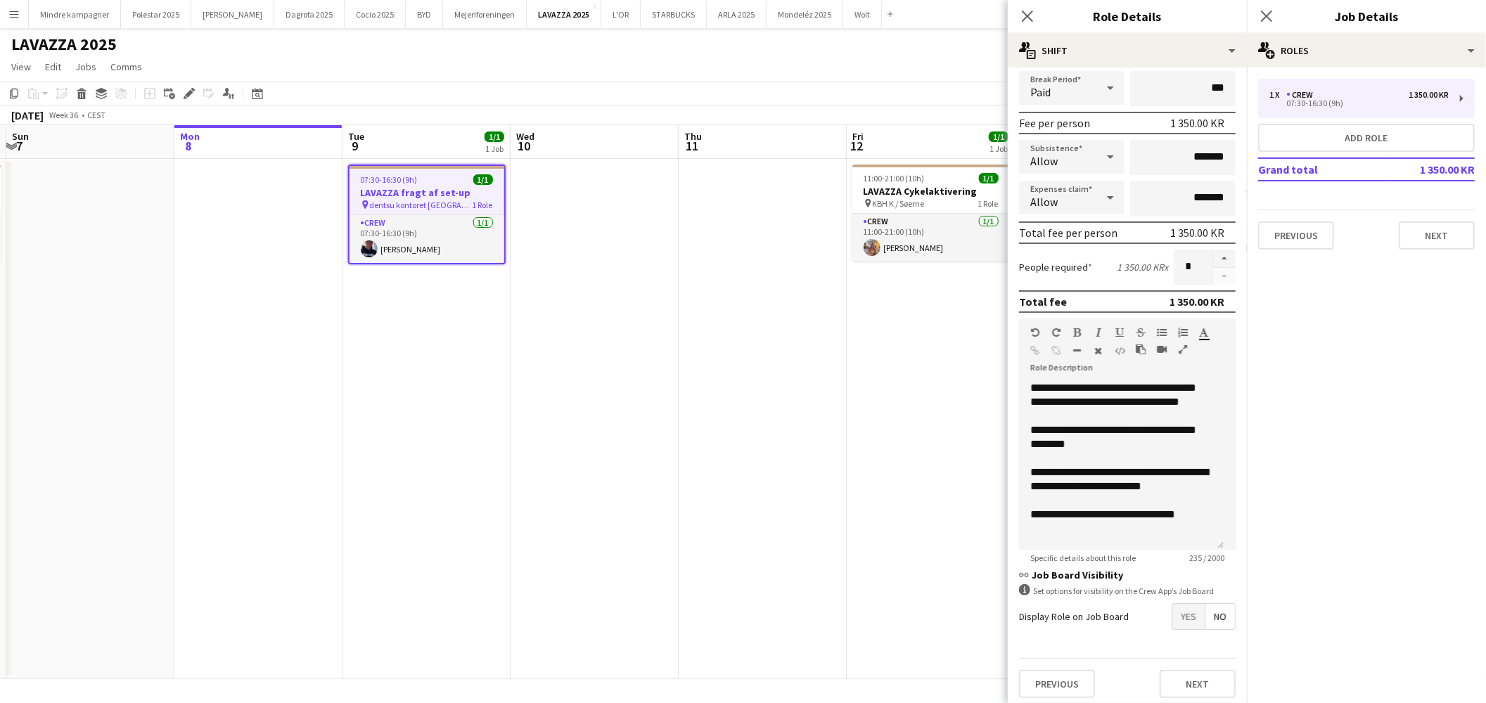
click at [1177, 611] on span "Yes" at bounding box center [1189, 616] width 32 height 25
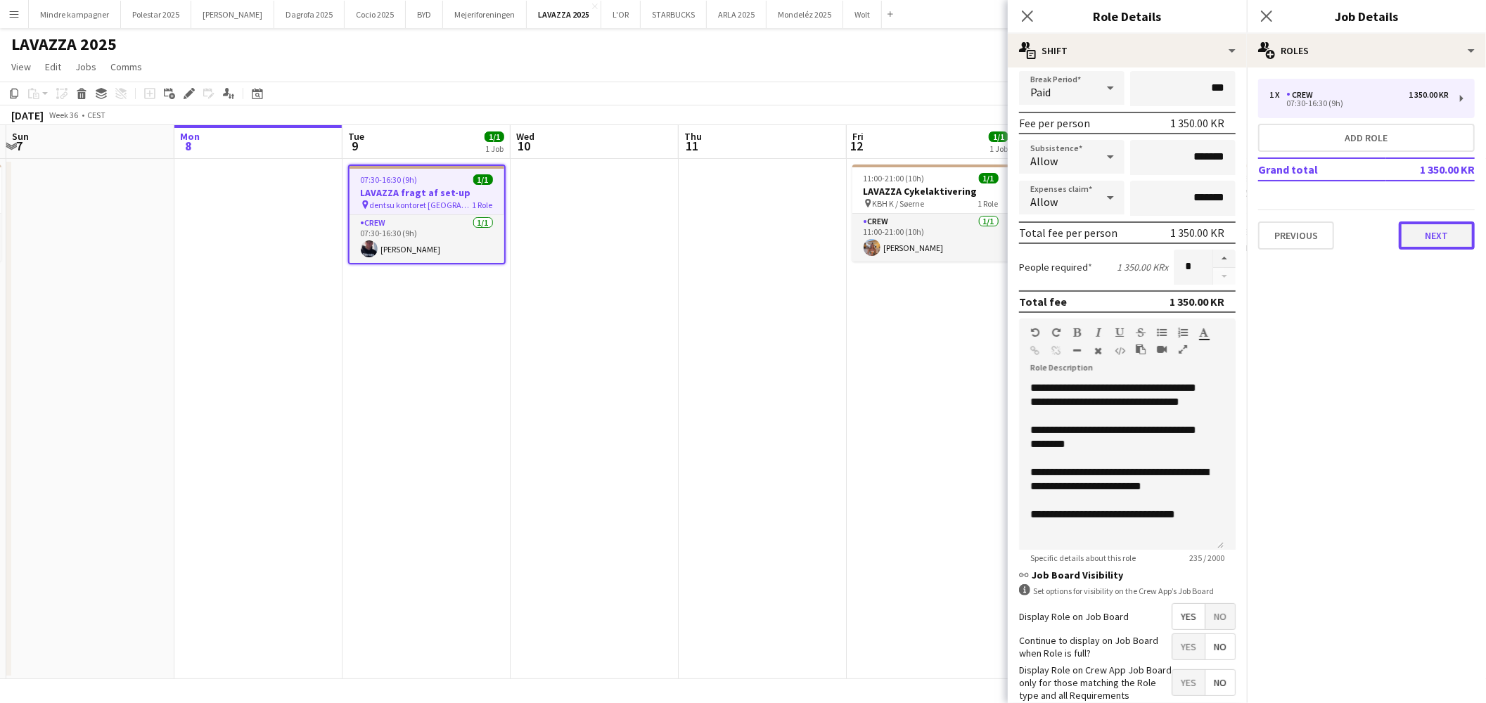
click at [1447, 233] on button "Next" at bounding box center [1437, 236] width 76 height 28
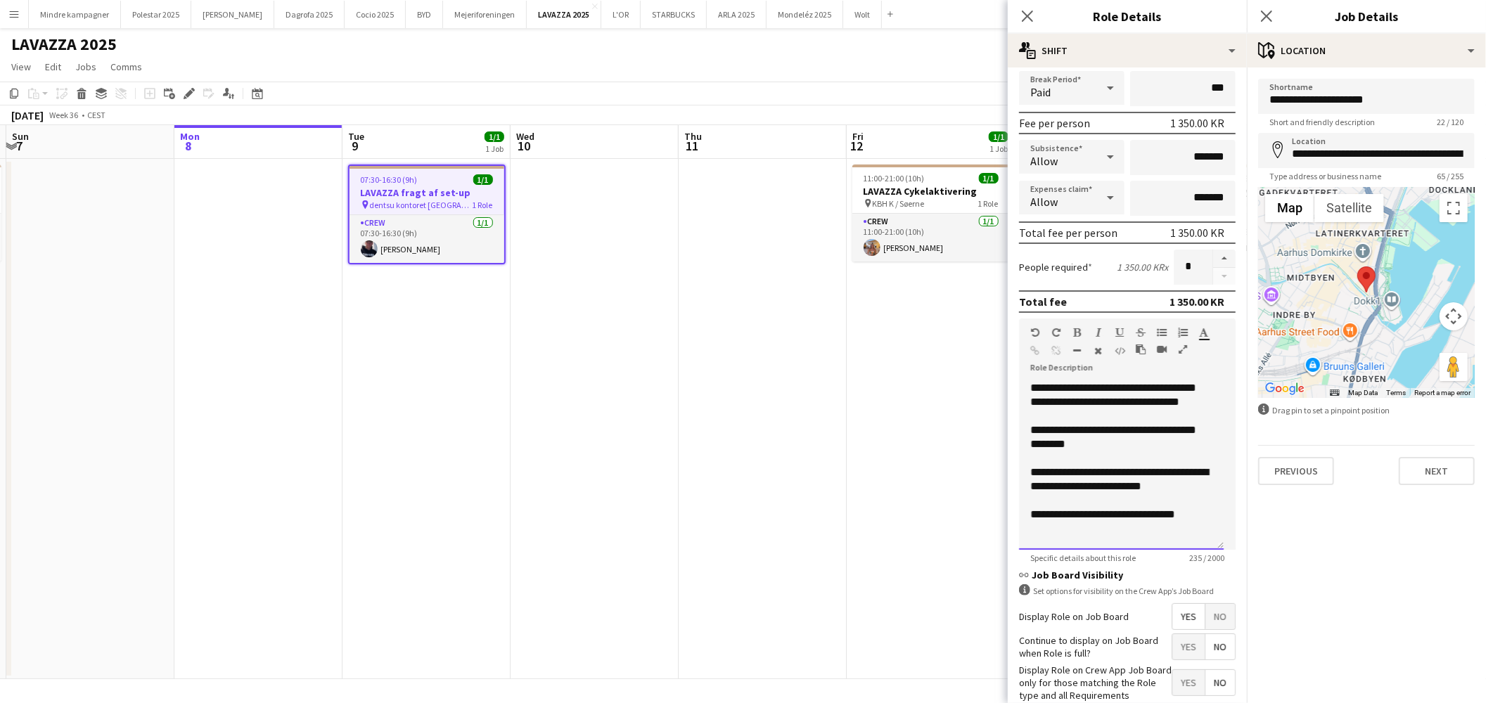
click at [1199, 509] on div "**********" at bounding box center [1121, 465] width 205 height 169
drag, startPoint x: 894, startPoint y: 434, endPoint x: 863, endPoint y: 434, distance: 30.9
click at [863, 434] on app-date-cell "11:00-21:00 (10h) 1/1 LAVAZZA Cykelaktivering pin KBH K / Søerne 1 Role Crew [D…" at bounding box center [931, 419] width 168 height 521
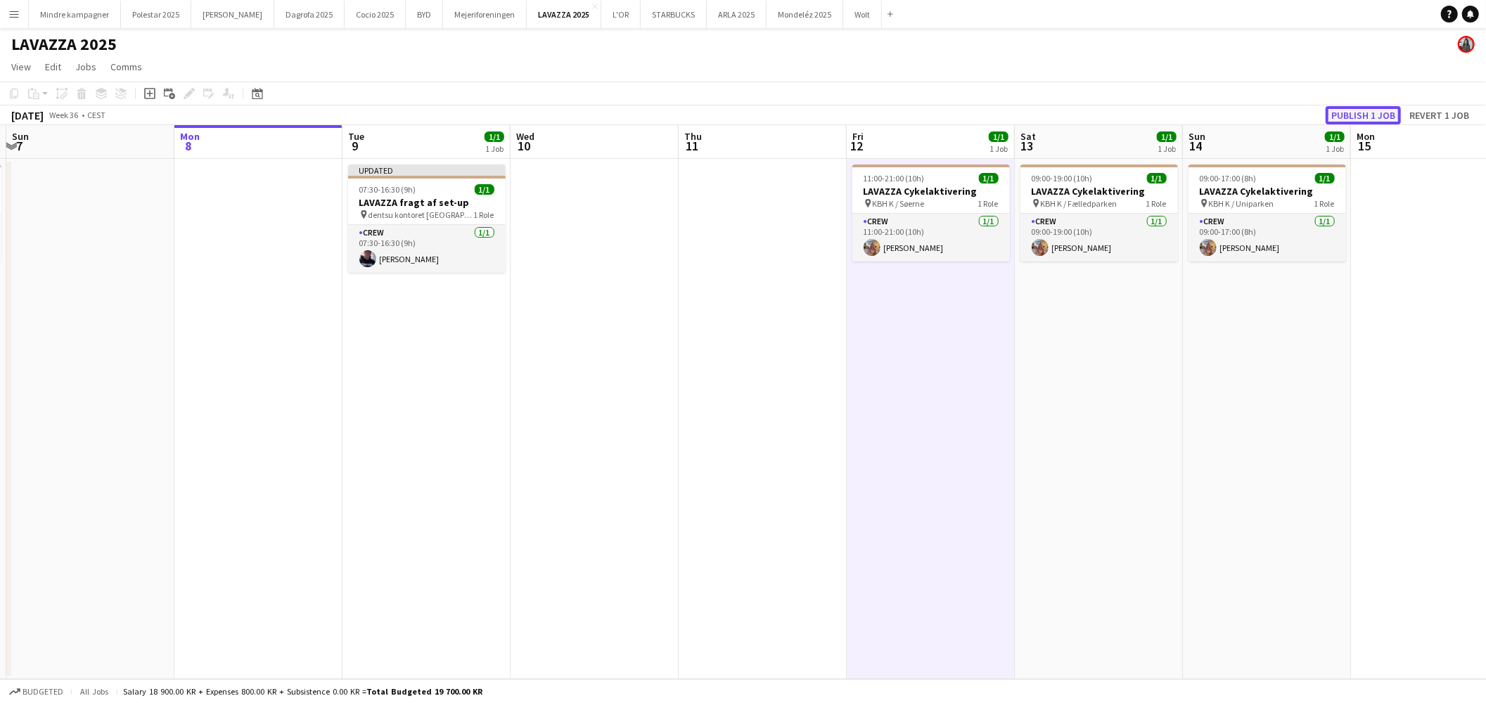
click at [1367, 114] on button "Publish 1 job" at bounding box center [1363, 115] width 75 height 18
click at [413, 195] on h3 "LAVAZZA fragt af set-up" at bounding box center [427, 191] width 158 height 13
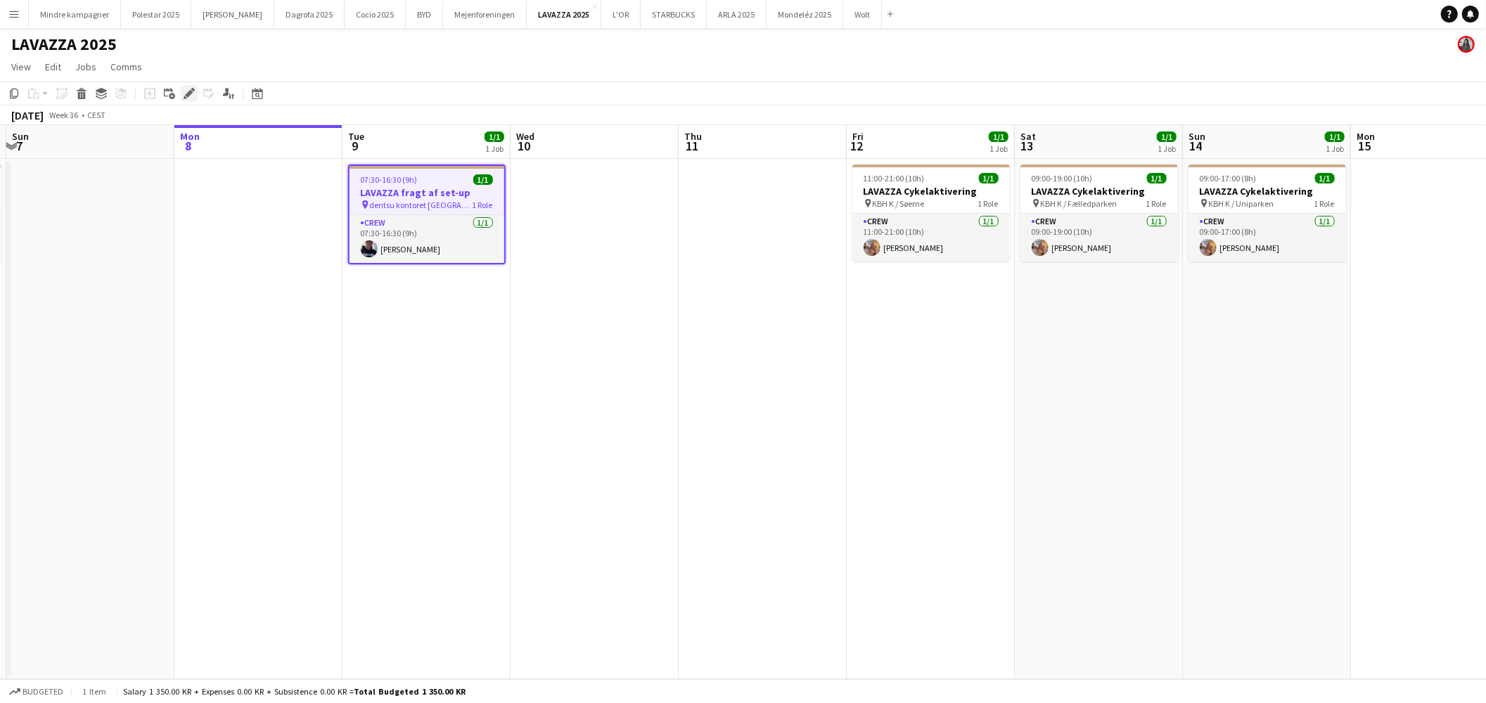
click at [189, 91] on icon at bounding box center [189, 94] width 8 height 8
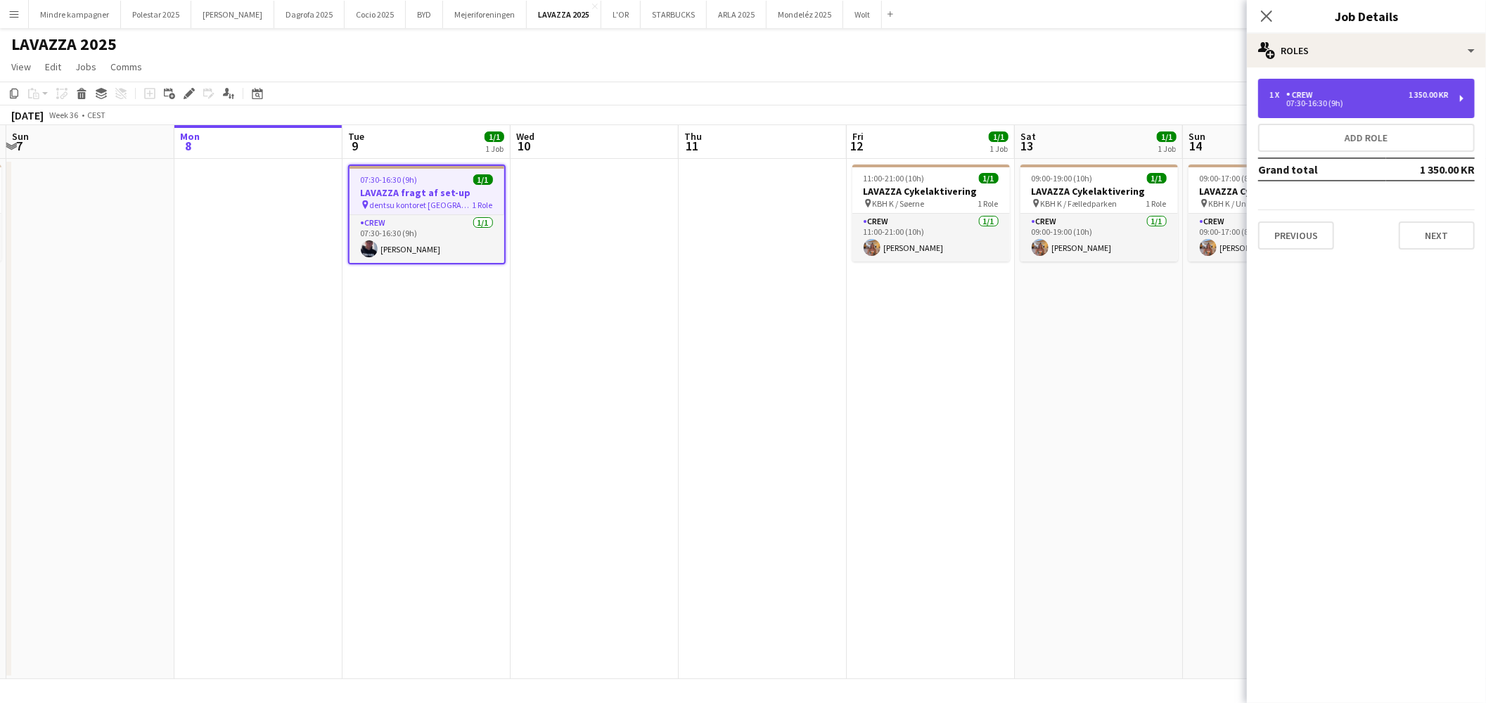
click at [1365, 106] on div "07:30-16:30 (9h)" at bounding box center [1359, 103] width 179 height 7
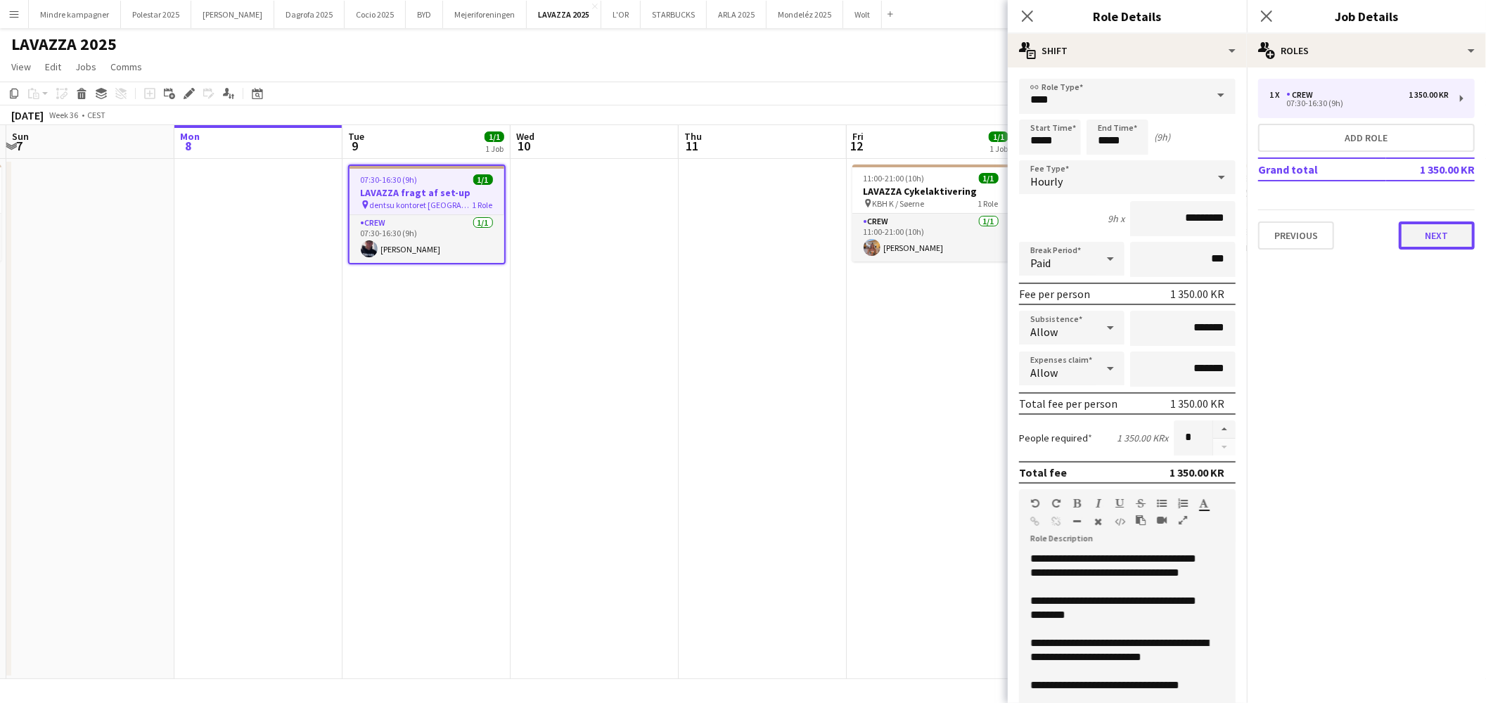
click at [1430, 236] on button "Next" at bounding box center [1437, 236] width 76 height 28
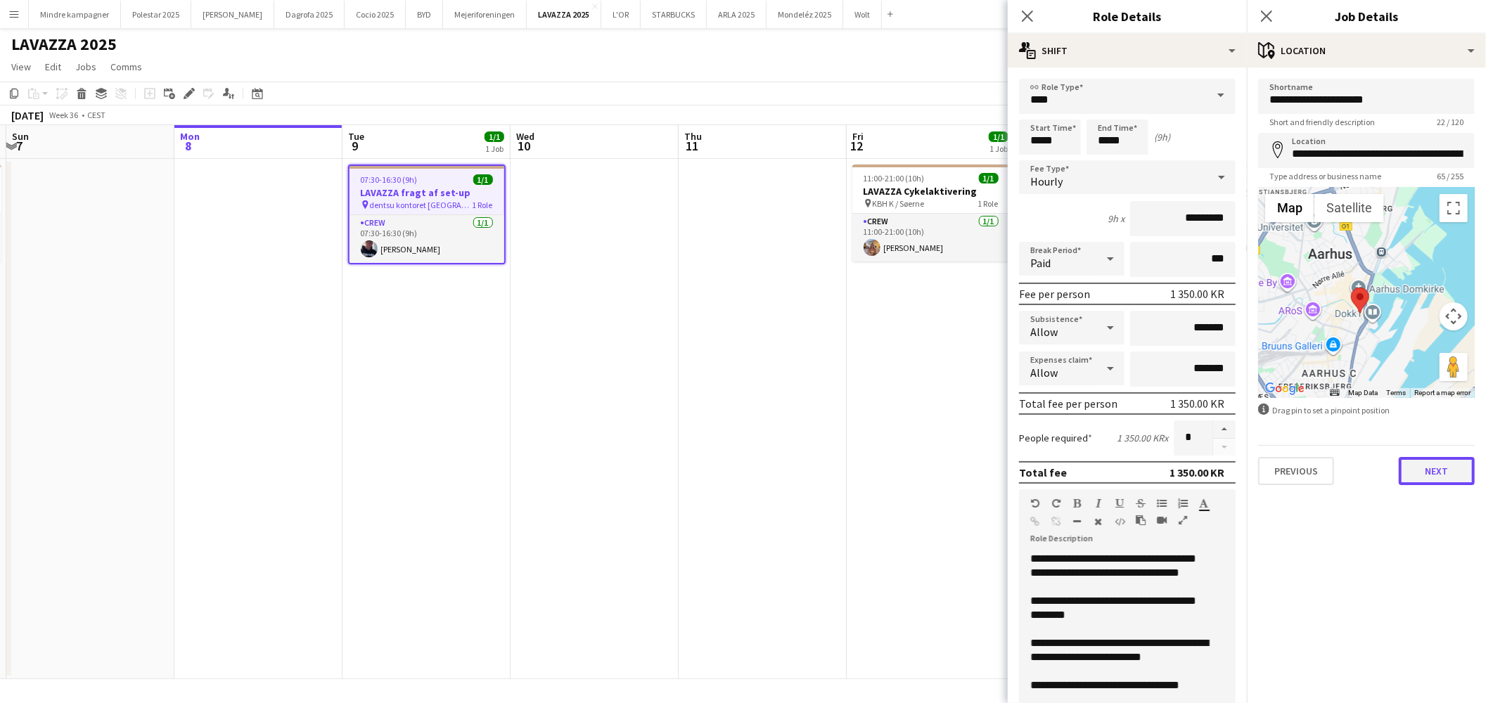
click at [1440, 468] on button "Next" at bounding box center [1437, 471] width 76 height 28
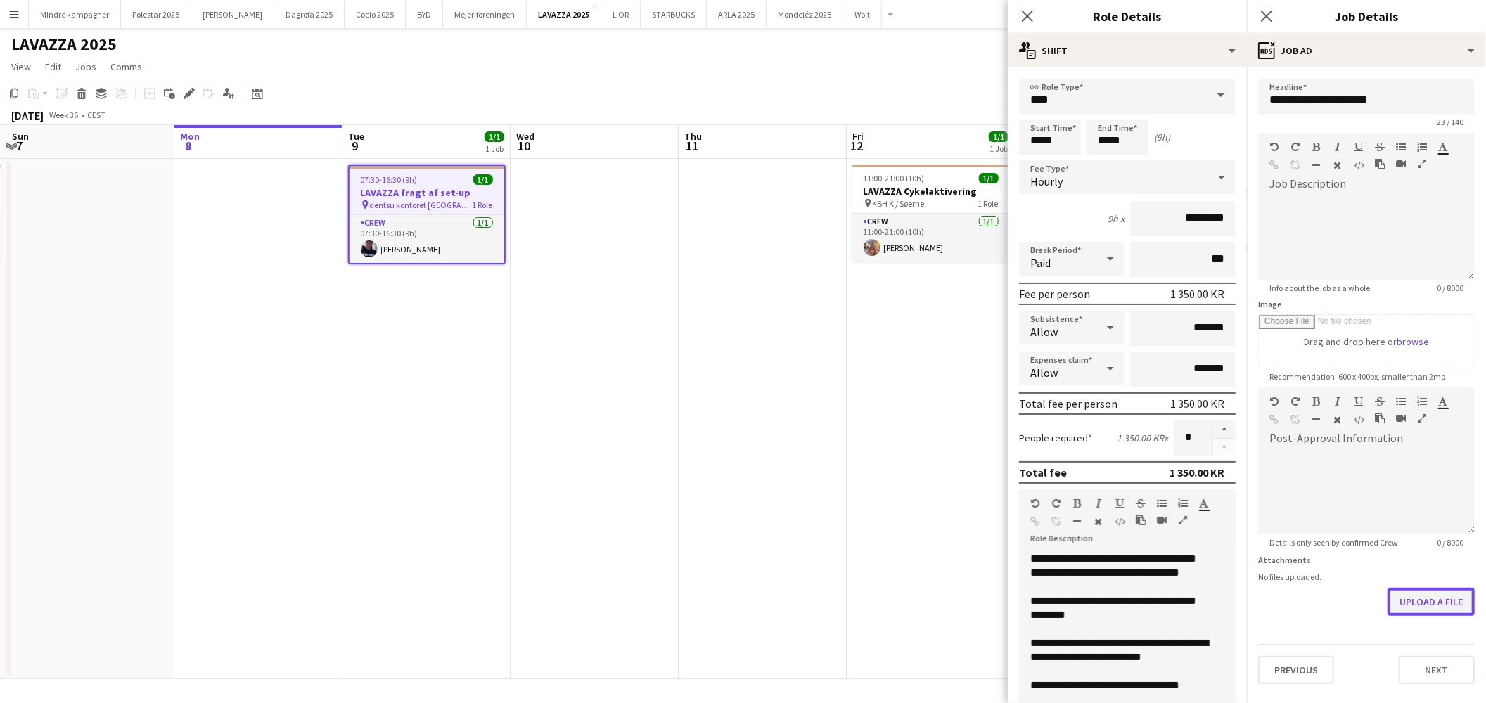
click at [1436, 605] on button "Upload a file" at bounding box center [1431, 602] width 87 height 28
click at [852, 516] on app-date-cell "11:00-21:00 (10h) 1/1 LAVAZZA Cykelaktivering pin KBH K / Søerne 1 Role Crew [D…" at bounding box center [931, 419] width 168 height 521
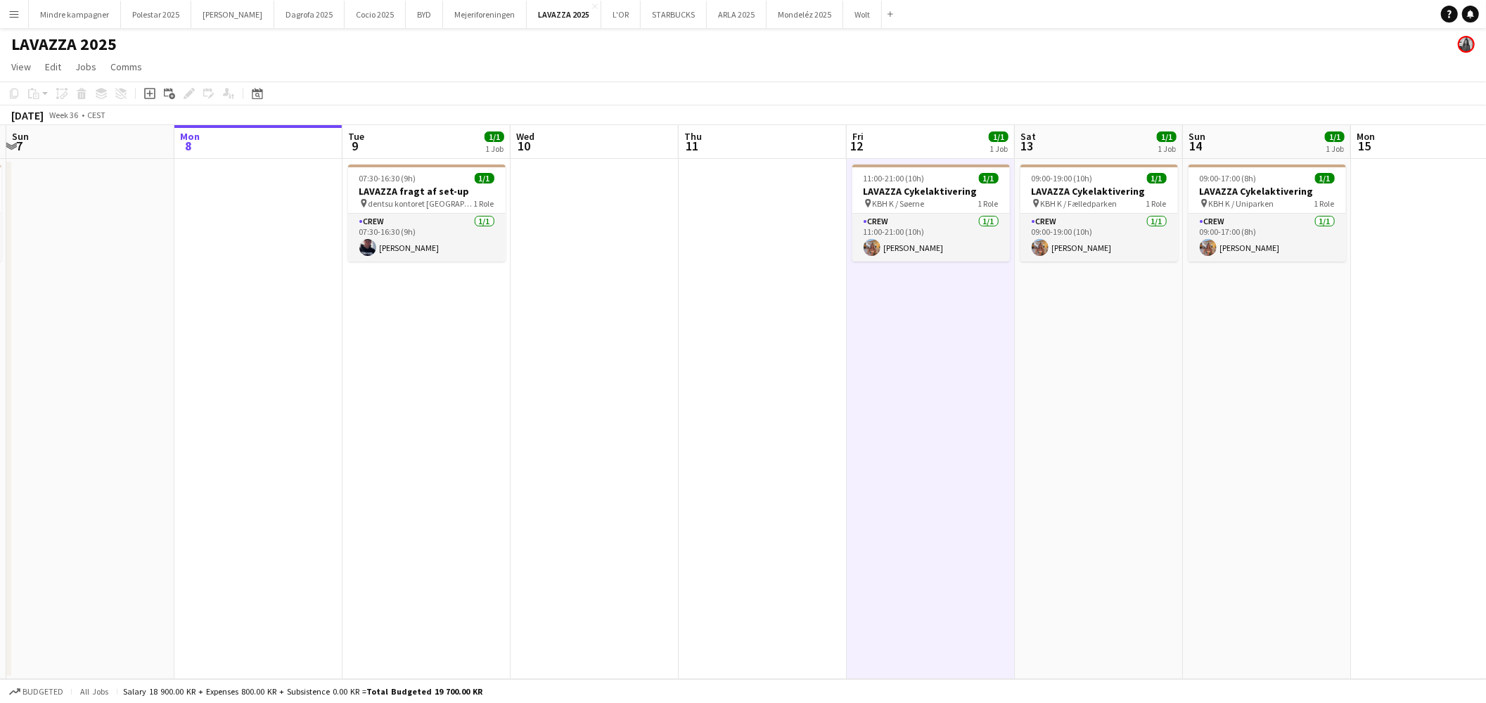
click at [18, 13] on app-icon "Menu" at bounding box center [13, 13] width 11 height 11
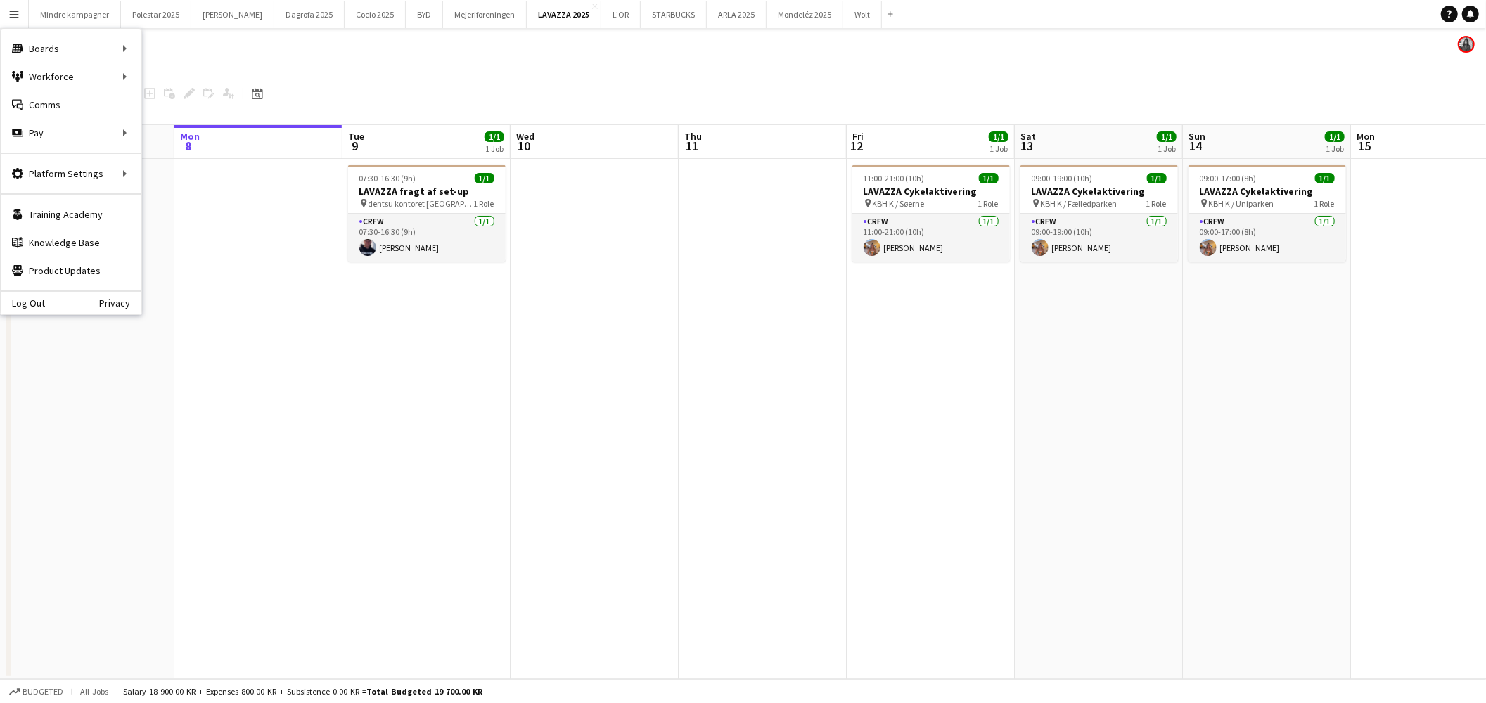
click at [18, 13] on app-icon "Menu" at bounding box center [13, 13] width 11 height 11
click at [554, 392] on app-date-cell at bounding box center [595, 419] width 168 height 521
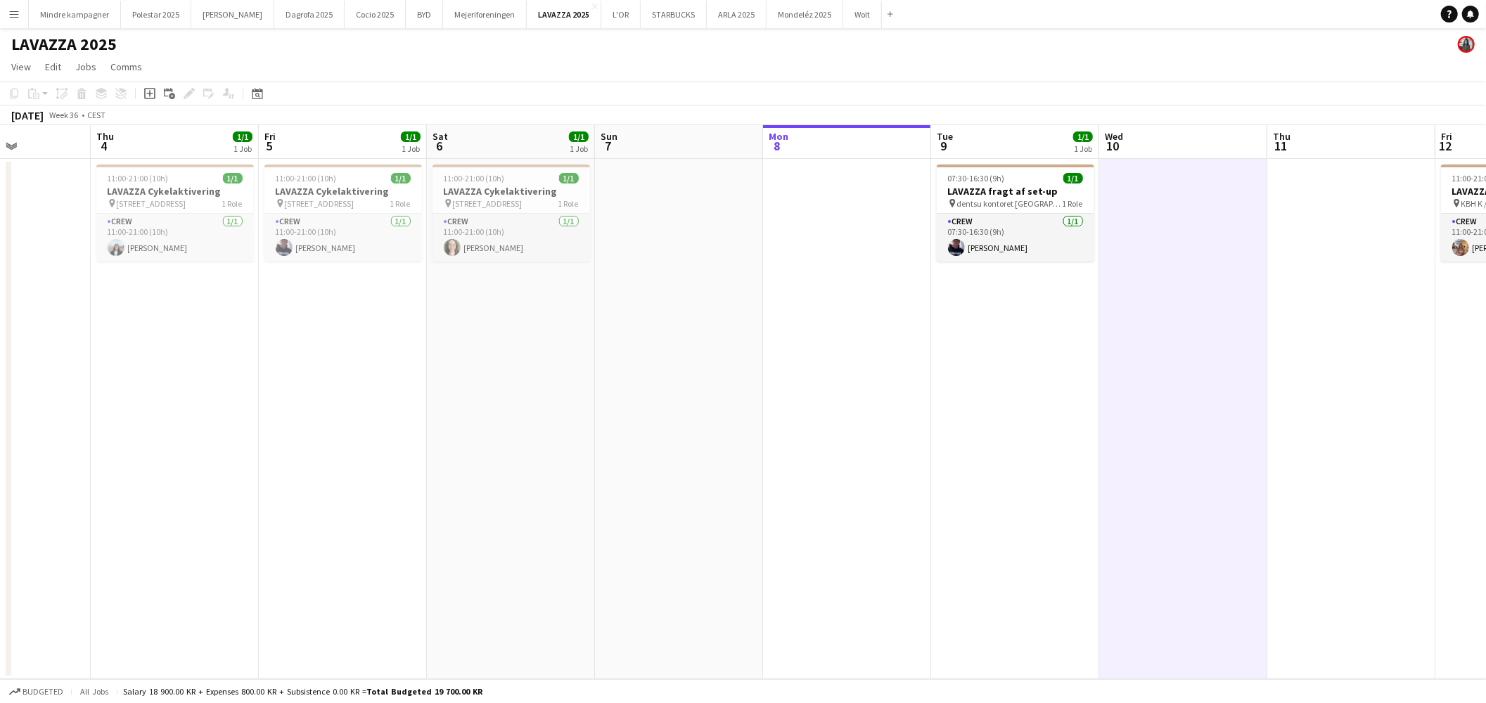
scroll to position [0, 413]
click at [452, 11] on button "Mejeriforeningen Close" at bounding box center [485, 14] width 84 height 27
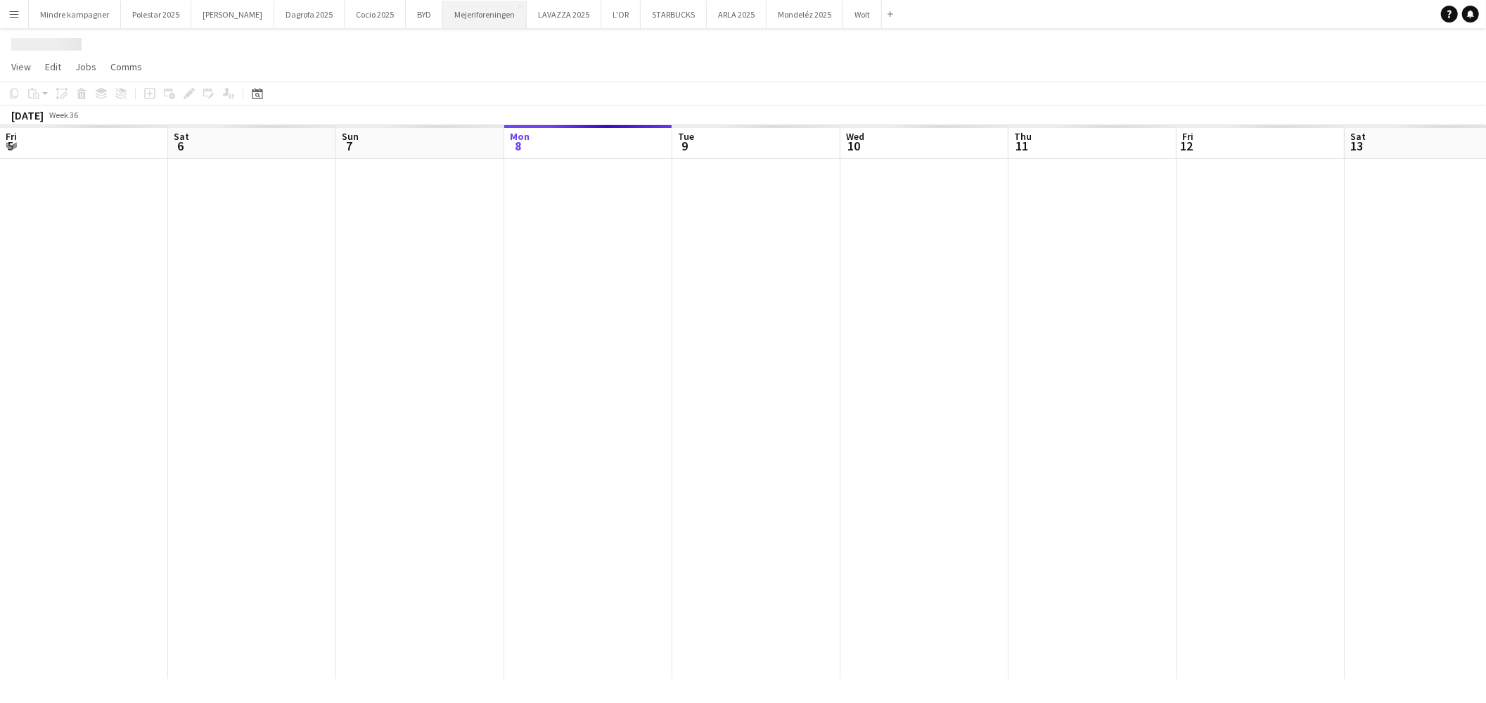
scroll to position [0, 336]
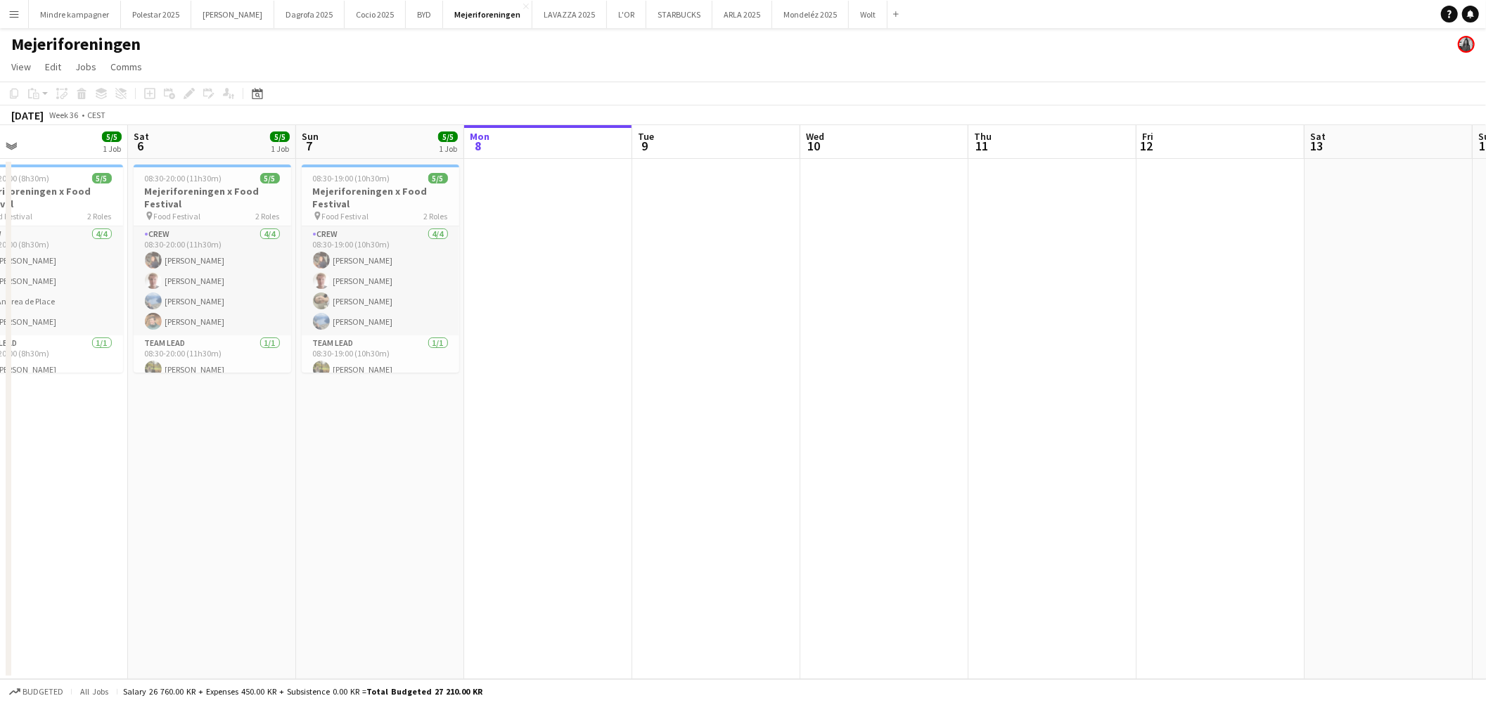
drag, startPoint x: 258, startPoint y: 362, endPoint x: 556, endPoint y: 335, distance: 298.8
click at [556, 335] on app-calendar-viewport "Wed 3 Thu 4 2/2 2 Jobs Fri 5 5/5 1 Job Sat 6 5/5 1 Job Sun 7 5/5 1 Job Mon 8 Tu…" at bounding box center [743, 402] width 1486 height 554
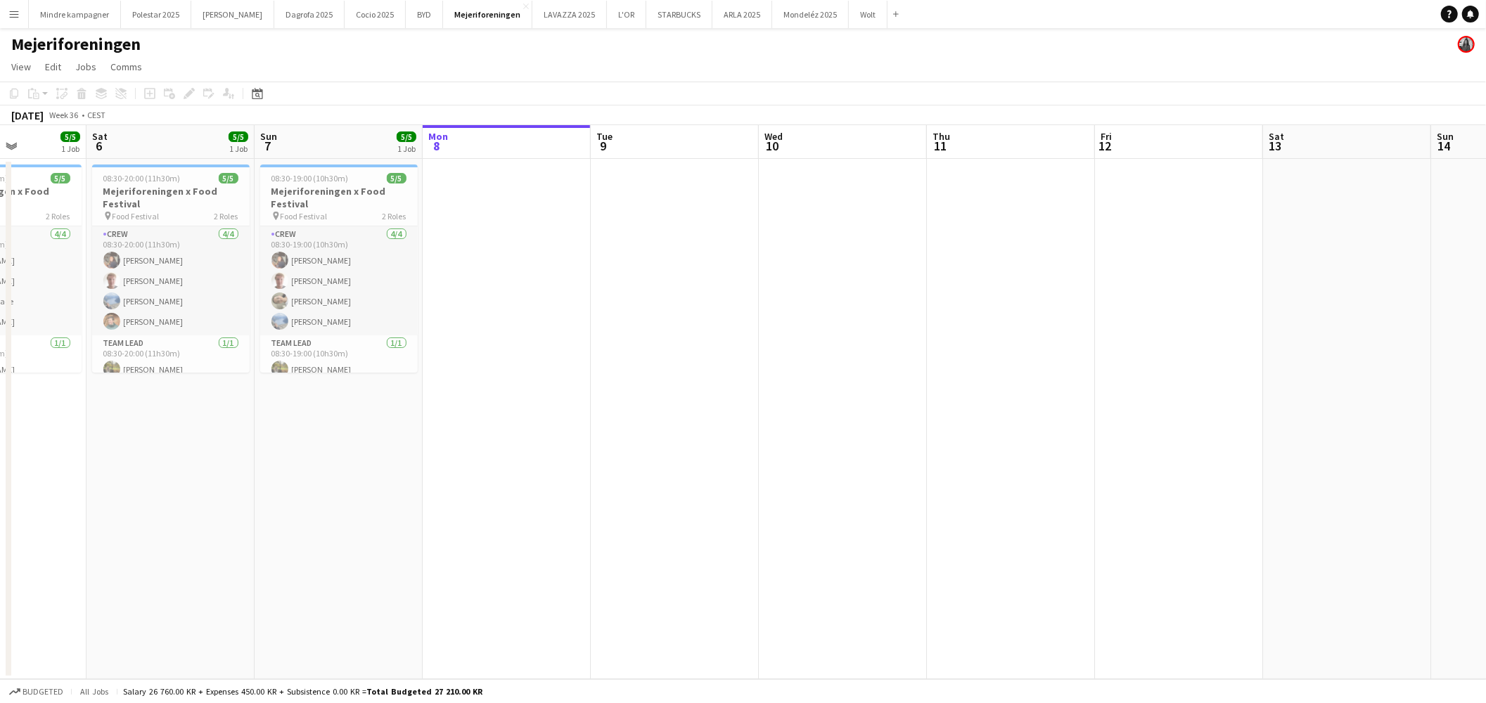
drag, startPoint x: 556, startPoint y: 335, endPoint x: 702, endPoint y: 319, distance: 147.1
click at [702, 319] on app-calendar-viewport "Wed 3 Thu 4 2/2 2 Jobs Fri 5 5/5 1 Job Sat 6 5/5 1 Job Sun 7 5/5 1 Job Mon 8 Tu…" at bounding box center [743, 402] width 1486 height 554
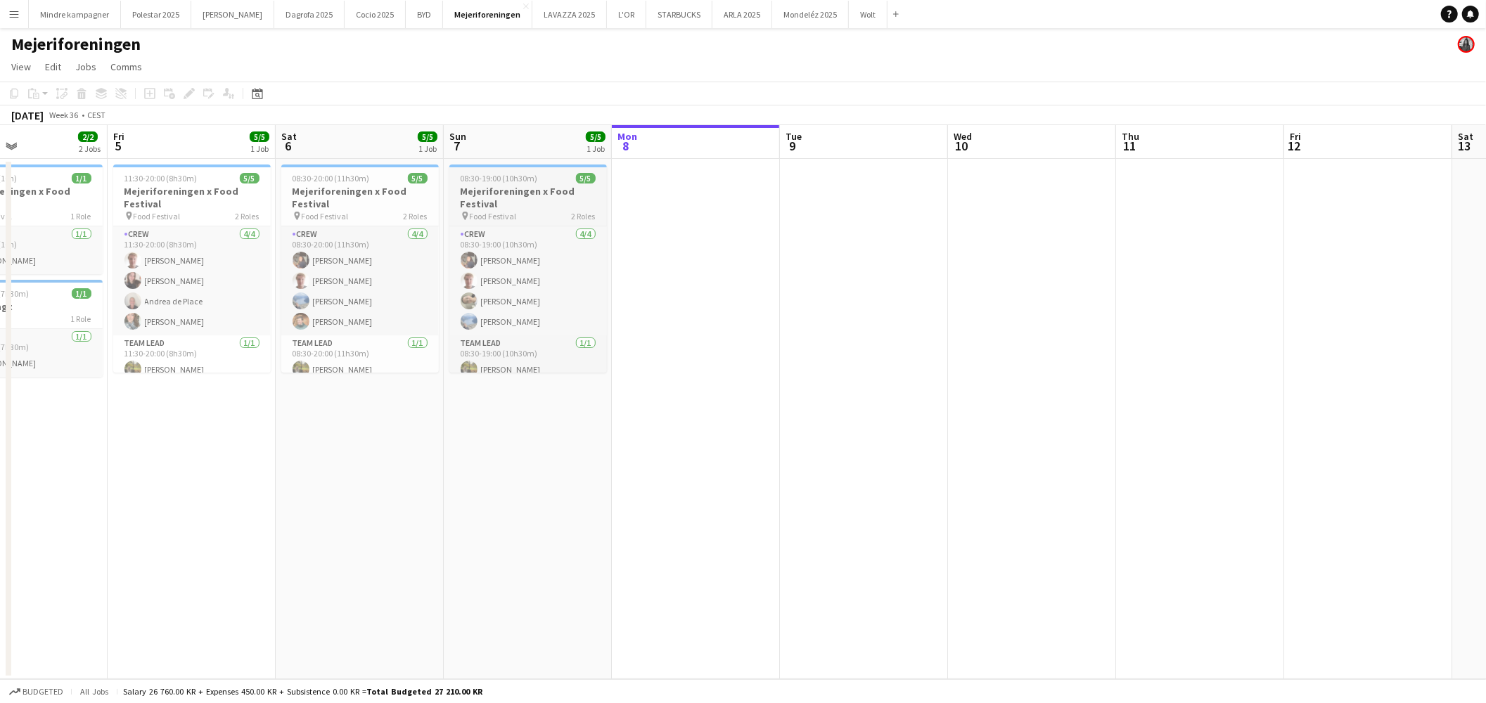
click at [530, 198] on h3 "Mejeriforeningen x Food Festival" at bounding box center [528, 197] width 158 height 25
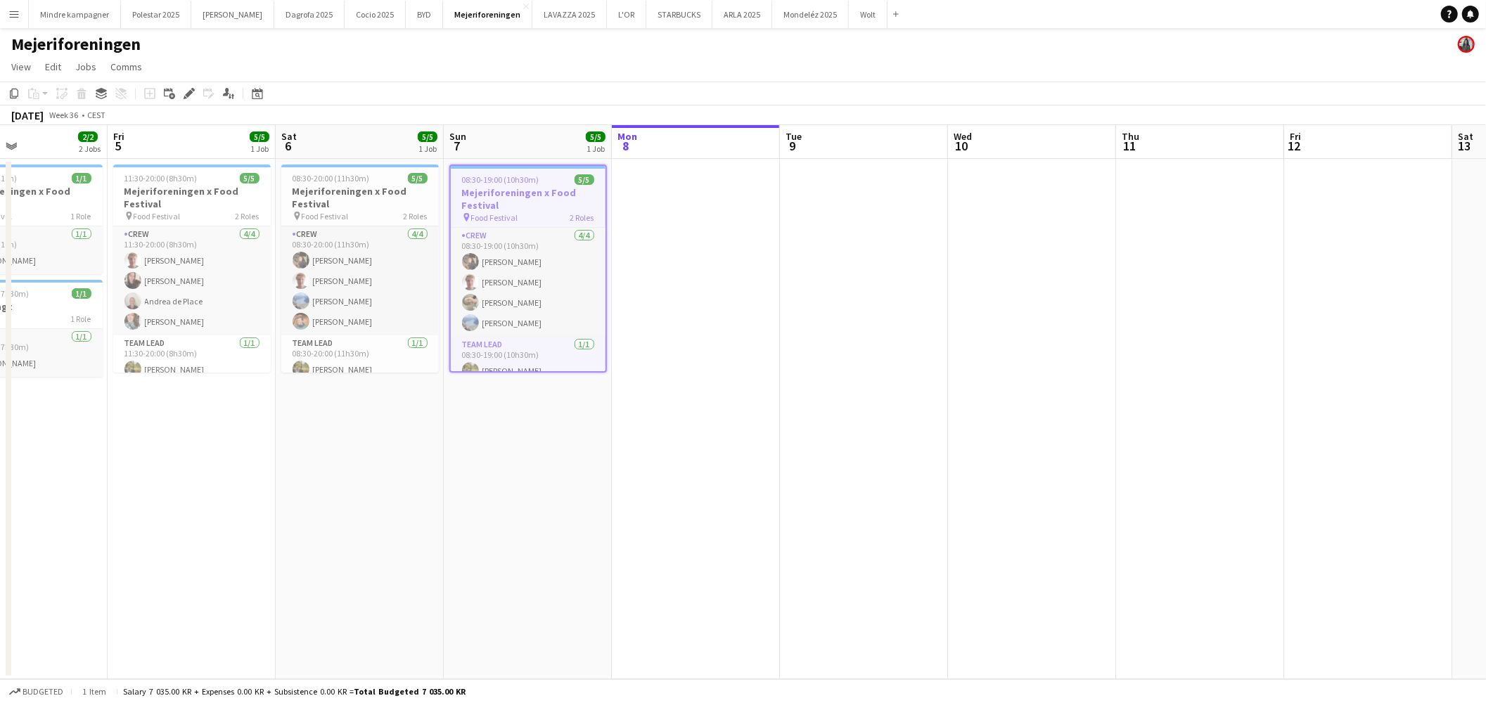
click at [495, 487] on app-date-cell "08:30-19:00 (10h30m) 5/5 Mejeriforeningen x Food Festival pin Food Festival 2 R…" at bounding box center [528, 419] width 168 height 521
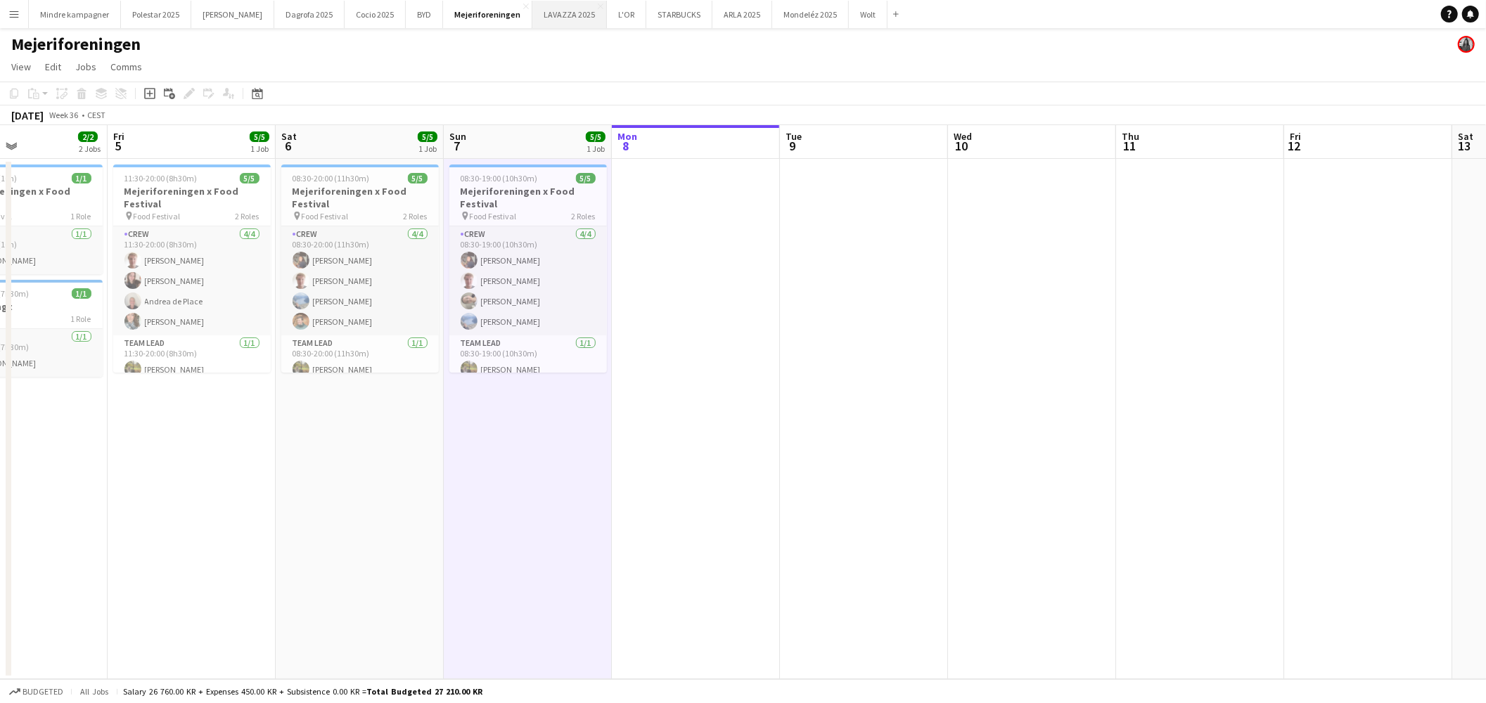
click at [532, 18] on button "LAVAZZA 2025 Close" at bounding box center [569, 14] width 75 height 27
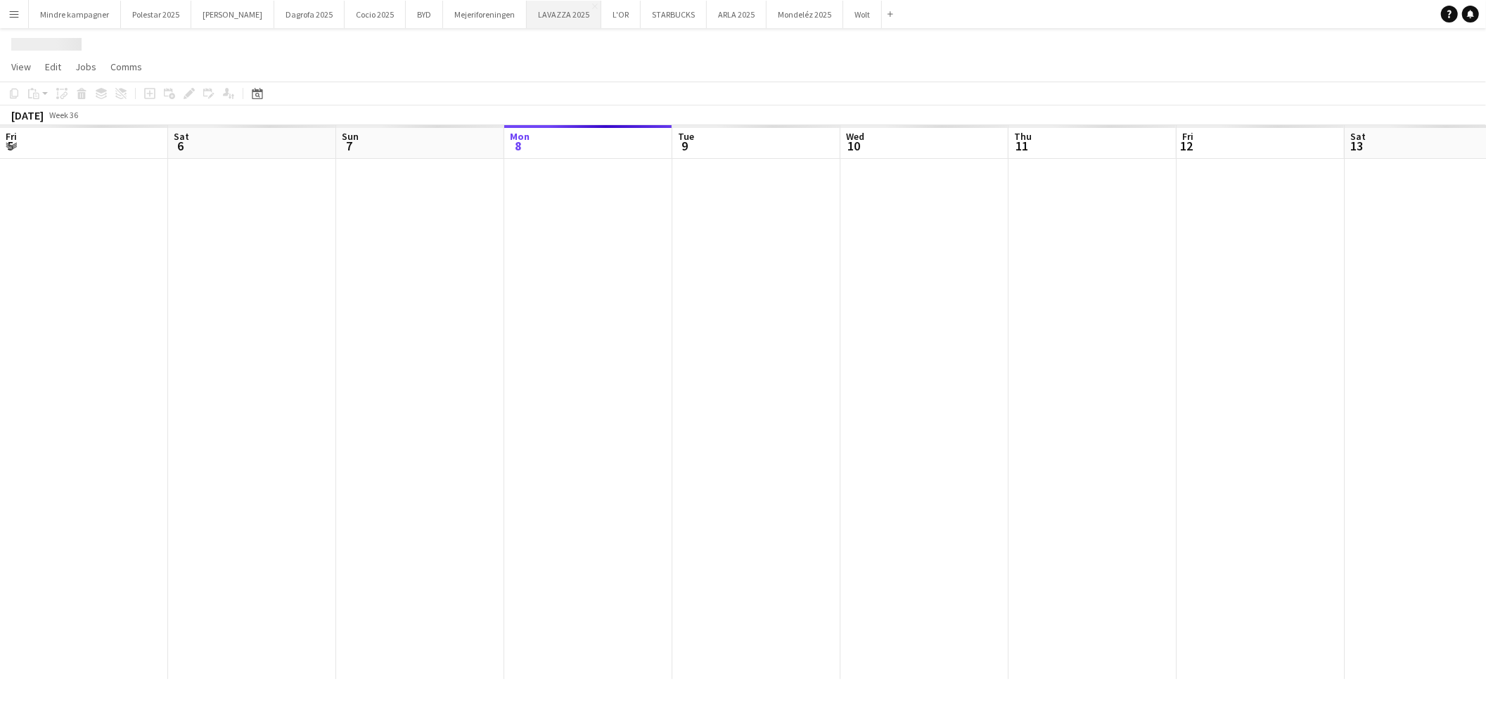
scroll to position [0, 336]
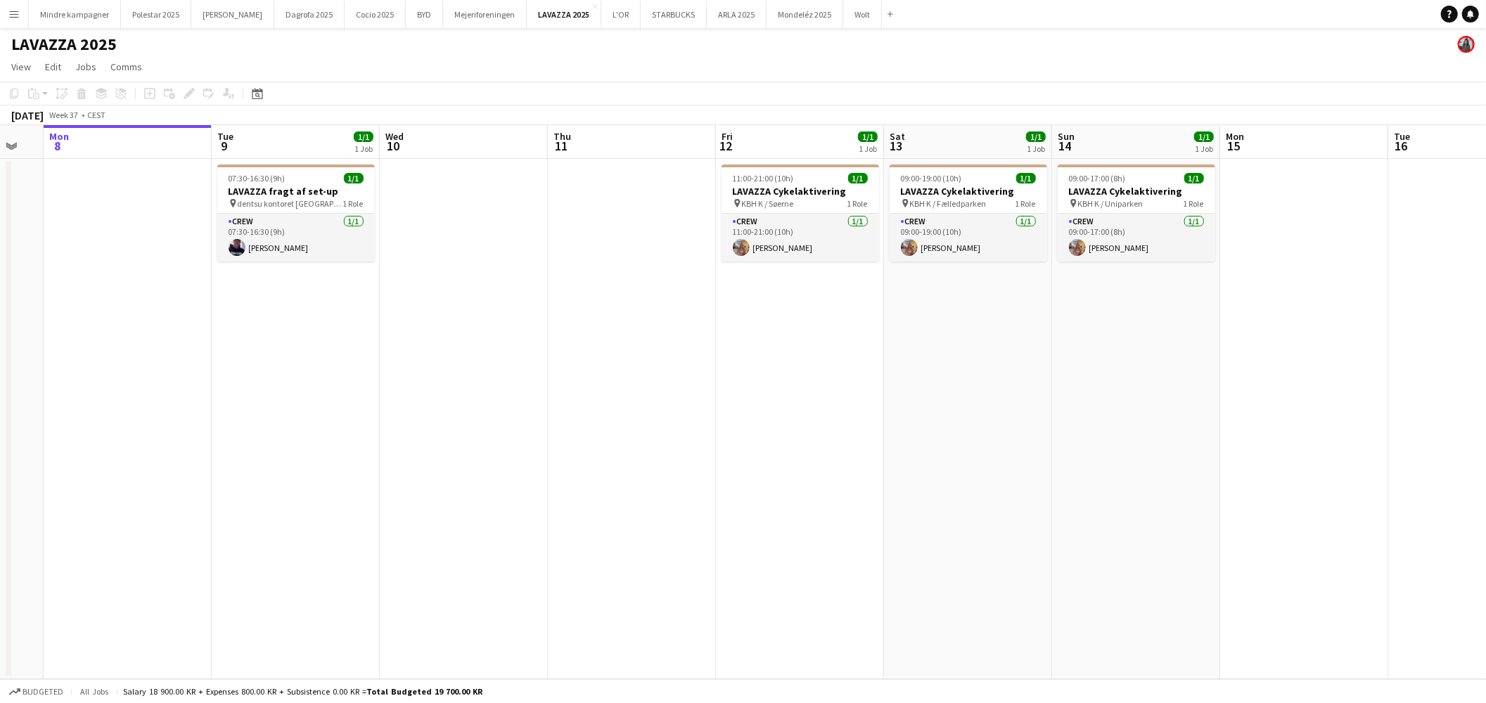
drag, startPoint x: 889, startPoint y: 345, endPoint x: 767, endPoint y: 383, distance: 127.7
click at [767, 383] on app-calendar-viewport "Sat 6 1/1 1 Job Sun 7 Mon 8 Tue 9 1/1 1 Job Wed 10 Thu 11 Fri 12 1/1 1 Job Sat …" at bounding box center [743, 402] width 1486 height 554
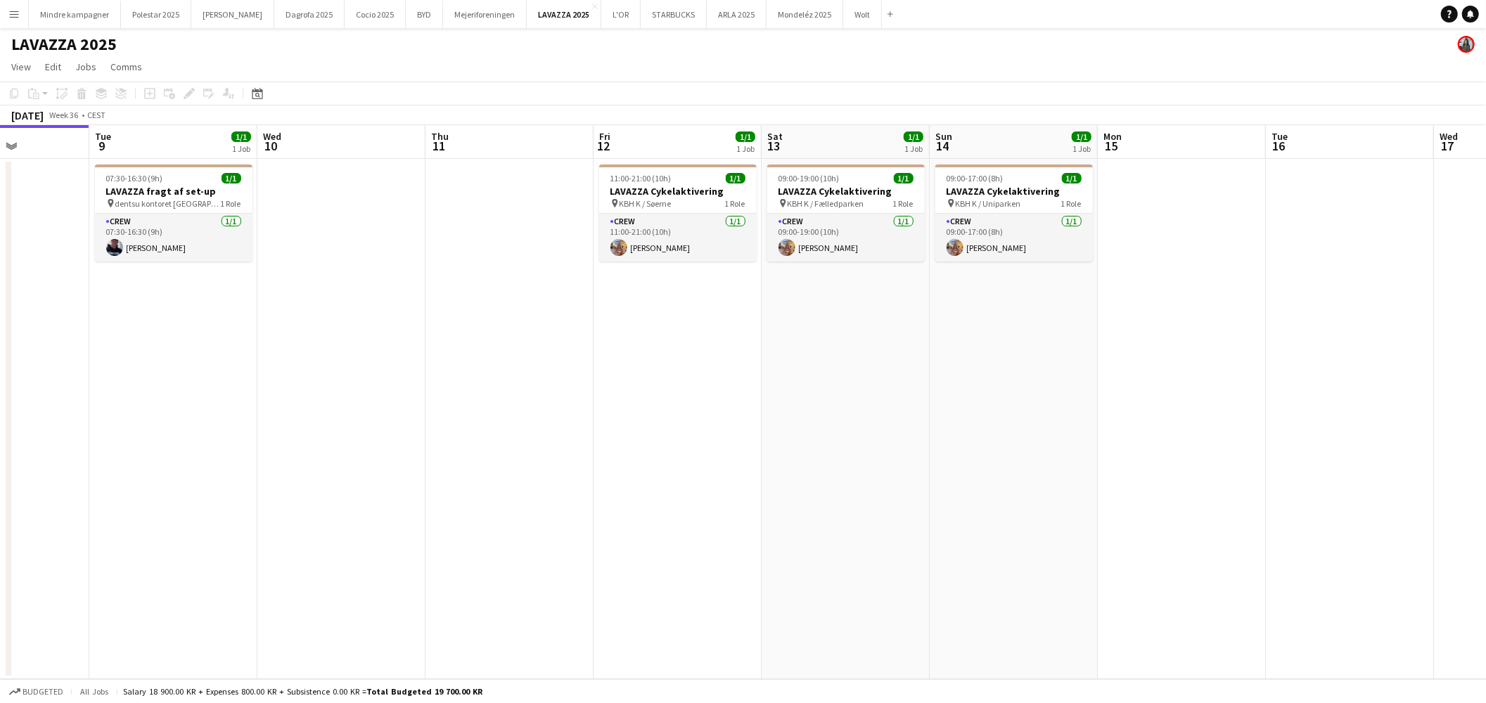
drag, startPoint x: 767, startPoint y: 383, endPoint x: 810, endPoint y: 381, distance: 43.0
click at [810, 381] on app-calendar-viewport "Sat 6 1/1 1 Job Sun 7 Mon 8 Tue 9 1/1 1 Job Wed 10 Thu 11 Fri 12 1/1 1 Job Sat …" at bounding box center [743, 402] width 1486 height 554
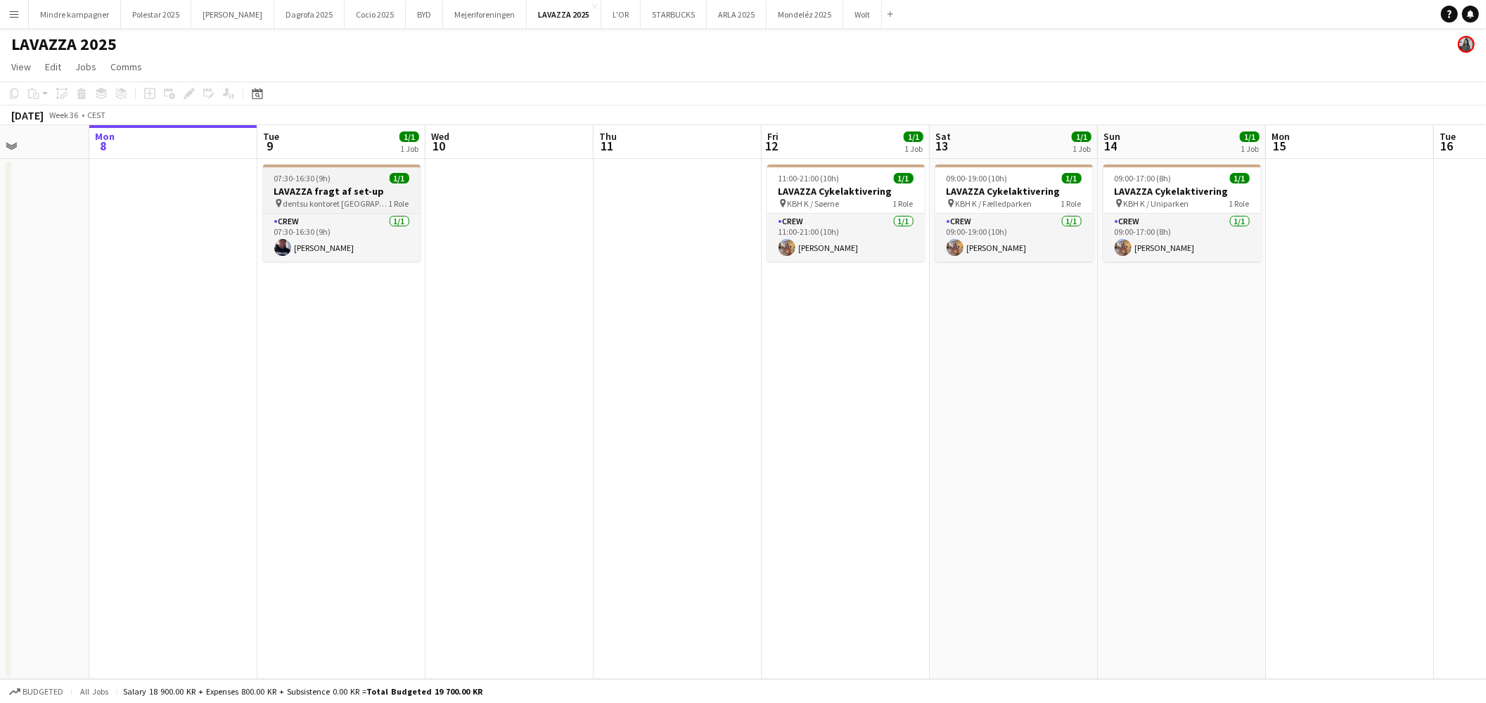
click at [353, 198] on div "pin dentsu kontoret Aarhus 1 Role" at bounding box center [342, 203] width 158 height 11
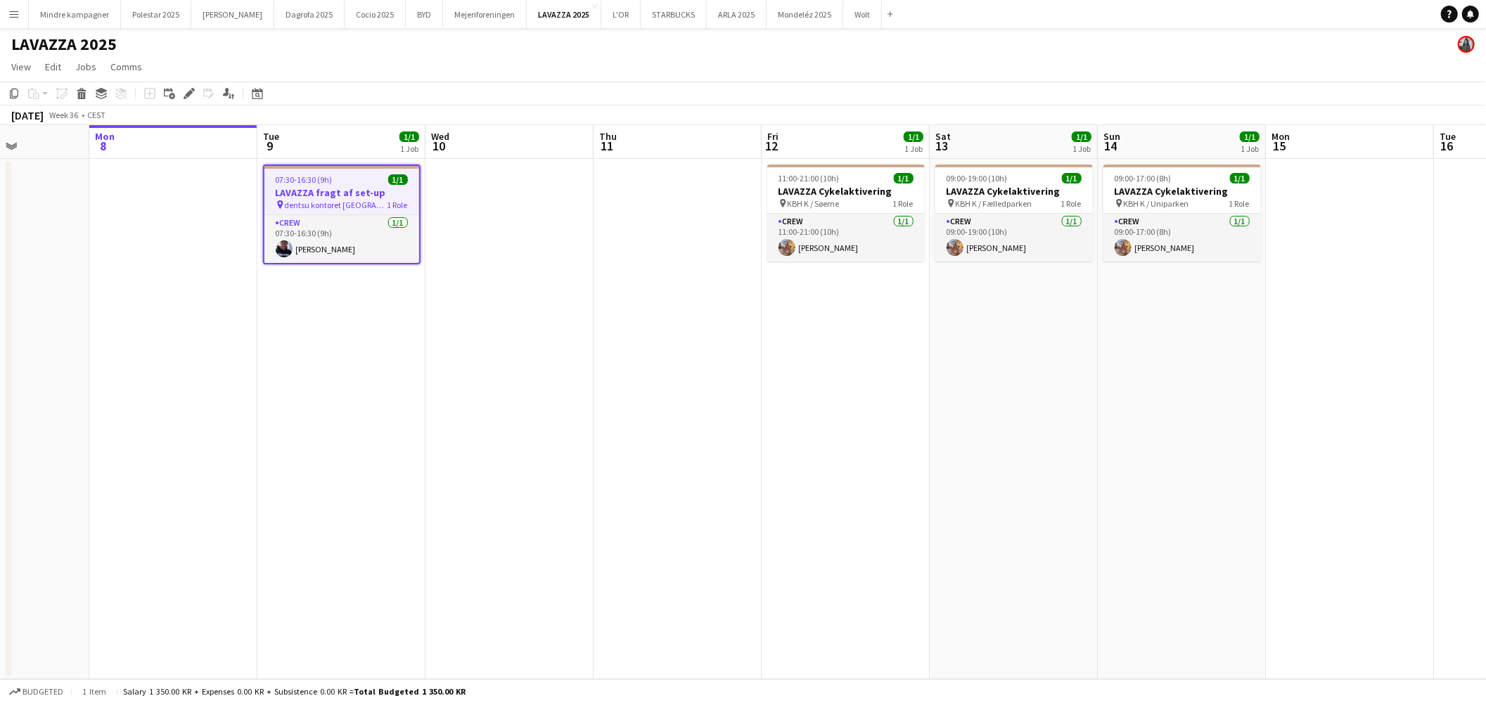
click at [324, 332] on app-date-cell "07:30-16:30 (9h) 1/1 LAVAZZA fragt af set-up pin dentsu kontoret Aarhus 1 Role …" at bounding box center [341, 419] width 168 height 521
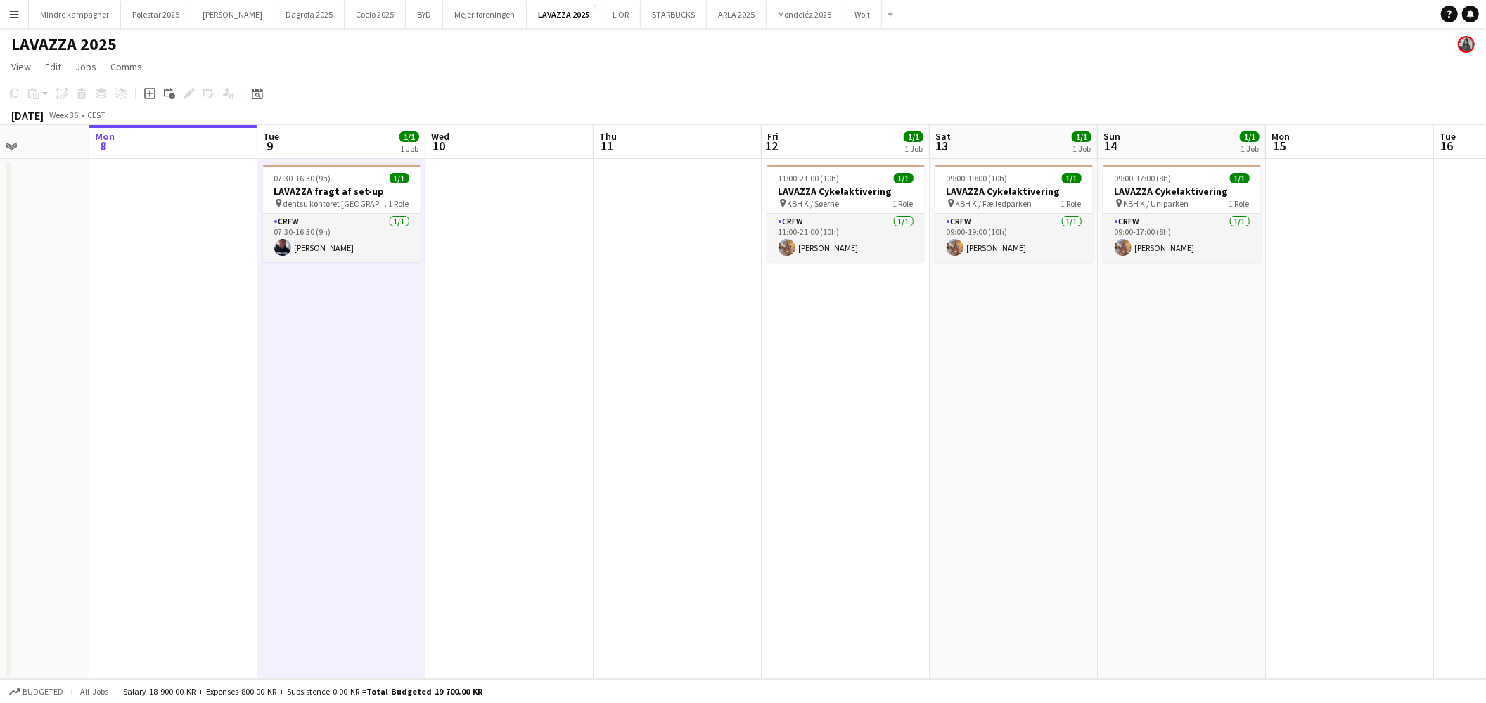
click at [18, 12] on app-icon "Menu" at bounding box center [13, 13] width 11 height 11
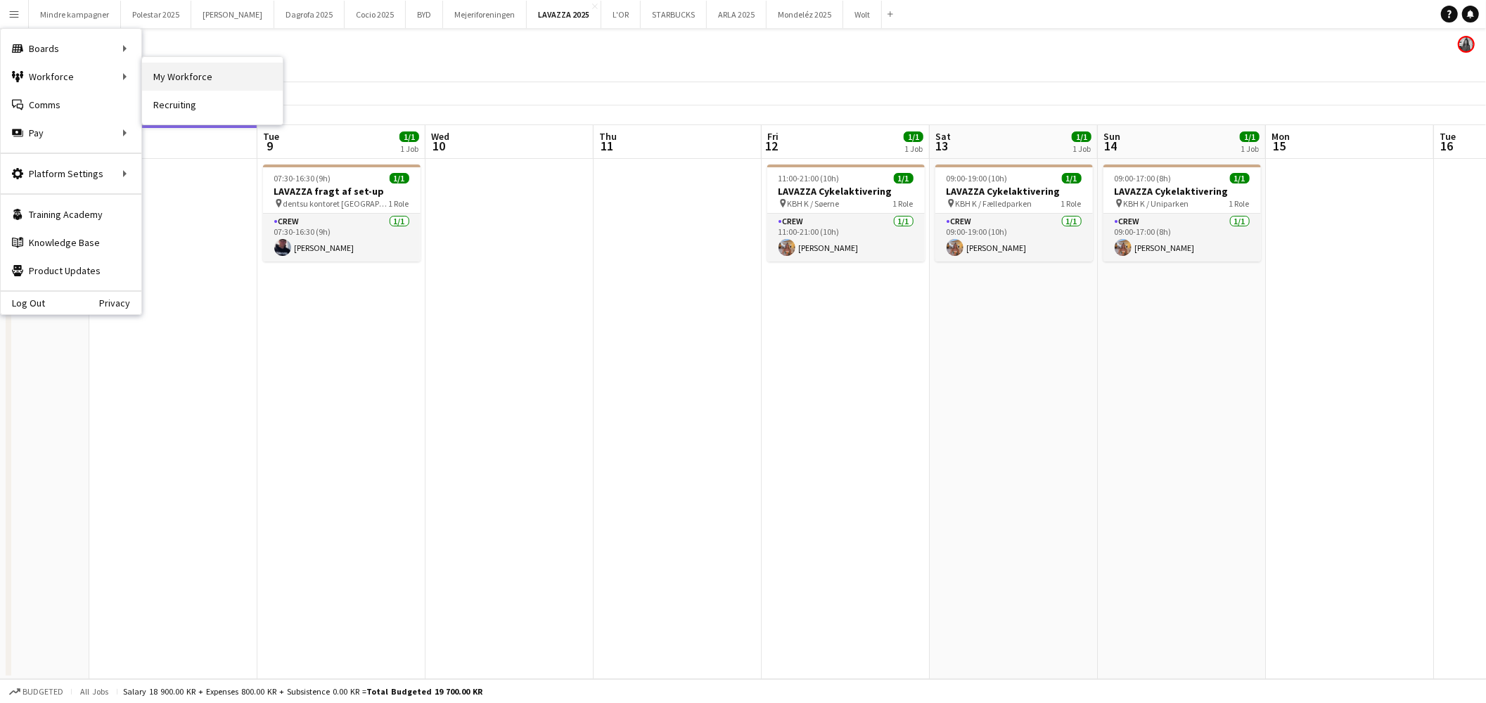
click at [166, 75] on link "My Workforce" at bounding box center [212, 77] width 141 height 28
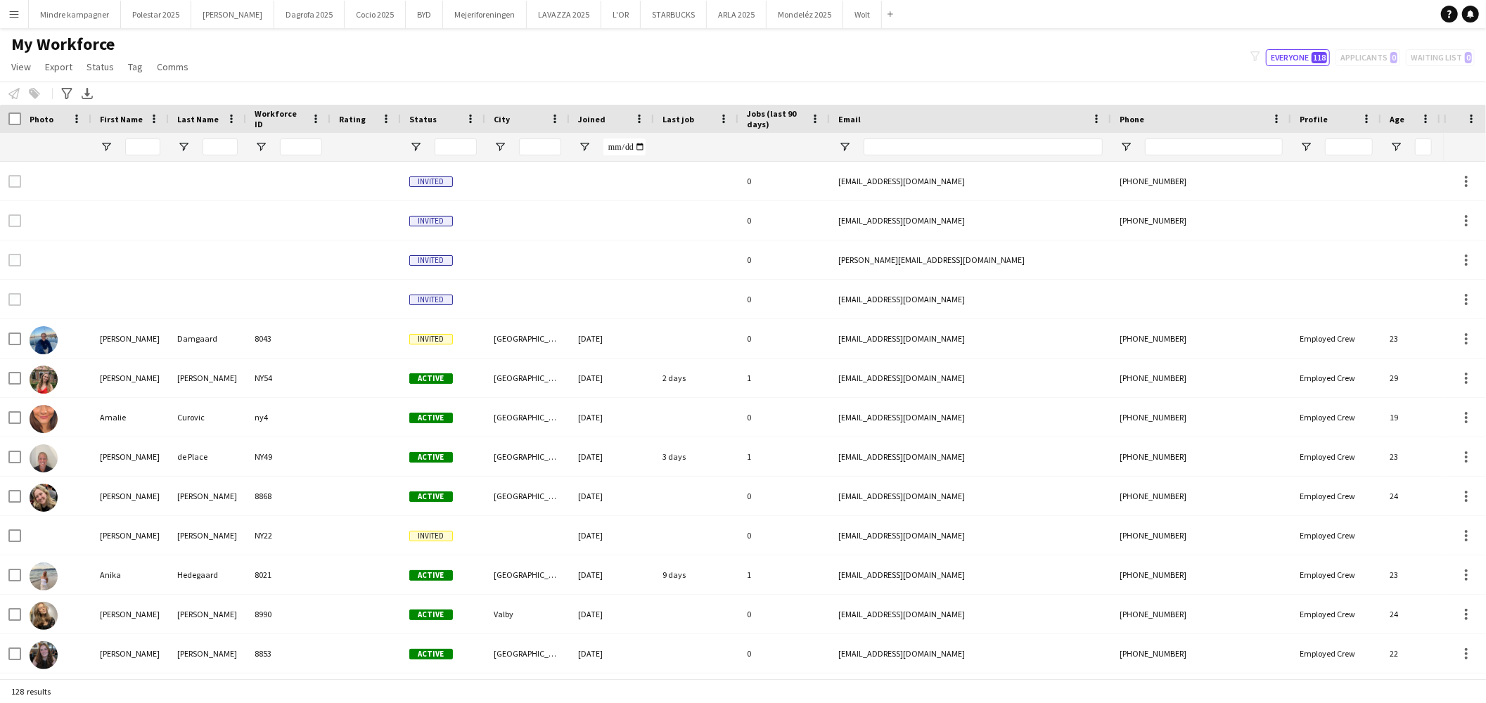
click at [9, 18] on app-icon "Menu" at bounding box center [13, 13] width 11 height 11
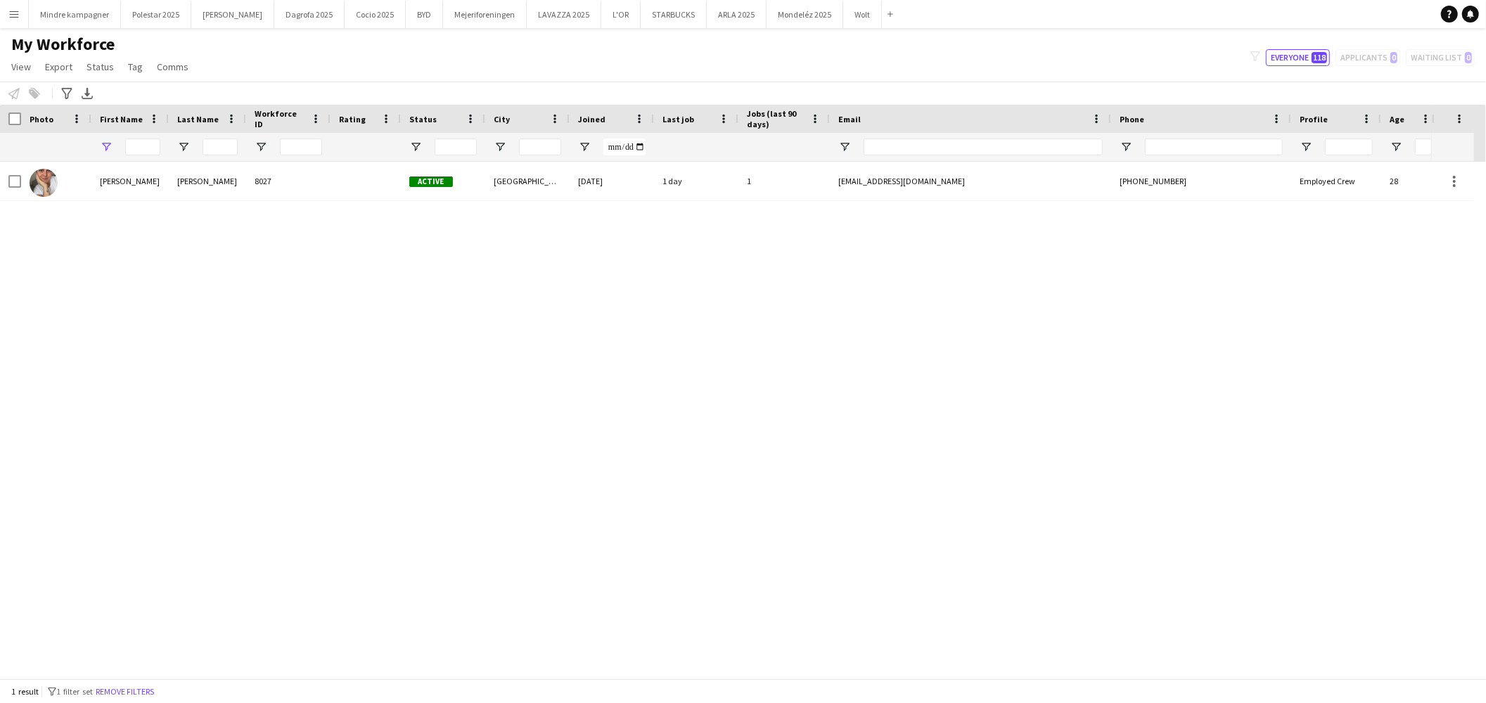
type input "****"
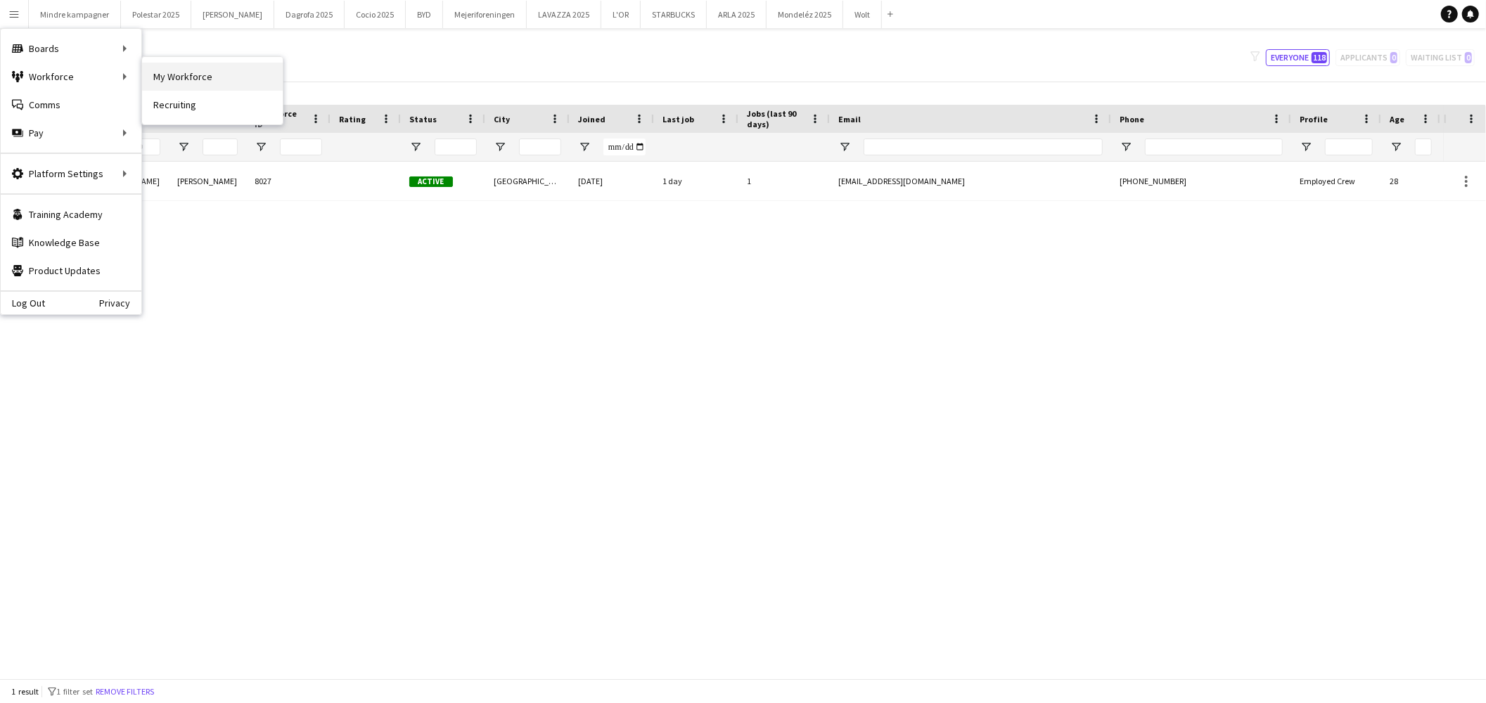
click at [189, 78] on link "My Workforce" at bounding box center [212, 77] width 141 height 28
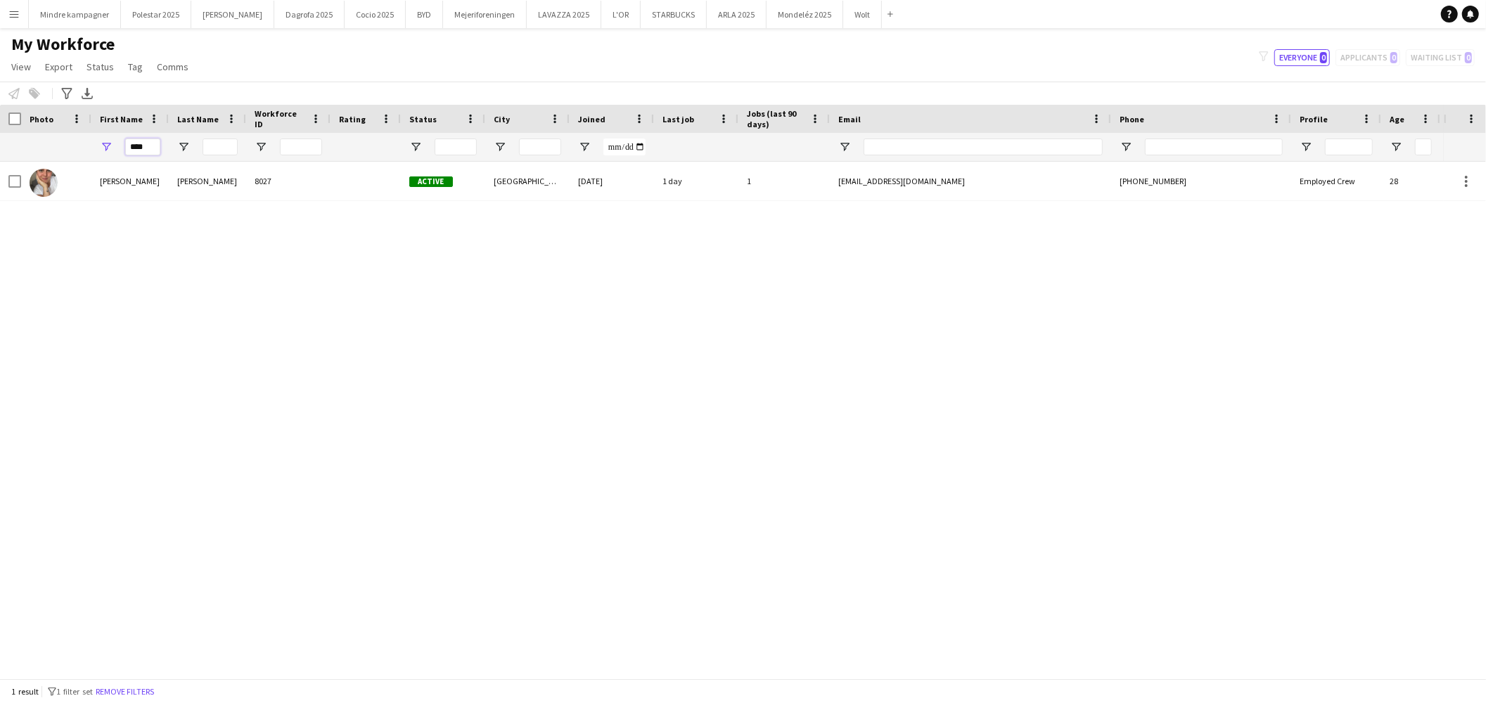
click at [142, 143] on input "****" at bounding box center [142, 147] width 35 height 17
type input "*"
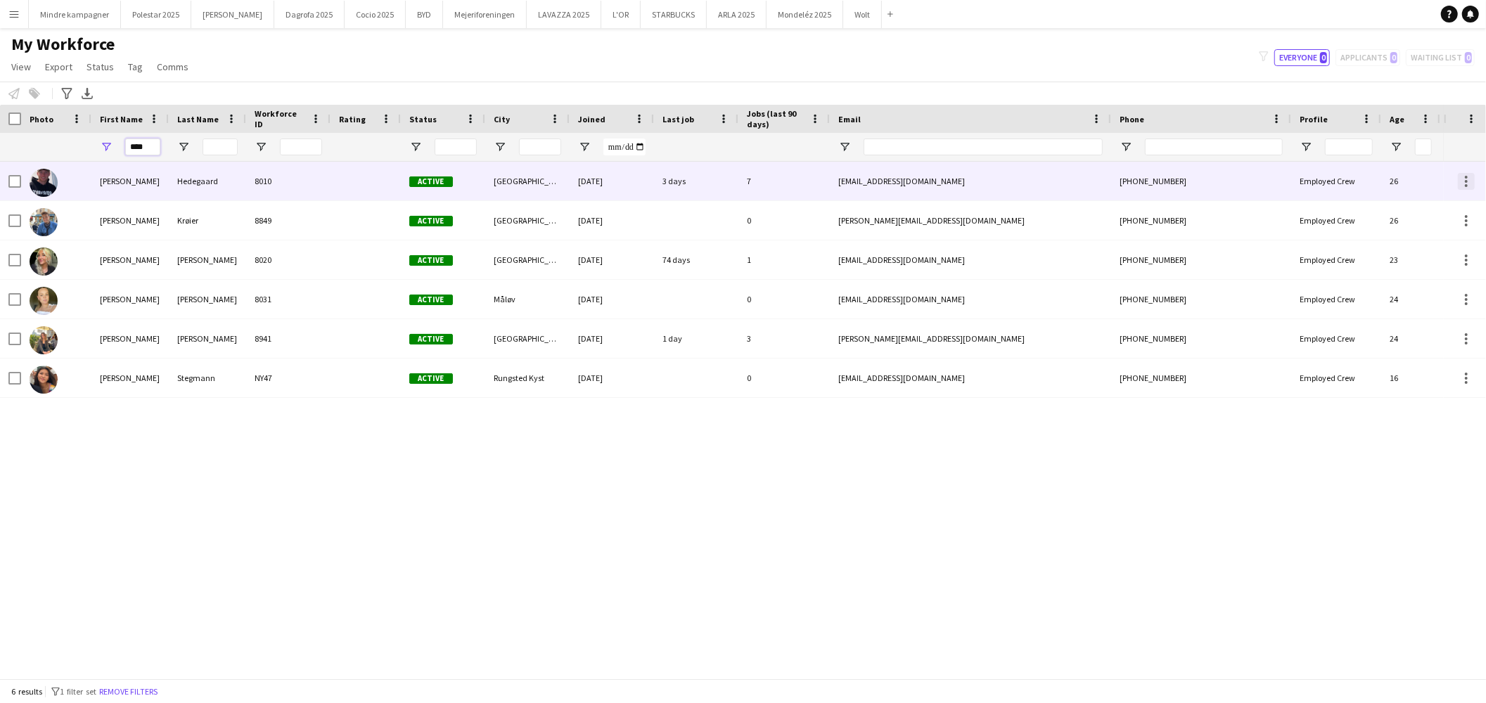
type input "****"
click at [1469, 179] on div at bounding box center [1466, 181] width 17 height 17
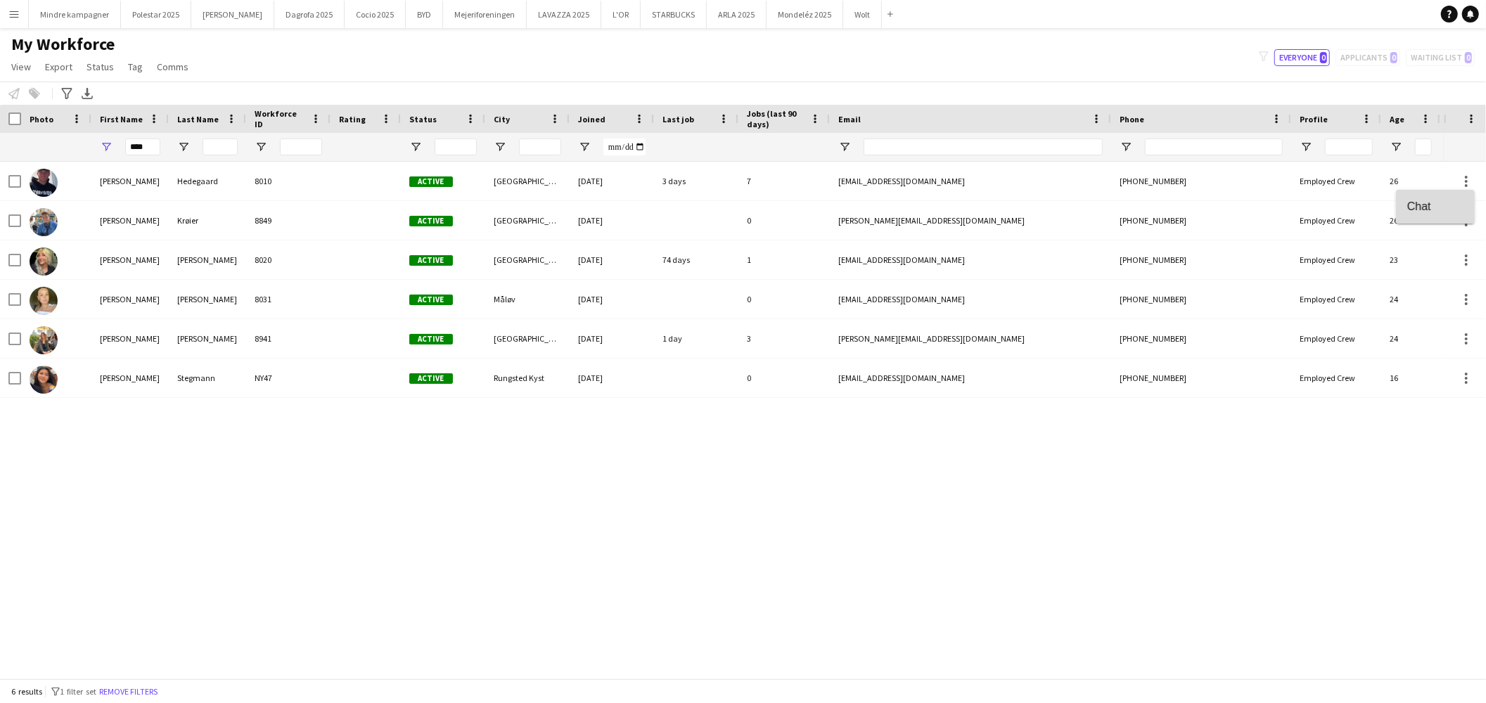
click at [1431, 208] on span "Chat" at bounding box center [1436, 206] width 56 height 13
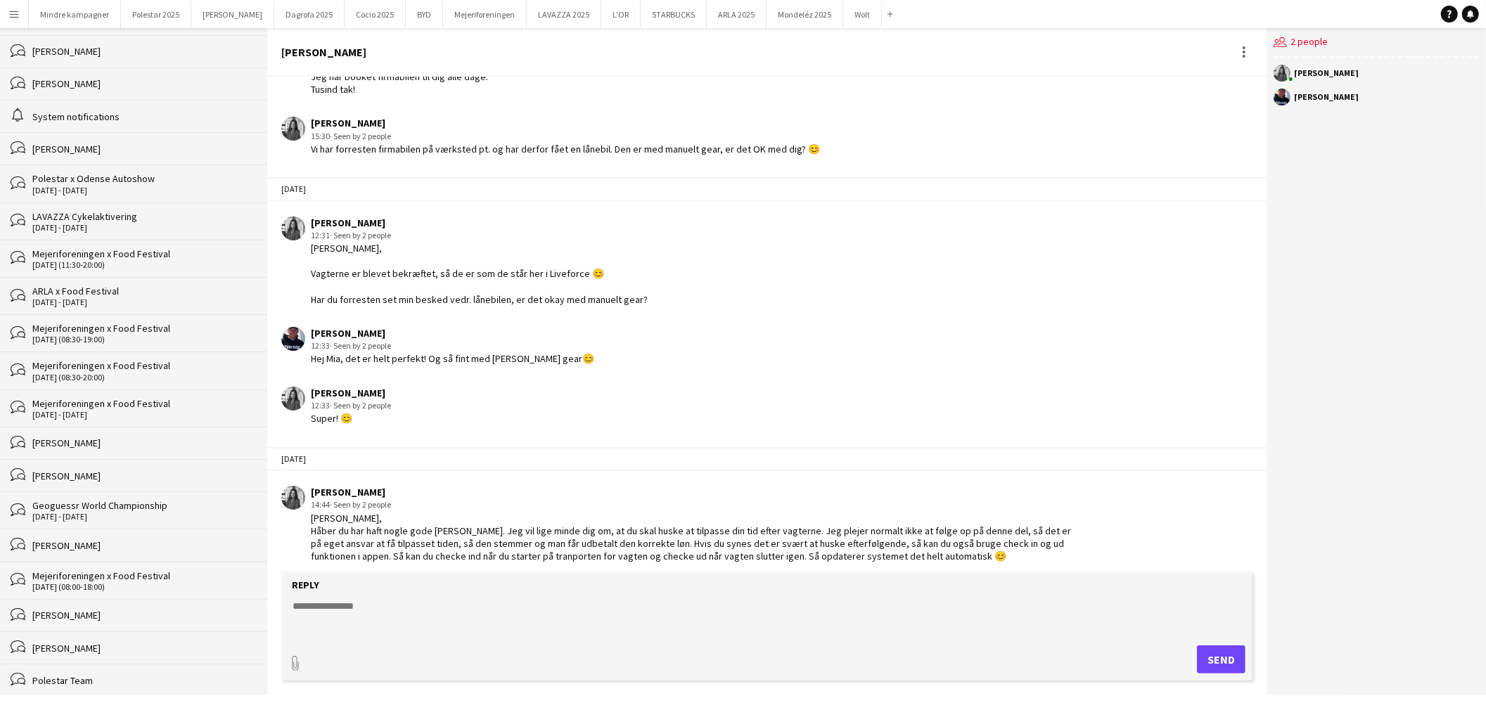
scroll to position [129, 0]
click at [135, 332] on div "Mejeriforeningen x Food Festival" at bounding box center [142, 325] width 221 height 13
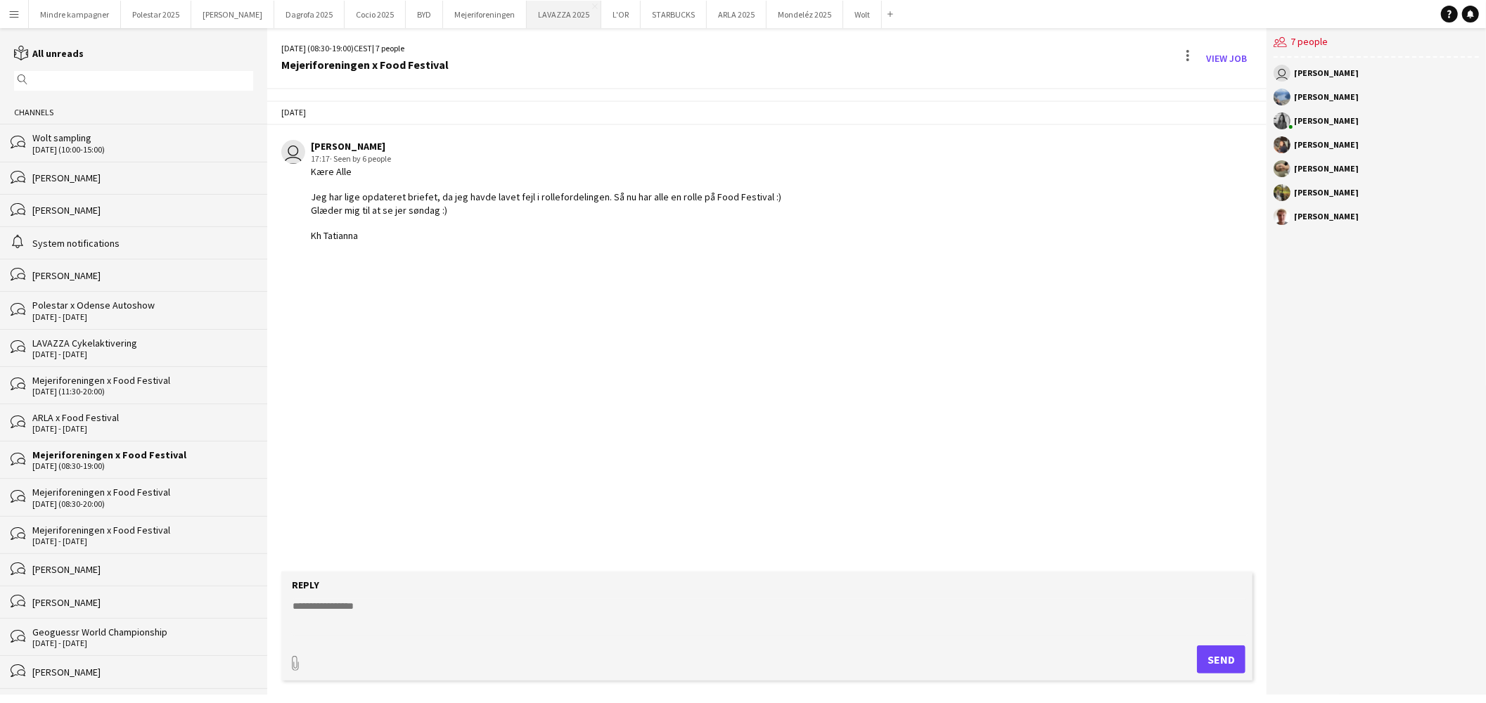
click at [539, 17] on button "LAVAZZA 2025 Close" at bounding box center [564, 14] width 75 height 27
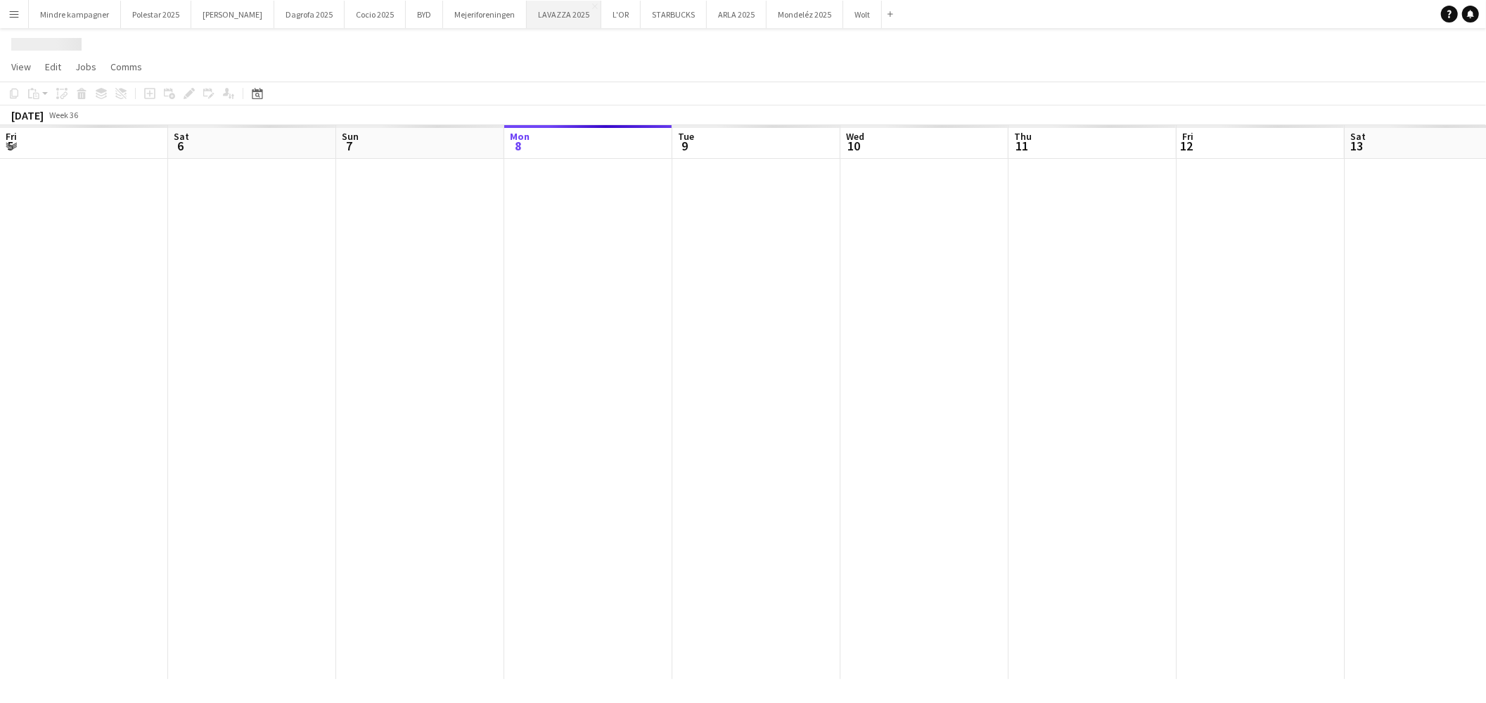
scroll to position [0, 336]
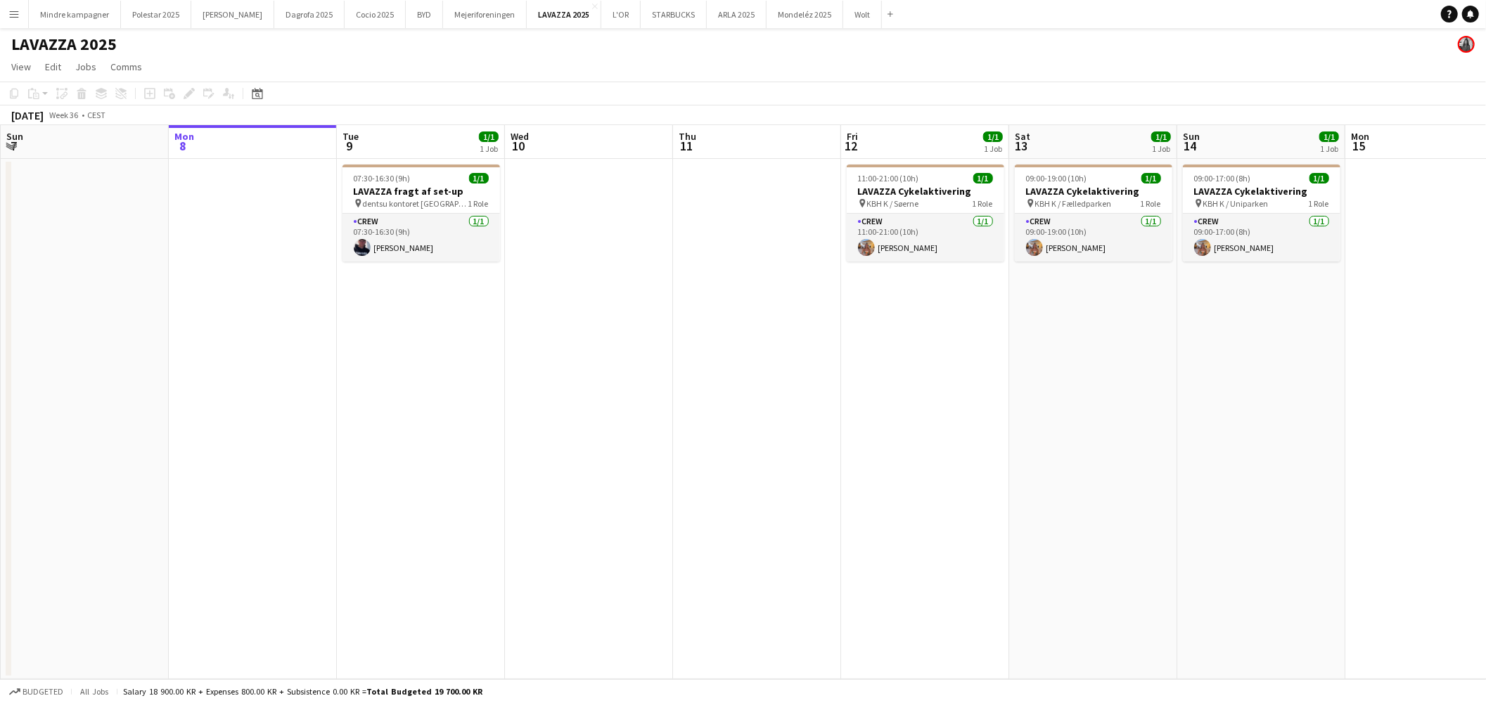
click at [563, 368] on app-date-cell at bounding box center [589, 419] width 168 height 521
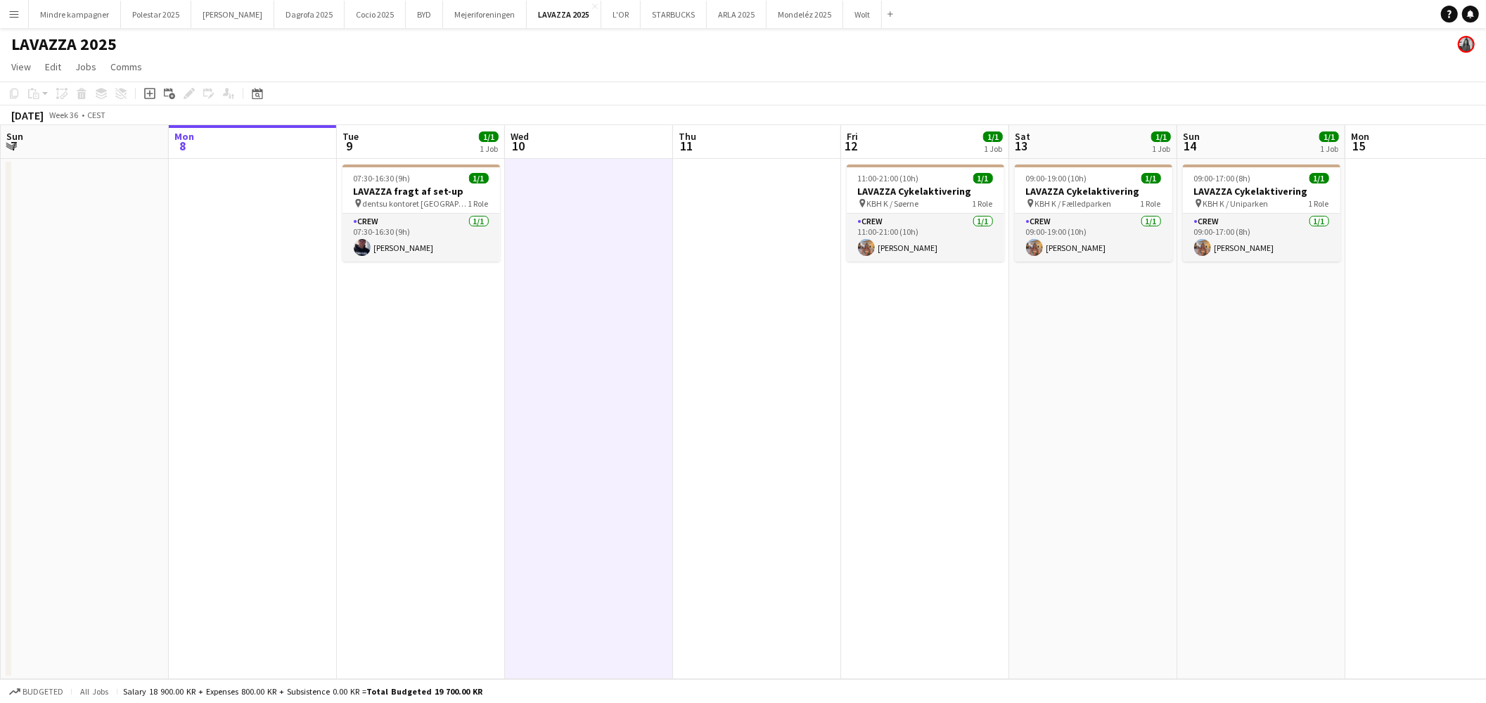
click at [468, 369] on app-date-cell "07:30-16:30 (9h) 1/1 LAVAZZA fragt af set-up pin dentsu kontoret Aarhus 1 Role …" at bounding box center [421, 419] width 168 height 521
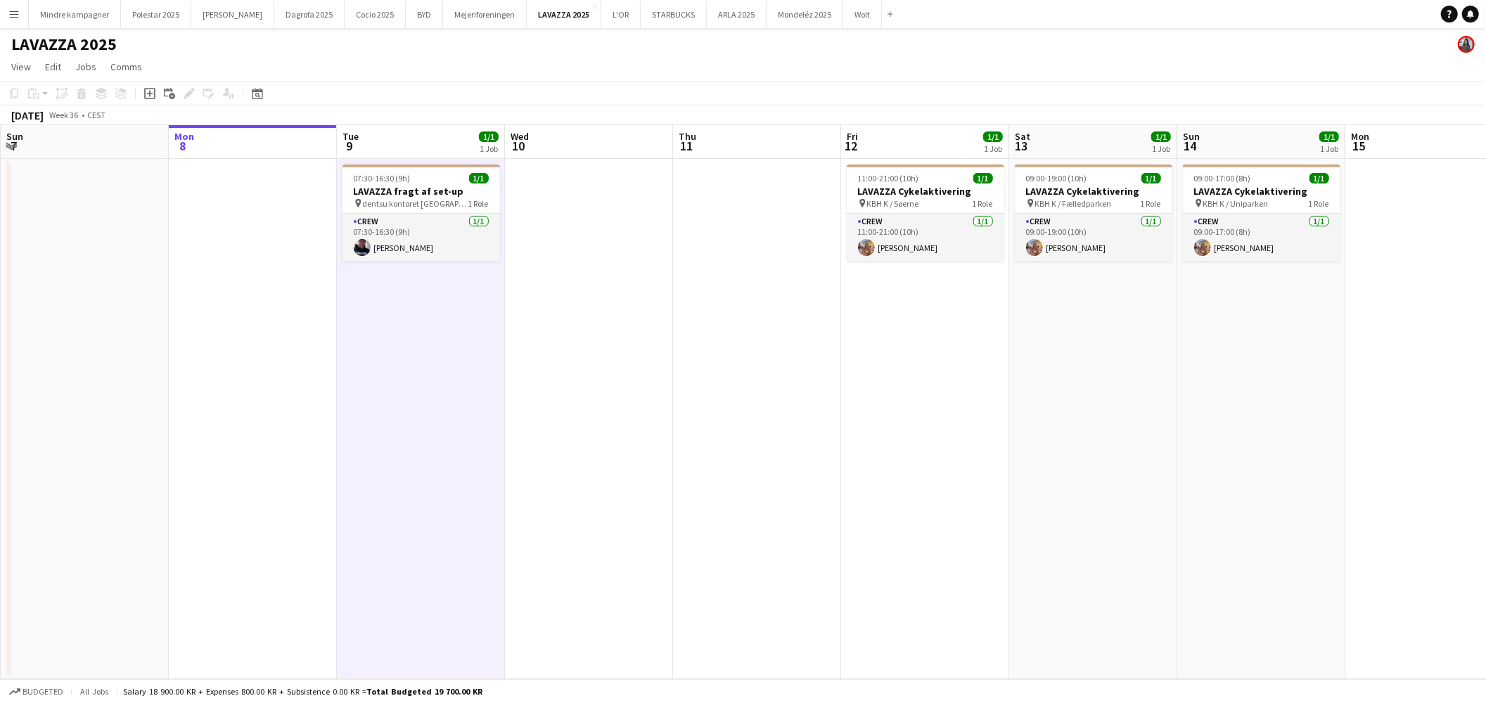
click at [17, 11] on app-icon "Menu" at bounding box center [13, 13] width 11 height 11
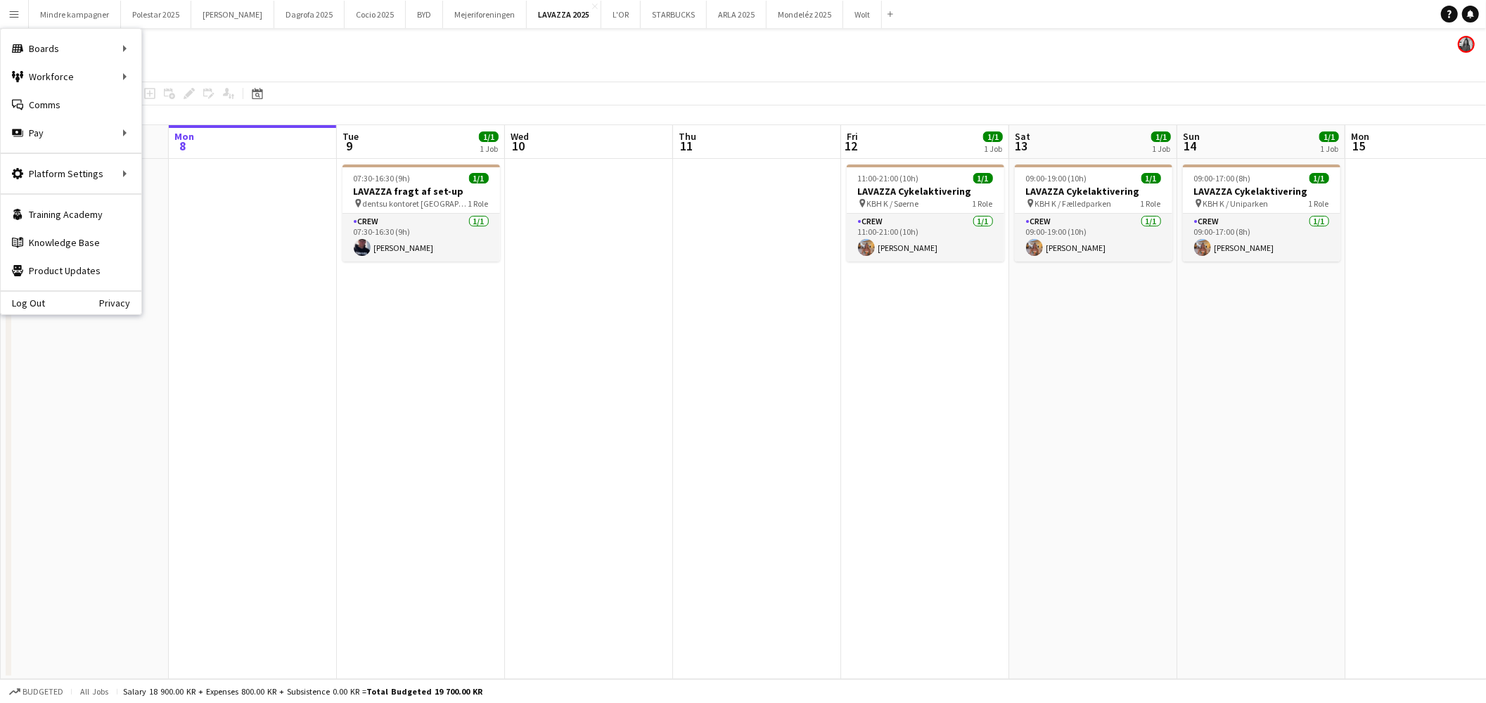
click at [17, 11] on app-icon "Menu" at bounding box center [13, 13] width 11 height 11
click at [193, 46] on link "Boards" at bounding box center [212, 48] width 141 height 28
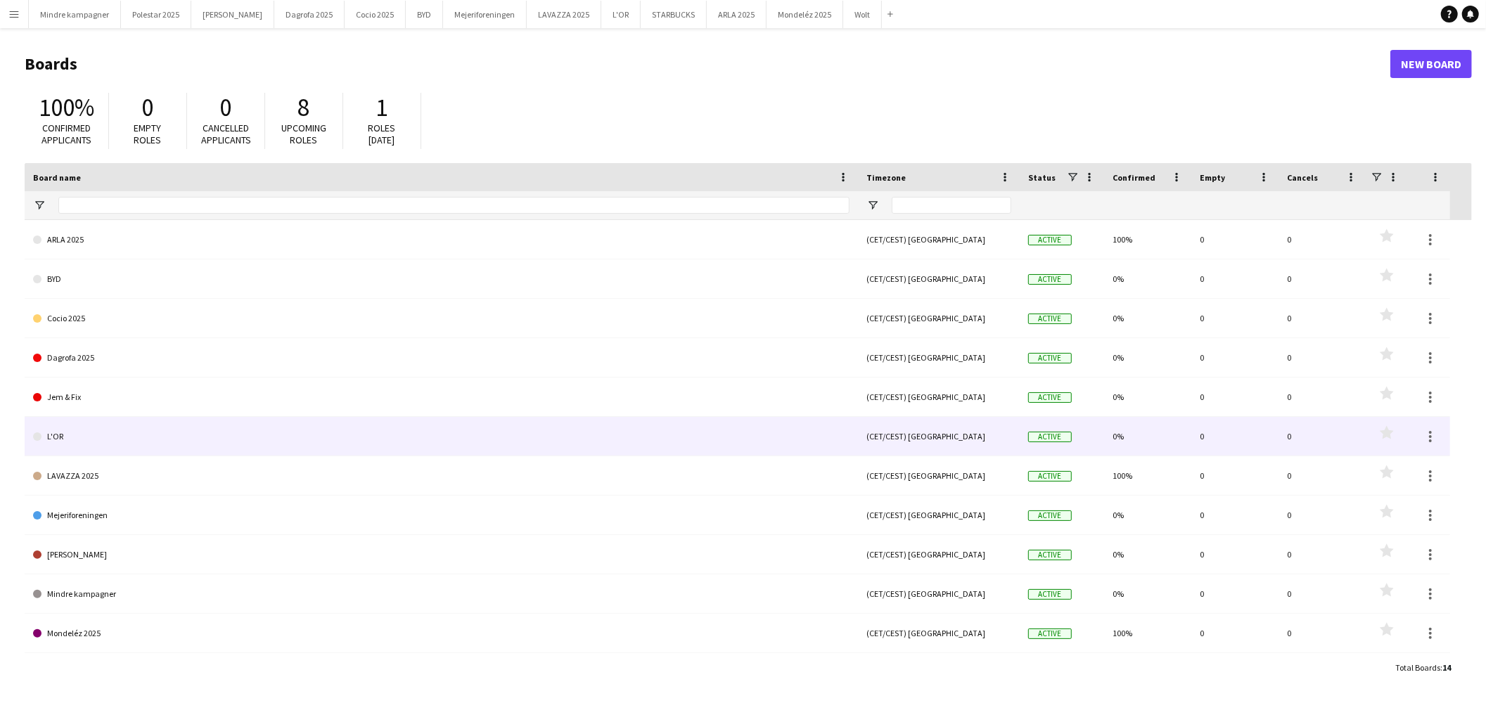
click at [239, 433] on link "L'OR" at bounding box center [441, 436] width 817 height 39
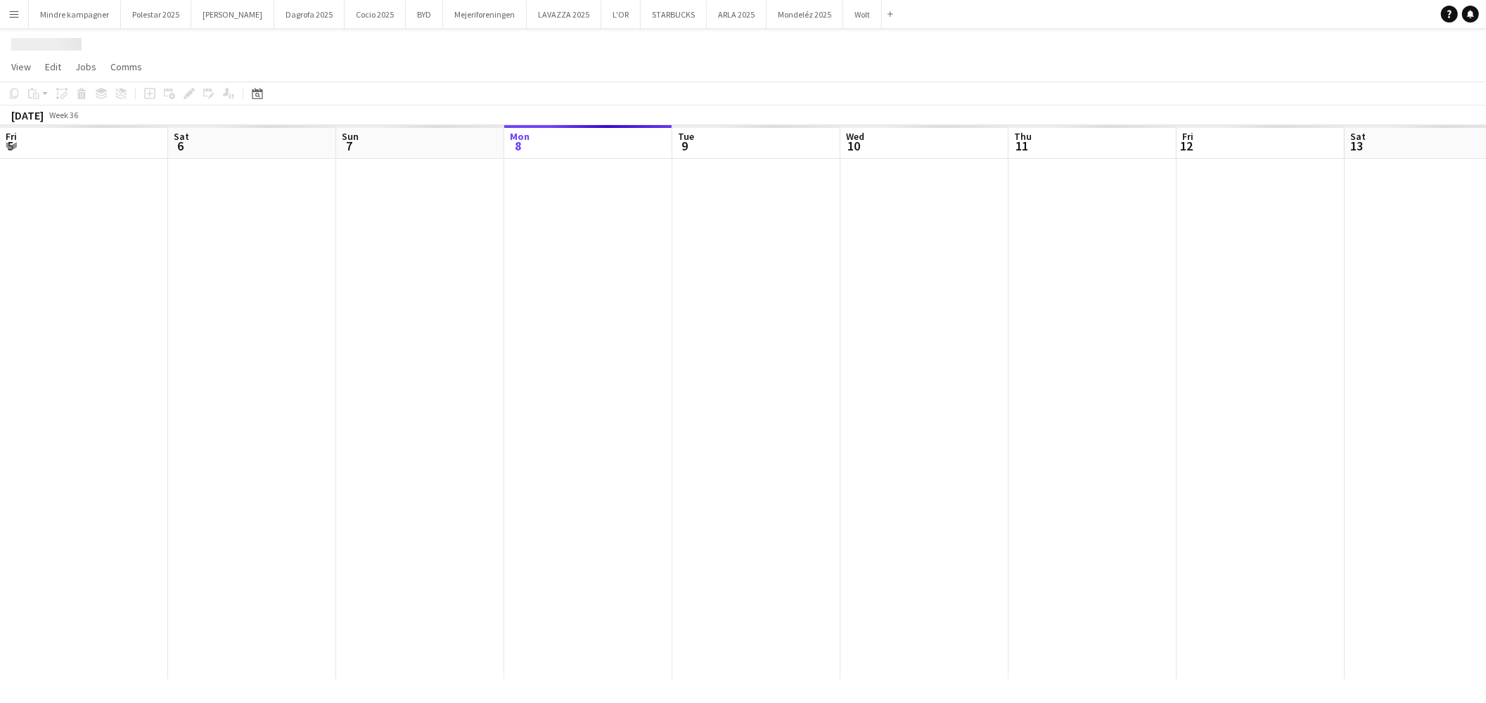
scroll to position [0, 336]
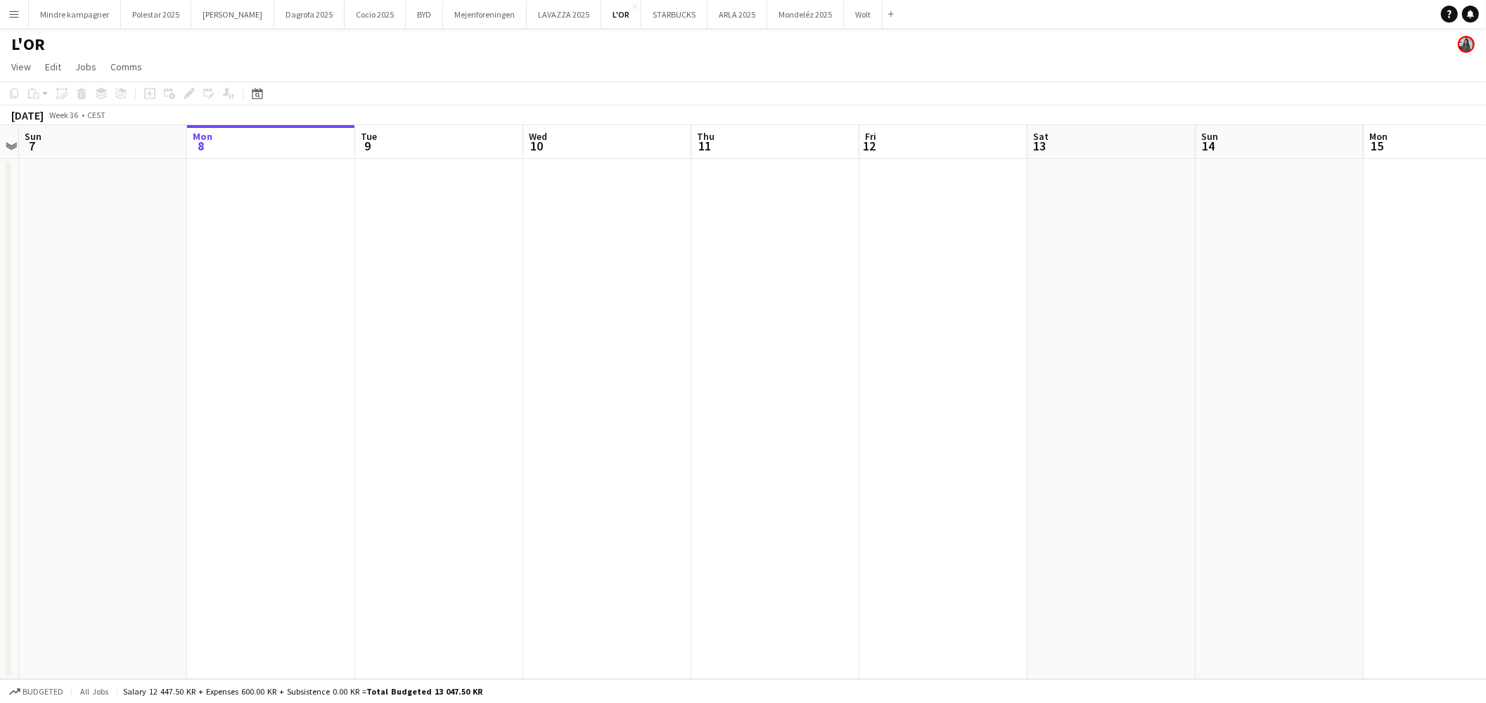
drag, startPoint x: 280, startPoint y: 444, endPoint x: 841, endPoint y: 440, distance: 560.6
click at [841, 440] on app-calendar-viewport "Fri 5 Sat 6 Sun 7 Mon 8 Tue 9 Wed 10 Thu 11 Fri 12 Sat 13 Sun 14 Mon 15 Tue 16 …" at bounding box center [743, 402] width 1486 height 554
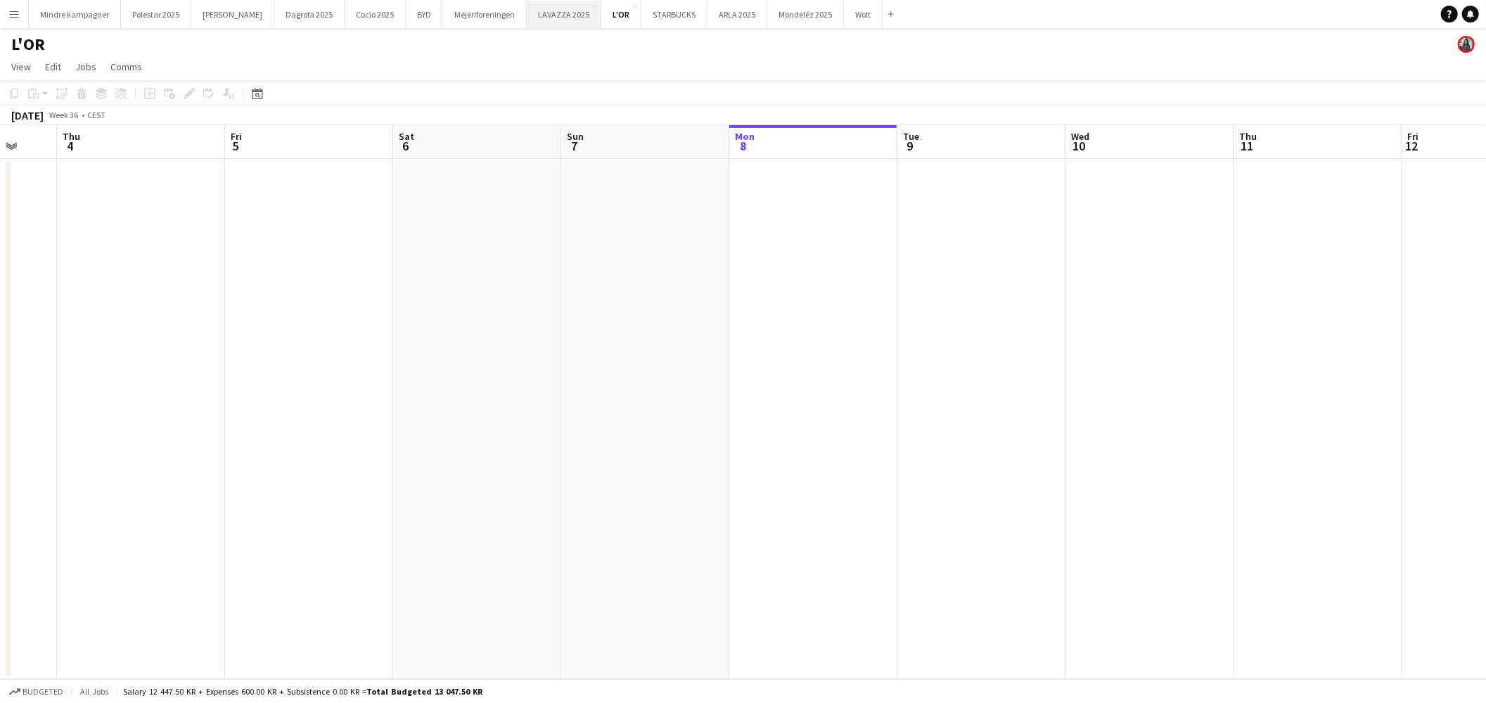
click at [532, 18] on button "LAVAZZA 2025 Close" at bounding box center [564, 14] width 75 height 27
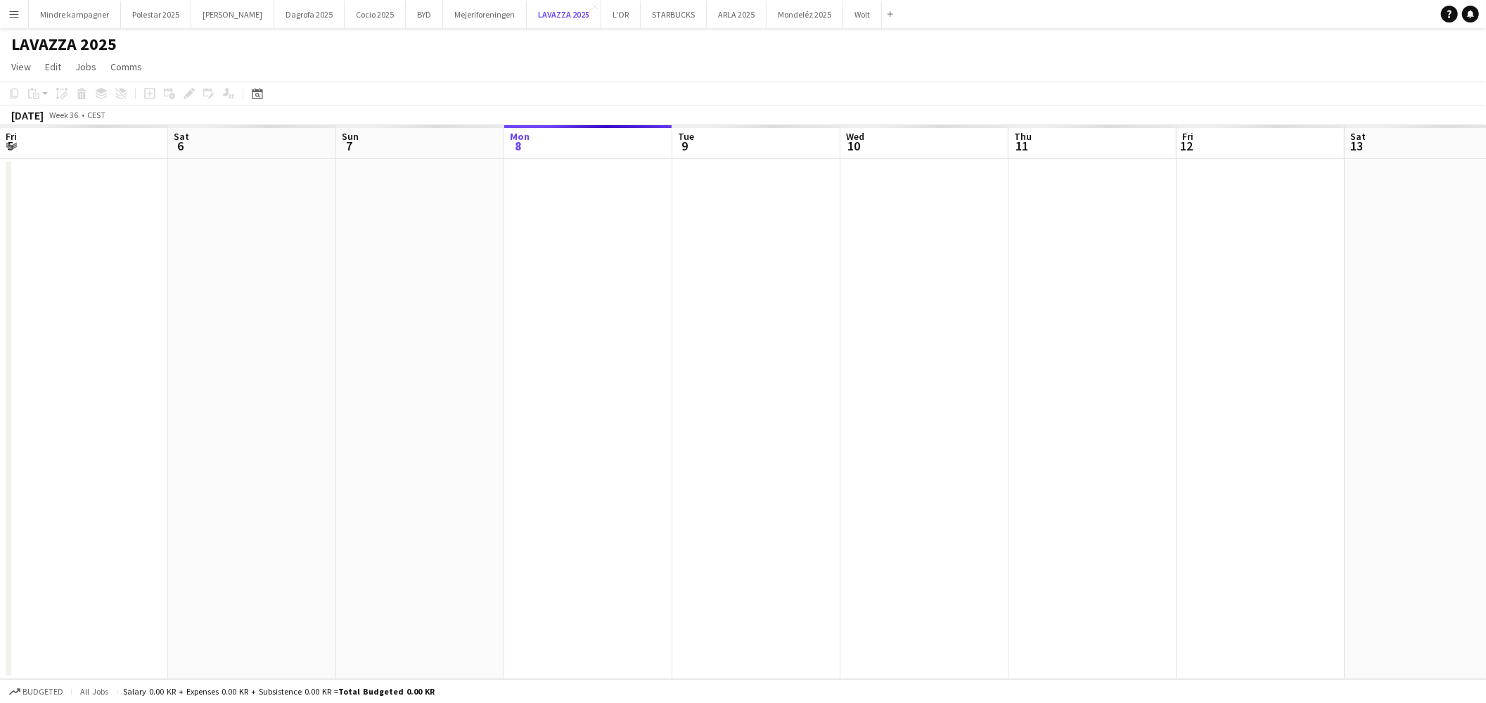
scroll to position [0, 336]
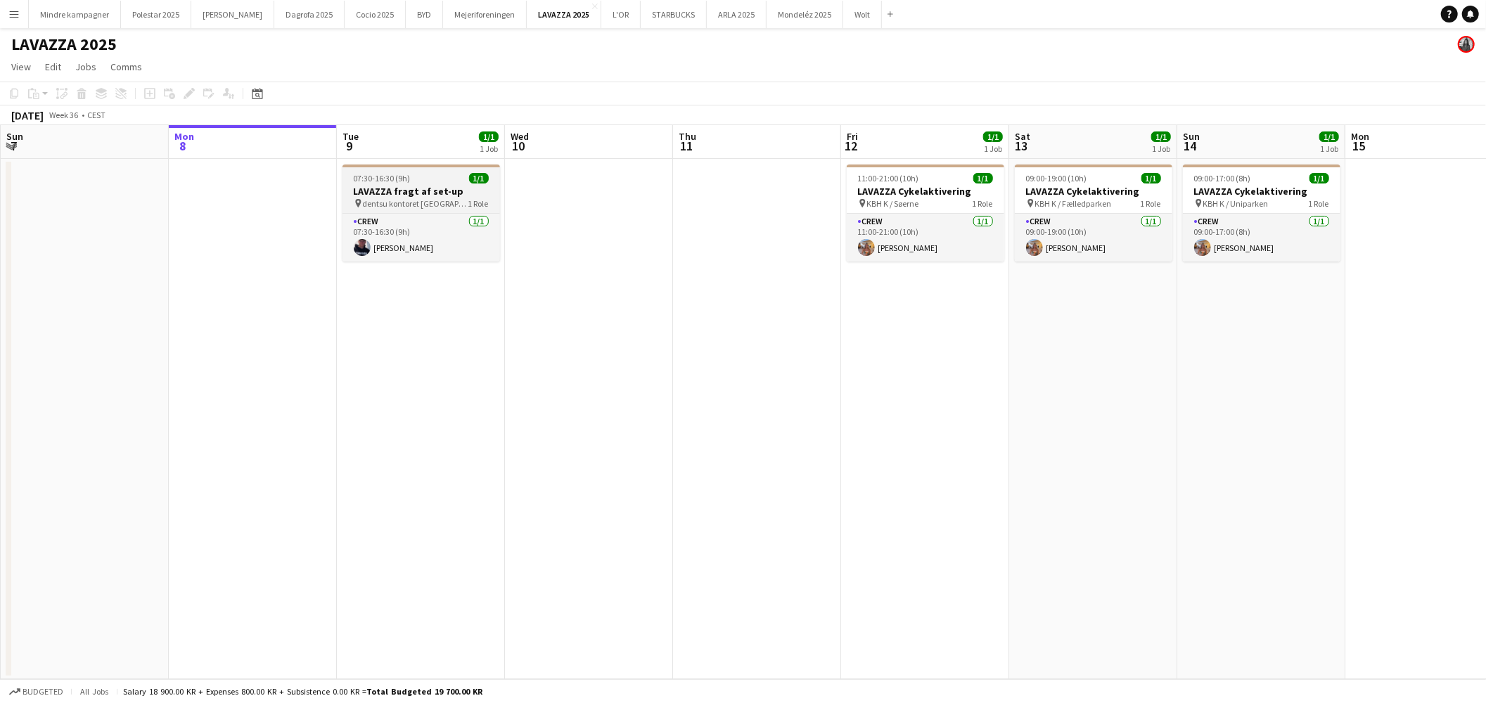
click at [439, 181] on div "07:30-16:30 (9h) 1/1" at bounding box center [422, 178] width 158 height 11
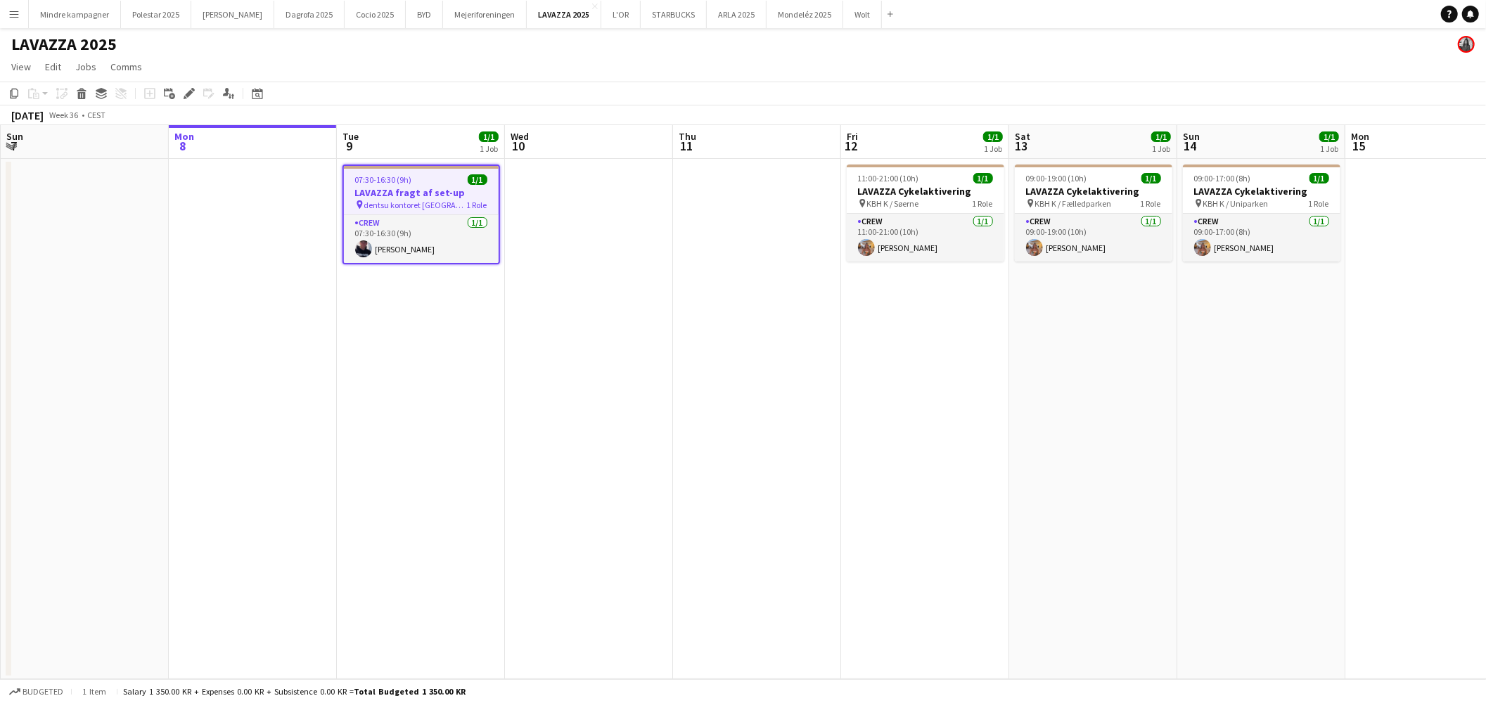
click at [542, 299] on app-date-cell at bounding box center [589, 419] width 168 height 521
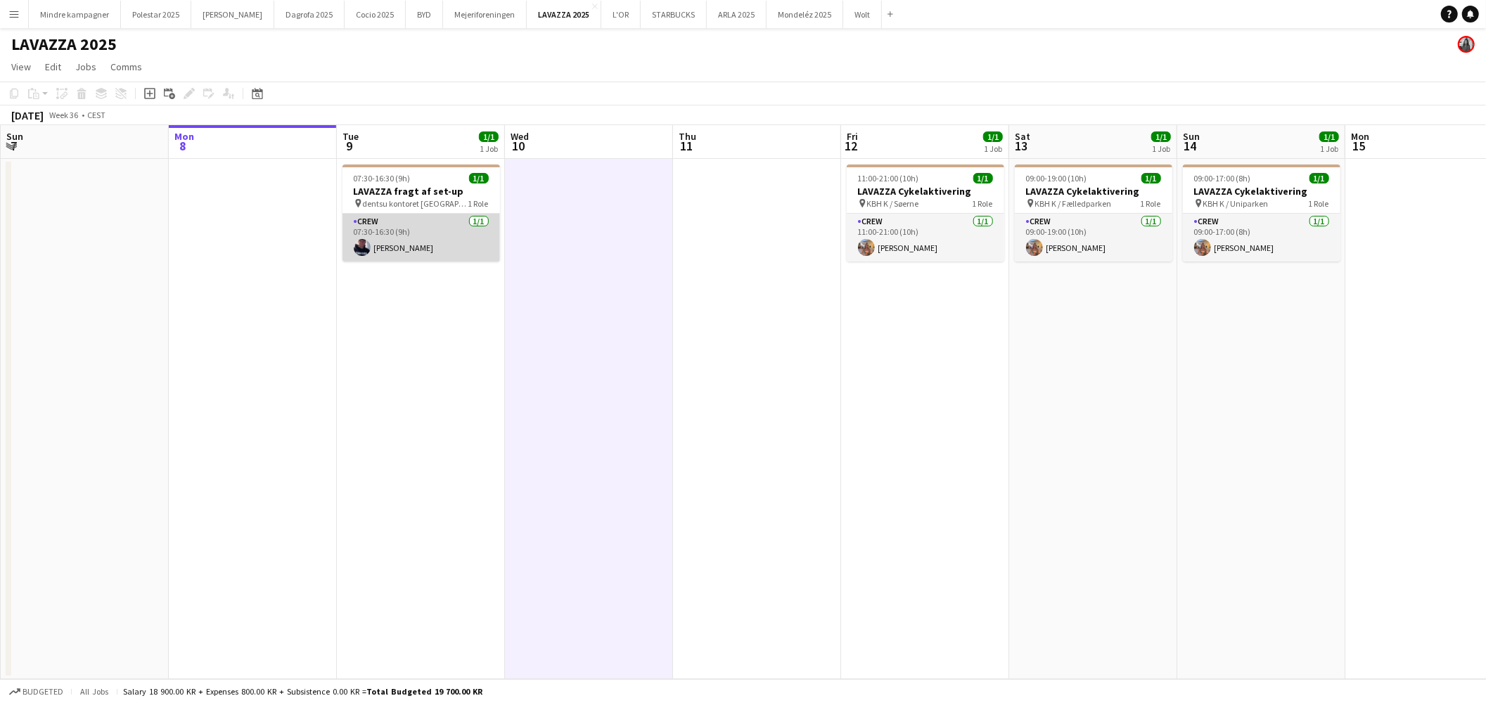
click at [451, 243] on app-card-role "Crew 1/1 07:30-16:30 (9h) Emil Hedegaard" at bounding box center [422, 238] width 158 height 48
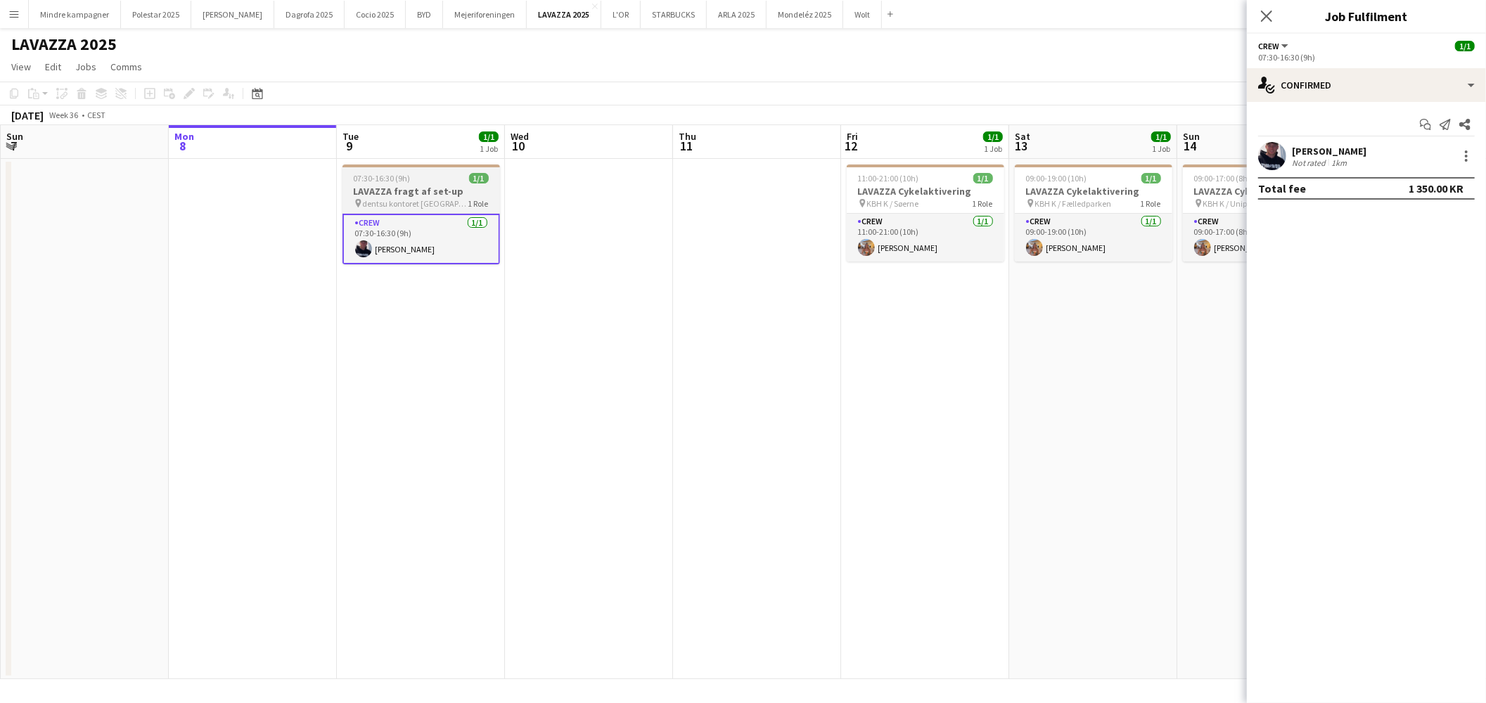
click at [441, 173] on div "07:30-16:30 (9h) 1/1" at bounding box center [422, 178] width 158 height 11
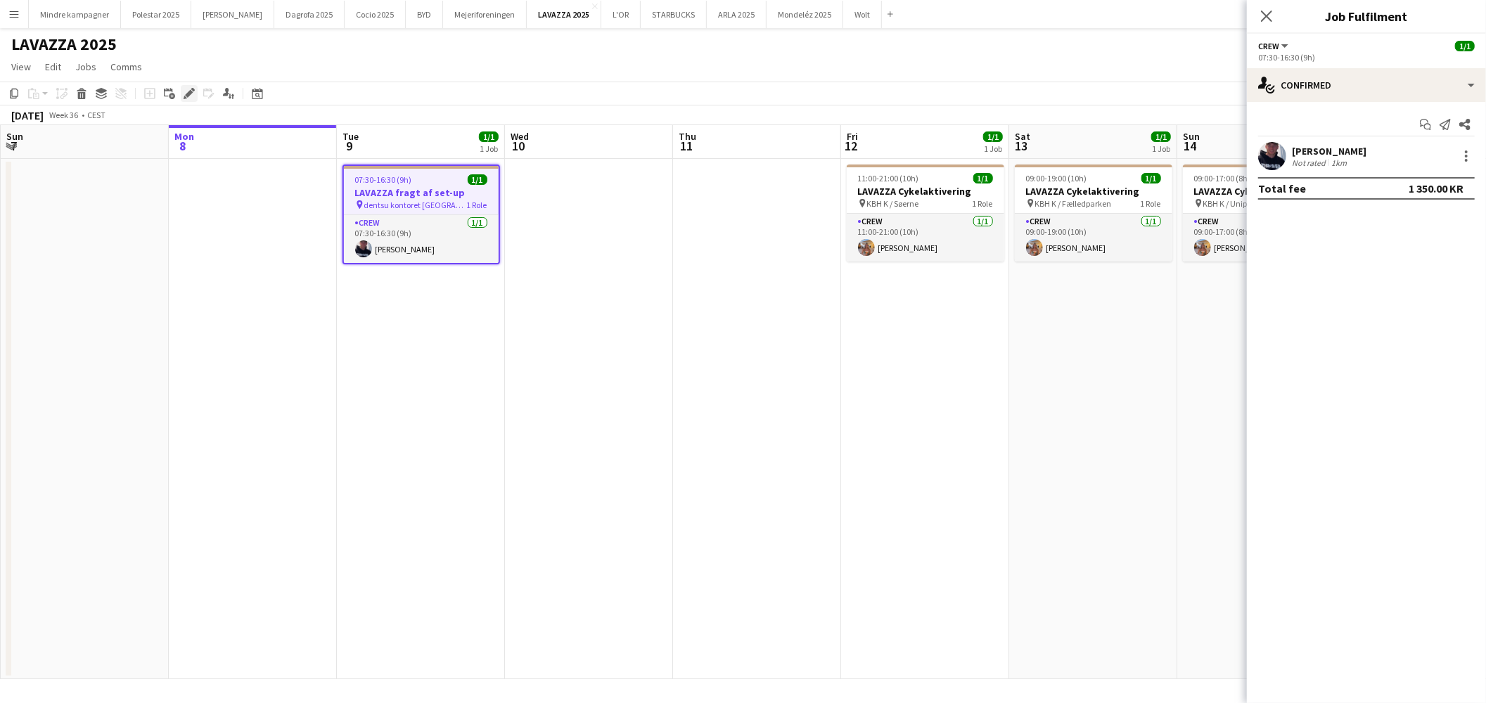
click at [186, 93] on icon "Edit" at bounding box center [189, 93] width 11 height 11
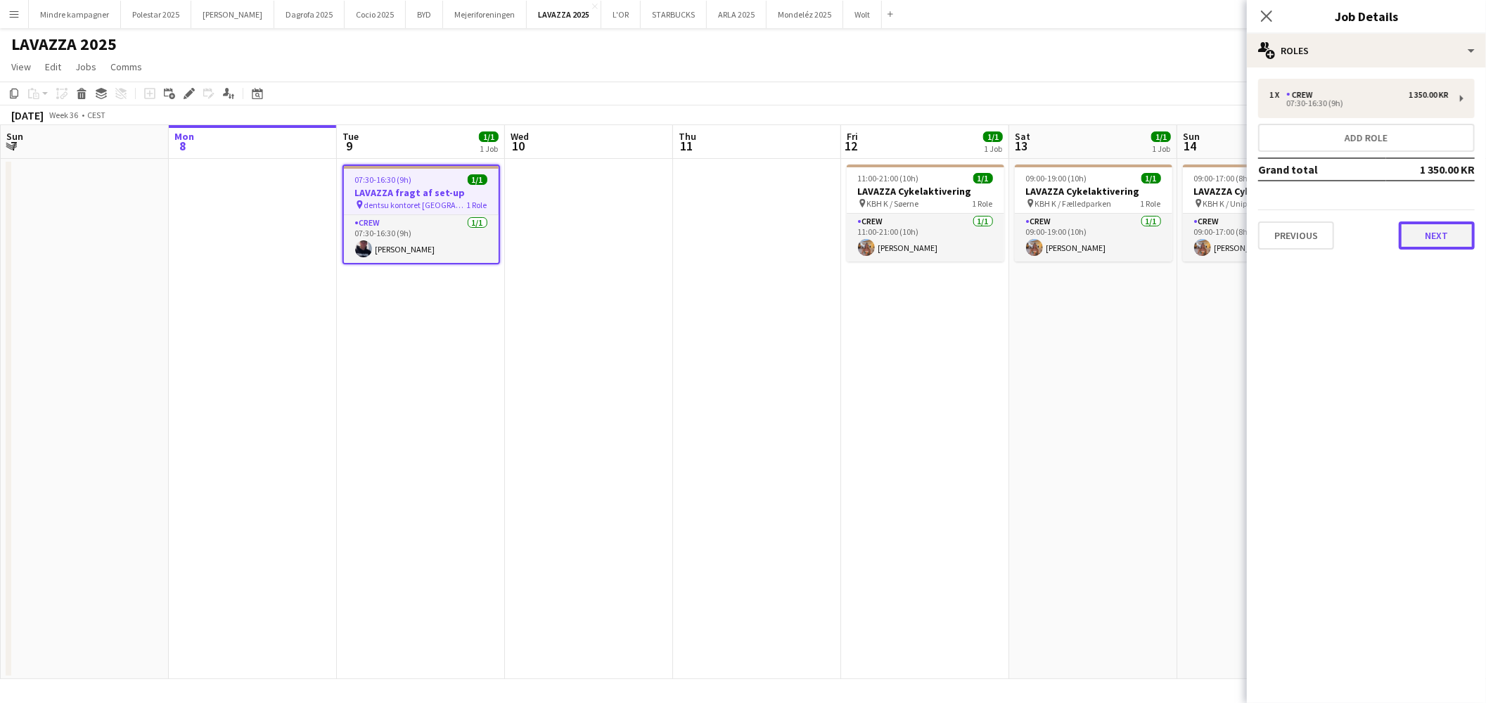
click at [1452, 241] on button "Next" at bounding box center [1437, 236] width 76 height 28
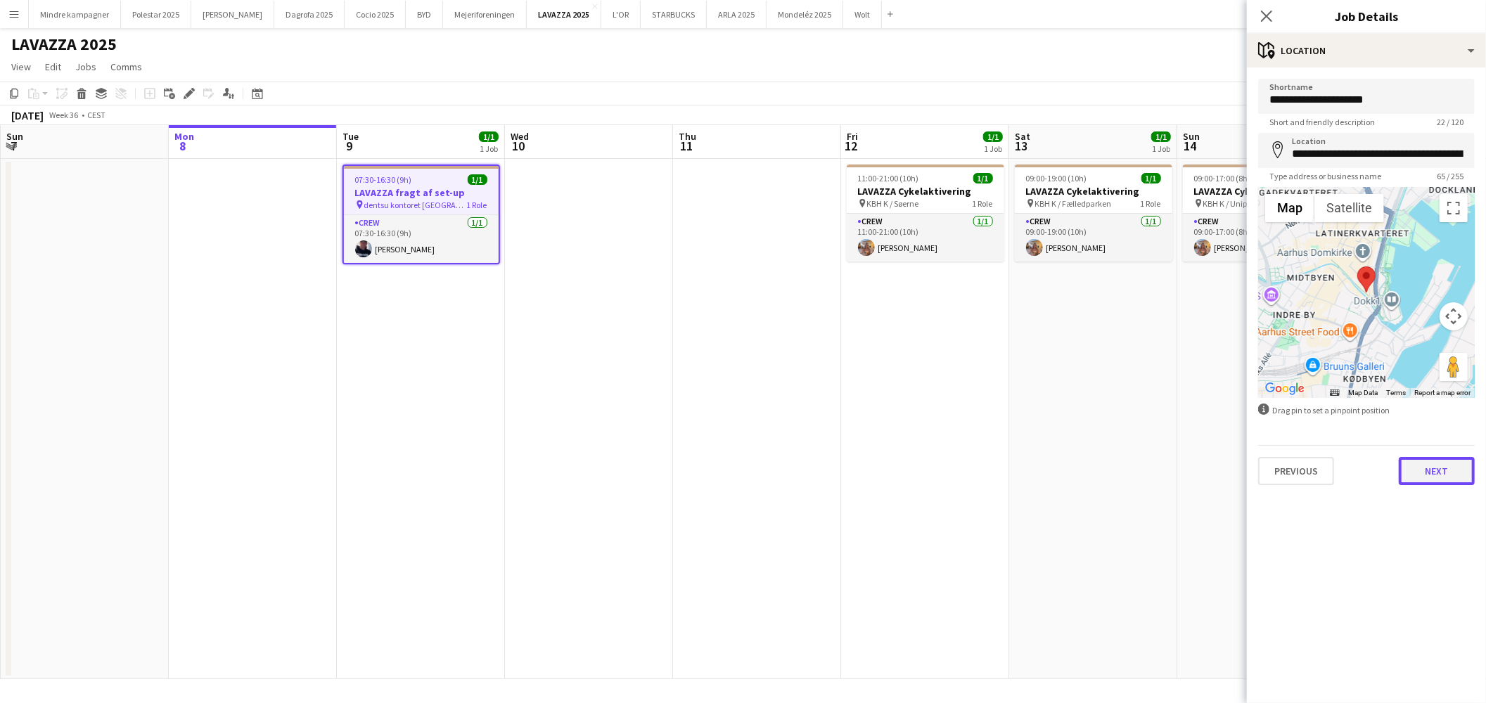
click at [1453, 472] on button "Next" at bounding box center [1437, 471] width 76 height 28
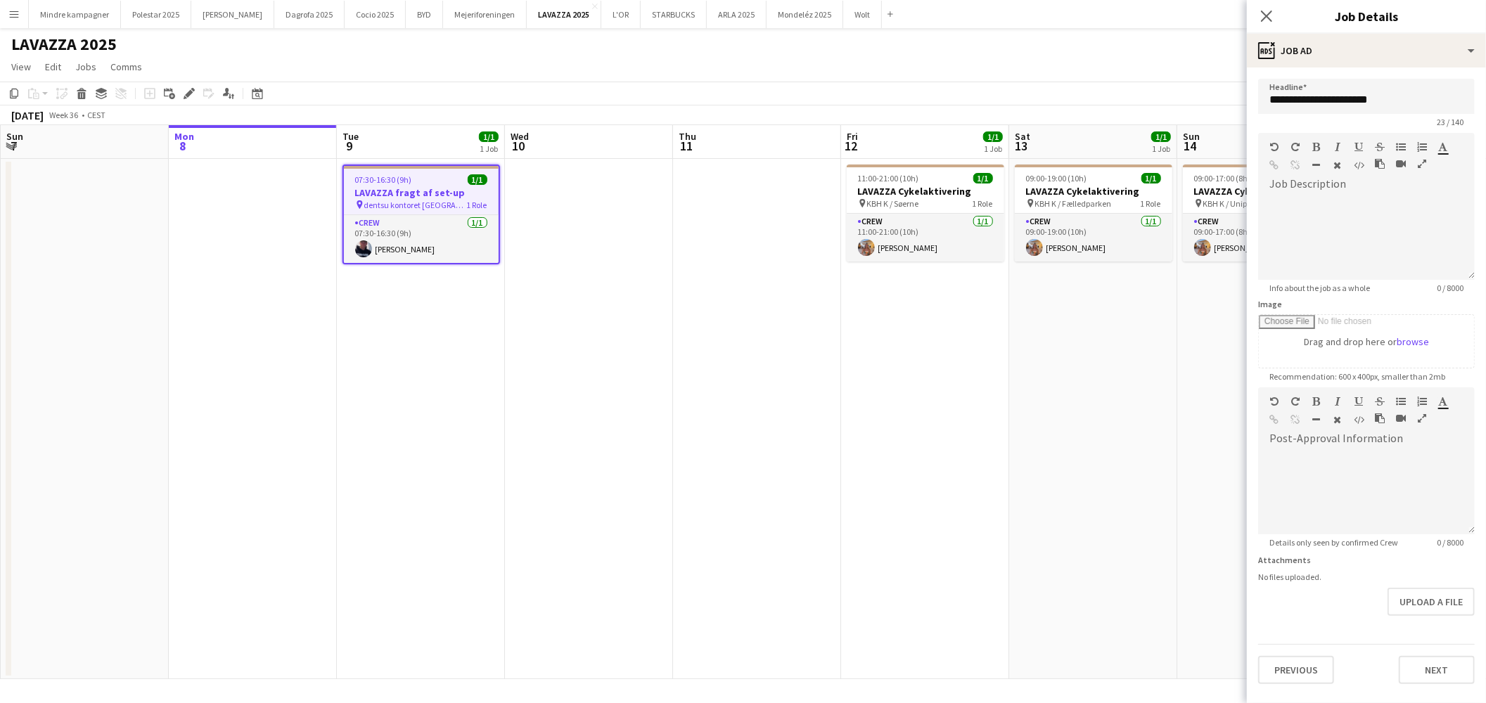
click at [812, 550] on app-date-cell at bounding box center [757, 419] width 168 height 521
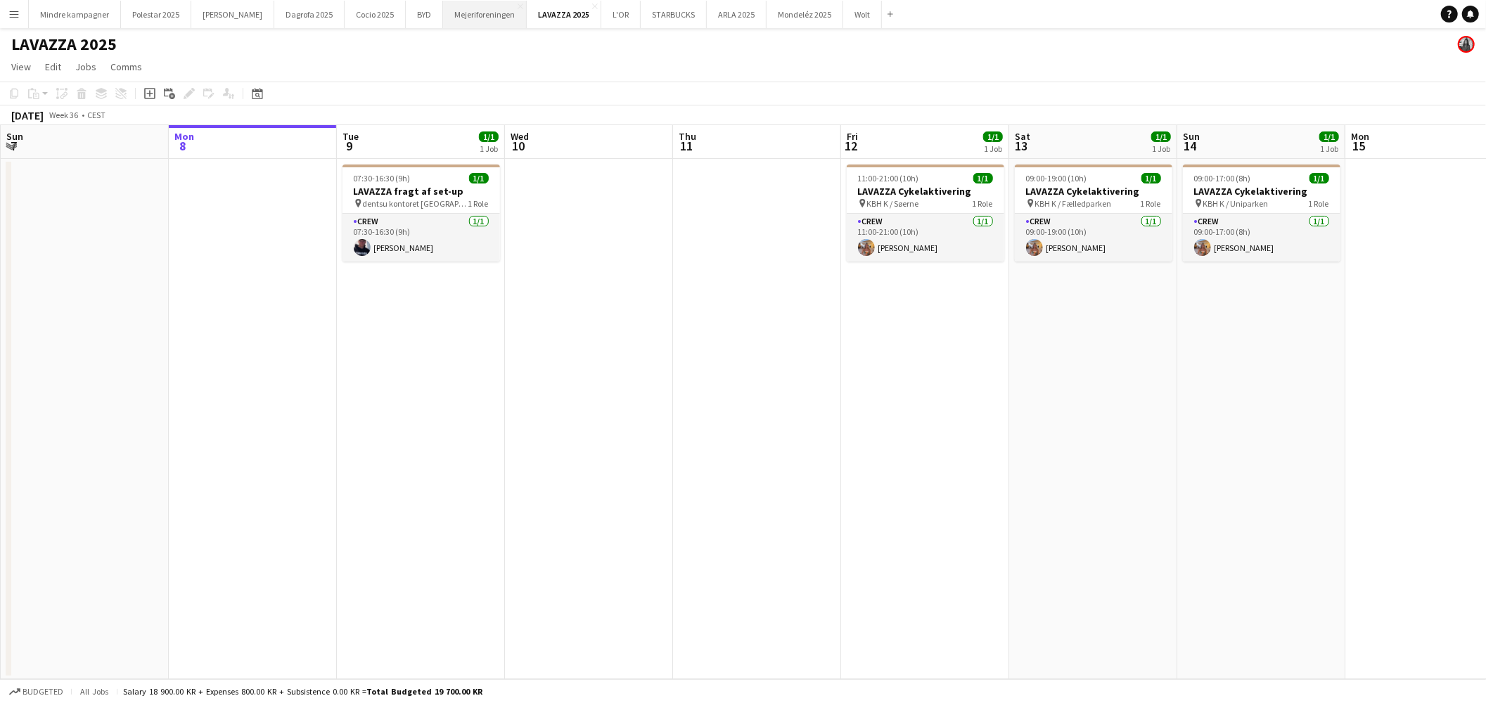
click at [443, 15] on button "Mejeriforeningen Close" at bounding box center [485, 14] width 84 height 27
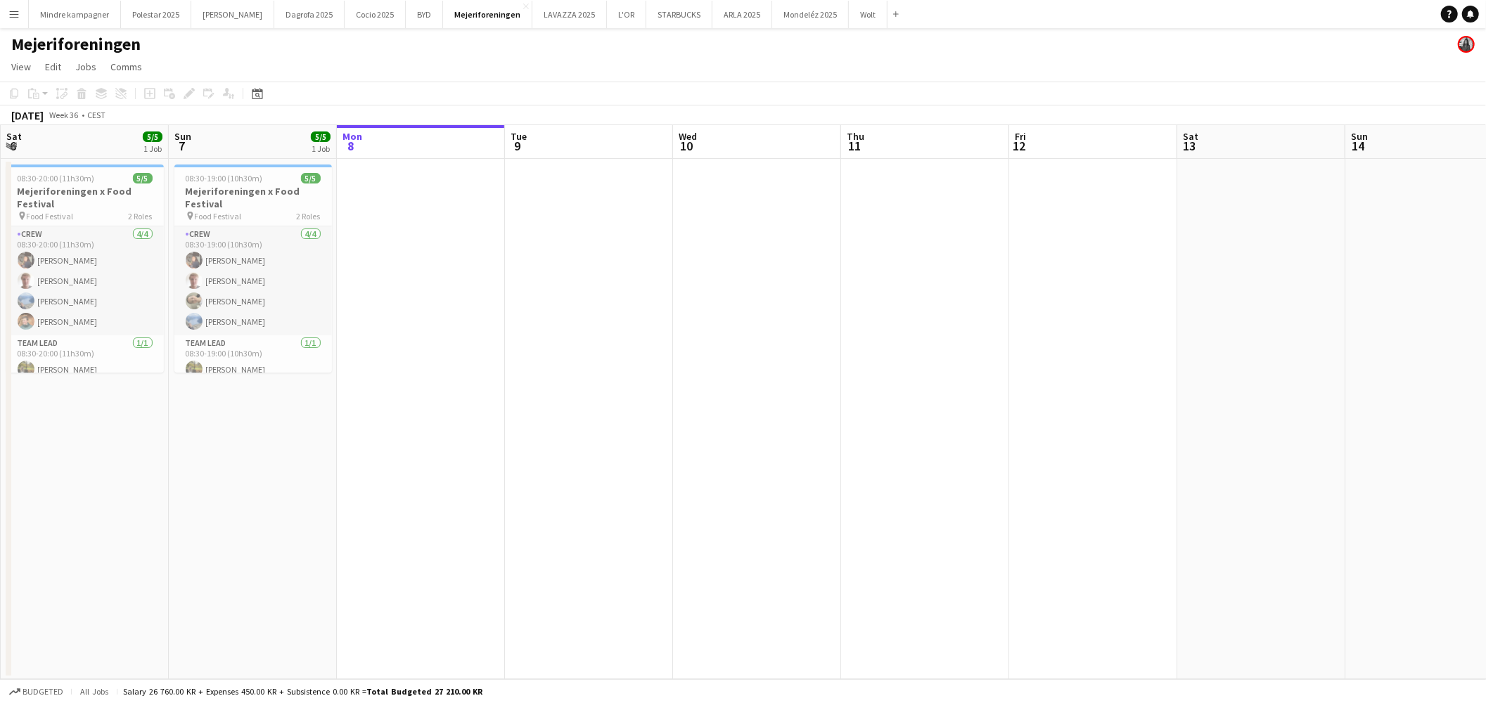
drag, startPoint x: 369, startPoint y: 279, endPoint x: 462, endPoint y: 277, distance: 92.9
click at [494, 283] on app-calendar-viewport "Thu 4 Fri 5 5/5 1 Job Sat 6 5/5 1 Job Sun 7 5/5 1 Job Mon 8 Tue 9 Wed 10 Thu 11…" at bounding box center [743, 402] width 1486 height 554
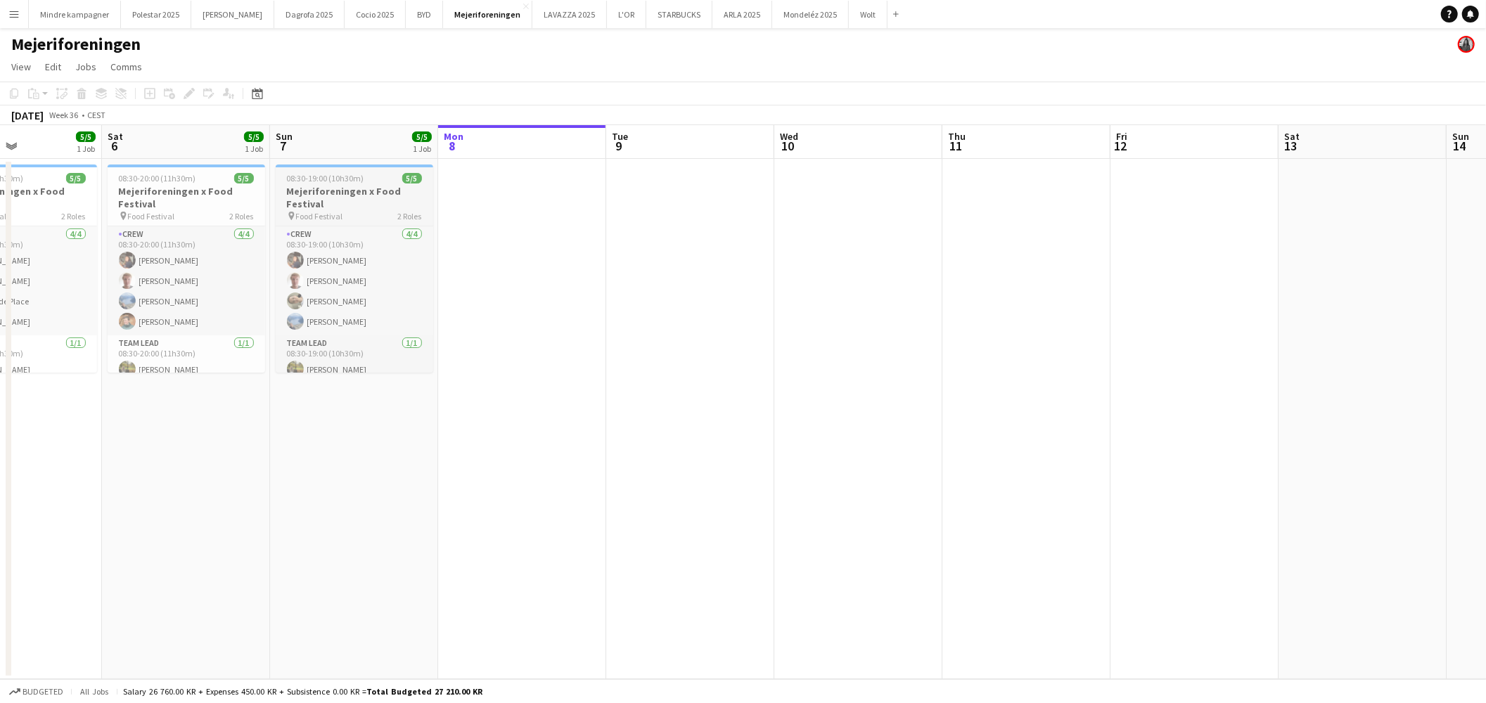
click at [377, 217] on div "pin Food Festival 2 Roles" at bounding box center [355, 215] width 158 height 11
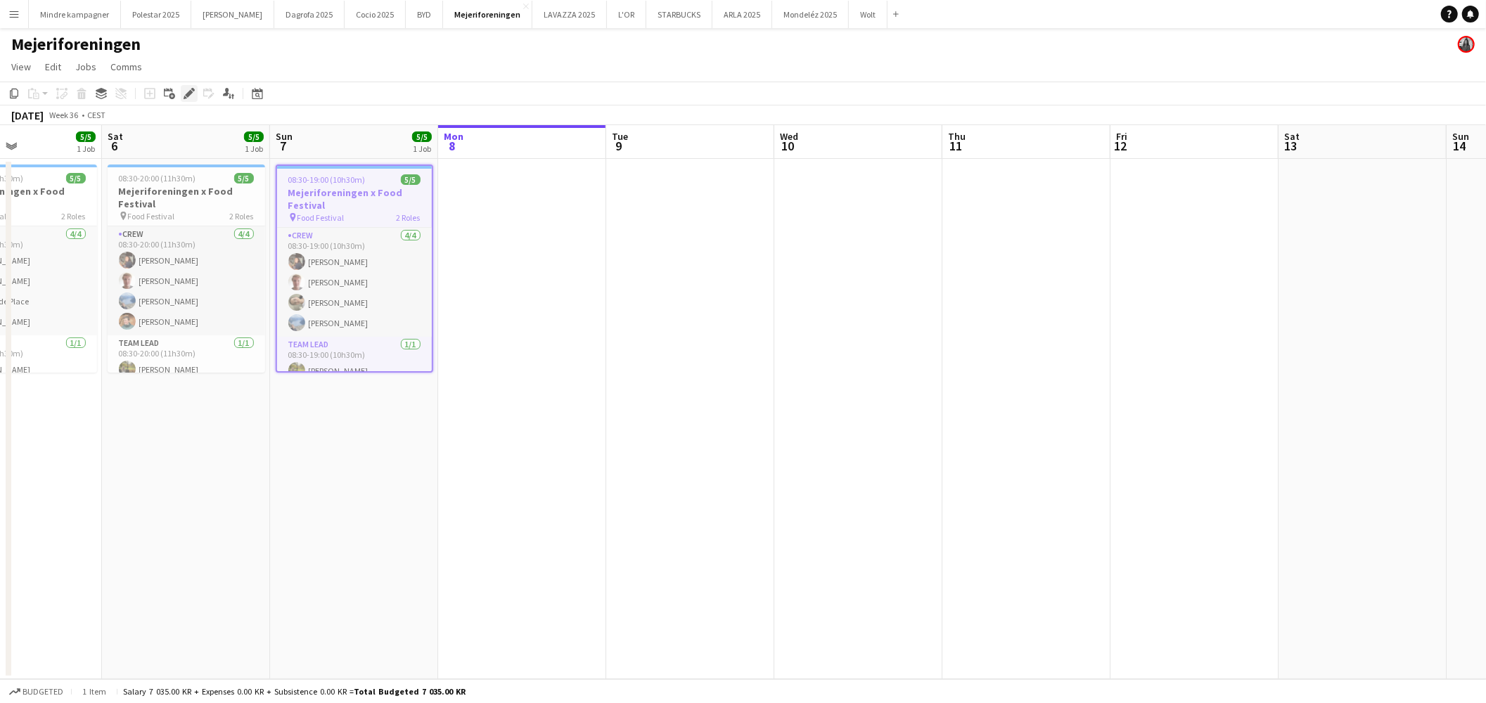
click at [190, 93] on icon at bounding box center [189, 94] width 8 height 8
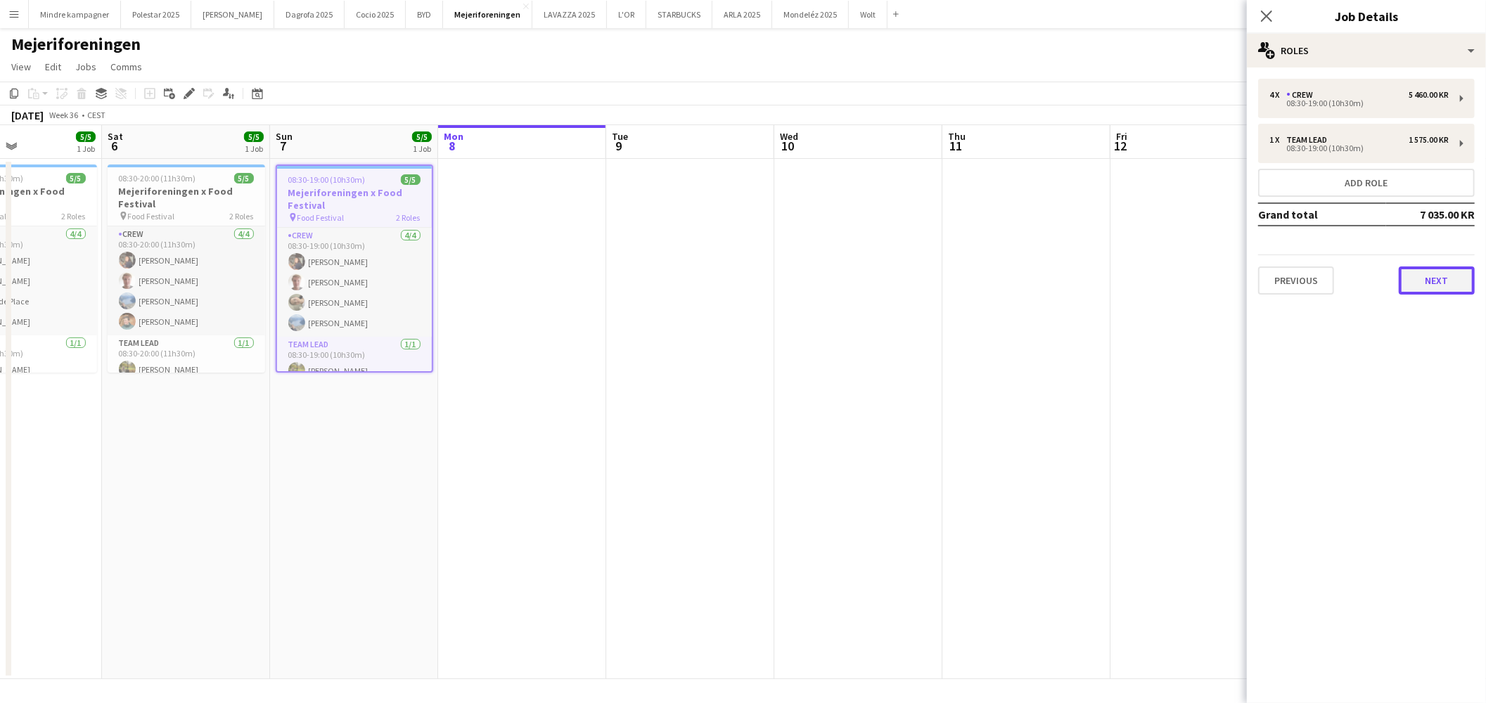
click at [1425, 267] on button "Next" at bounding box center [1437, 281] width 76 height 28
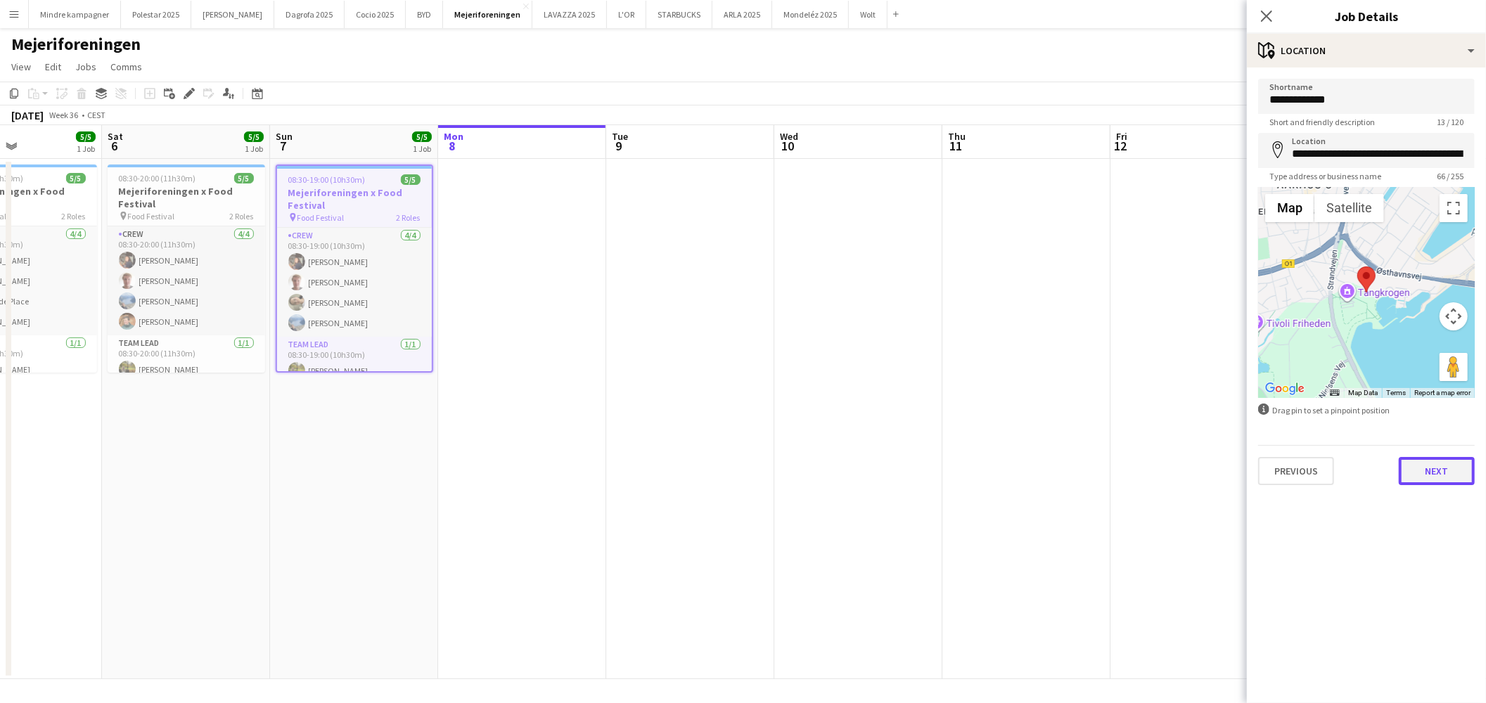
click at [1428, 461] on button "Next" at bounding box center [1437, 471] width 76 height 28
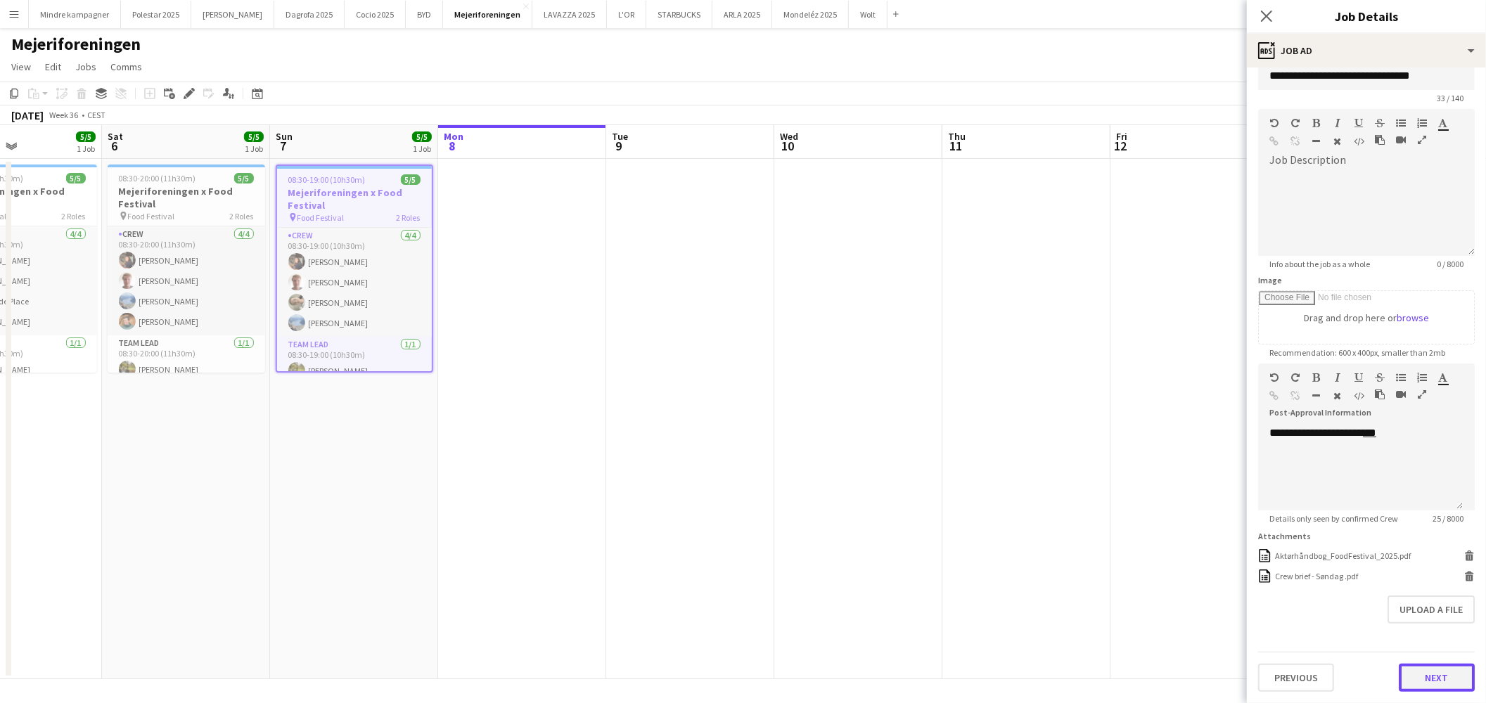
click at [1422, 629] on form "**********" at bounding box center [1366, 373] width 239 height 637
click at [1408, 670] on button "Next" at bounding box center [1437, 681] width 76 height 28
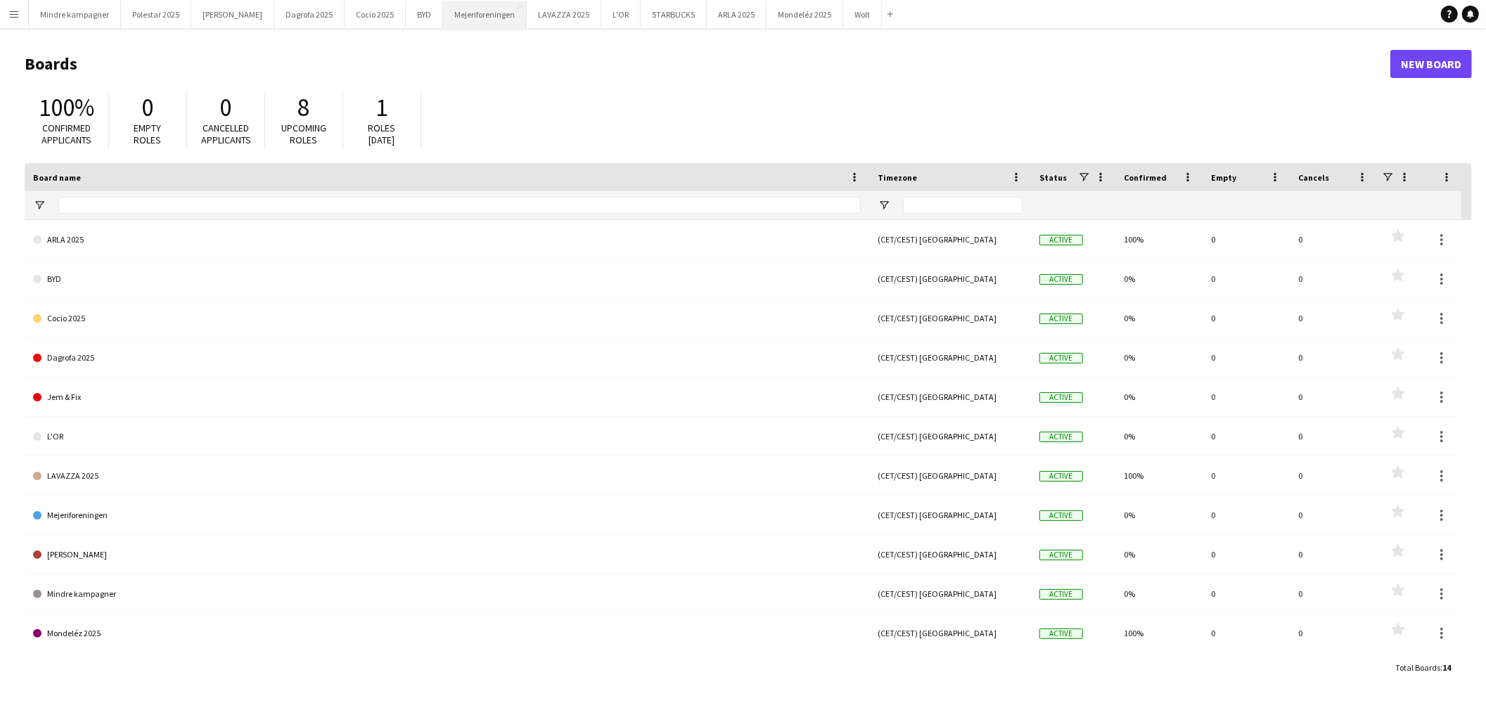
scroll to position [51, 0]
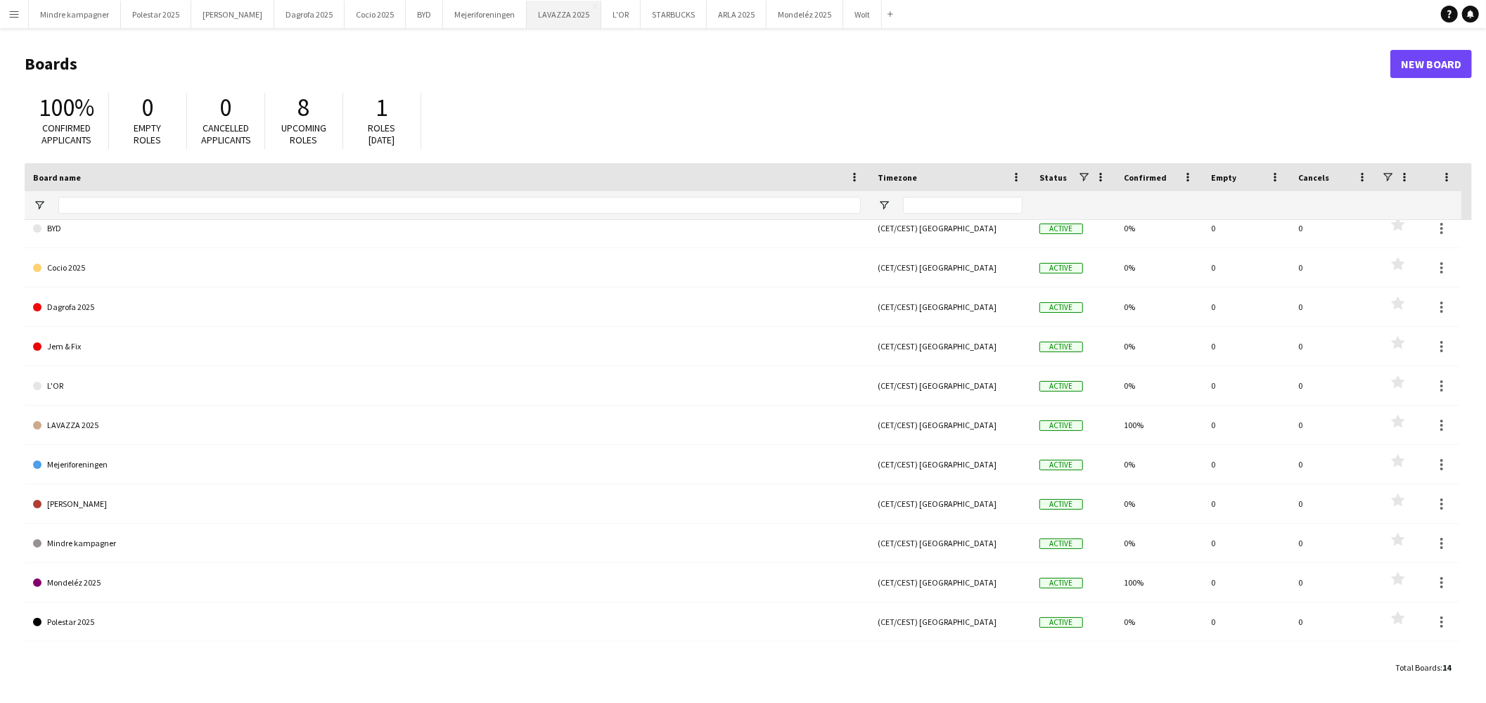
click at [527, 12] on button "LAVAZZA 2025 Close" at bounding box center [564, 14] width 75 height 27
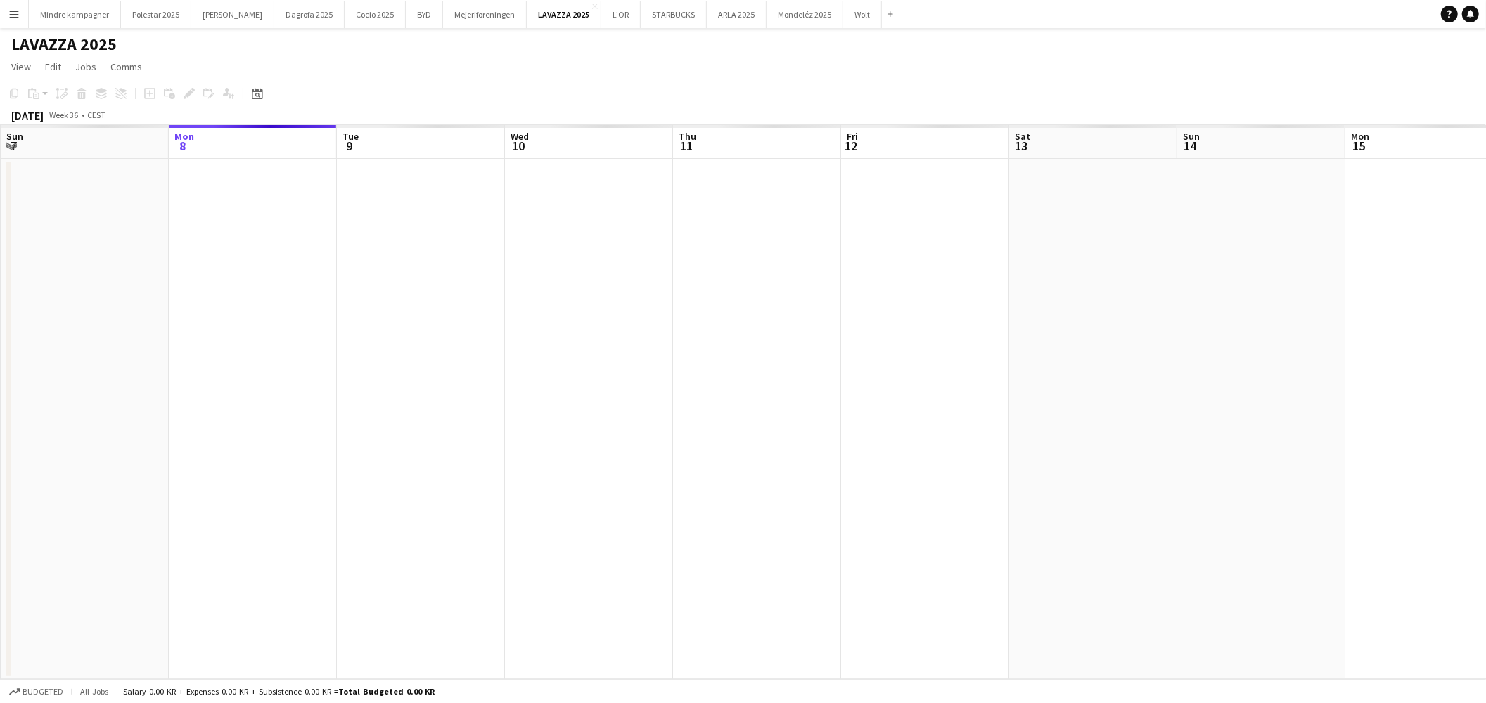
click at [732, 395] on app-calendar-viewport "Fri 5 Sat 6 Sun 7 Mon 8 Tue 9 Wed 10 Thu 11 Fri 12 Sat 13 Sun 14 Mon 15 Tue 16 …" at bounding box center [743, 402] width 1486 height 554
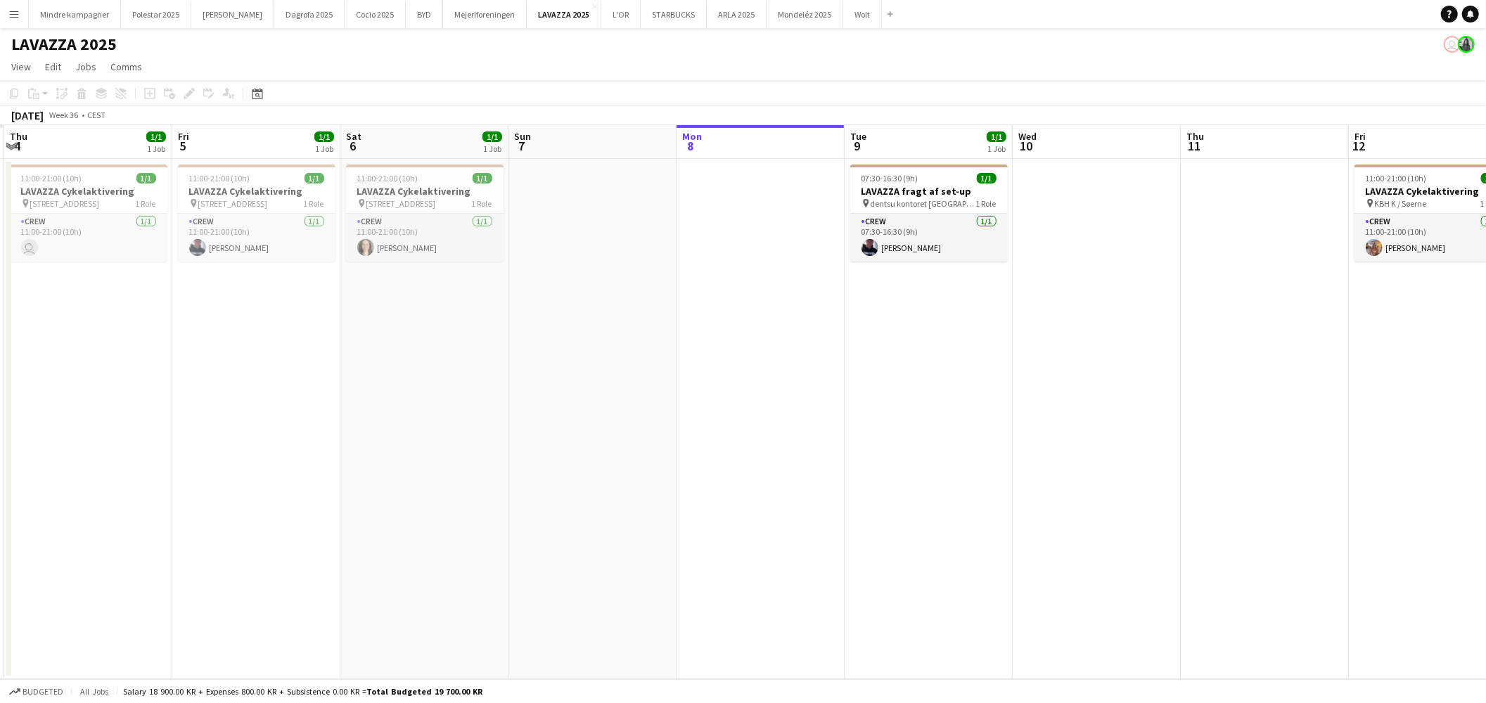
drag, startPoint x: 559, startPoint y: 436, endPoint x: 1007, endPoint y: 442, distance: 448.1
click at [1004, 441] on app-calendar-viewport "Tue 2 Wed 3 Thu 4 1/1 1 Job Fri 5 1/1 1 Job Sat 6 1/1 1 Job Sun 7 Mon 8 Tue 9 1…" at bounding box center [743, 402] width 1486 height 554
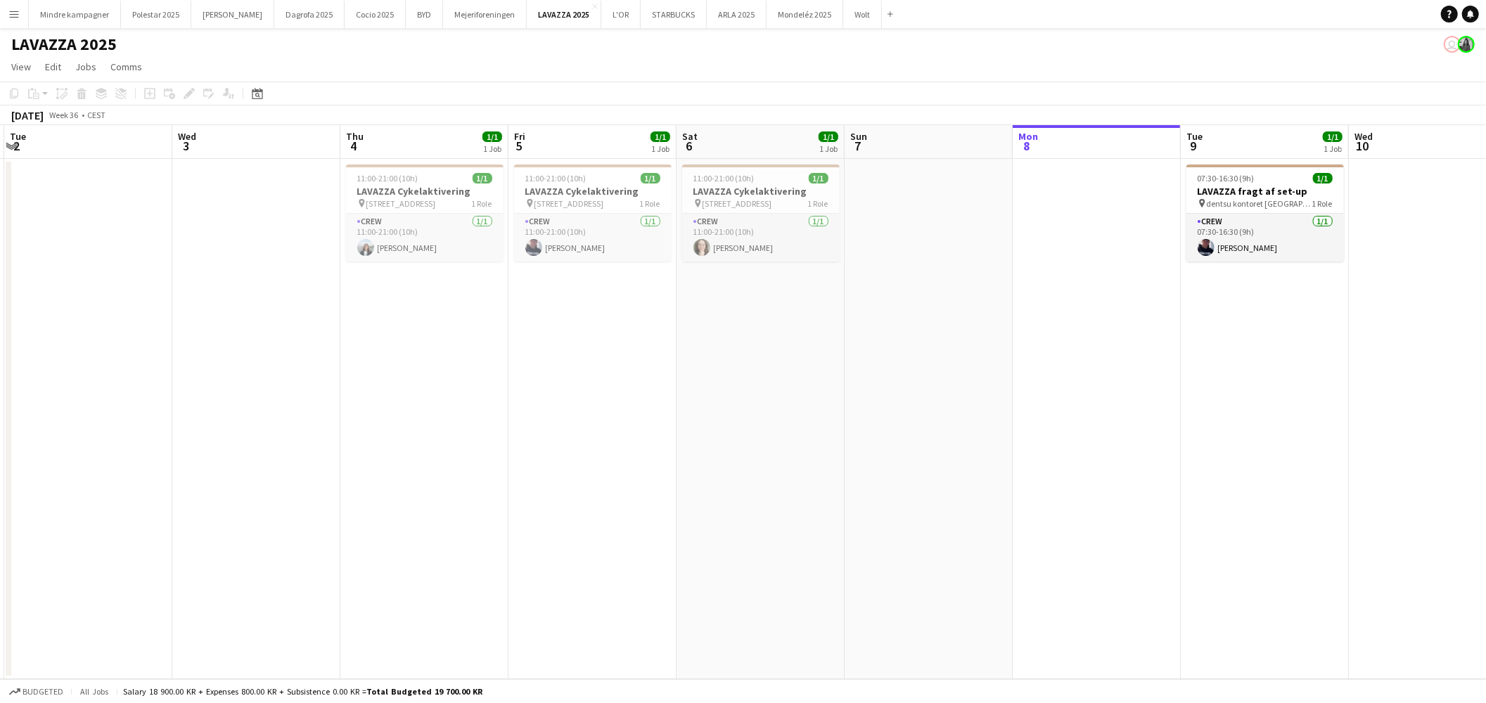
scroll to position [0, 305]
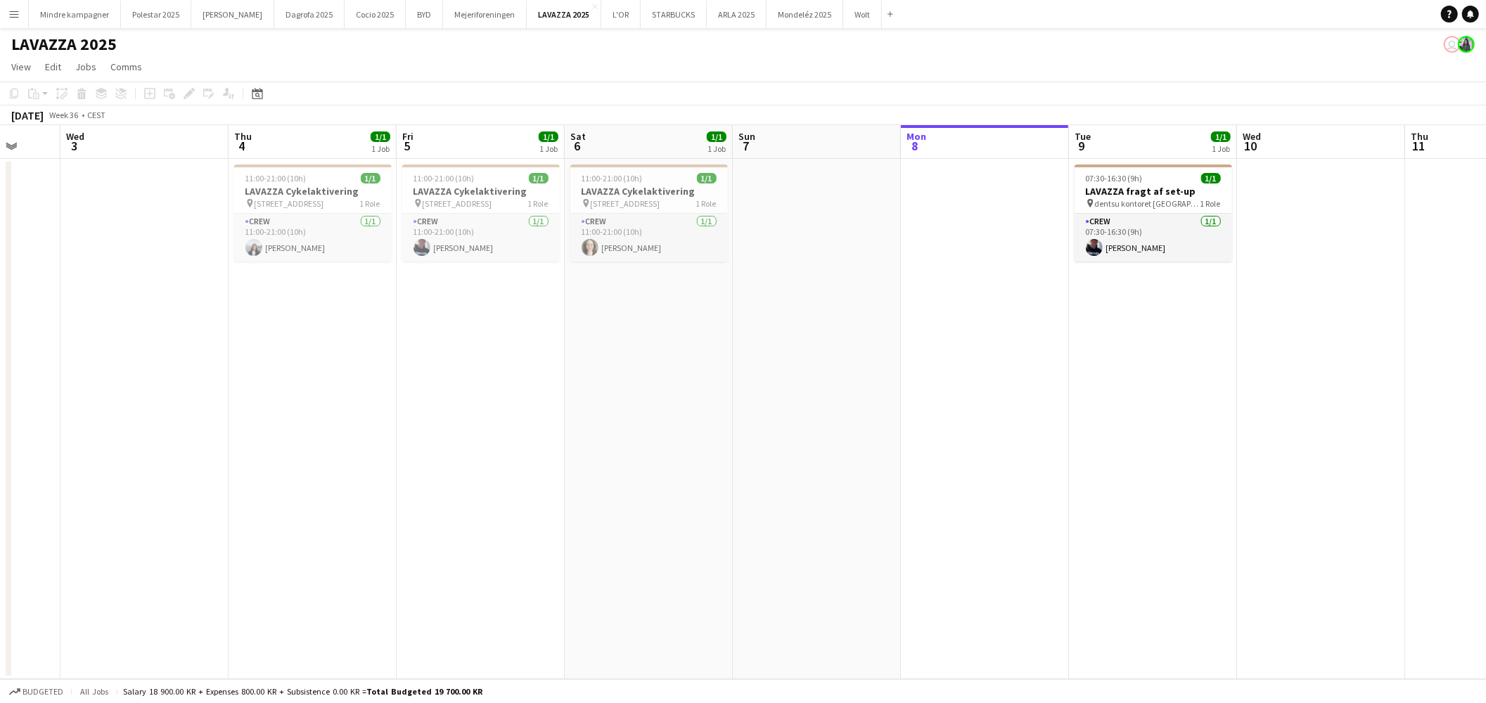
drag, startPoint x: 1014, startPoint y: 458, endPoint x: 875, endPoint y: 471, distance: 139.2
click at [875, 471] on app-calendar-viewport "Sun 31 Mon 1 Tue 2 Wed 3 Thu 4 1/1 1 Job Fri 5 1/1 1 Job Sat 6 1/1 1 Job Sun 7 …" at bounding box center [743, 402] width 1486 height 554
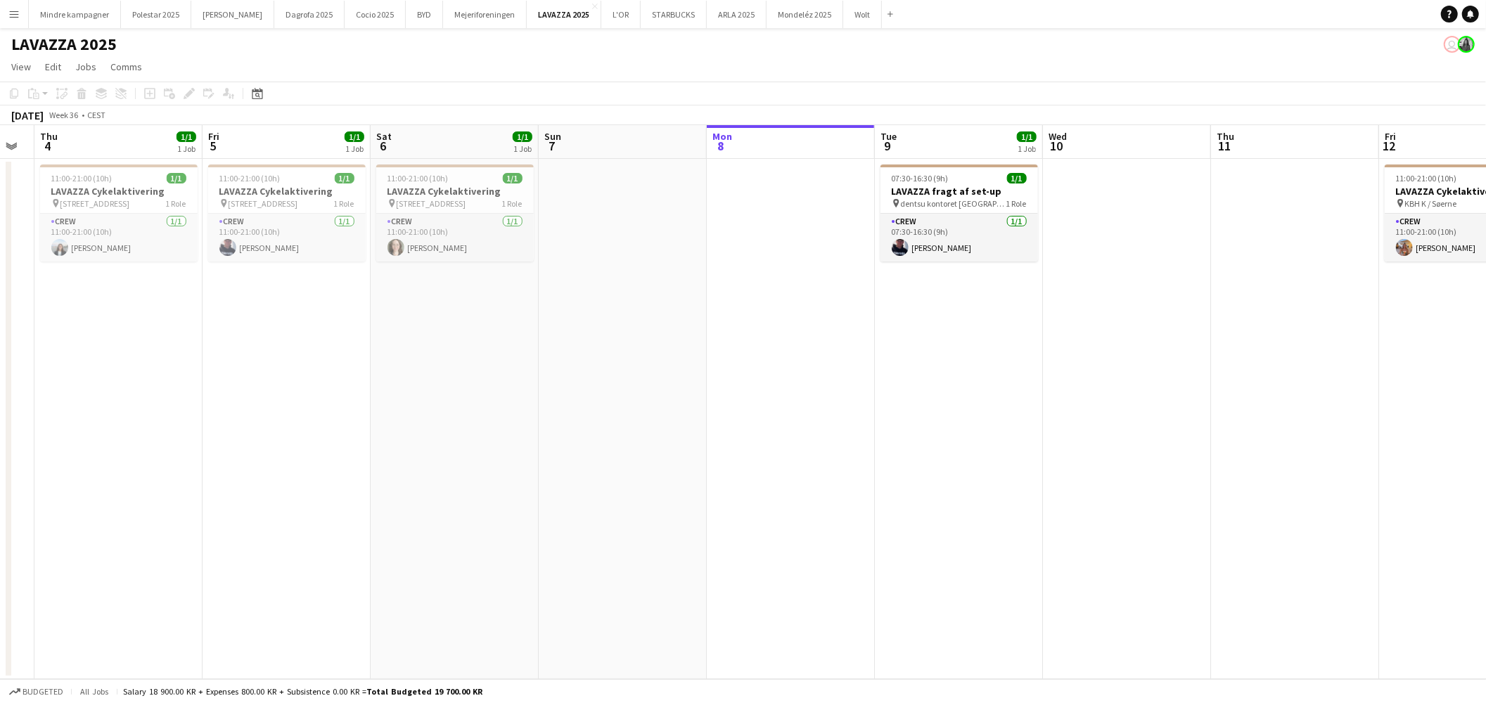
drag, startPoint x: 1225, startPoint y: 460, endPoint x: 1077, endPoint y: 468, distance: 148.0
click at [878, 486] on app-calendar-viewport "Sun 31 Mon 1 Tue 2 Wed 3 Thu 4 1/1 1 Job Fri 5 1/1 1 Job Sat 6 1/1 1 Job Sun 7 …" at bounding box center [743, 402] width 1486 height 554
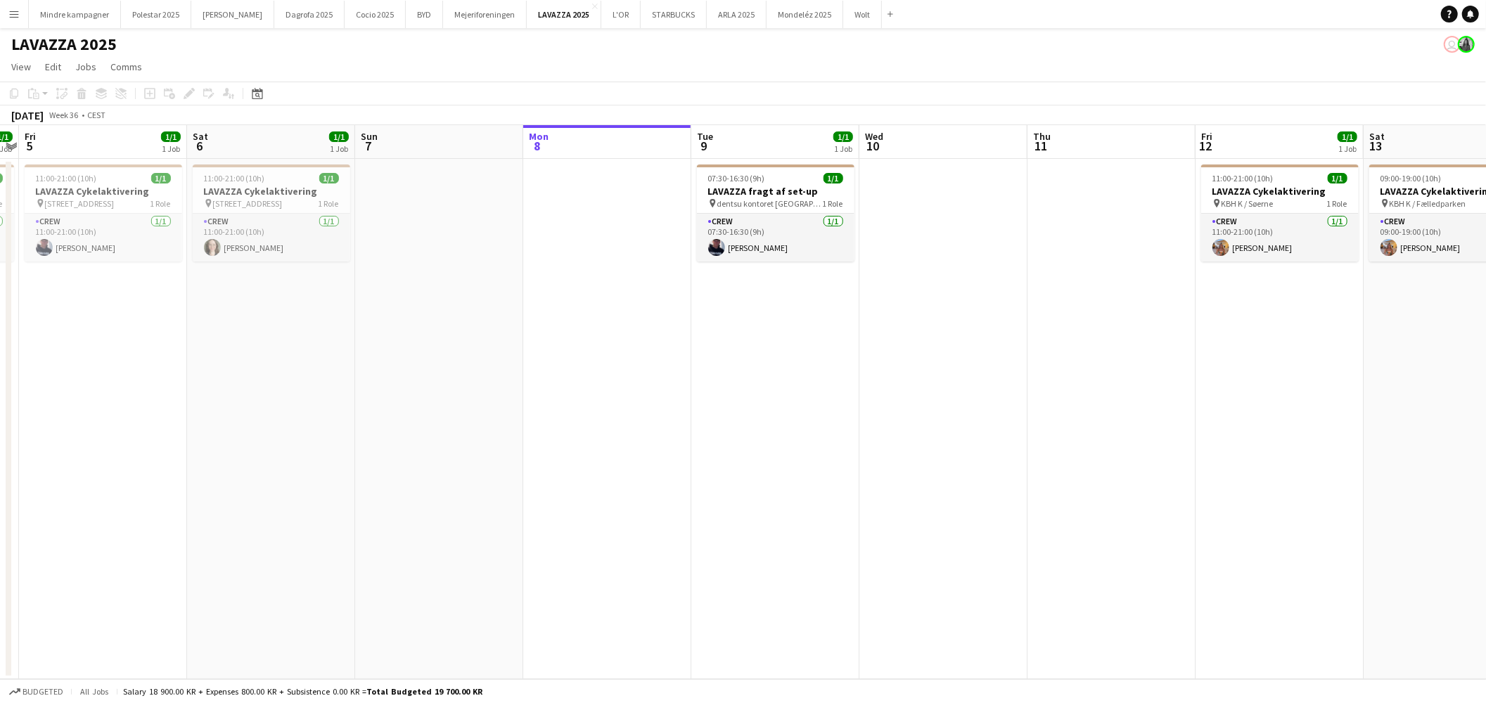
drag, startPoint x: 1077, startPoint y: 468, endPoint x: 832, endPoint y: 487, distance: 245.5
click at [832, 487] on app-calendar-viewport "Tue 2 Wed 3 Thu 4 1/1 1 Job Fri 5 1/1 1 Job Sat 6 1/1 1 Job Sun 7 Mon 8 Tue 9 1…" at bounding box center [743, 402] width 1486 height 554
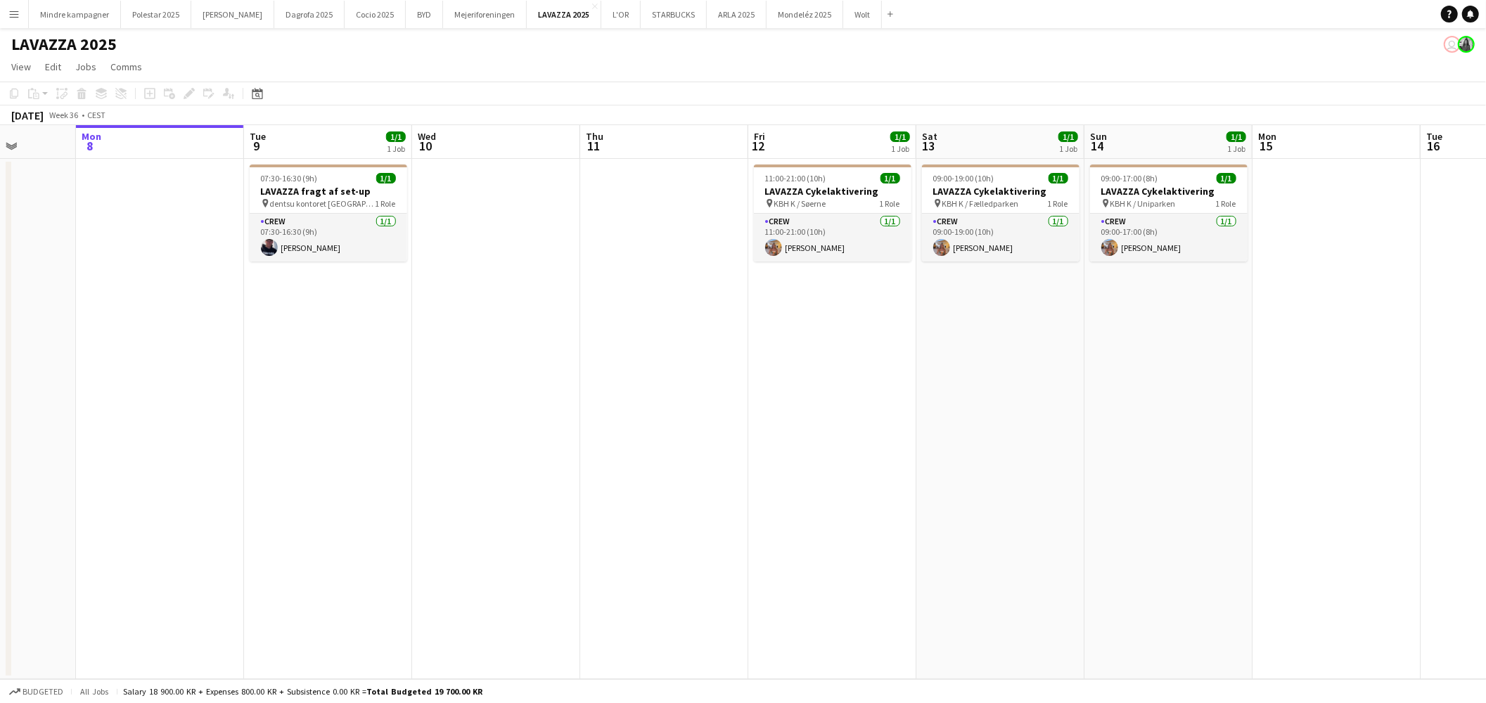
scroll to position [0, 468]
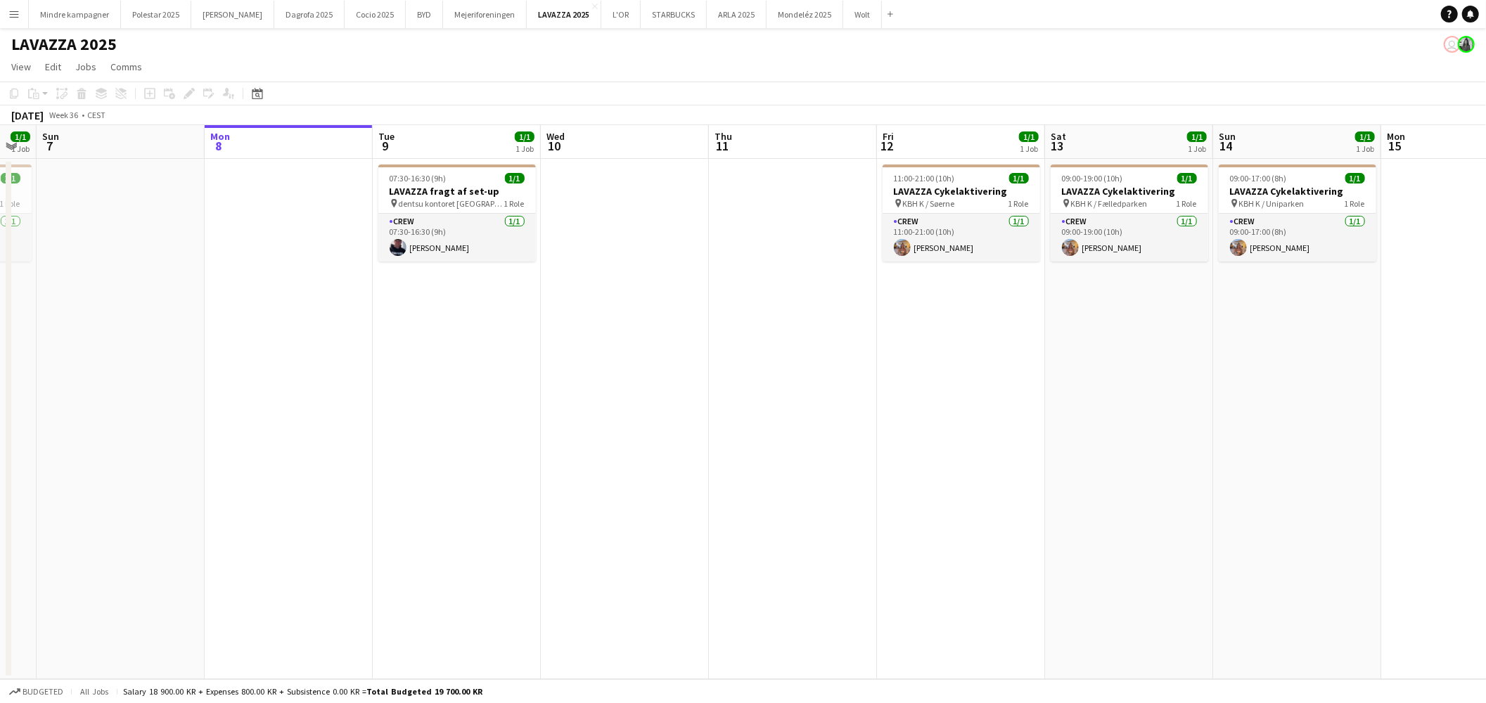
drag, startPoint x: 1113, startPoint y: 459, endPoint x: 1046, endPoint y: 463, distance: 67.0
click at [1046, 463] on app-calendar-viewport "Thu 4 1/1 1 Job Fri 5 1/1 1 Job Sat 6 1/1 1 Job Sun 7 Mon 8 Tue 9 1/1 1 Job Wed…" at bounding box center [743, 402] width 1486 height 554
click at [139, 18] on button "Polestar 2025 Close" at bounding box center [156, 14] width 70 height 27
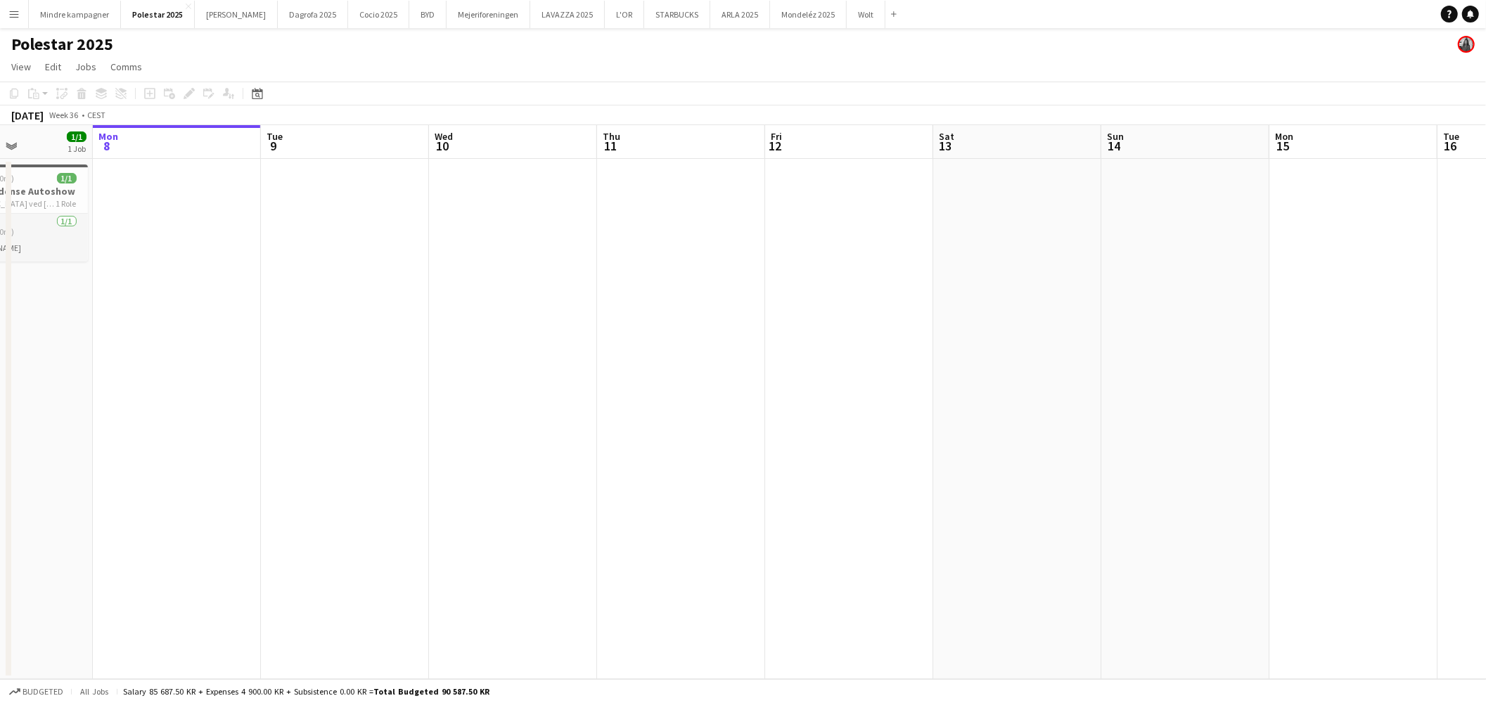
drag, startPoint x: 657, startPoint y: 445, endPoint x: 1078, endPoint y: 445, distance: 420.6
click at [1056, 446] on app-calendar-viewport "Fri 5 Sat 6 1/1 1 Job Sun 7 1/1 1 Job Mon 8 Tue 9 Wed 10 Thu 11 Fri 12 Sat 13 S…" at bounding box center [743, 402] width 1486 height 554
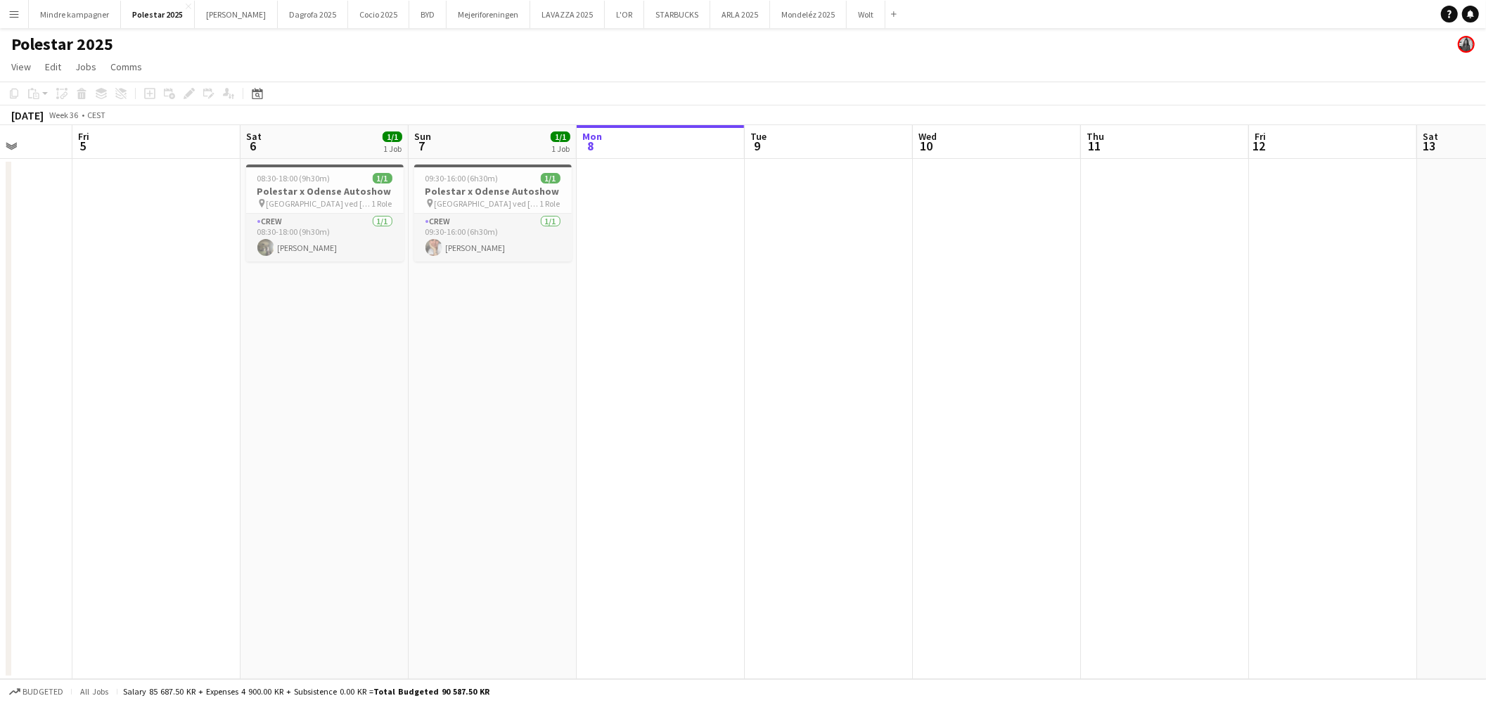
scroll to position [0, 432]
click at [6, 4] on button "Menu" at bounding box center [14, 14] width 28 height 28
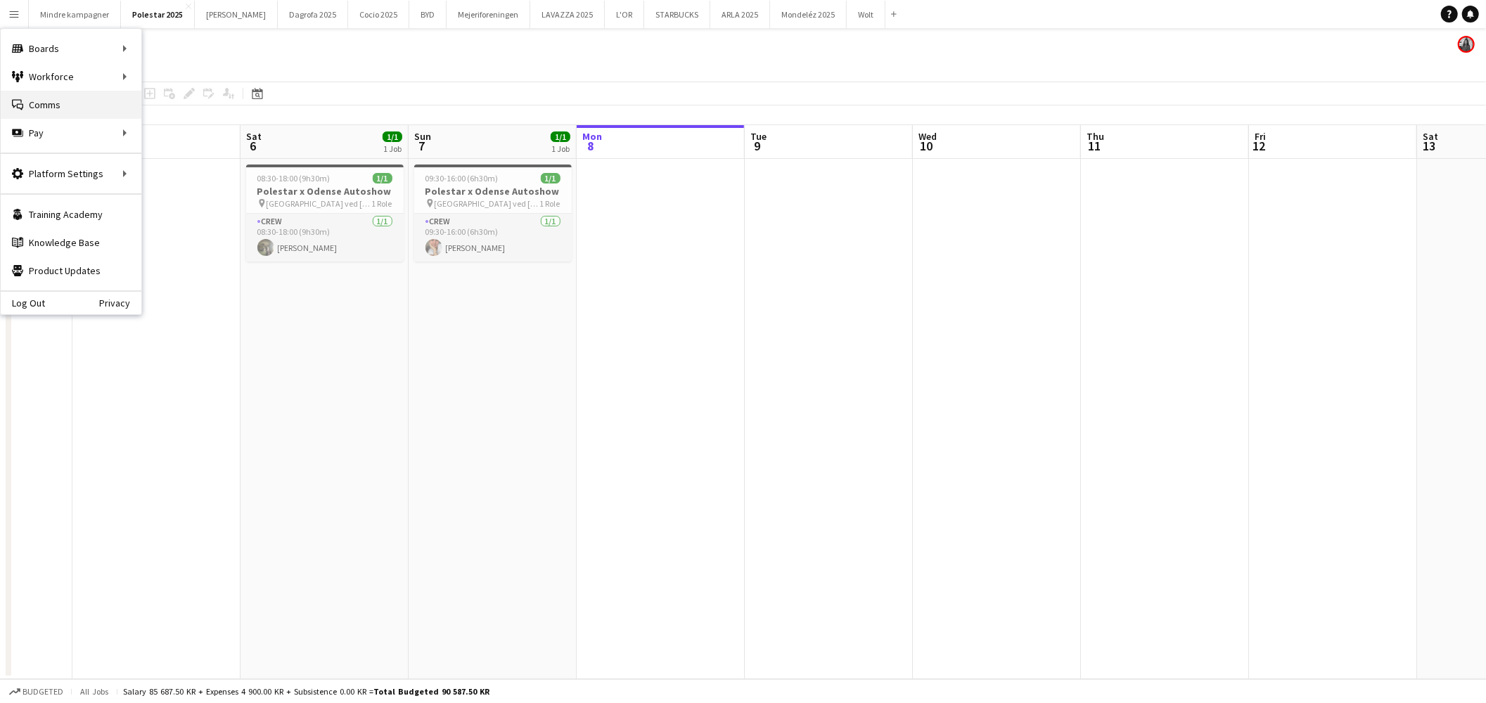
click at [70, 106] on link "Comms Comms" at bounding box center [71, 105] width 141 height 28
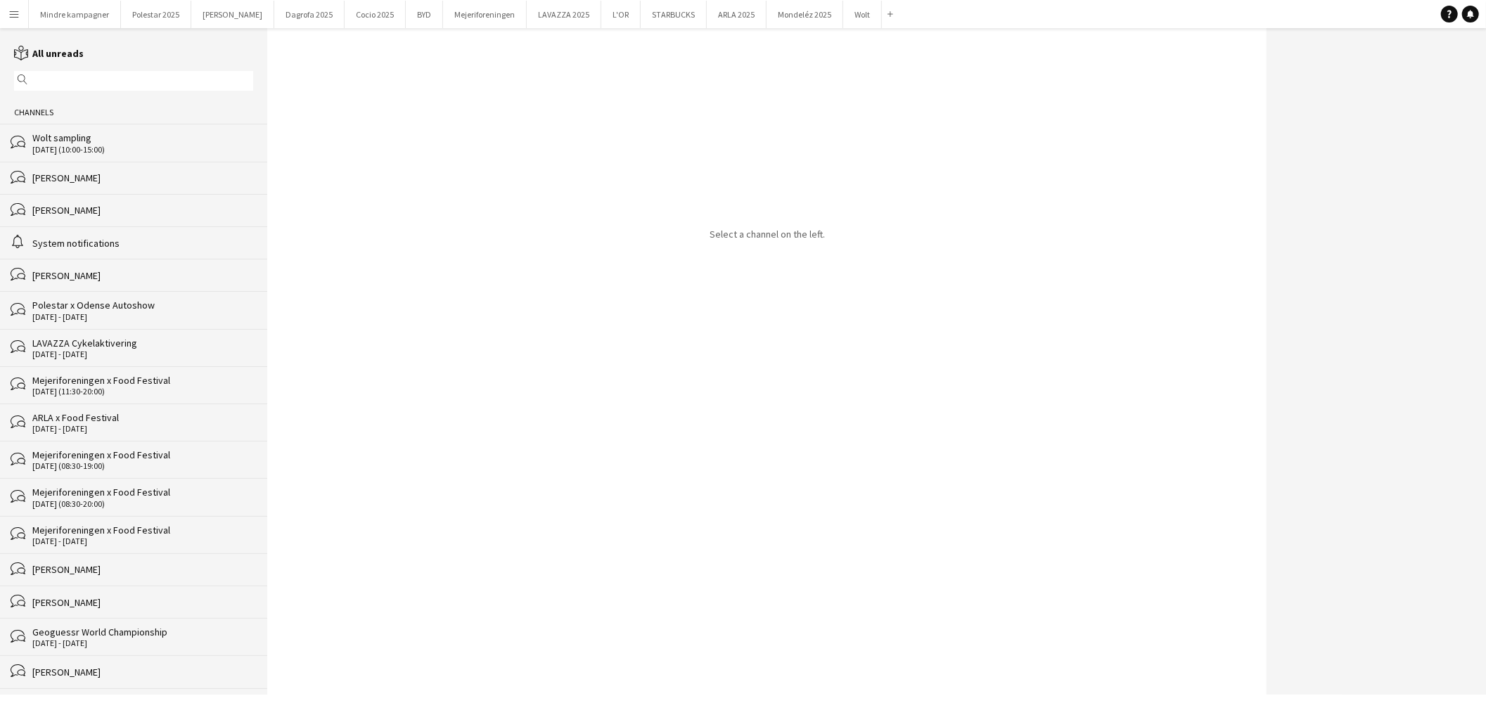
click at [47, 87] on input "text" at bounding box center [140, 81] width 219 height 13
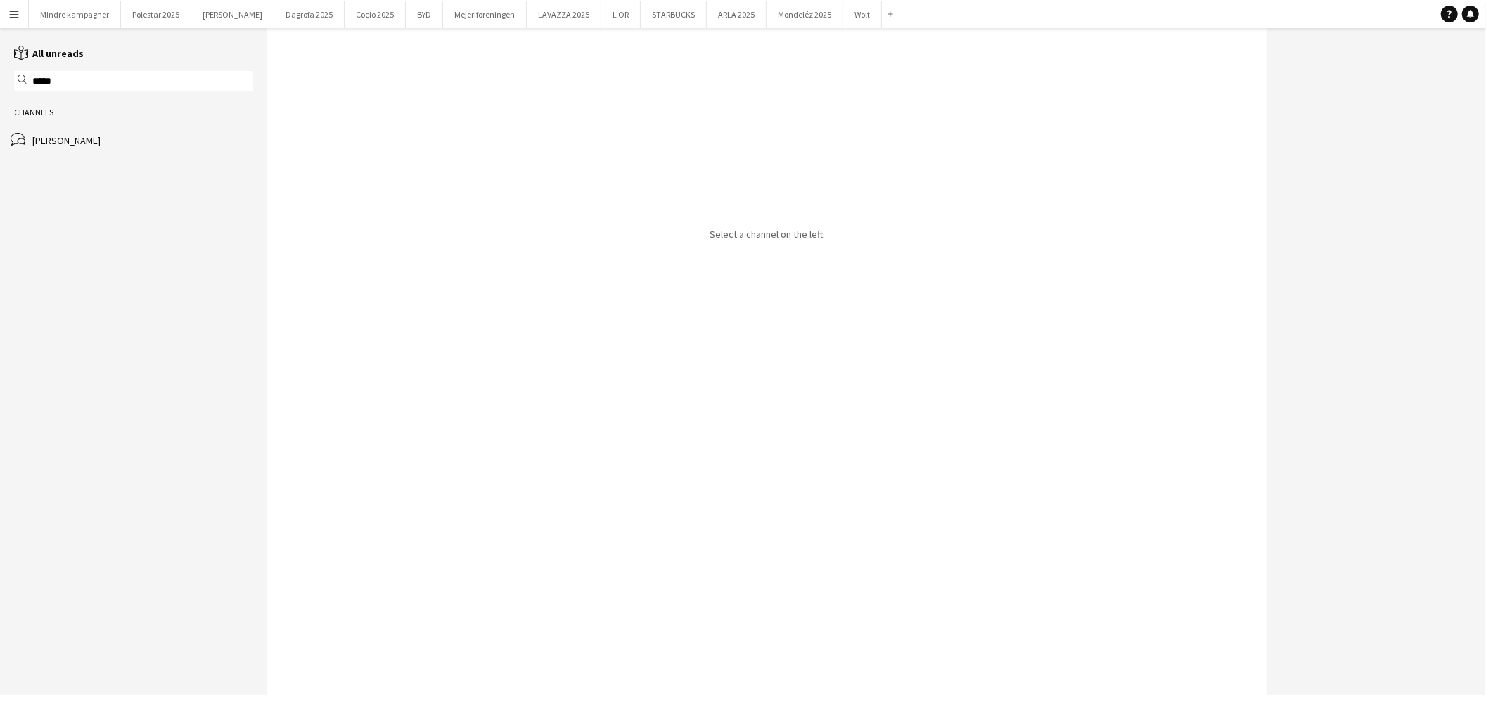
type input "*****"
click at [116, 146] on div "[PERSON_NAME]" at bounding box center [142, 140] width 221 height 13
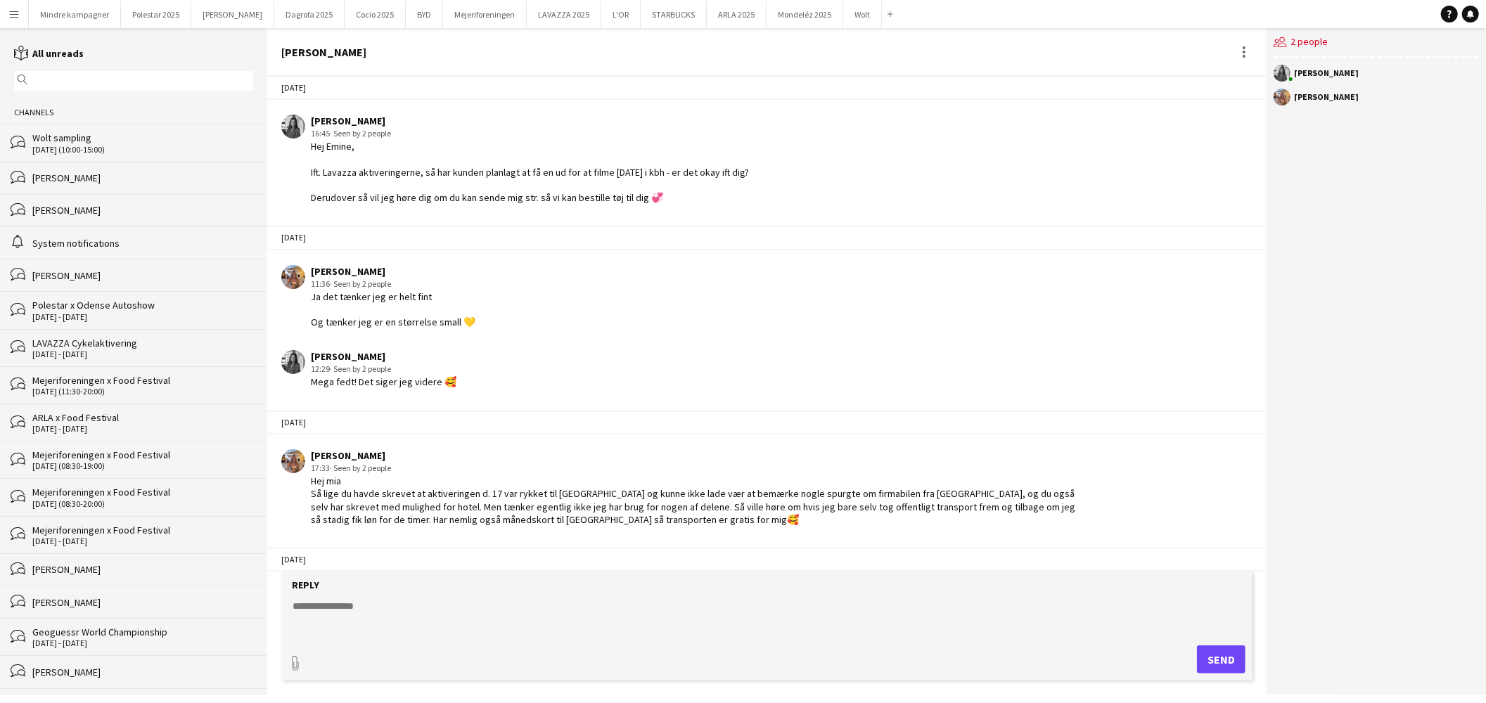
scroll to position [1488, 0]
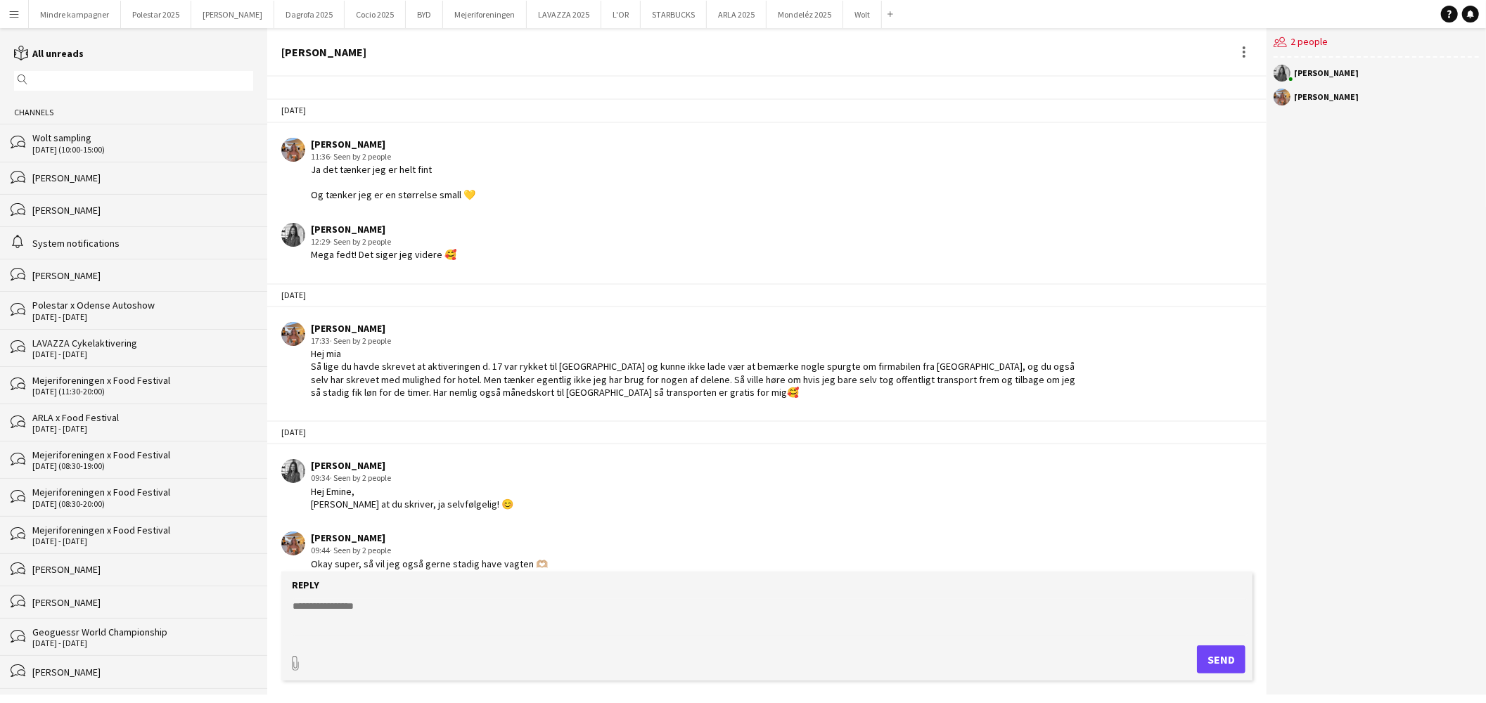
click at [369, 620] on textarea at bounding box center [769, 617] width 957 height 37
type textarea "*"
click at [380, 601] on textarea "**********" at bounding box center [769, 617] width 957 height 37
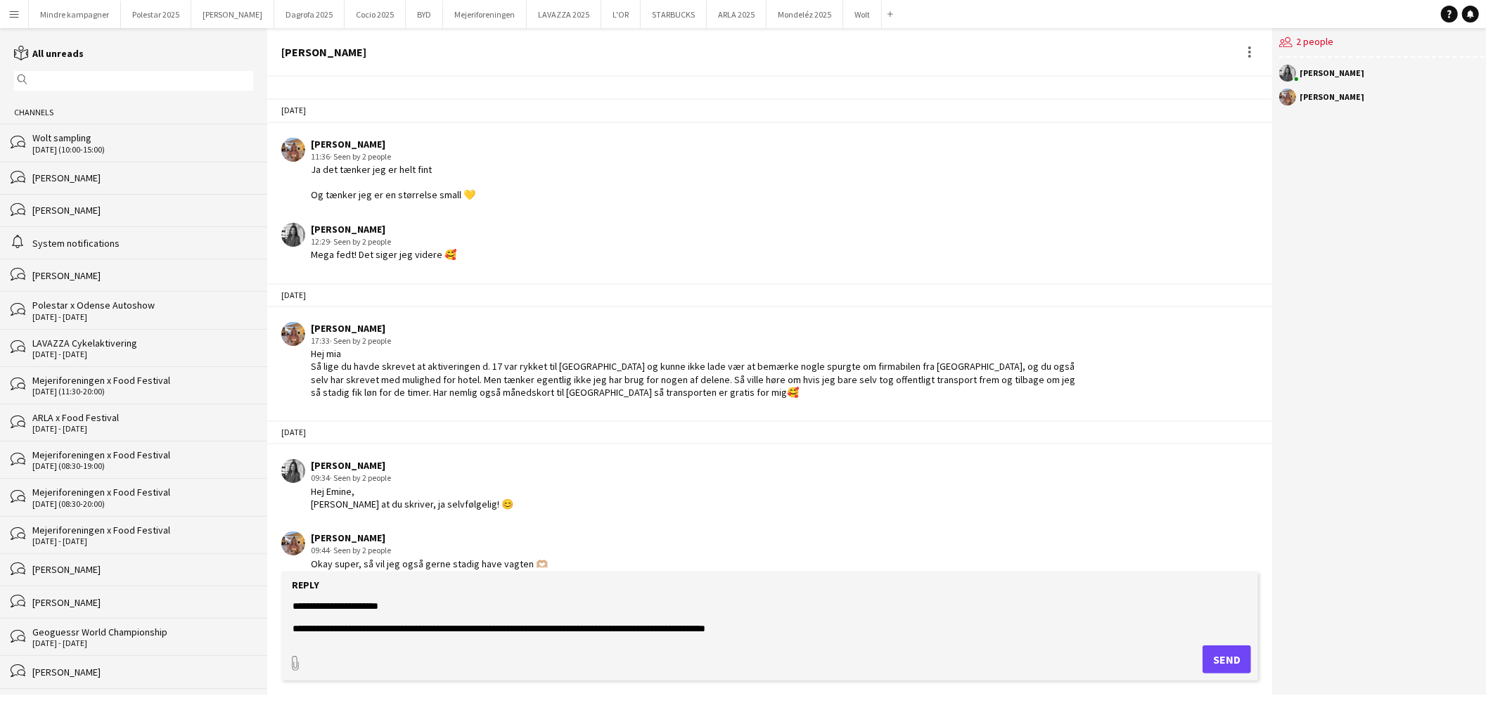
click at [891, 634] on textarea "**********" at bounding box center [769, 617] width 957 height 37
type textarea "**********"
click at [1219, 658] on button "Send" at bounding box center [1227, 660] width 49 height 28
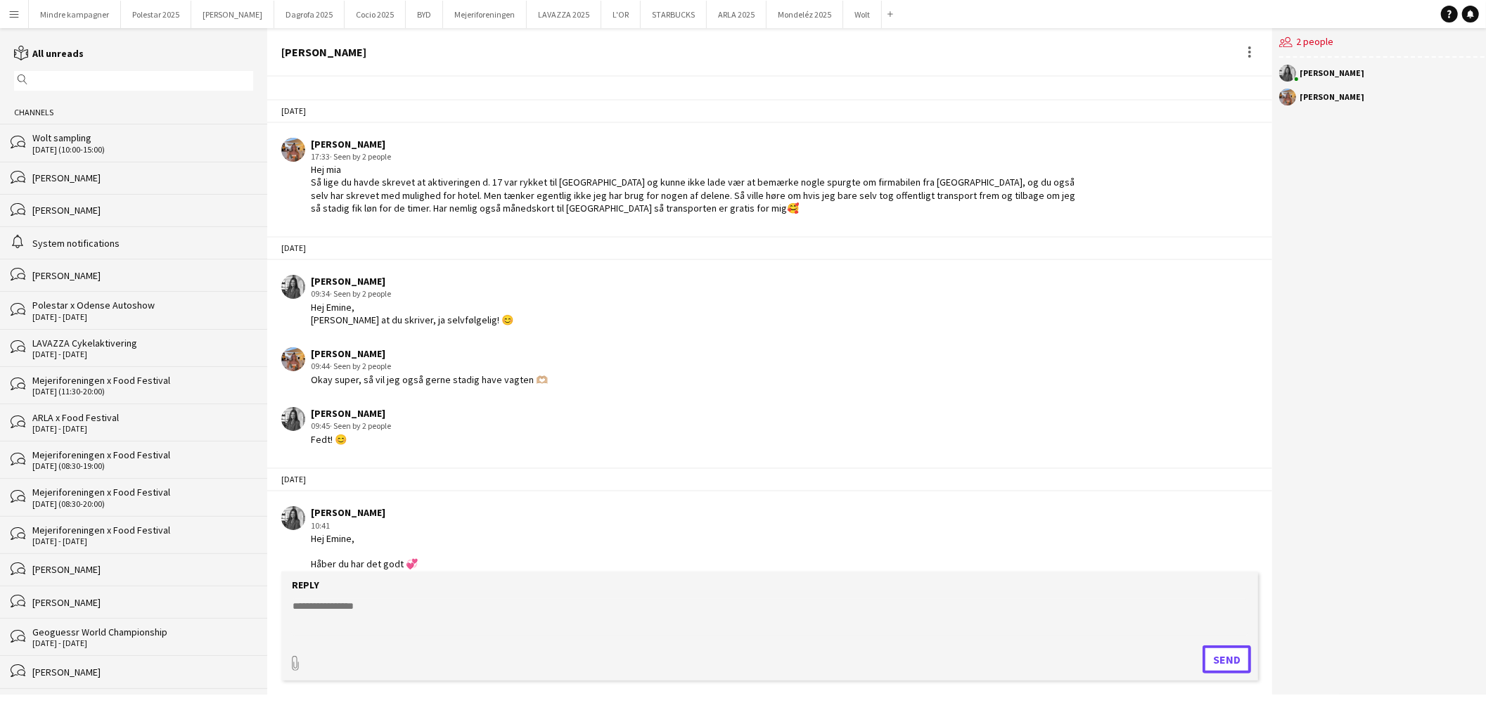
scroll to position [1676, 0]
click at [767, 19] on button "Mondeléz 2025 Close" at bounding box center [805, 14] width 77 height 27
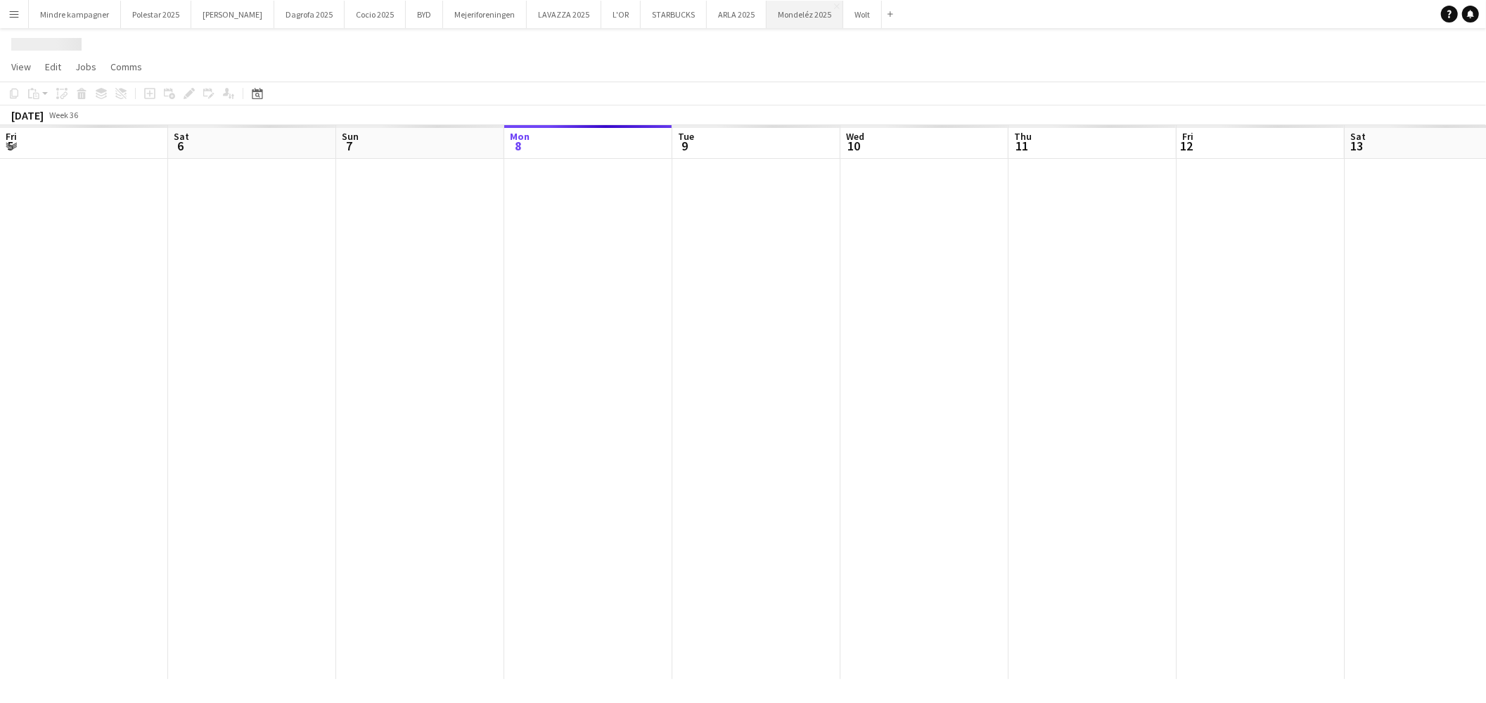
scroll to position [0, 336]
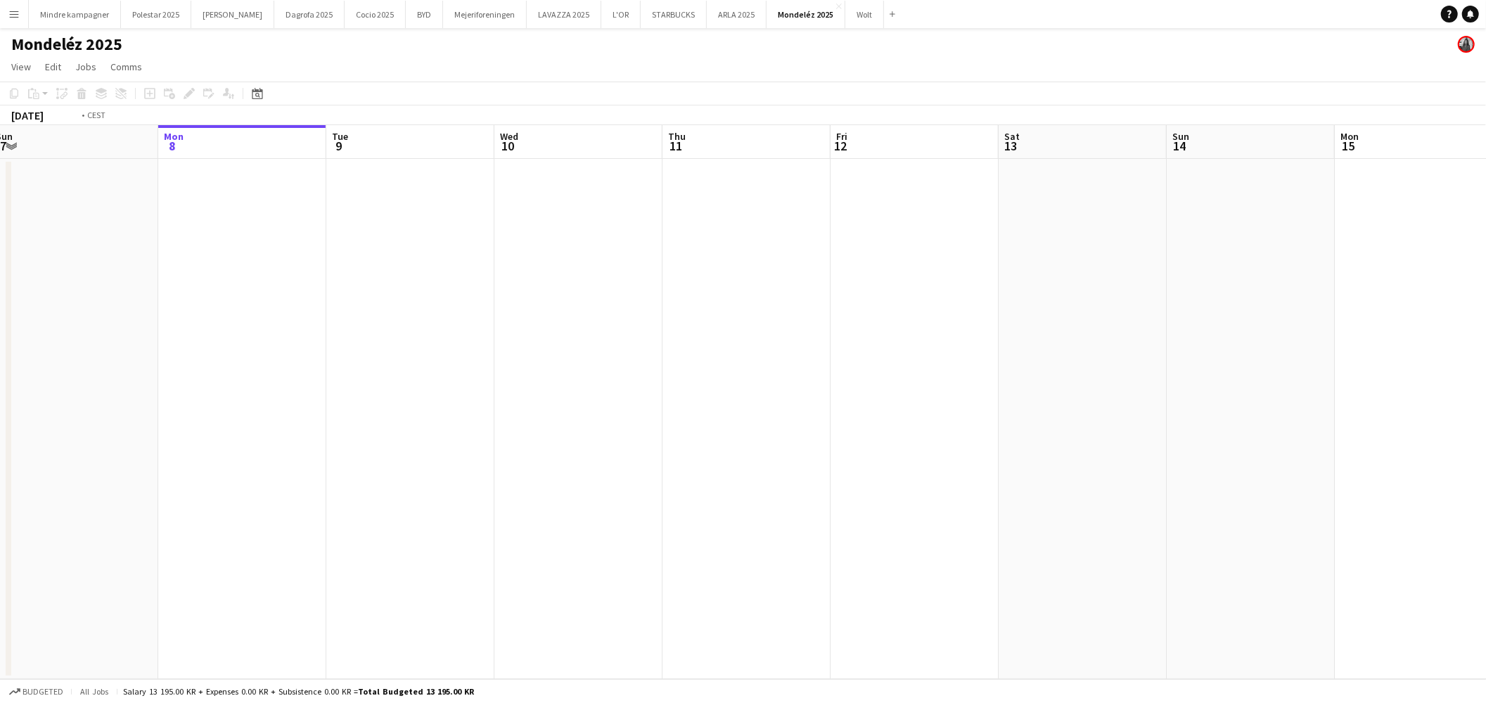
drag, startPoint x: 973, startPoint y: 389, endPoint x: 621, endPoint y: 429, distance: 354.0
click at [618, 429] on app-calendar-viewport "Fri 5 Sat 6 Sun 7 Mon 8 Tue 9 Wed 10 Thu 11 Fri 12 Sat 13 Sun 14 Mon 15 Tue 16 …" at bounding box center [743, 402] width 1486 height 554
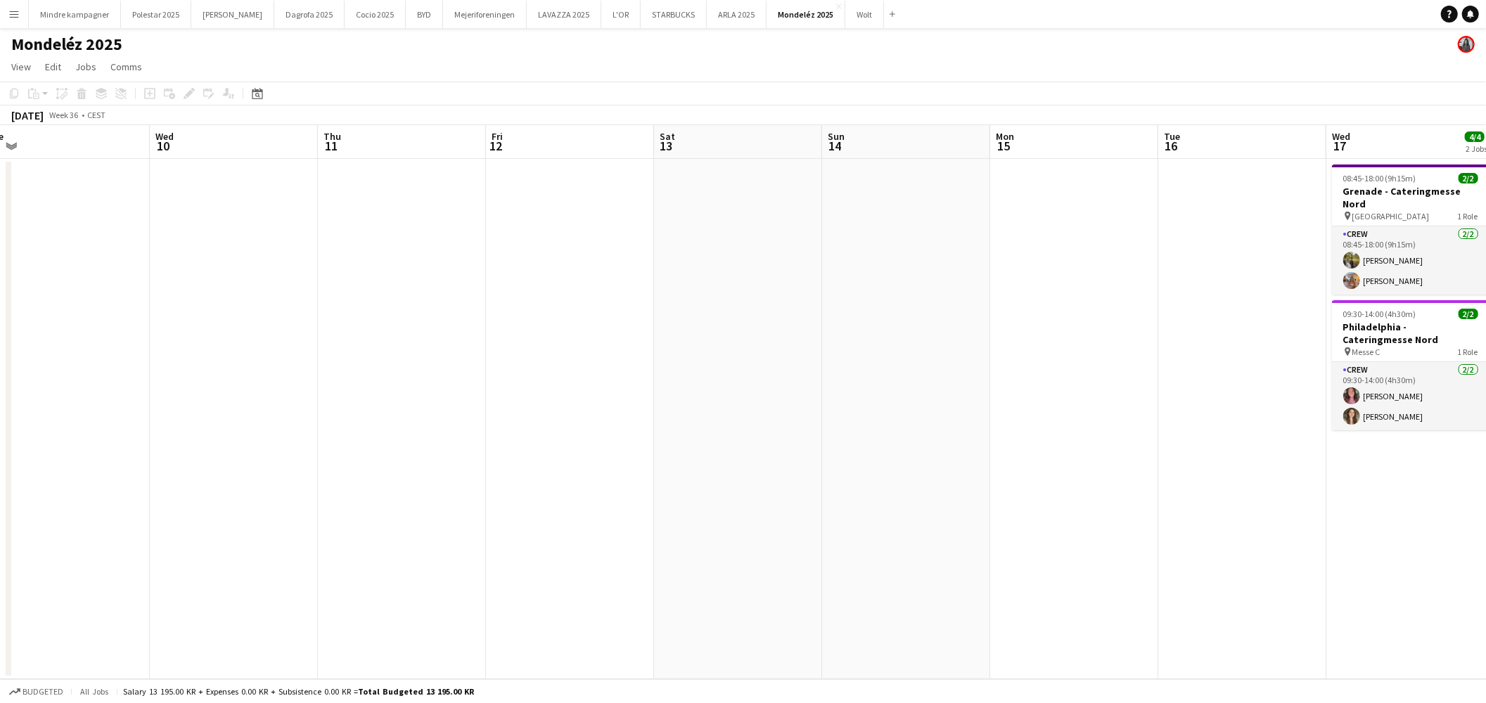
drag, startPoint x: 1004, startPoint y: 408, endPoint x: 673, endPoint y: 426, distance: 331.1
click at [690, 430] on app-calendar-viewport "Sun 7 Mon 8 Tue 9 Wed 10 Thu 11 Fri 12 Sat 13 Sun 14 Mon 15 Tue 16 Wed 17 4/4 2…" at bounding box center [743, 402] width 1486 height 554
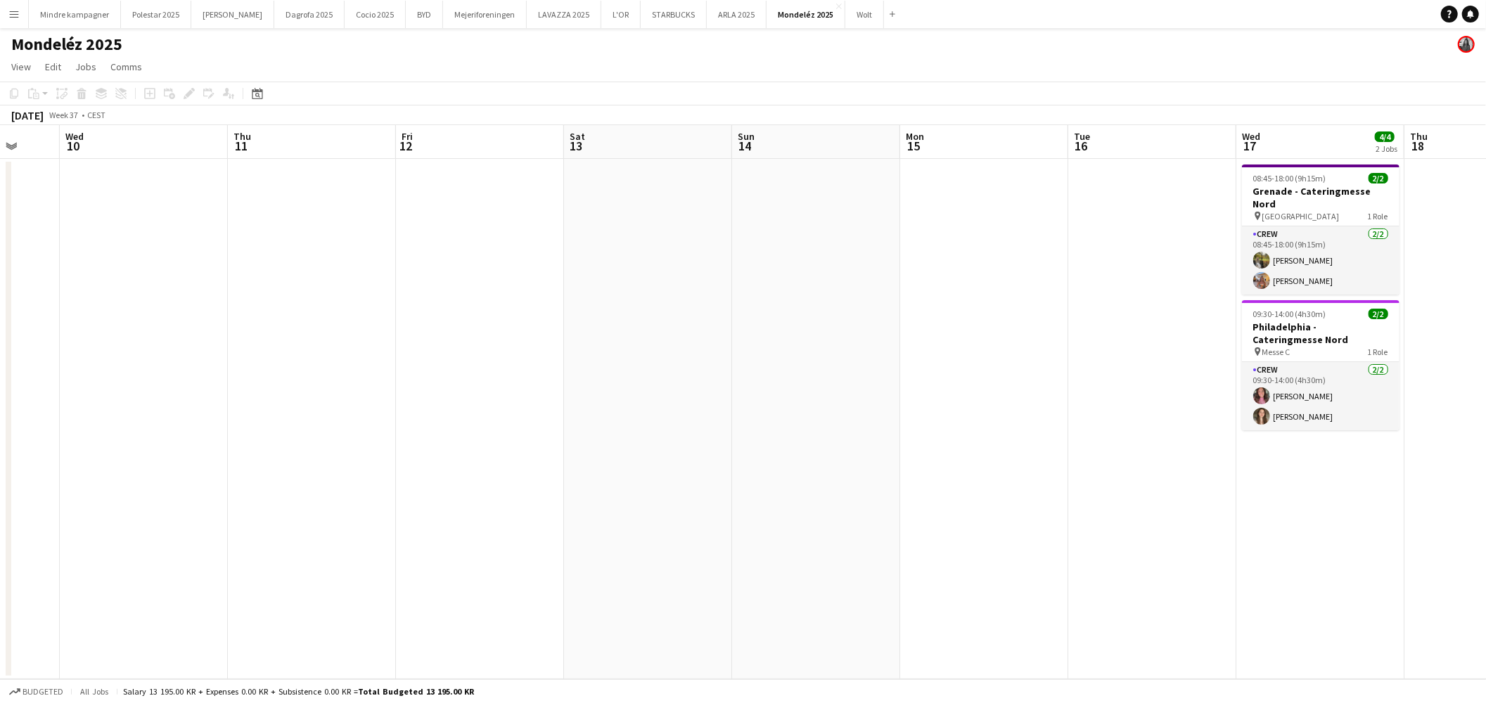
drag, startPoint x: 547, startPoint y: 431, endPoint x: 844, endPoint y: 421, distance: 297.7
click at [844, 421] on app-calendar-viewport "Mon 8 Tue 9 Wed 10 Thu 11 Fri 12 Sat 13 Sun 14 Mon 15 Tue 16 Wed 17 4/4 2 Jobs …" at bounding box center [743, 402] width 1486 height 554
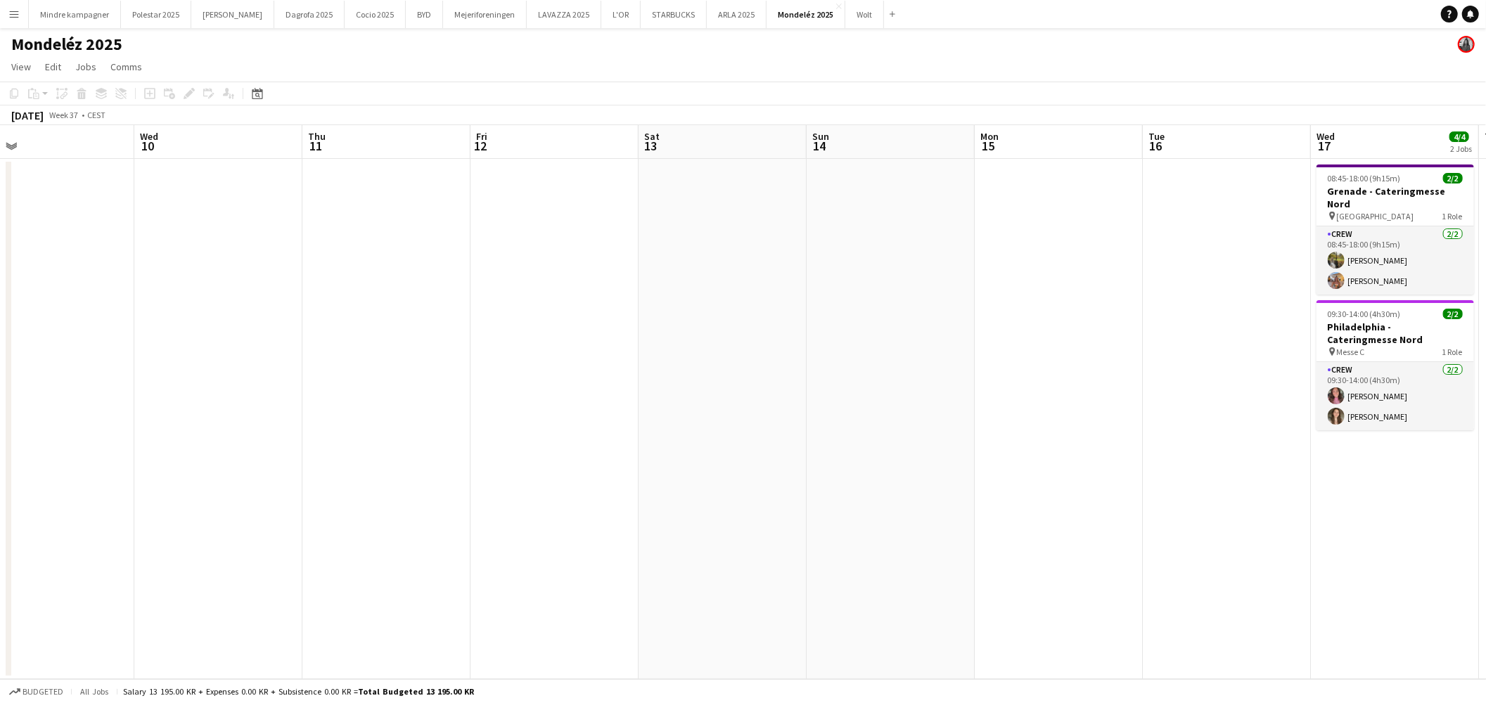
drag, startPoint x: 625, startPoint y: 444, endPoint x: 884, endPoint y: 426, distance: 260.2
click at [808, 434] on app-calendar-viewport "Sun 7 Mon 8 Tue 9 Wed 10 Thu 11 Fri 12 Sat 13 Sun 14 Mon 15 Tue 16 Wed 17 4/4 2…" at bounding box center [743, 402] width 1486 height 554
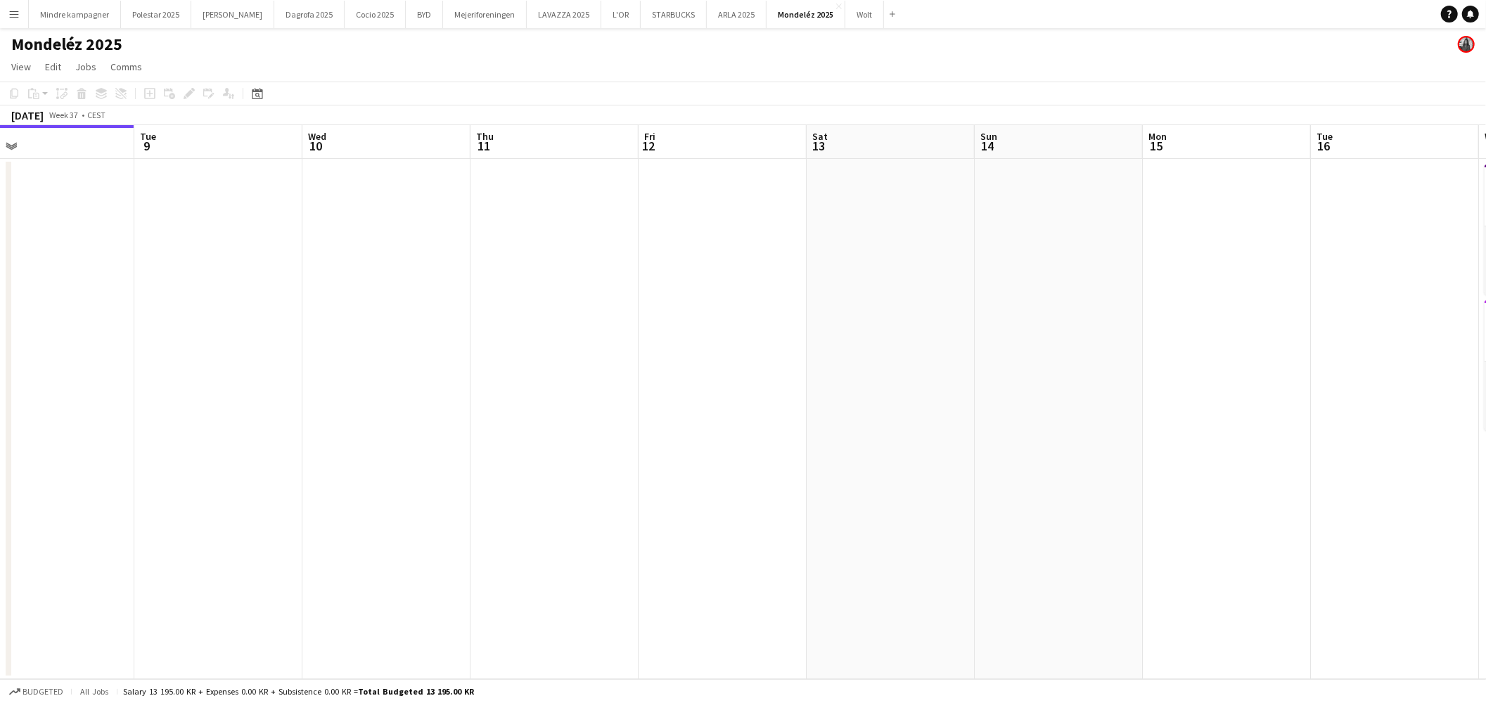
scroll to position [0, 355]
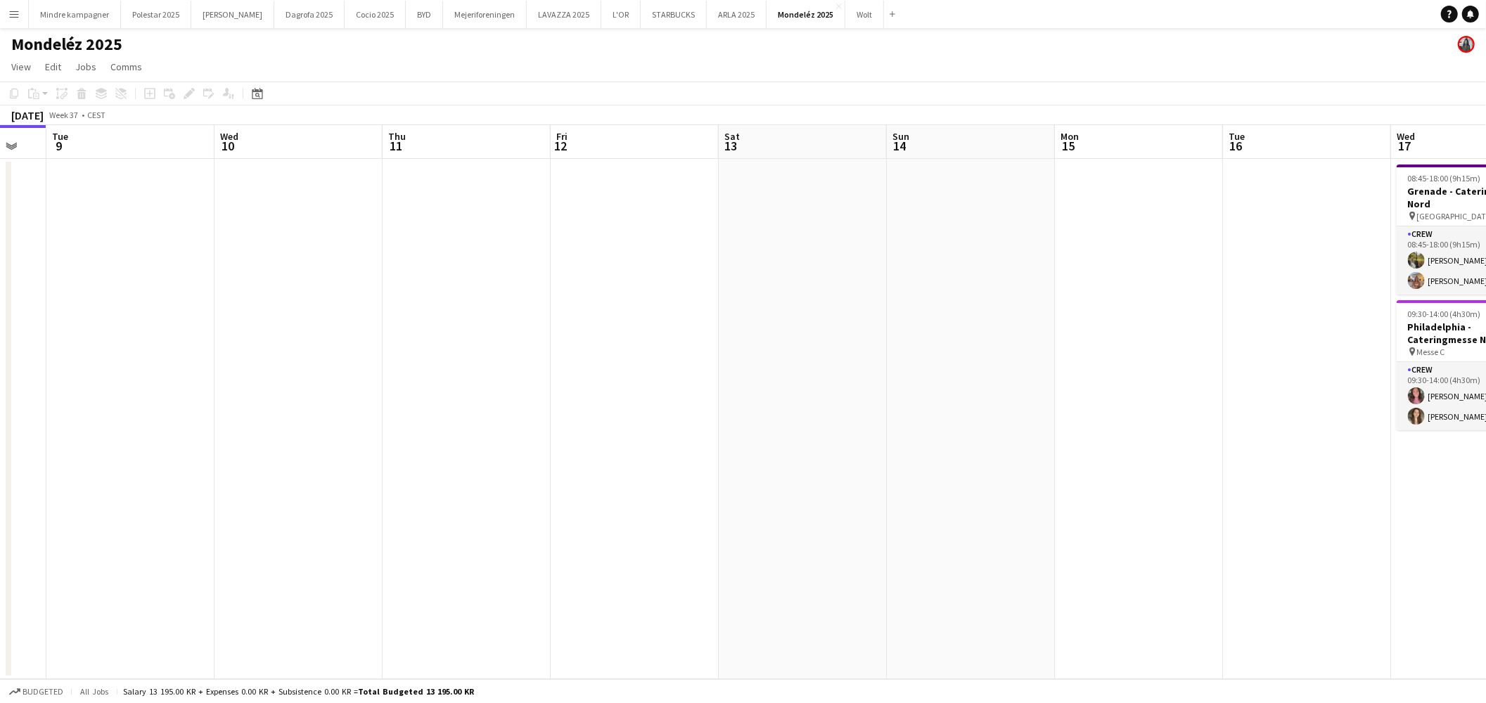
drag, startPoint x: 1218, startPoint y: 458, endPoint x: 1121, endPoint y: 471, distance: 97.3
click at [1122, 470] on app-calendar-viewport "Sat 6 Sun 7 Mon 8 Tue 9 Wed 10 Thu 11 Fri 12 Sat 13 Sun 14 Mon 15 Tue 16 Wed 17…" at bounding box center [743, 402] width 1486 height 554
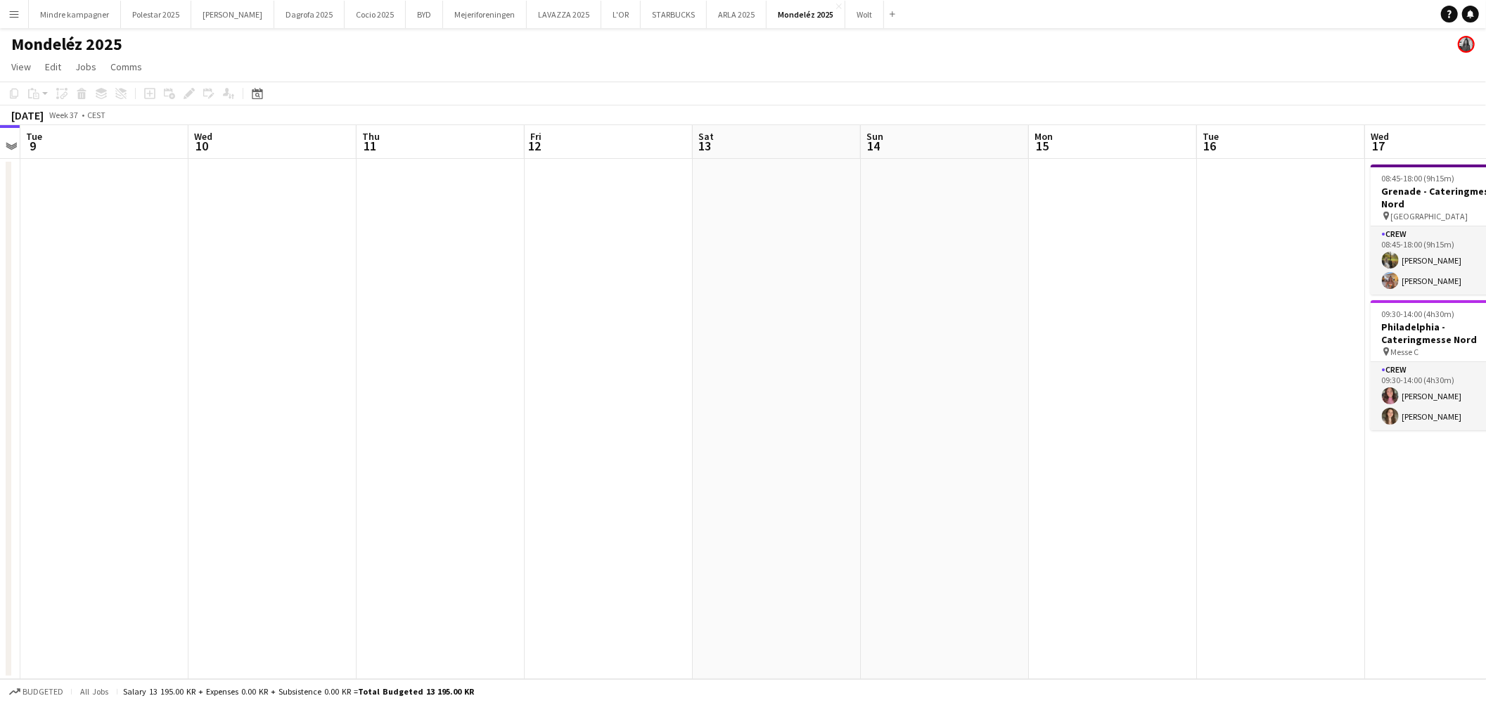
drag, startPoint x: 1091, startPoint y: 491, endPoint x: 1039, endPoint y: 530, distance: 64.9
click at [1038, 503] on app-calendar-viewport "Sat 6 Sun 7 Mon 8 Tue 9 Wed 10 Thu 11 Fri 12 Sat 13 Sun 14 Mon 15 Tue 16 Wed 17…" at bounding box center [743, 402] width 1486 height 554
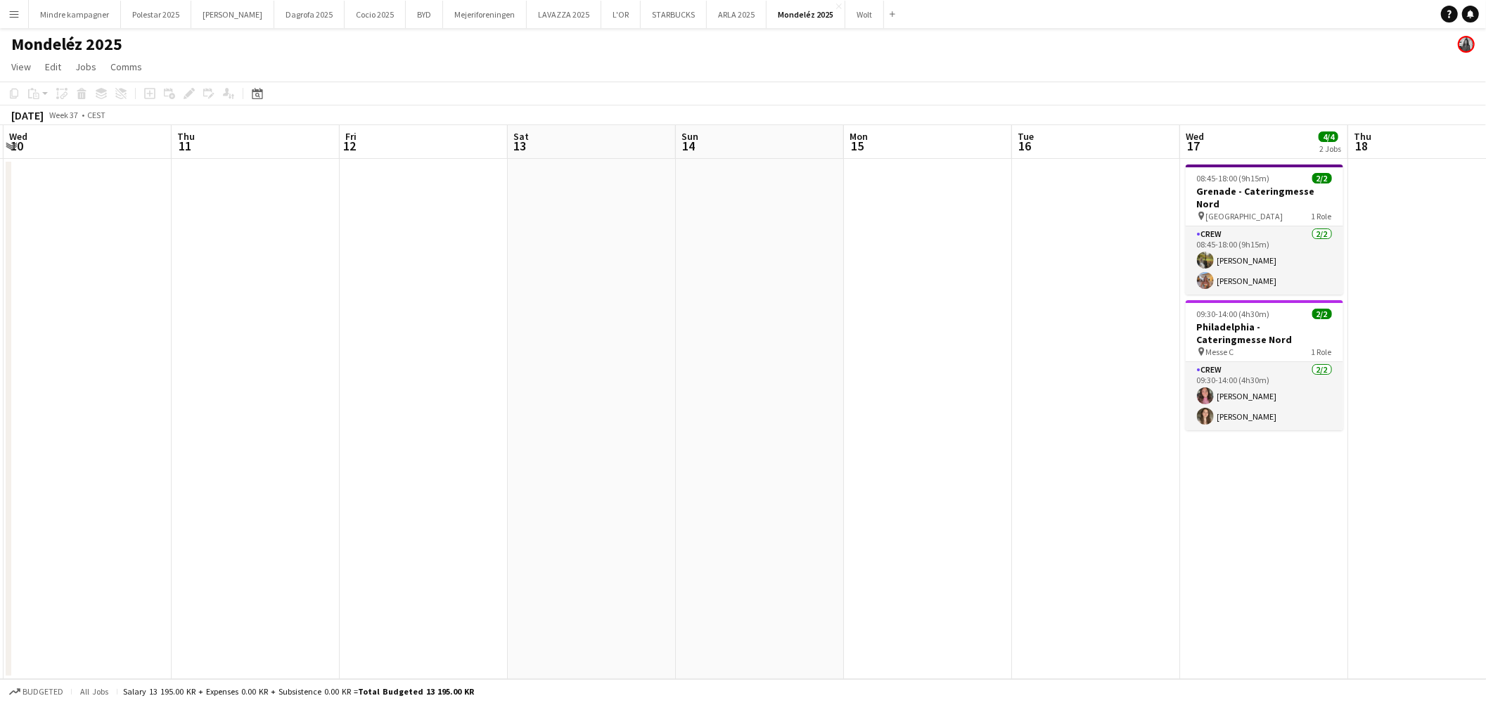
drag, startPoint x: 1050, startPoint y: 558, endPoint x: 981, endPoint y: 579, distance: 72.8
click at [981, 579] on app-calendar-viewport "Sun 7 Mon 8 Tue 9 Wed 10 Thu 11 Fri 12 Sat 13 Sun 14 Mon 15 Tue 16 Wed 17 4/4 2…" at bounding box center [743, 402] width 1486 height 554
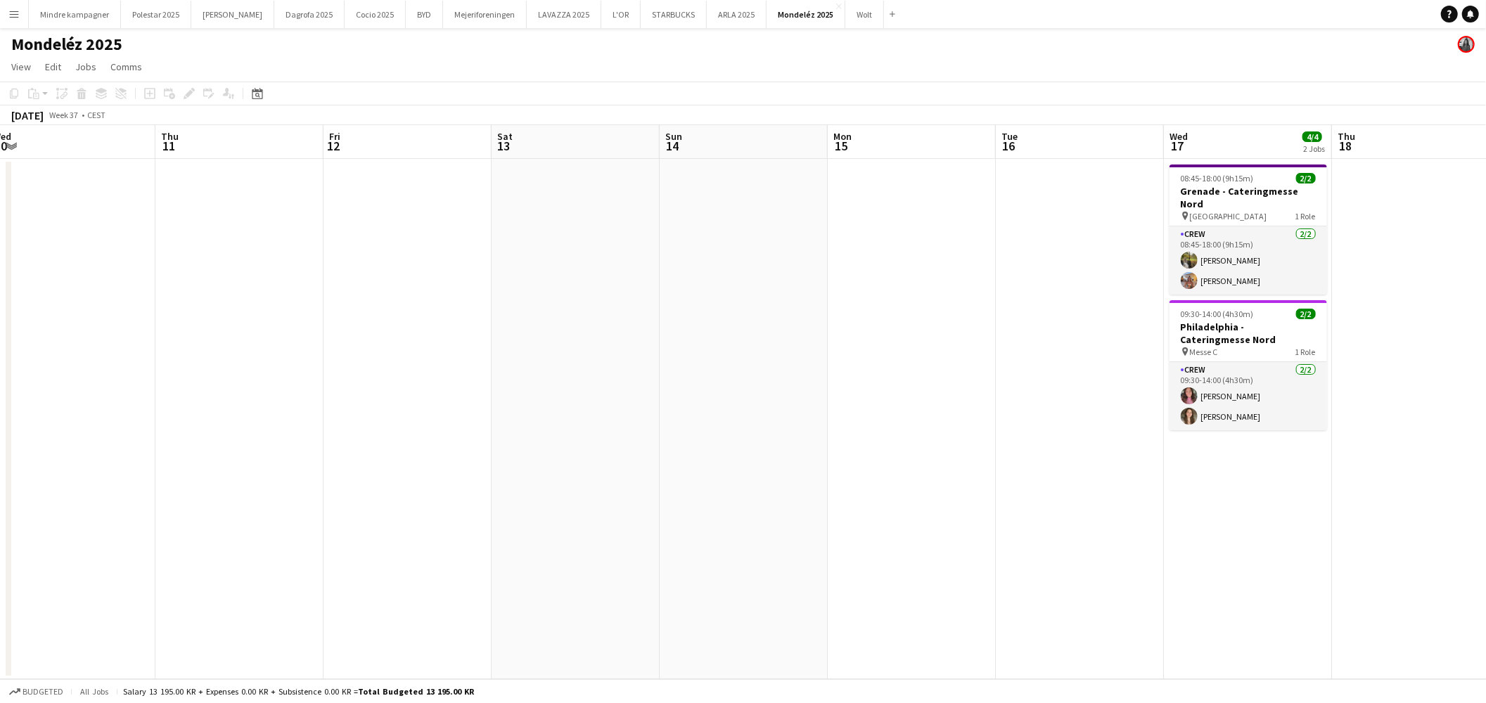
click at [17, 16] on app-icon "Menu" at bounding box center [13, 13] width 11 height 11
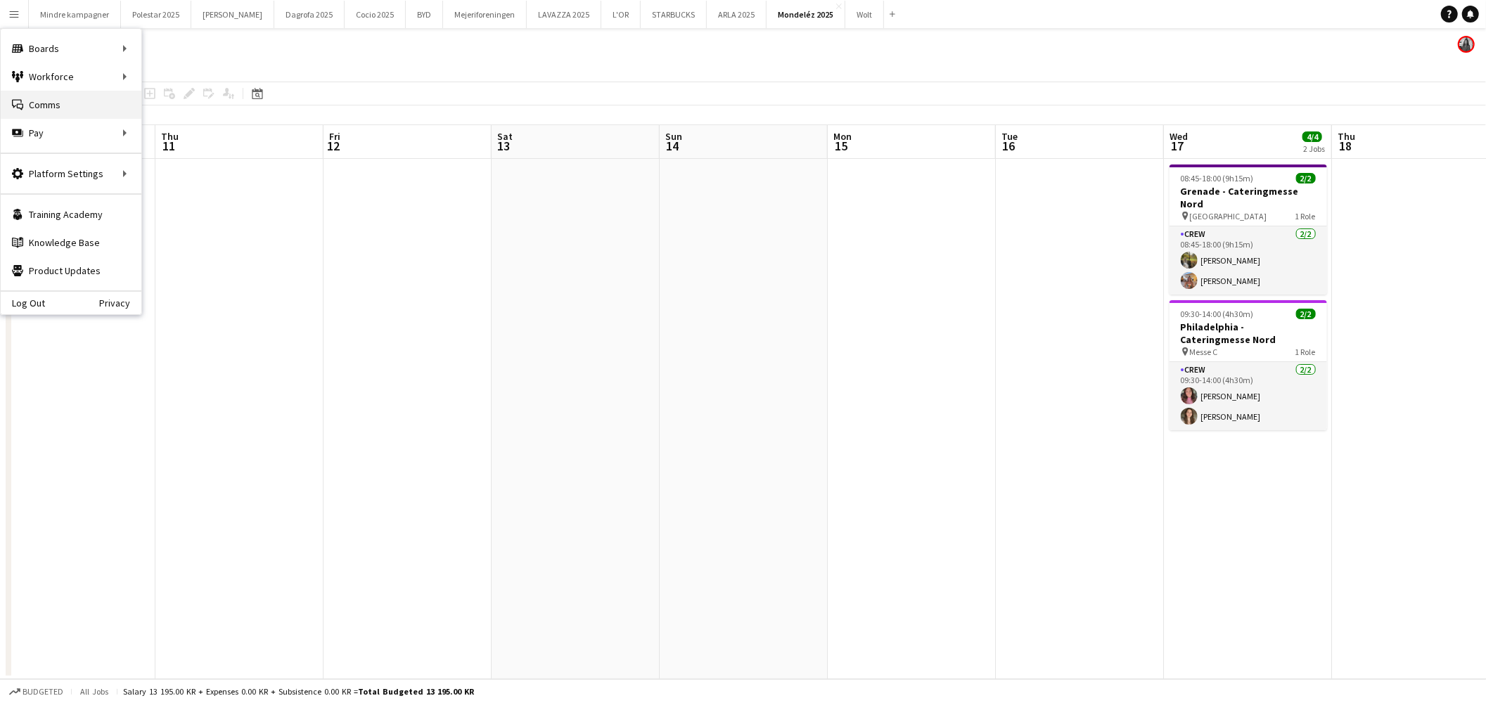
click at [53, 103] on link "Comms Comms" at bounding box center [71, 105] width 141 height 28
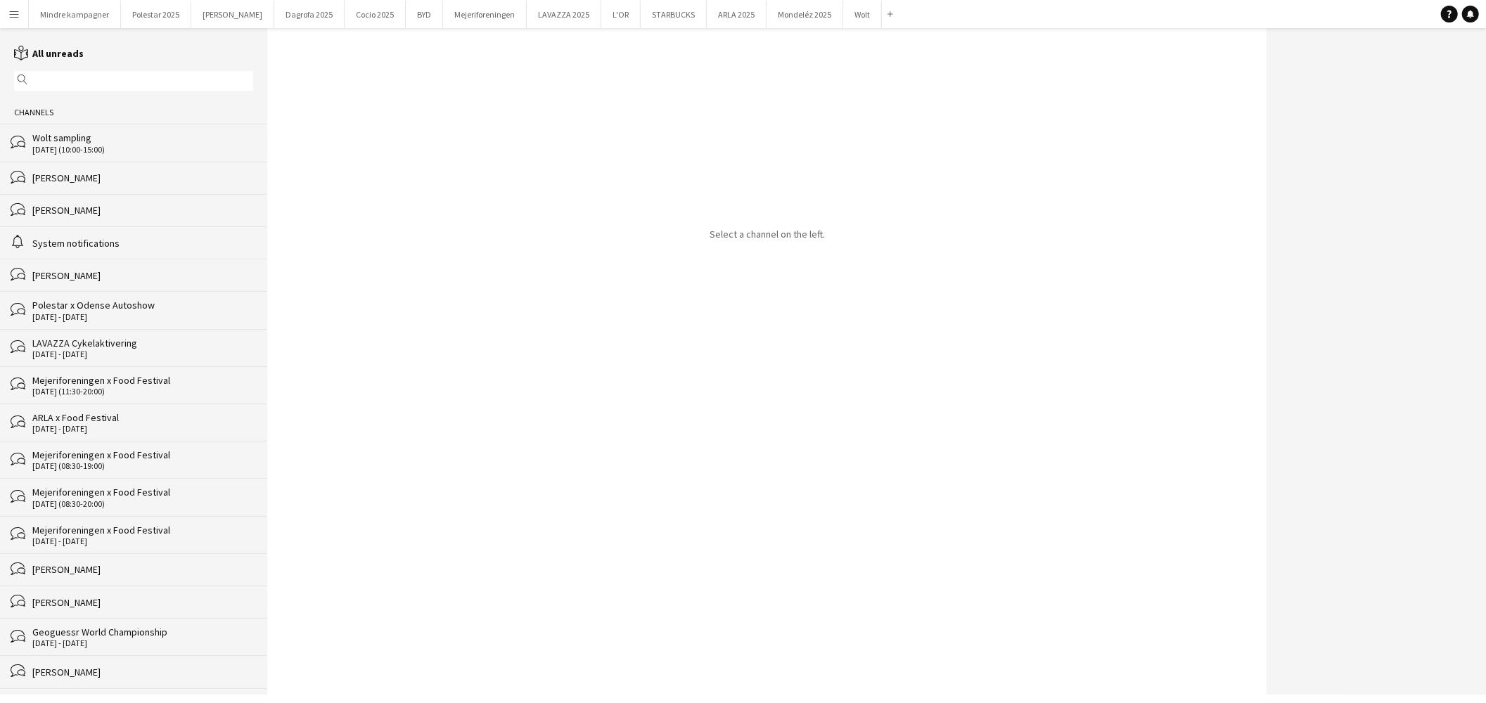
click at [44, 78] on input "text" at bounding box center [140, 81] width 219 height 13
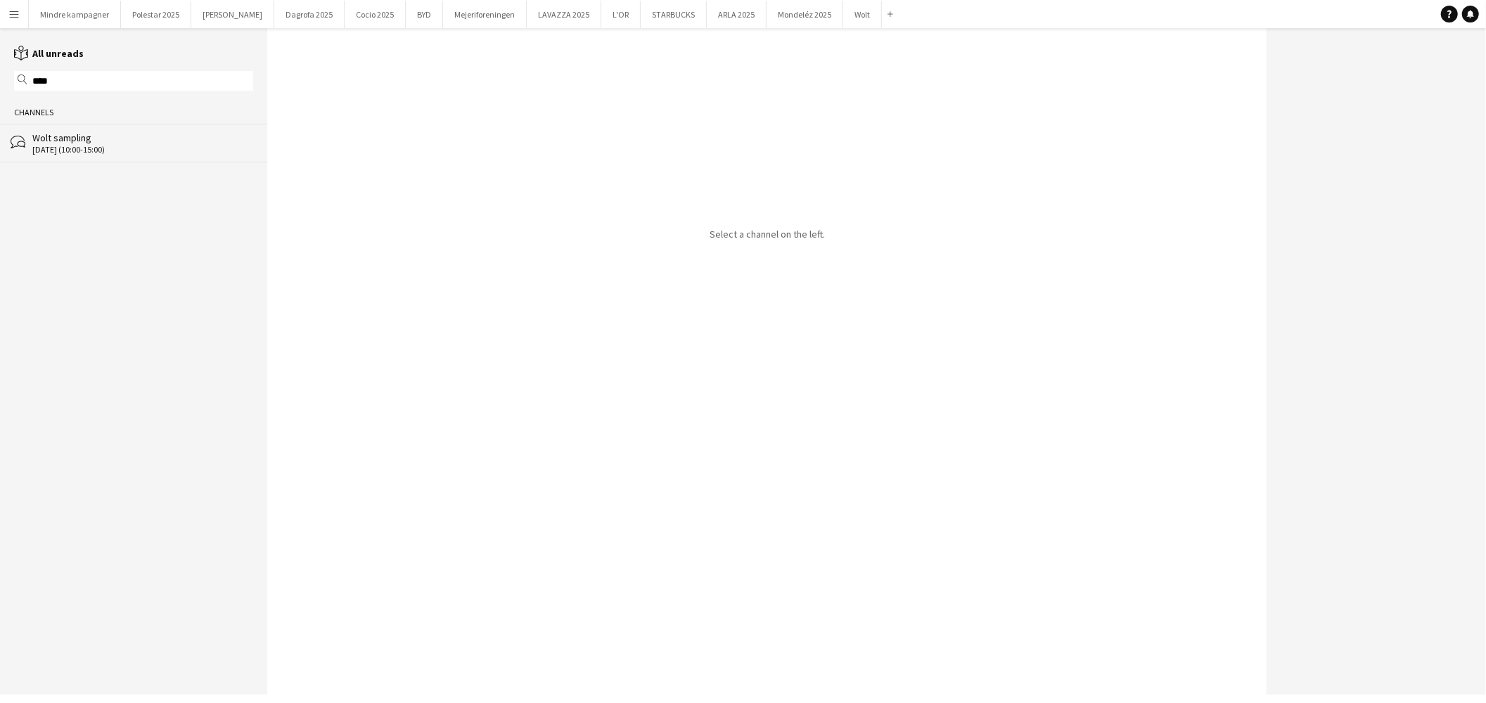
type input "****"
click at [76, 150] on div "[DATE] (10:00-15:00)" at bounding box center [142, 150] width 221 height 10
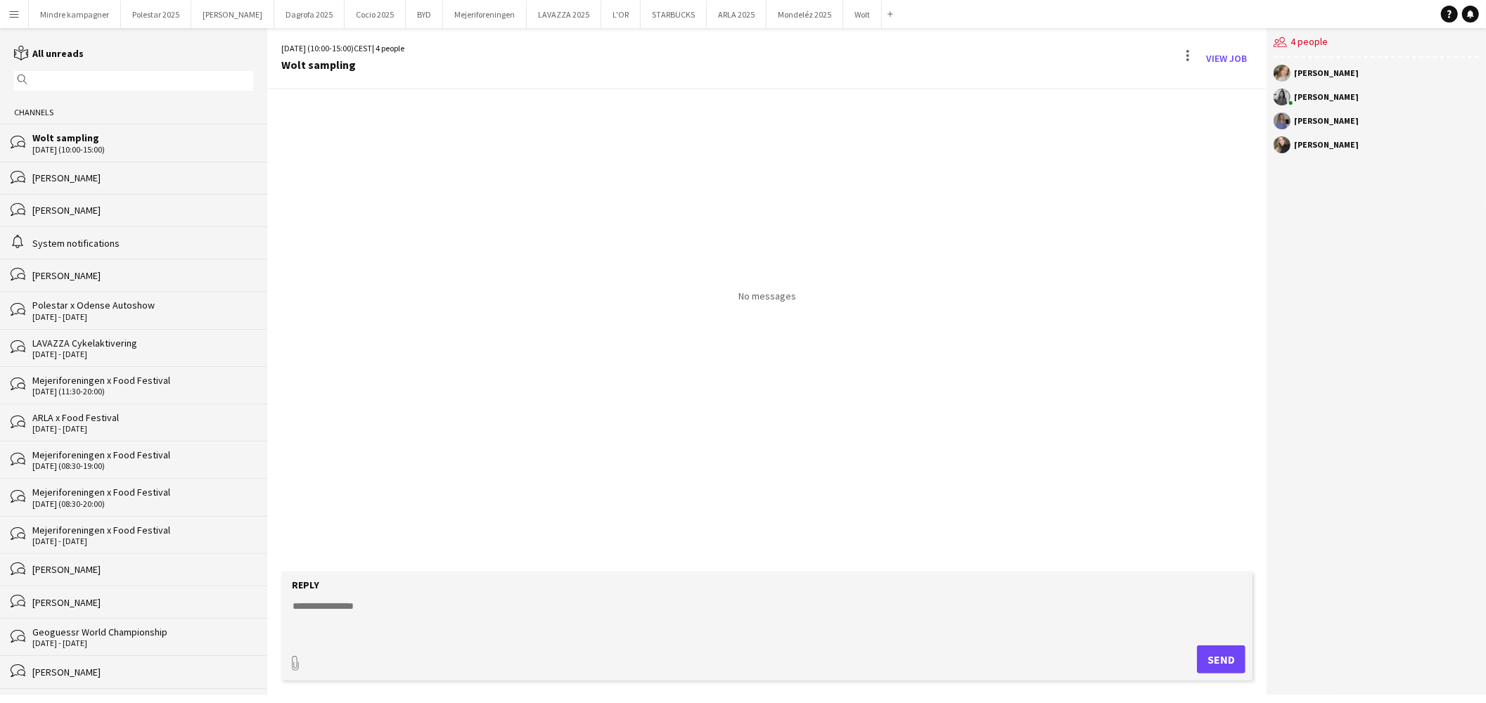
click at [350, 629] on textarea at bounding box center [769, 617] width 957 height 37
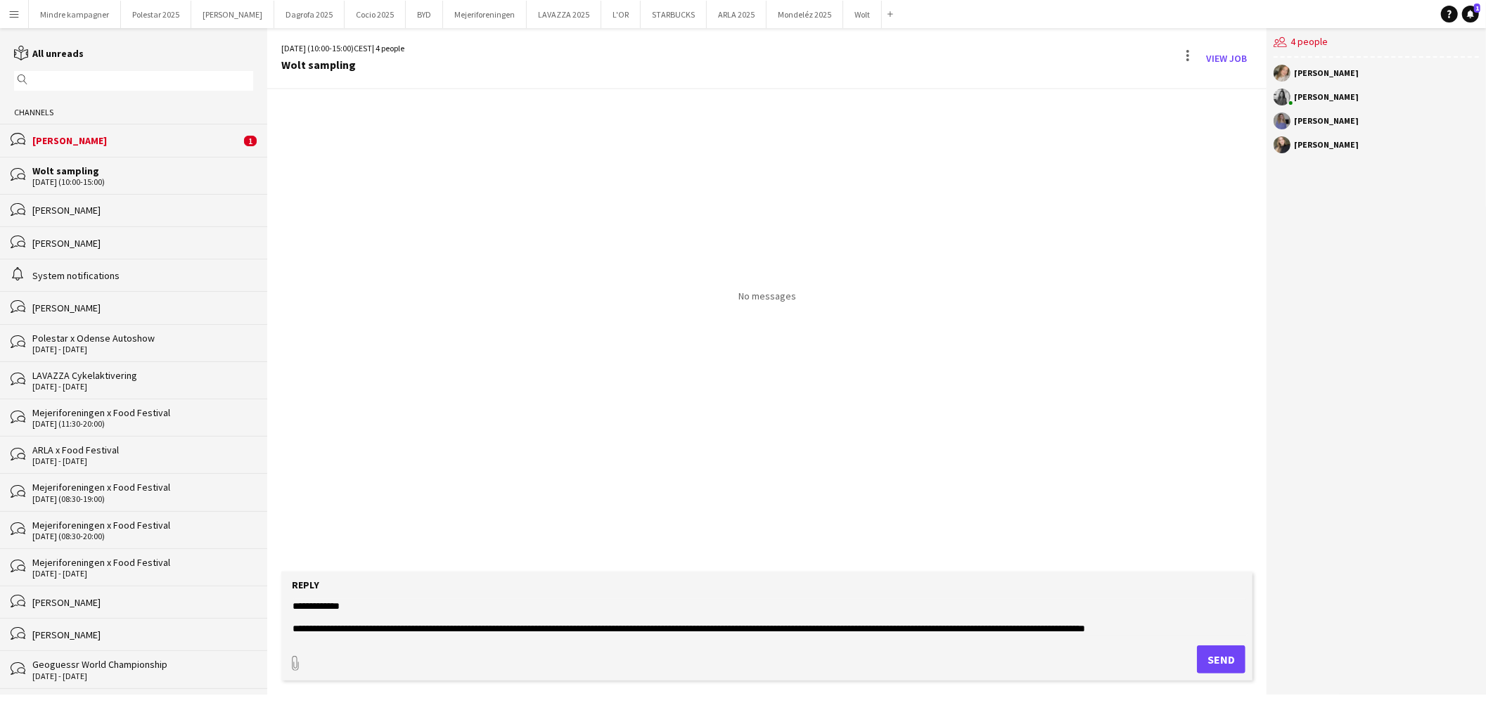
paste textarea "**********"
click at [1070, 628] on textarea "**********" at bounding box center [769, 617] width 957 height 37
click at [1155, 629] on textarea "**********" at bounding box center [769, 617] width 957 height 37
click at [355, 606] on textarea "**********" at bounding box center [769, 617] width 957 height 37
type textarea "**********"
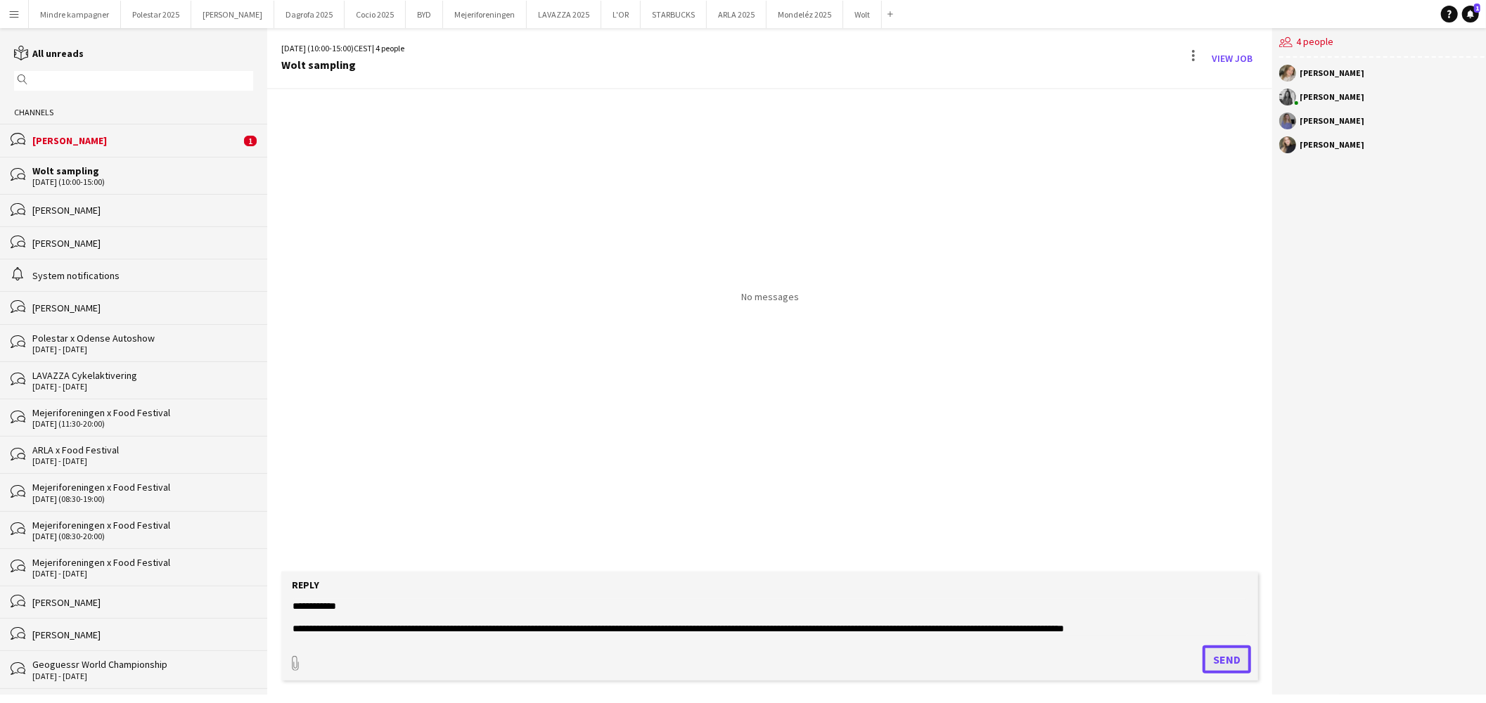
click at [1230, 657] on button "Send" at bounding box center [1227, 660] width 49 height 28
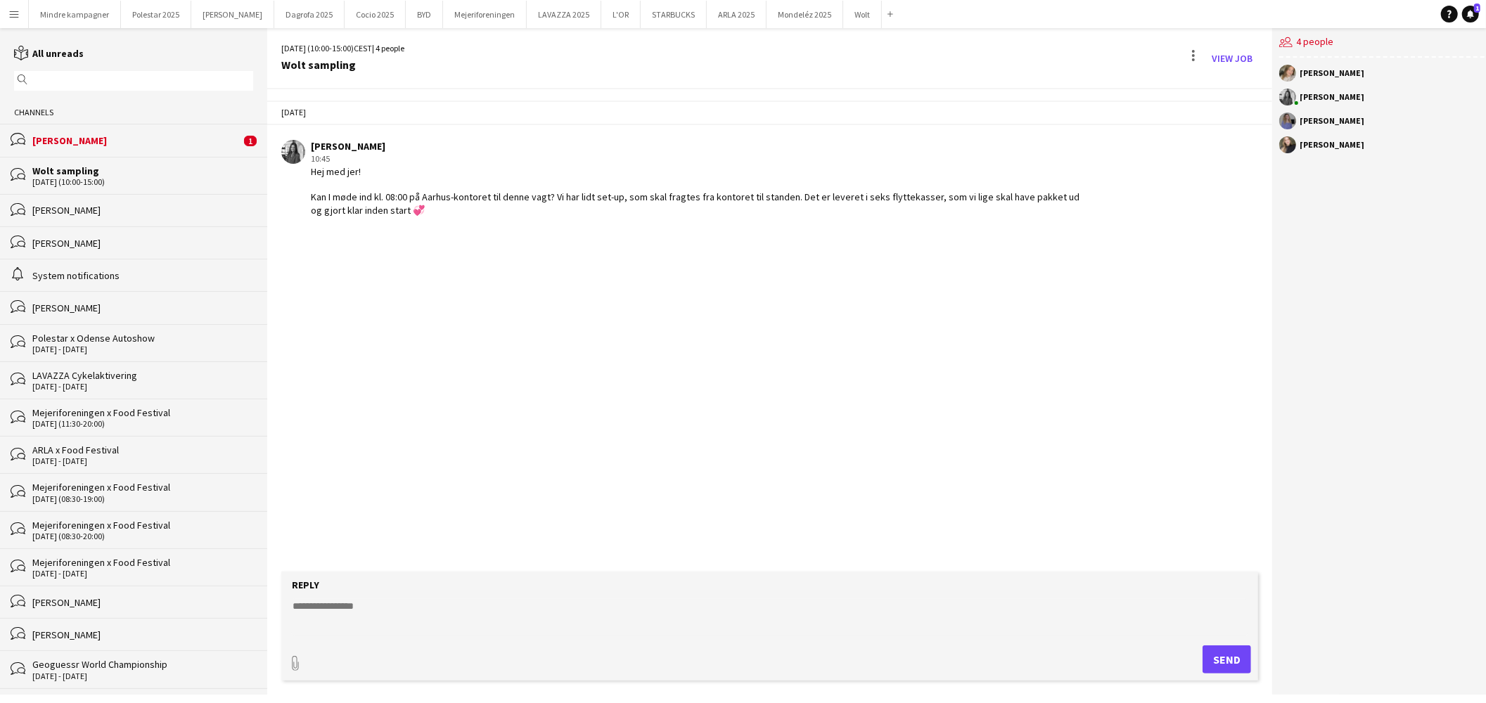
click at [131, 141] on div "[PERSON_NAME]" at bounding box center [136, 140] width 208 height 13
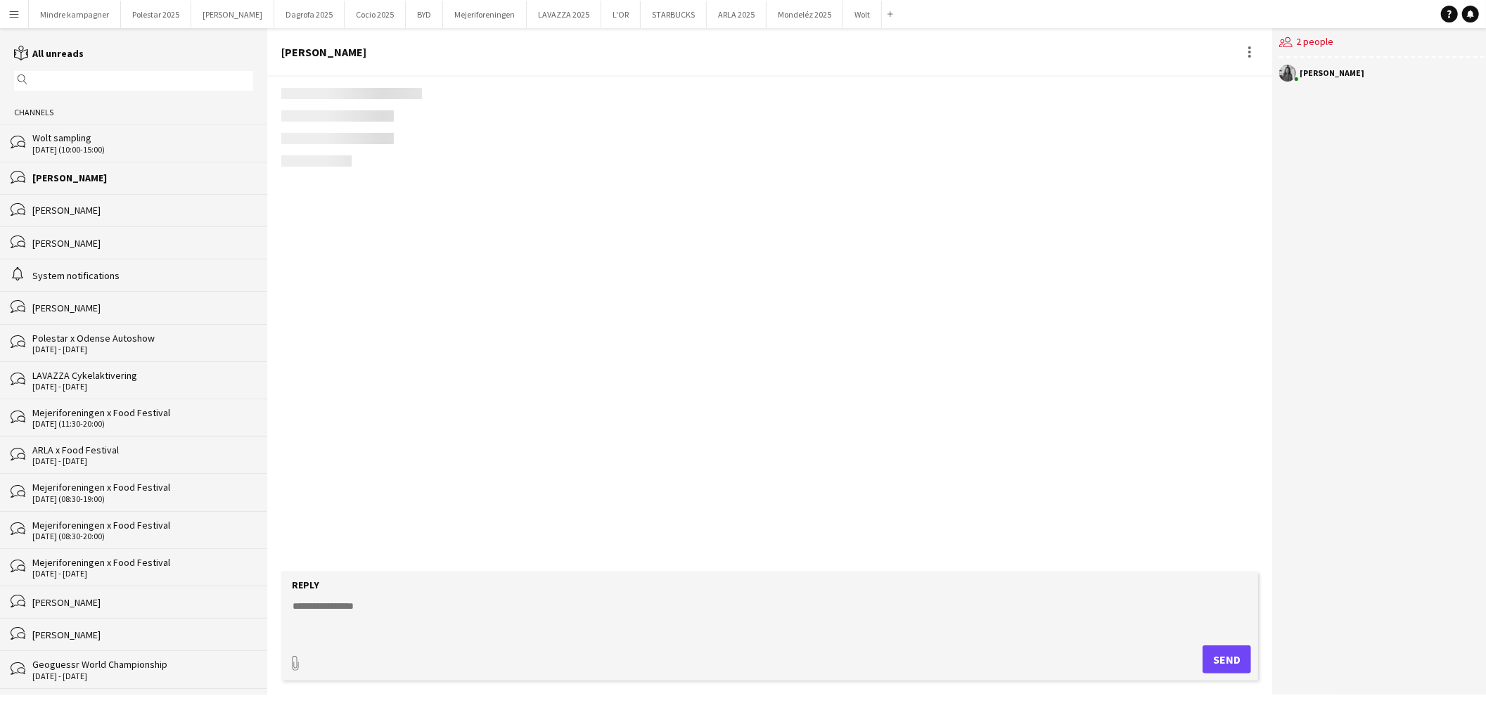
scroll to position [1735, 0]
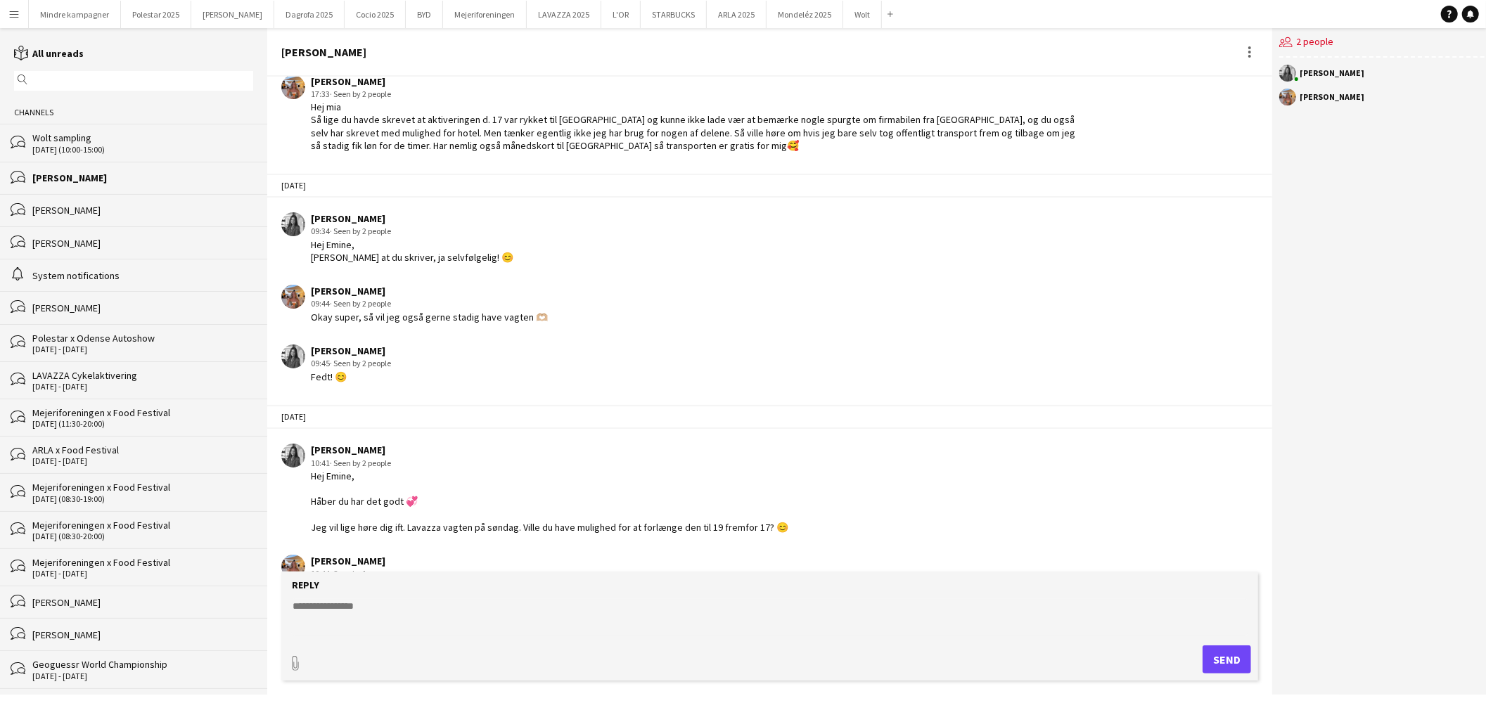
click at [367, 606] on textarea at bounding box center [769, 617] width 957 height 37
type textarea "**********"
click at [1246, 660] on button "Send" at bounding box center [1227, 660] width 49 height 28
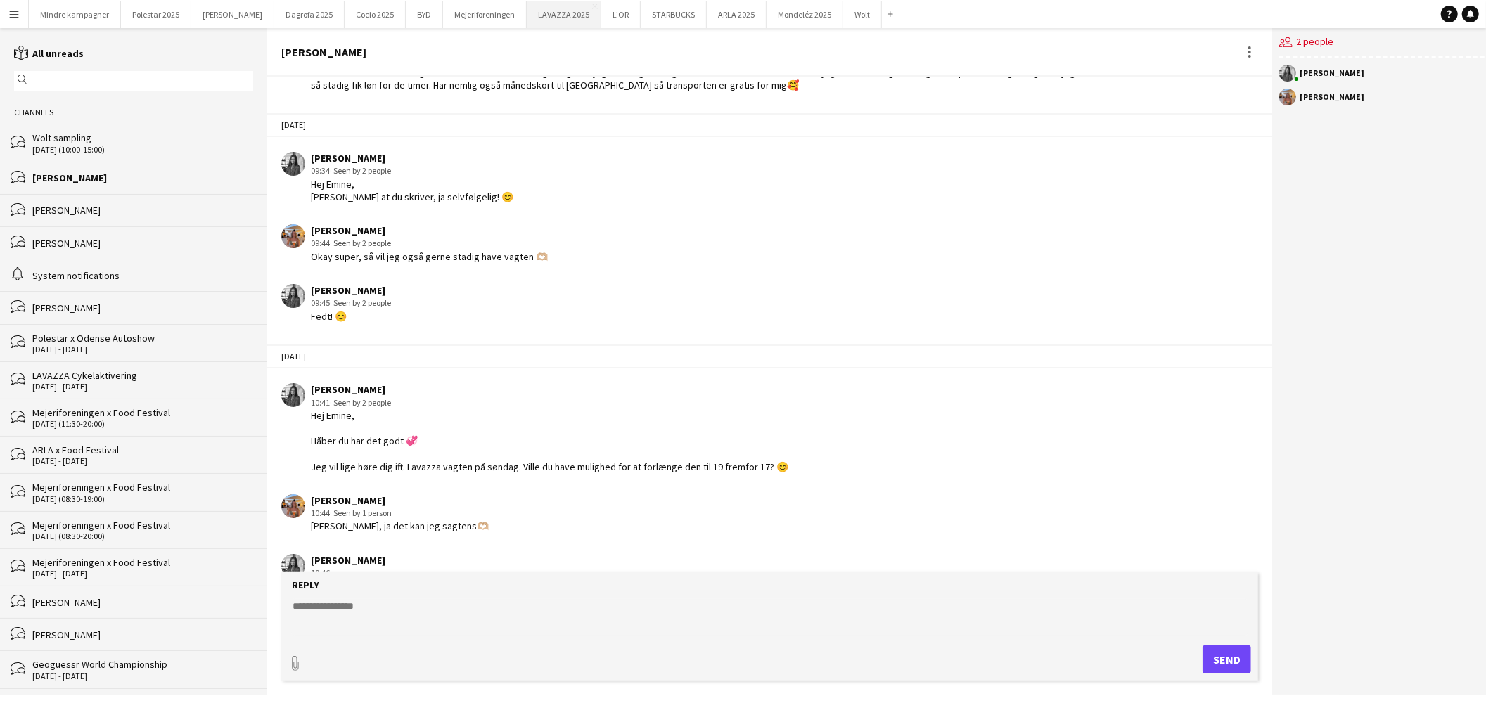
click at [535, 10] on button "LAVAZZA 2025 Close" at bounding box center [564, 14] width 75 height 27
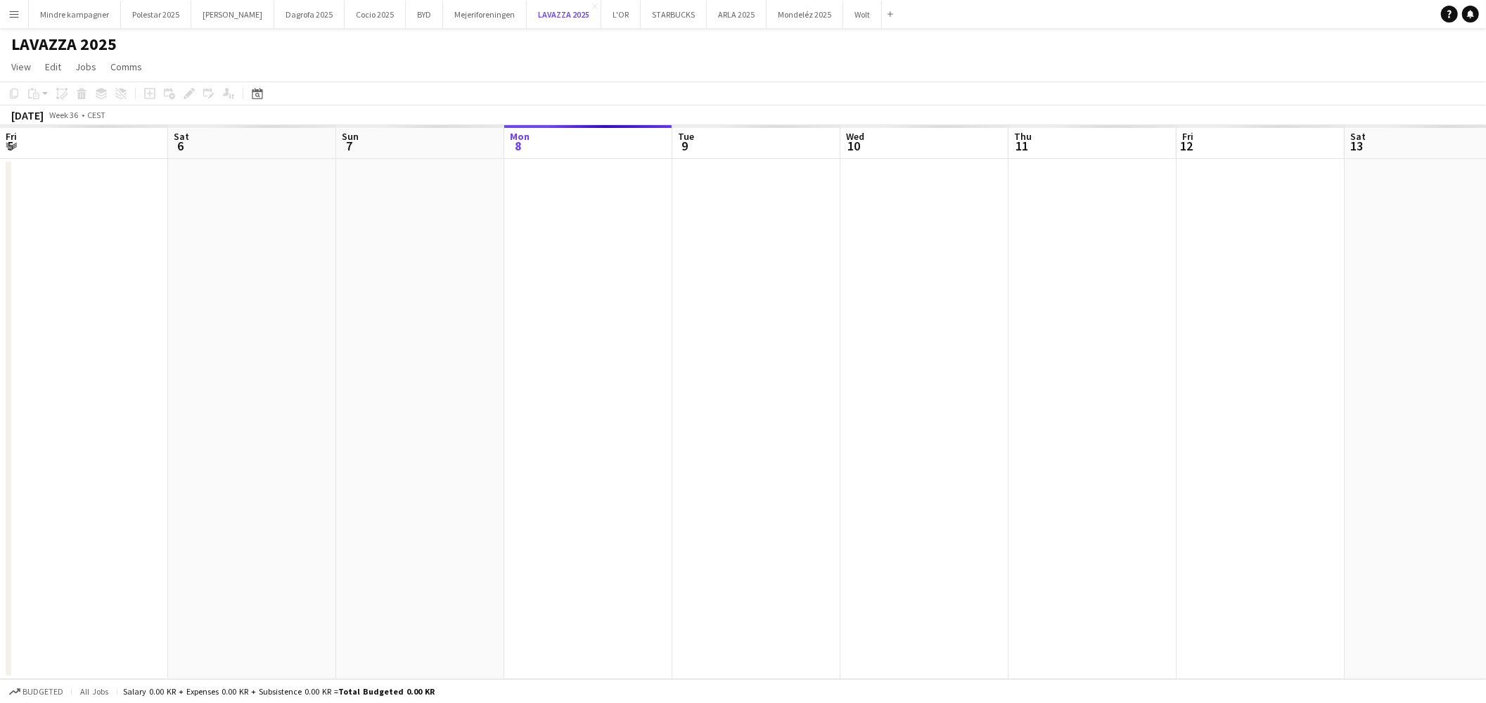
scroll to position [0, 336]
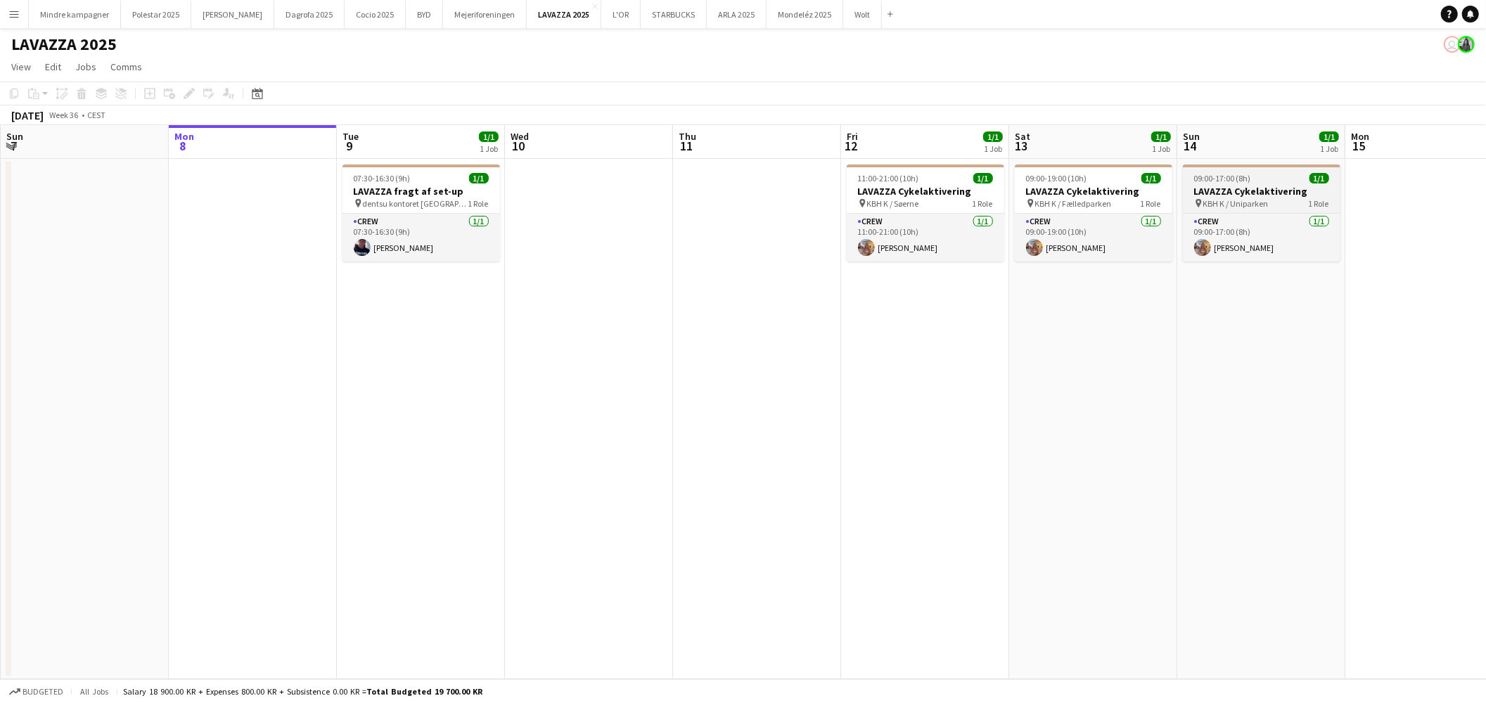
click at [1299, 186] on h3 "LAVAZZA Cykelaktivering" at bounding box center [1262, 191] width 158 height 13
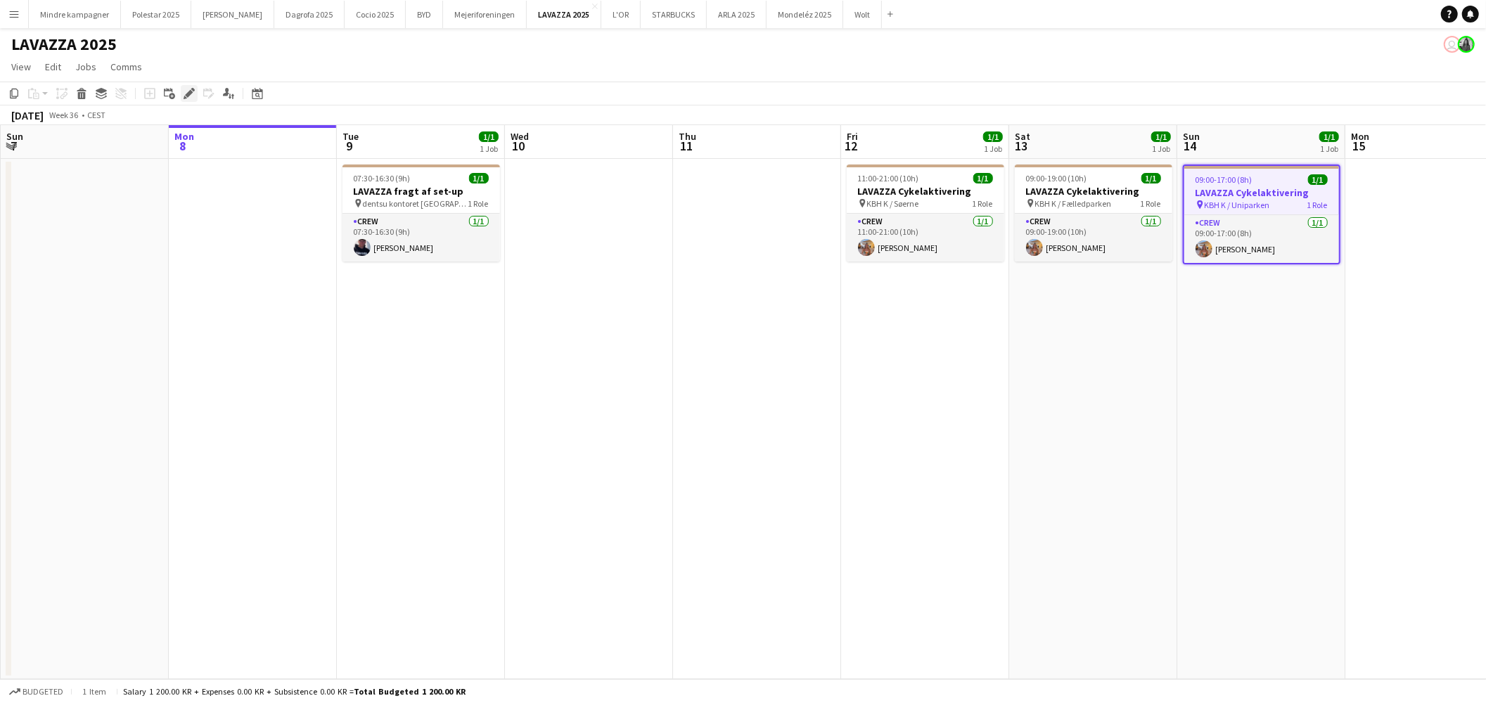
click at [193, 93] on icon "Edit" at bounding box center [189, 93] width 11 height 11
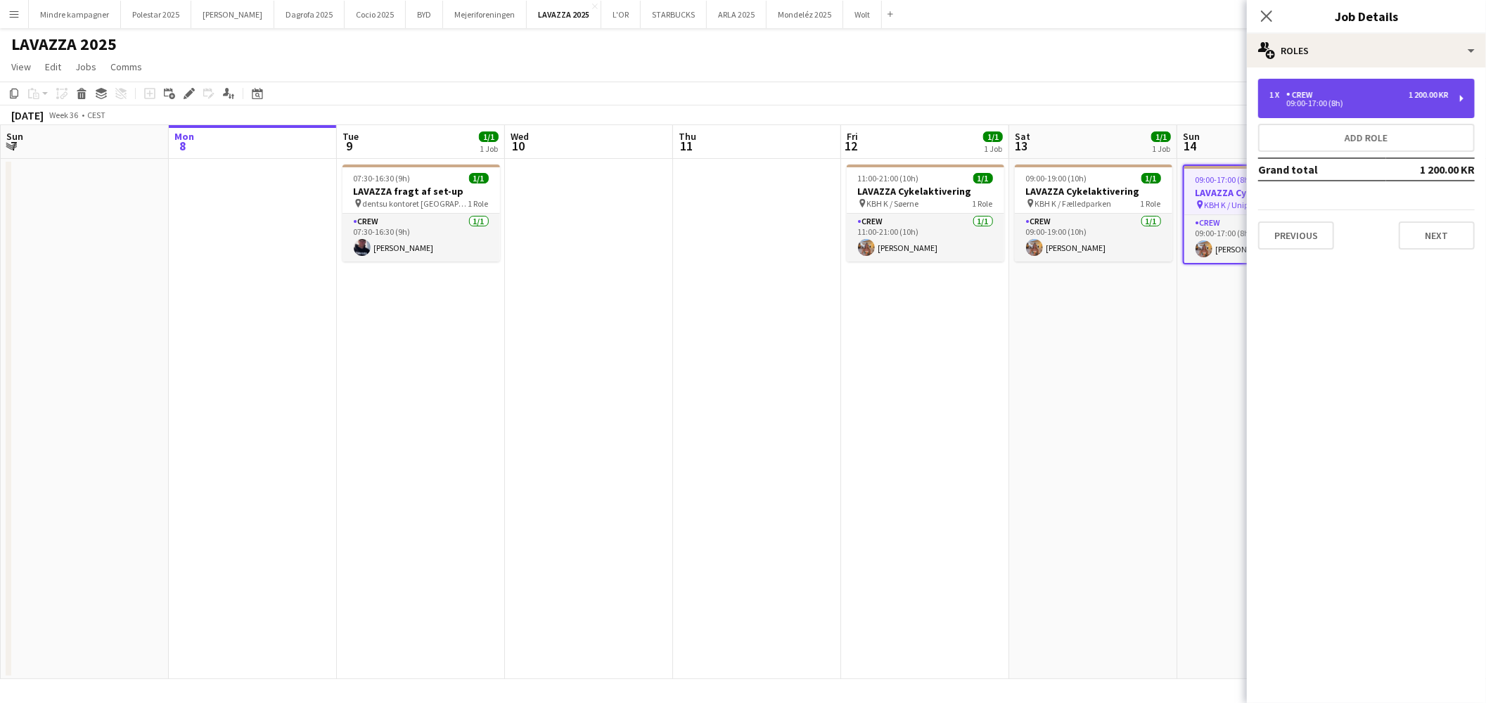
click at [1355, 104] on div "09:00-17:00 (8h)" at bounding box center [1359, 103] width 179 height 7
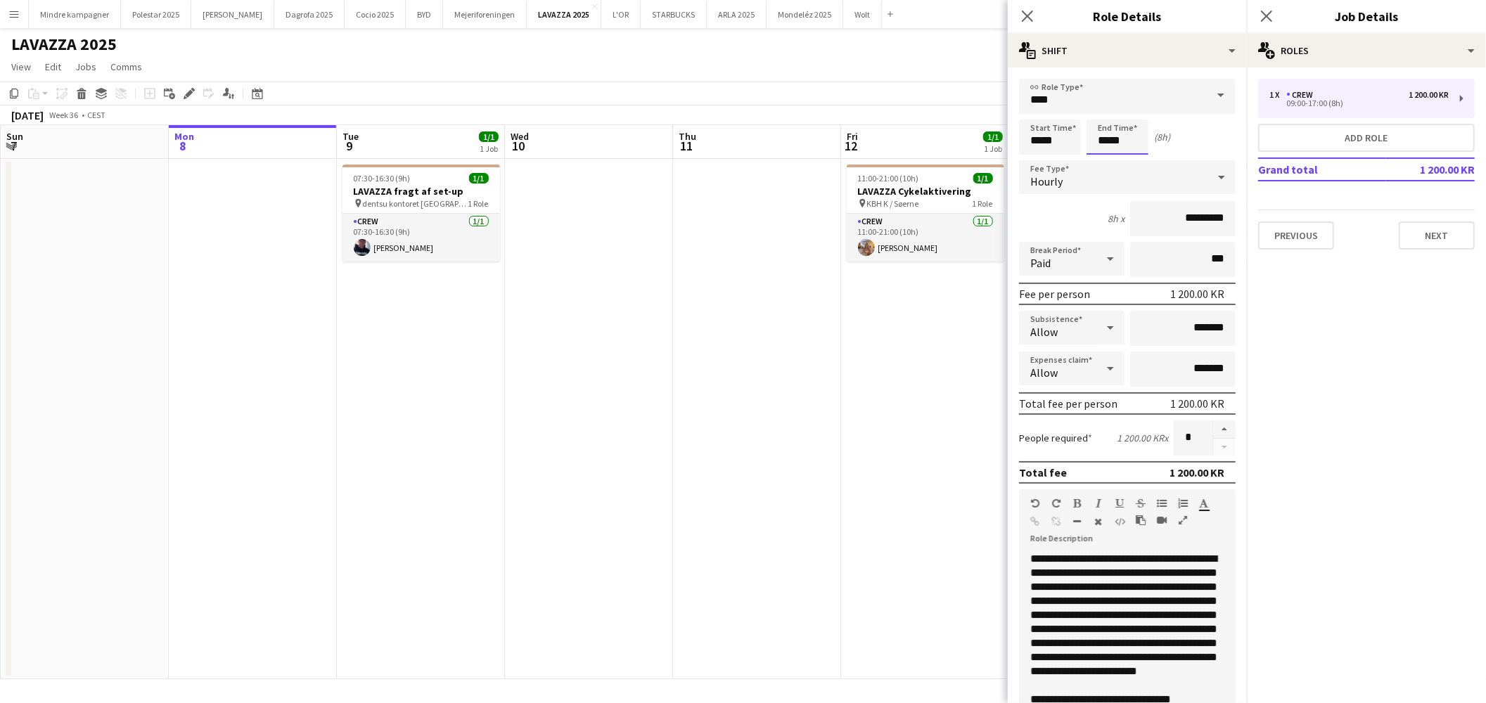
click at [1104, 128] on input "*****" at bounding box center [1118, 137] width 62 height 35
click at [1106, 110] on div at bounding box center [1104, 113] width 28 height 14
type input "*****"
click at [1106, 110] on div at bounding box center [1104, 113] width 28 height 14
click at [874, 447] on app-date-cell "11:00-21:00 (10h) 1/1 LAVAZZA Cykelaktivering pin KBH K / Søerne 1 Role Crew [D…" at bounding box center [925, 419] width 168 height 521
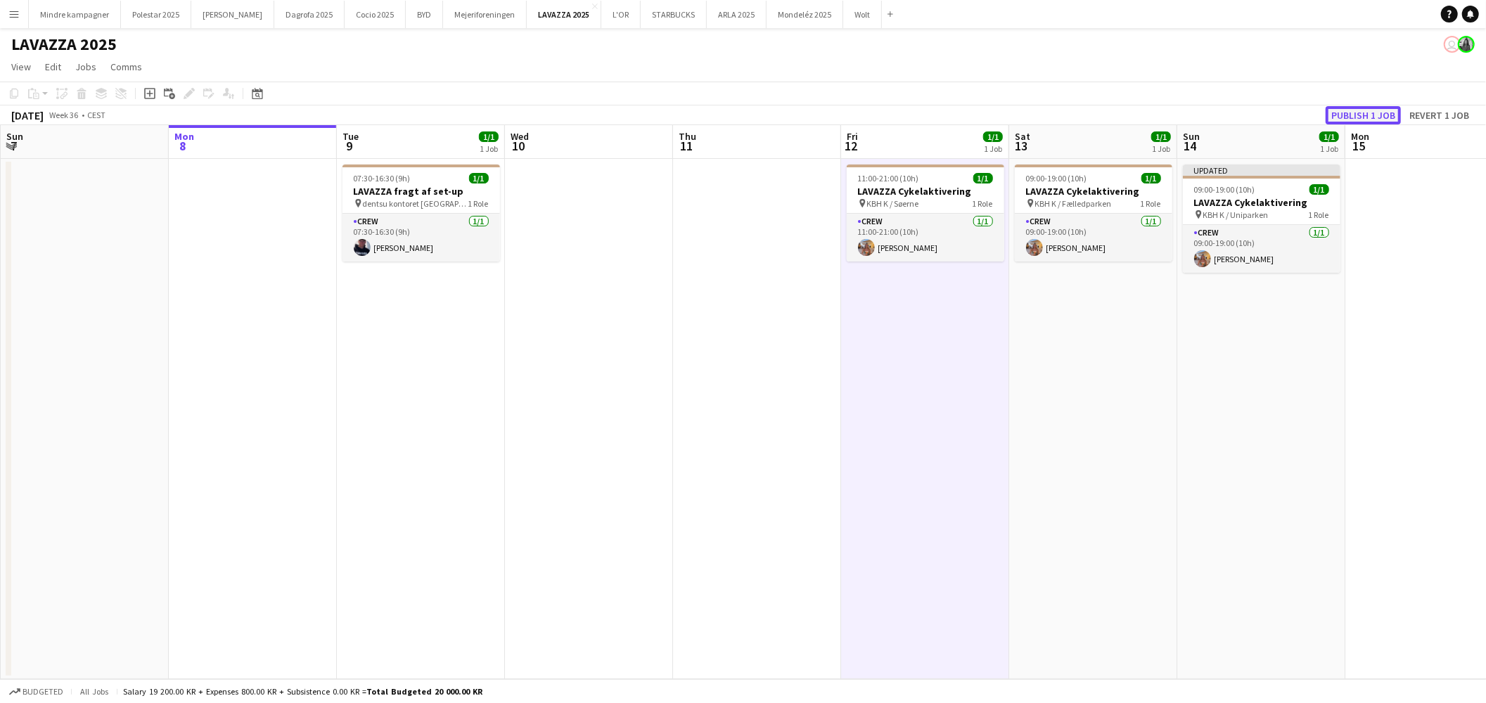
click at [1381, 108] on button "Publish 1 job" at bounding box center [1363, 115] width 75 height 18
click at [12, 15] on app-icon "Menu" at bounding box center [13, 13] width 11 height 11
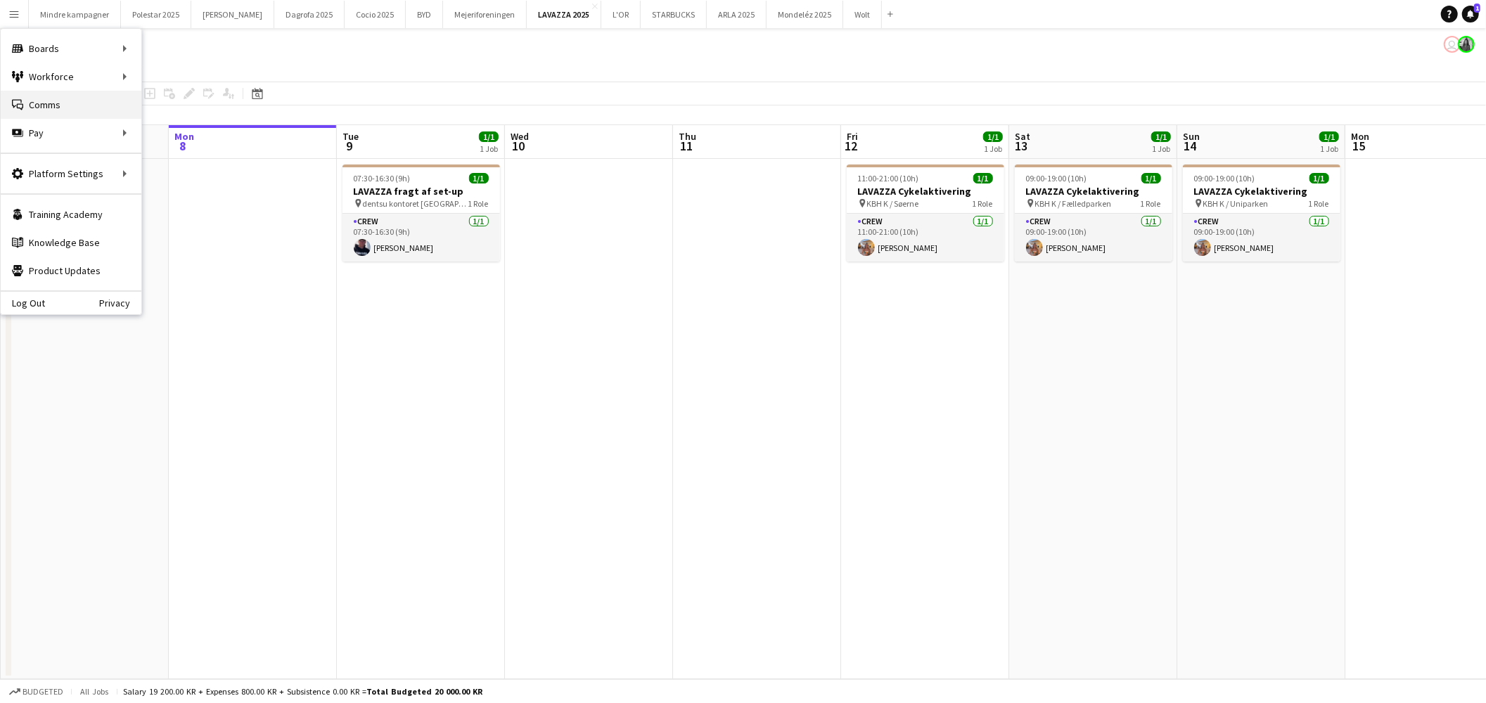
click at [58, 101] on link "Comms Comms" at bounding box center [71, 105] width 141 height 28
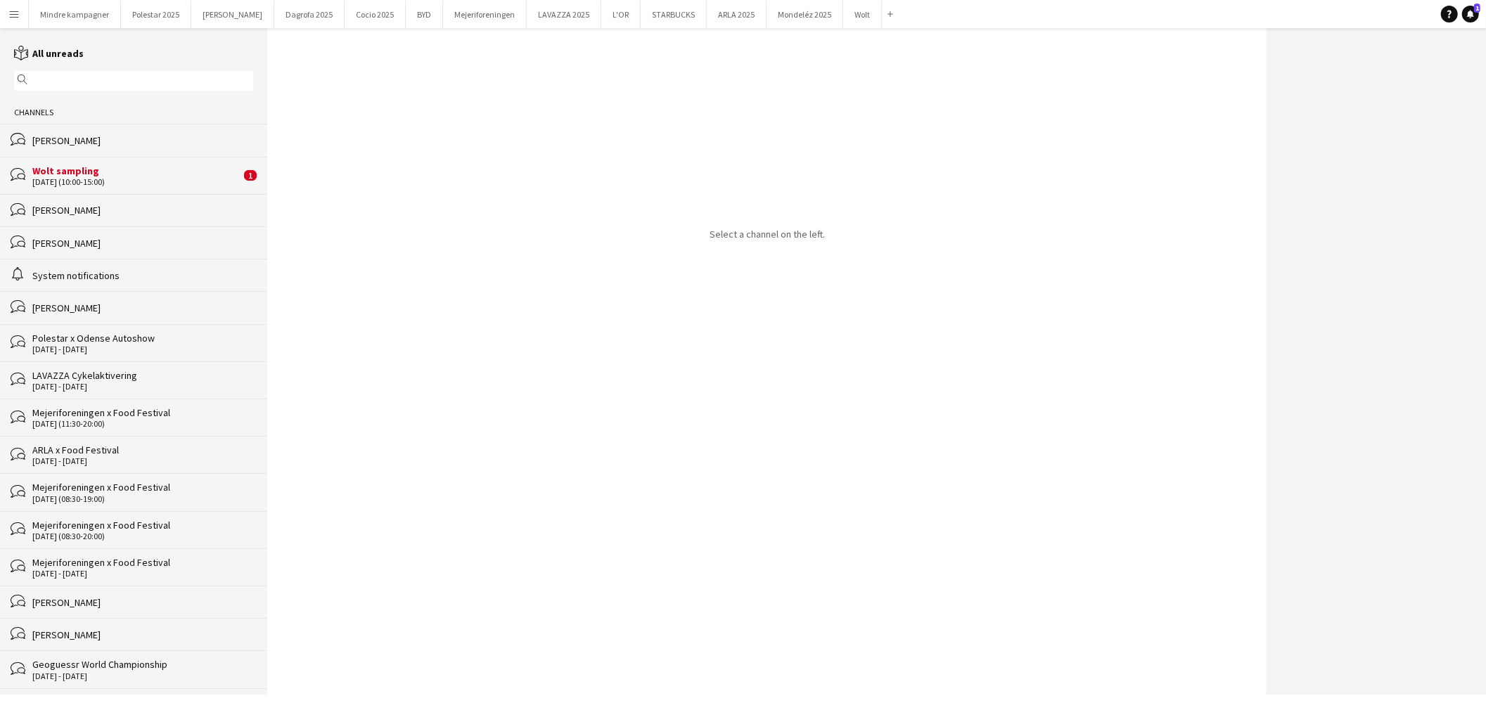
click at [96, 186] on div "[DATE] (10:00-15:00)" at bounding box center [136, 182] width 208 height 10
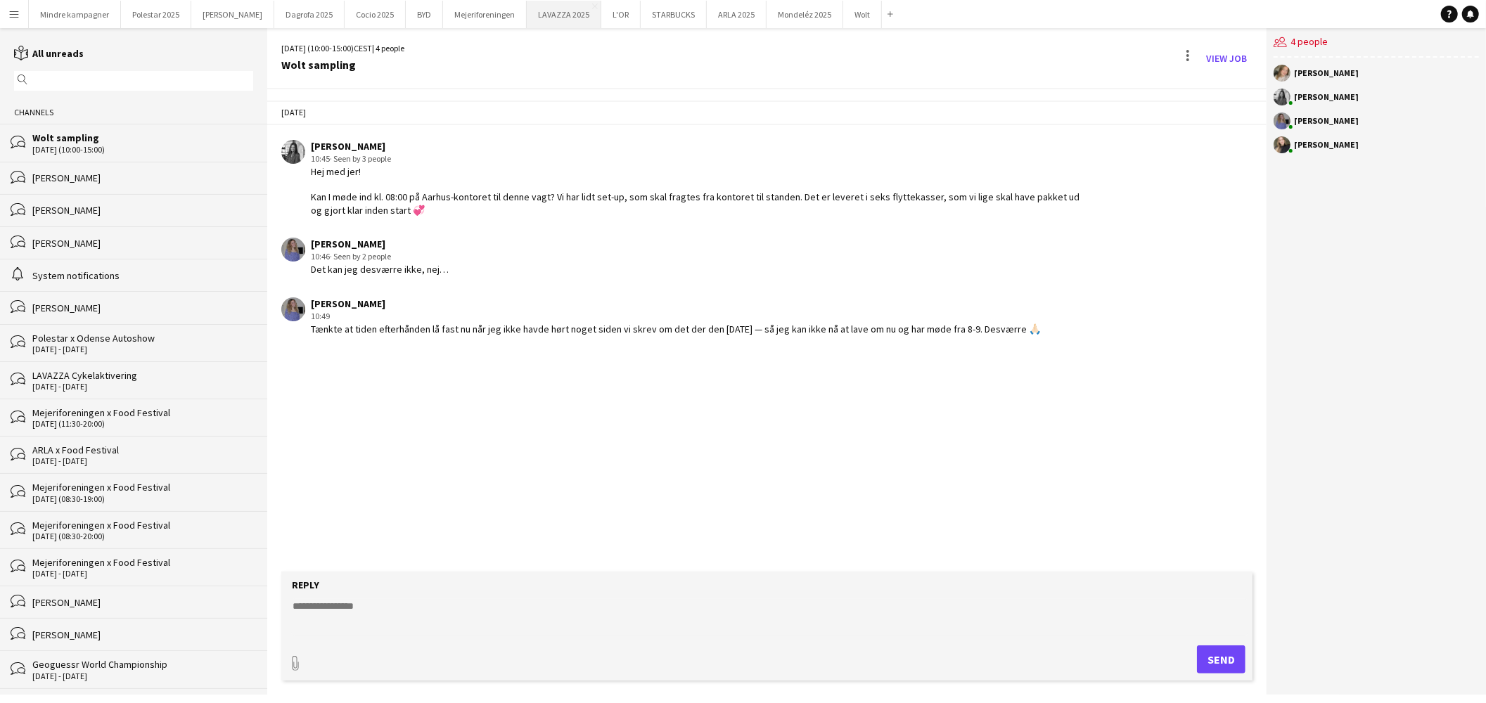
click at [527, 17] on button "LAVAZZA 2025 Close" at bounding box center [564, 14] width 75 height 27
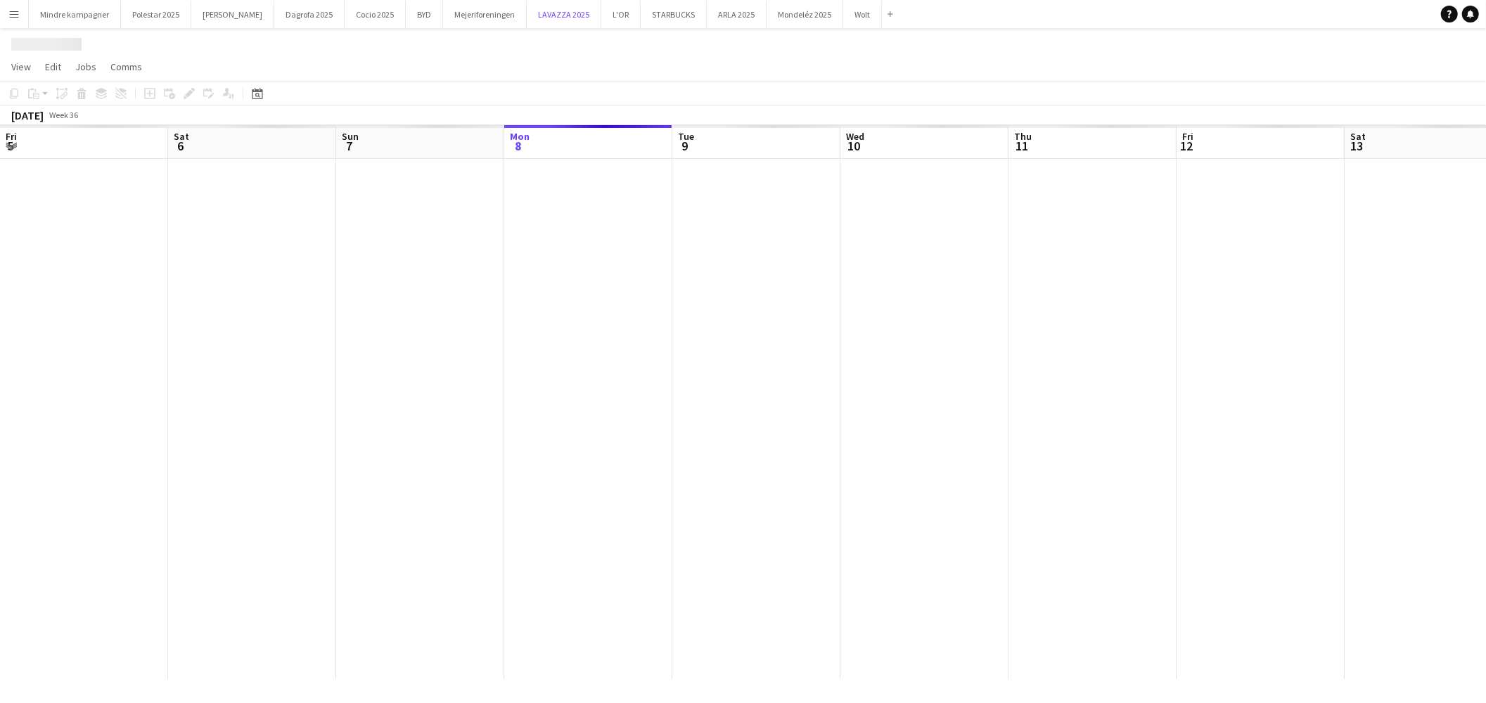
scroll to position [0, 336]
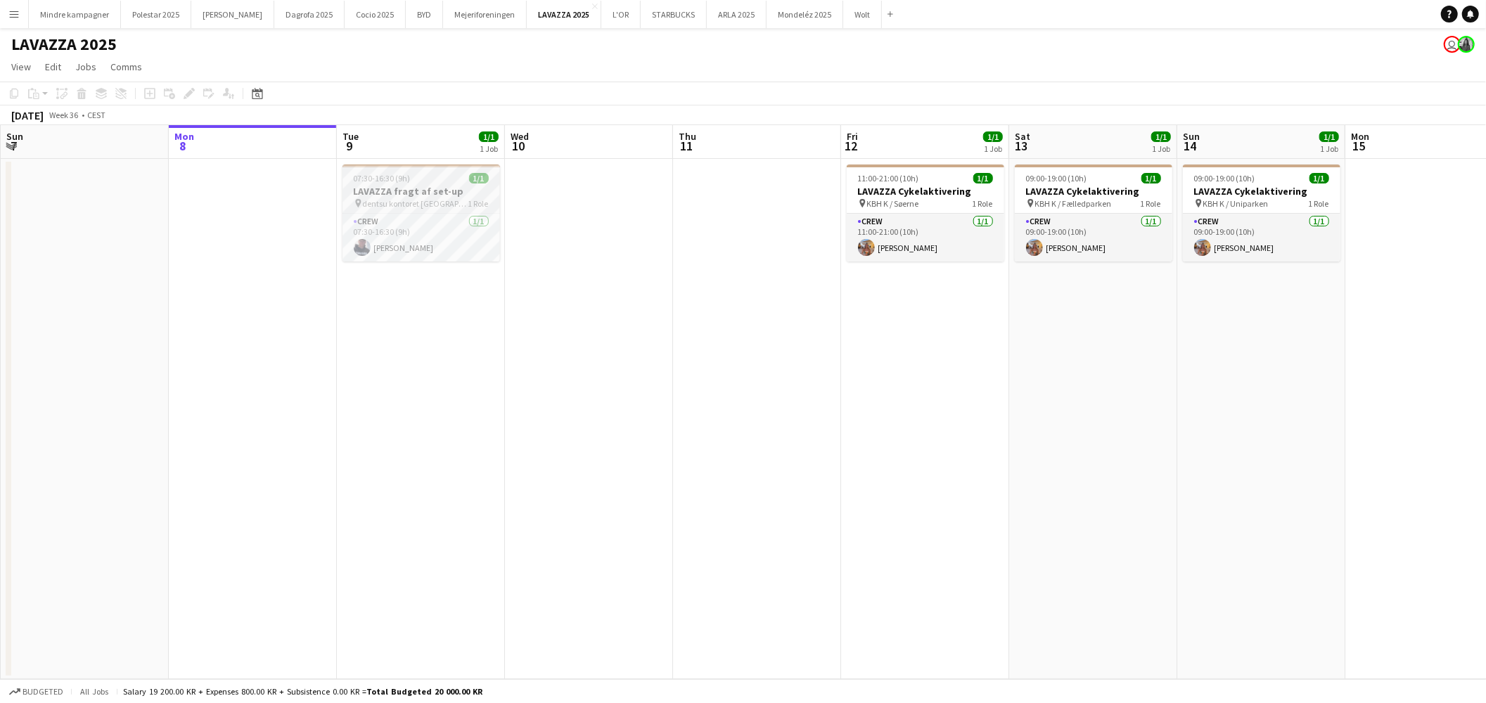
click at [428, 200] on span "dentsu kontoret [GEOGRAPHIC_DATA]" at bounding box center [416, 203] width 106 height 11
click at [183, 86] on div "Edit" at bounding box center [189, 93] width 17 height 17
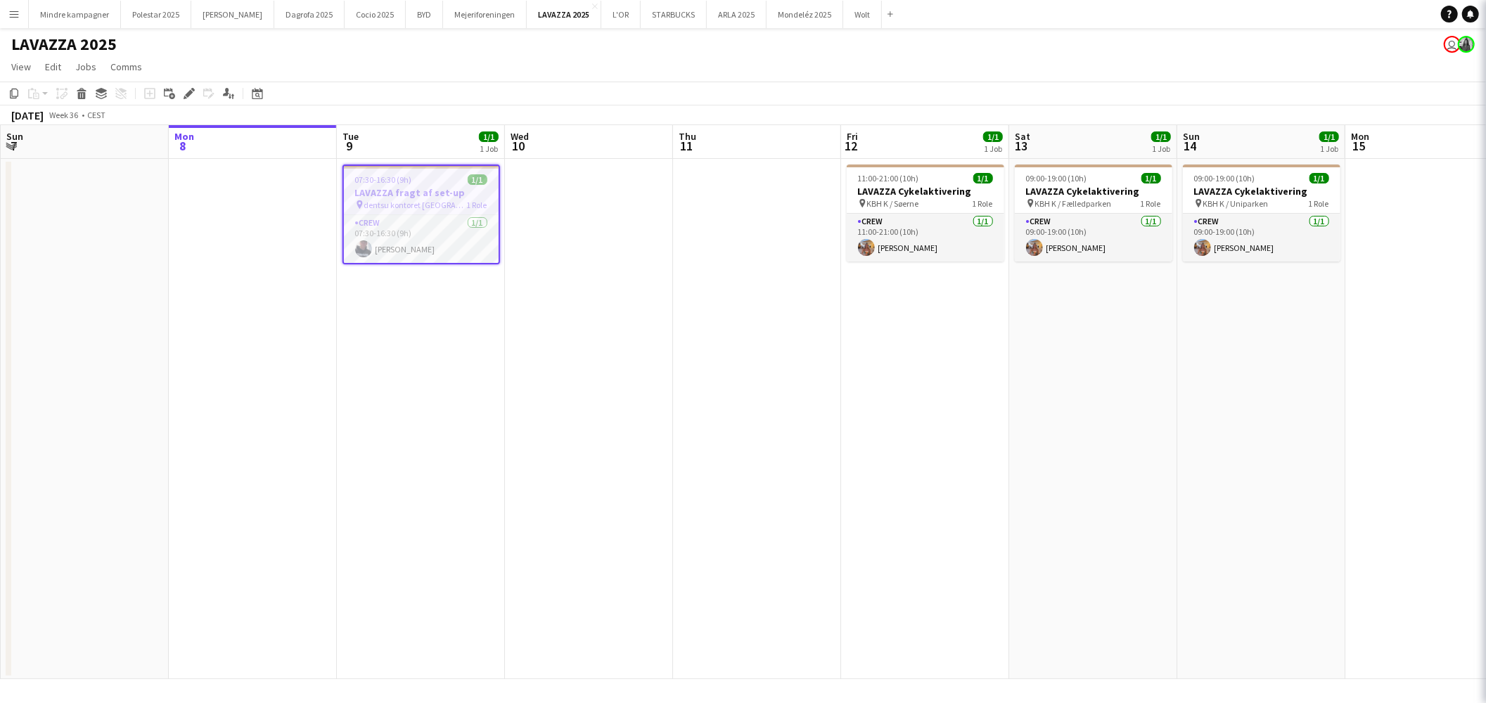
type input "**********"
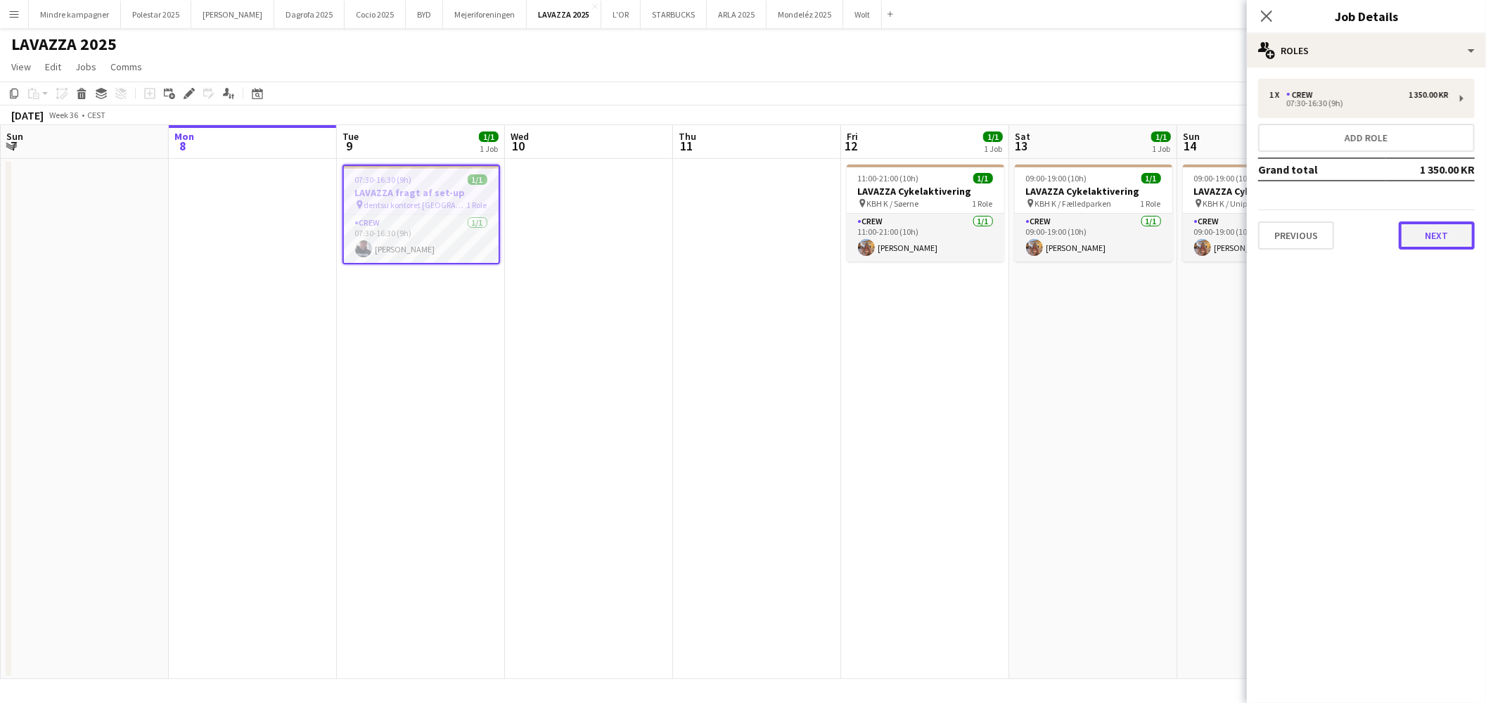
click at [1424, 229] on button "Next" at bounding box center [1437, 236] width 76 height 28
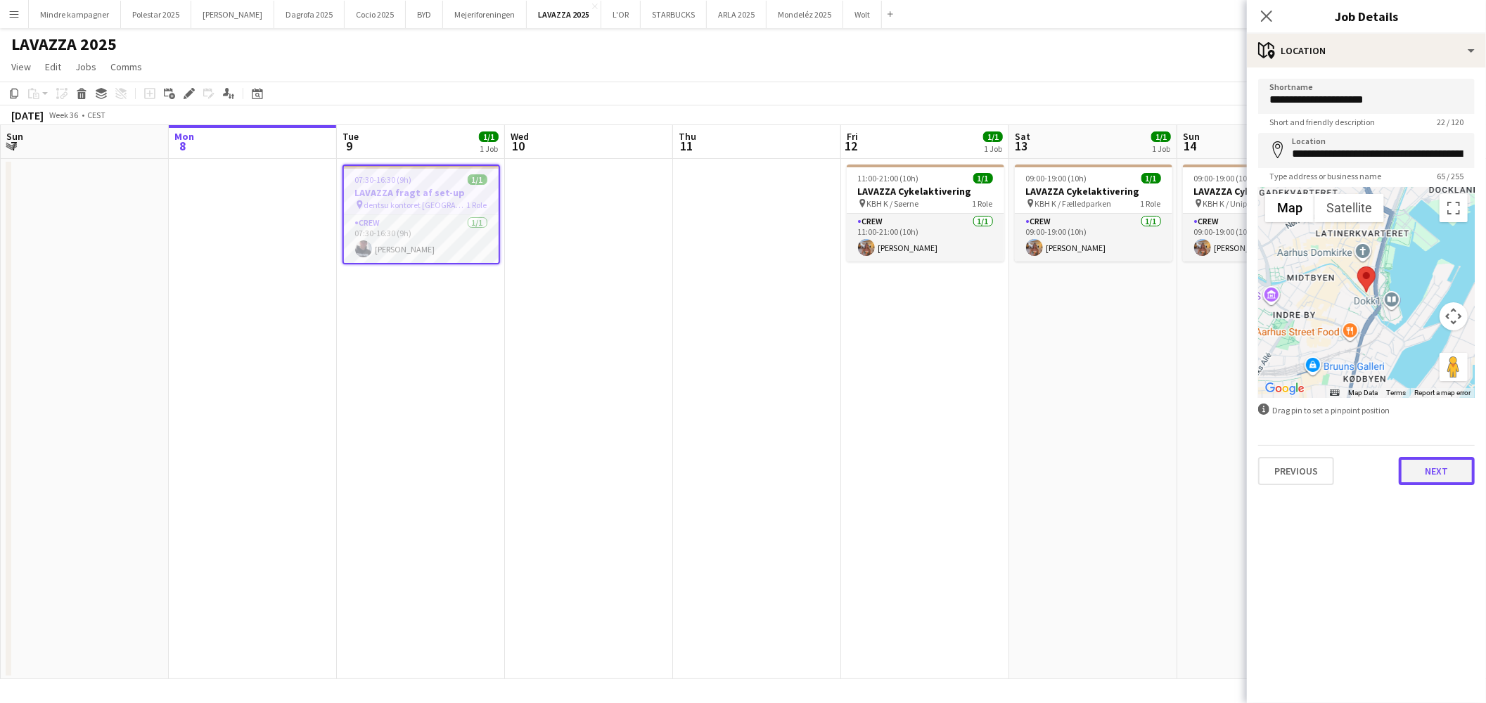
click at [1442, 475] on button "Next" at bounding box center [1437, 471] width 76 height 28
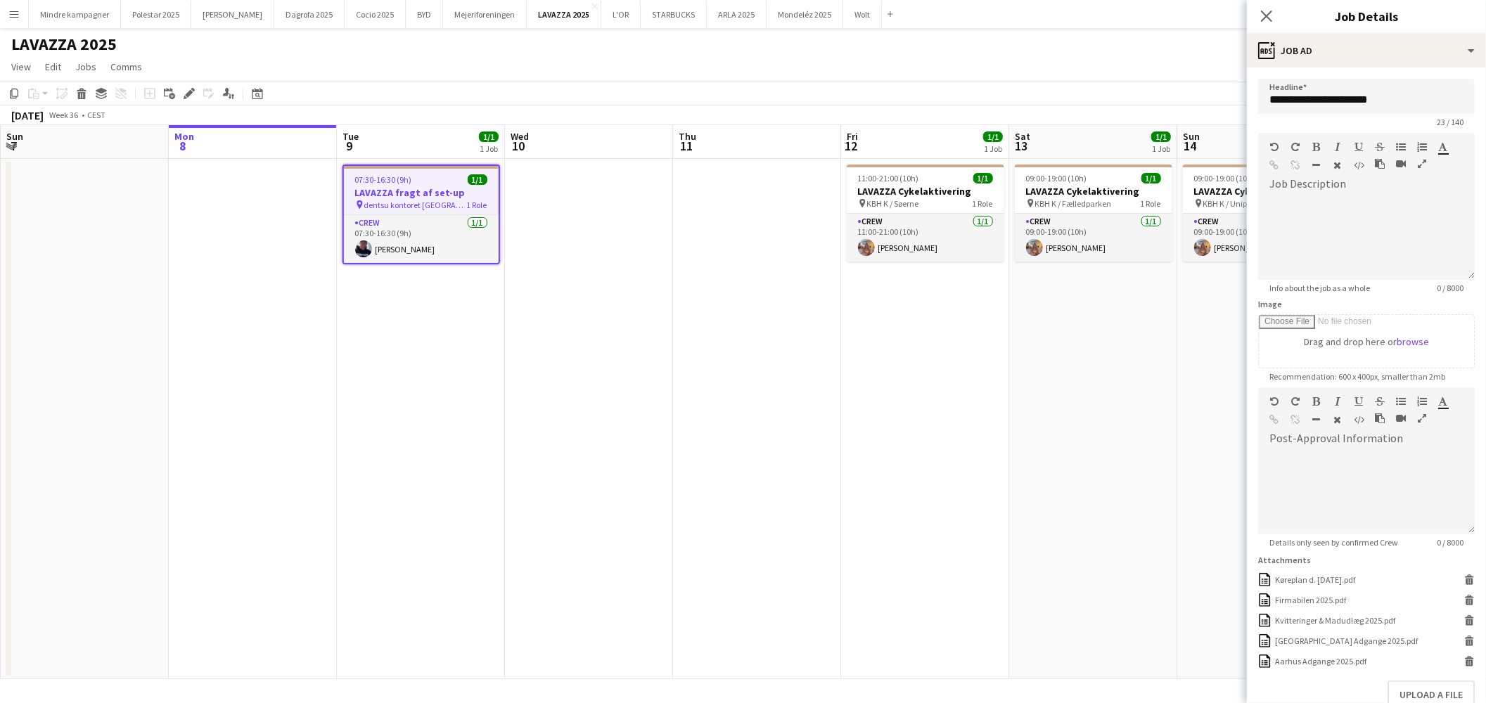
click at [9, 21] on button "Menu" at bounding box center [14, 14] width 28 height 28
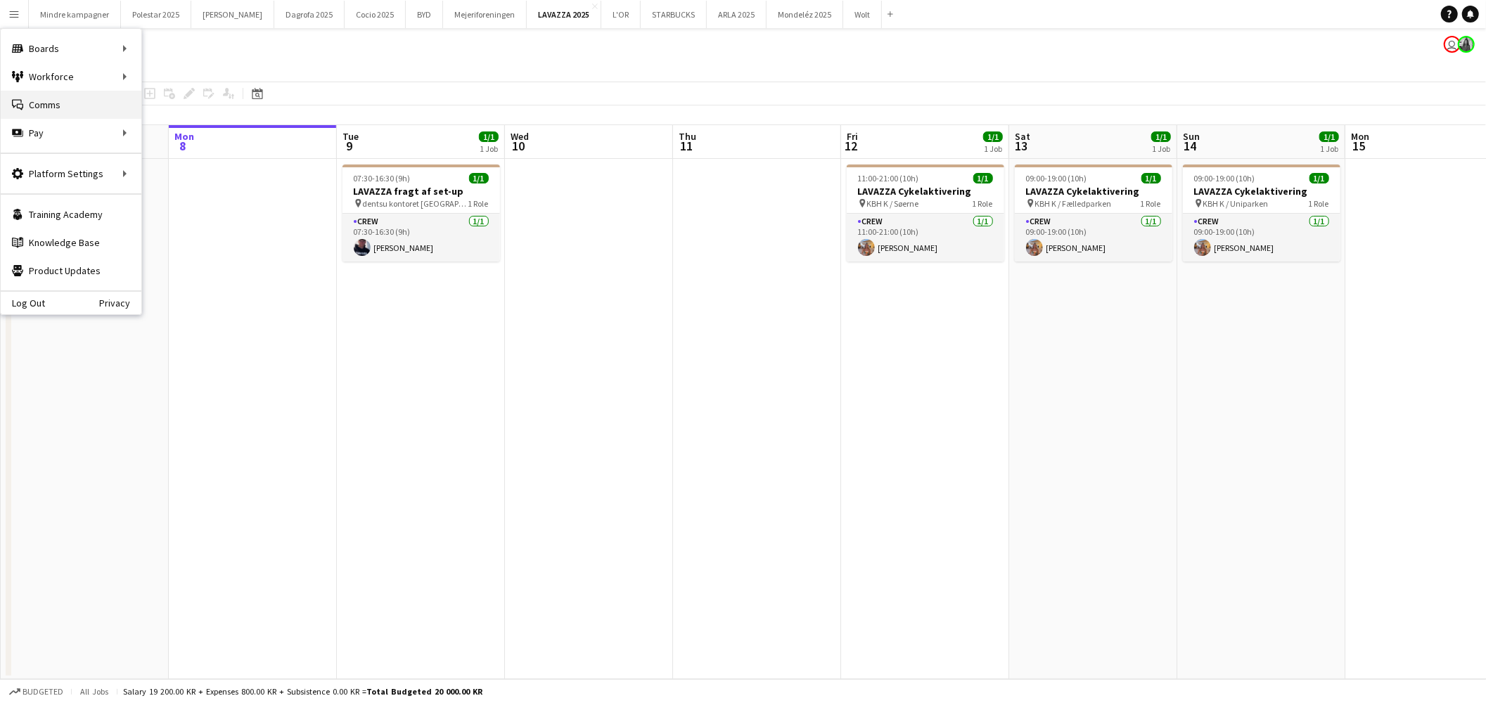
click at [53, 101] on link "Comms Comms" at bounding box center [71, 105] width 141 height 28
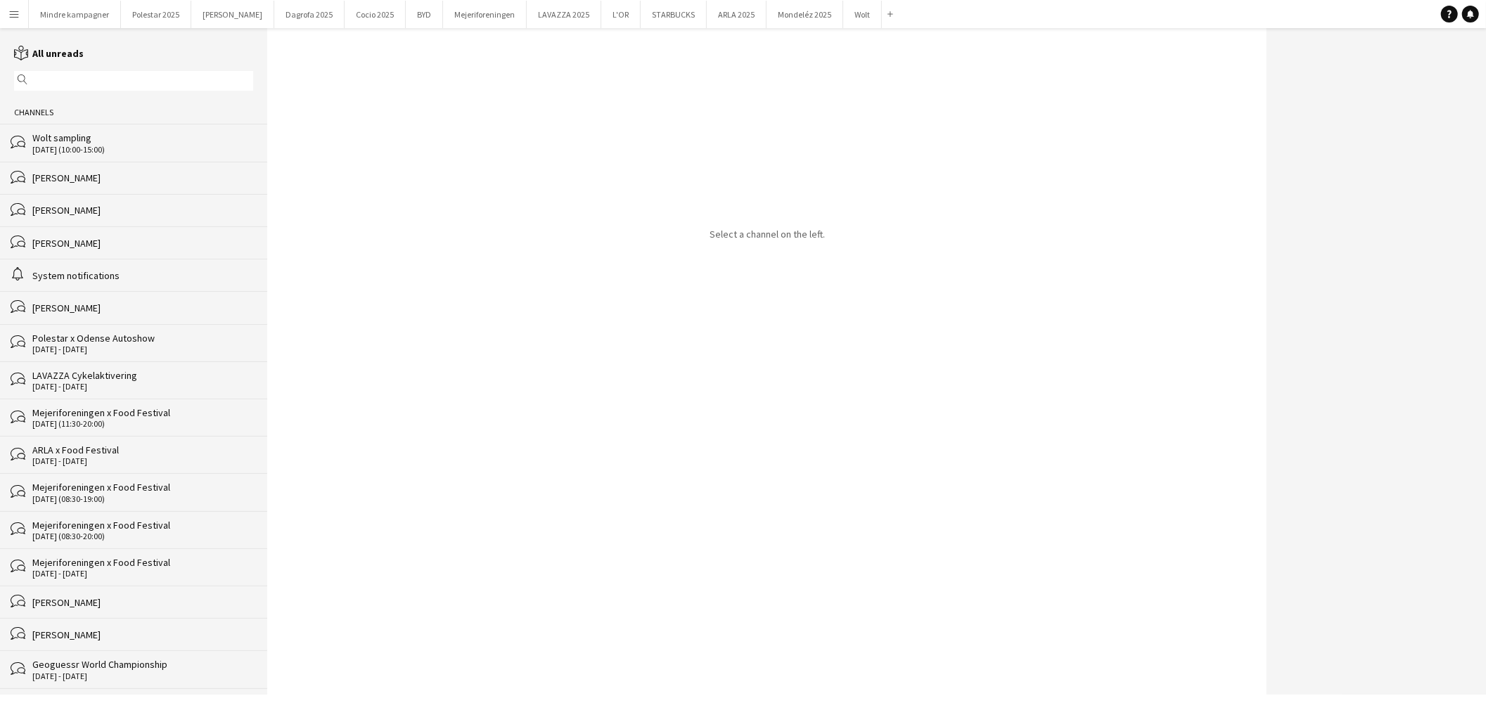
click at [76, 84] on input "text" at bounding box center [140, 81] width 219 height 13
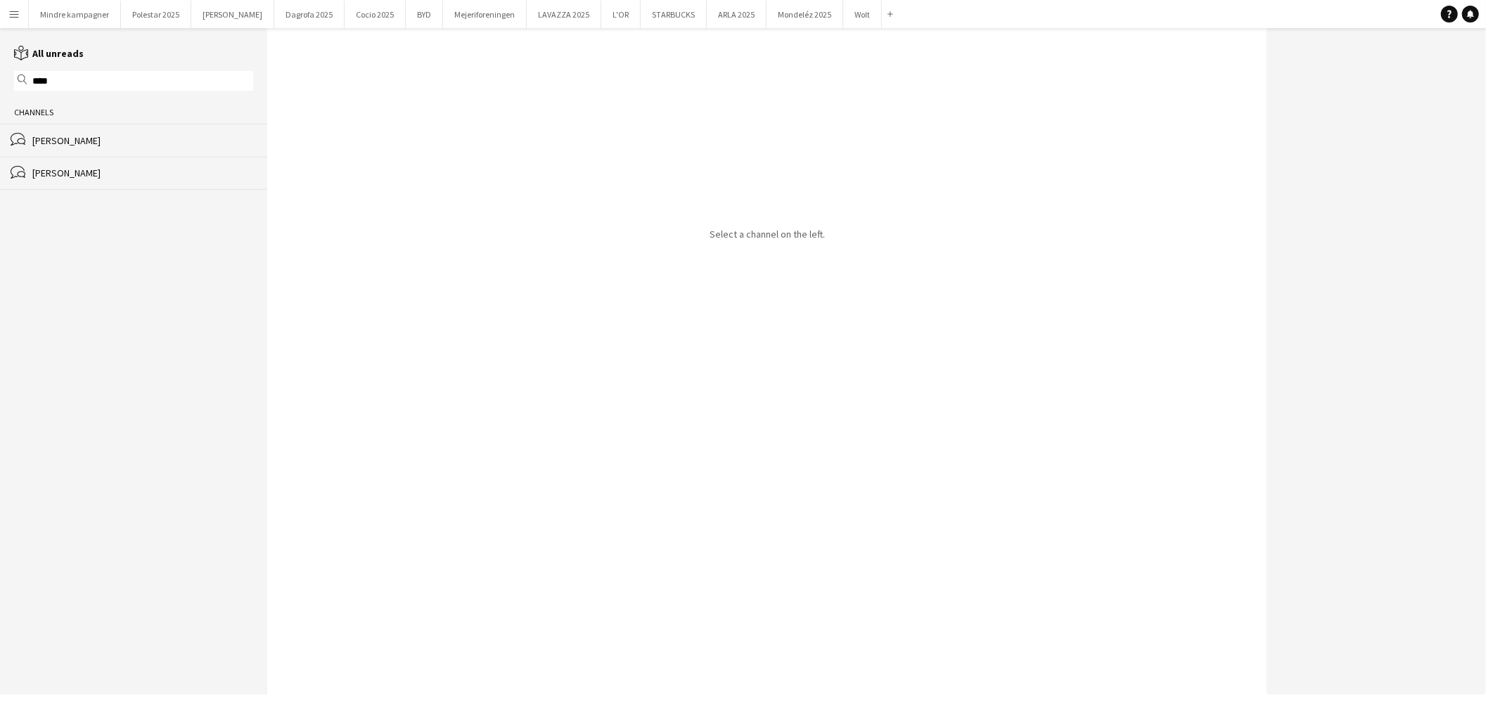
type input "****"
click at [91, 181] on div "bubbles [PERSON_NAME]" at bounding box center [133, 173] width 267 height 33
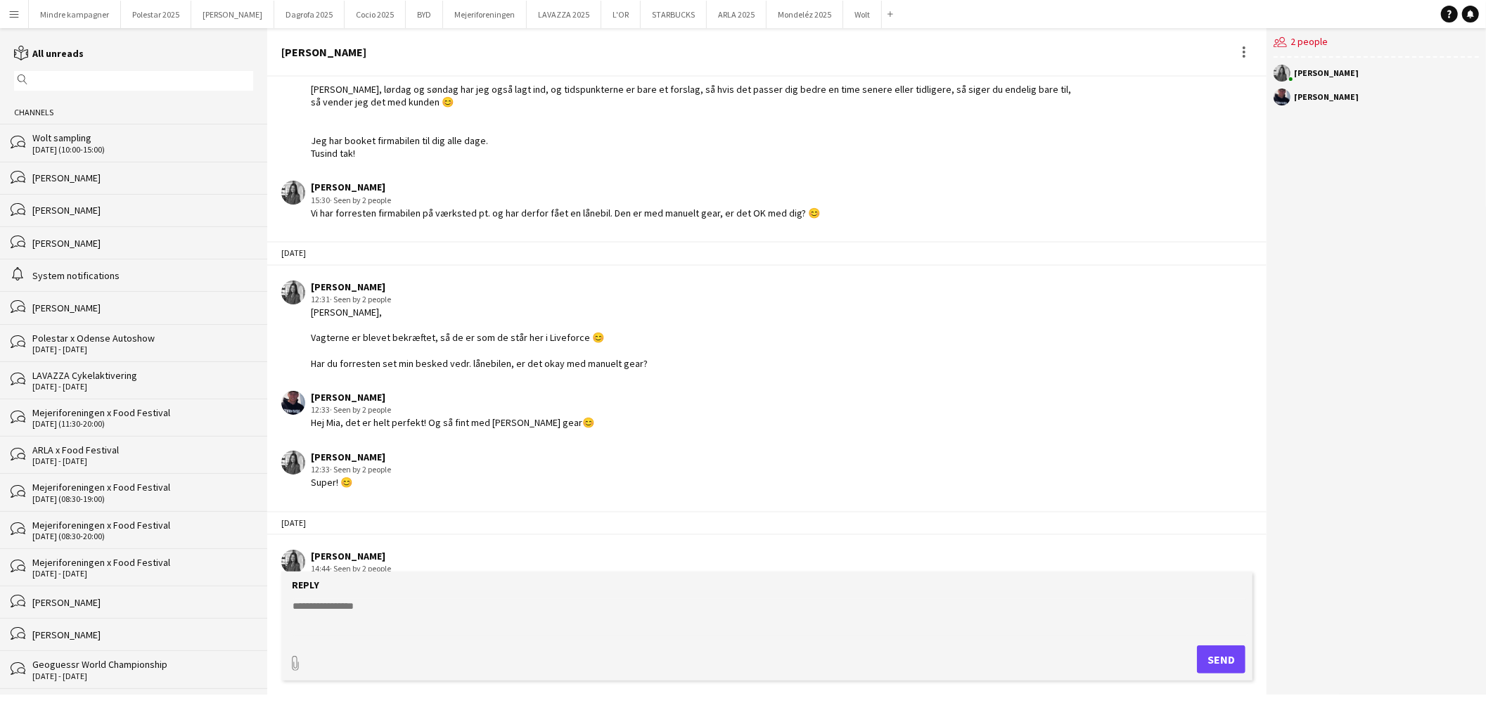
scroll to position [473, 0]
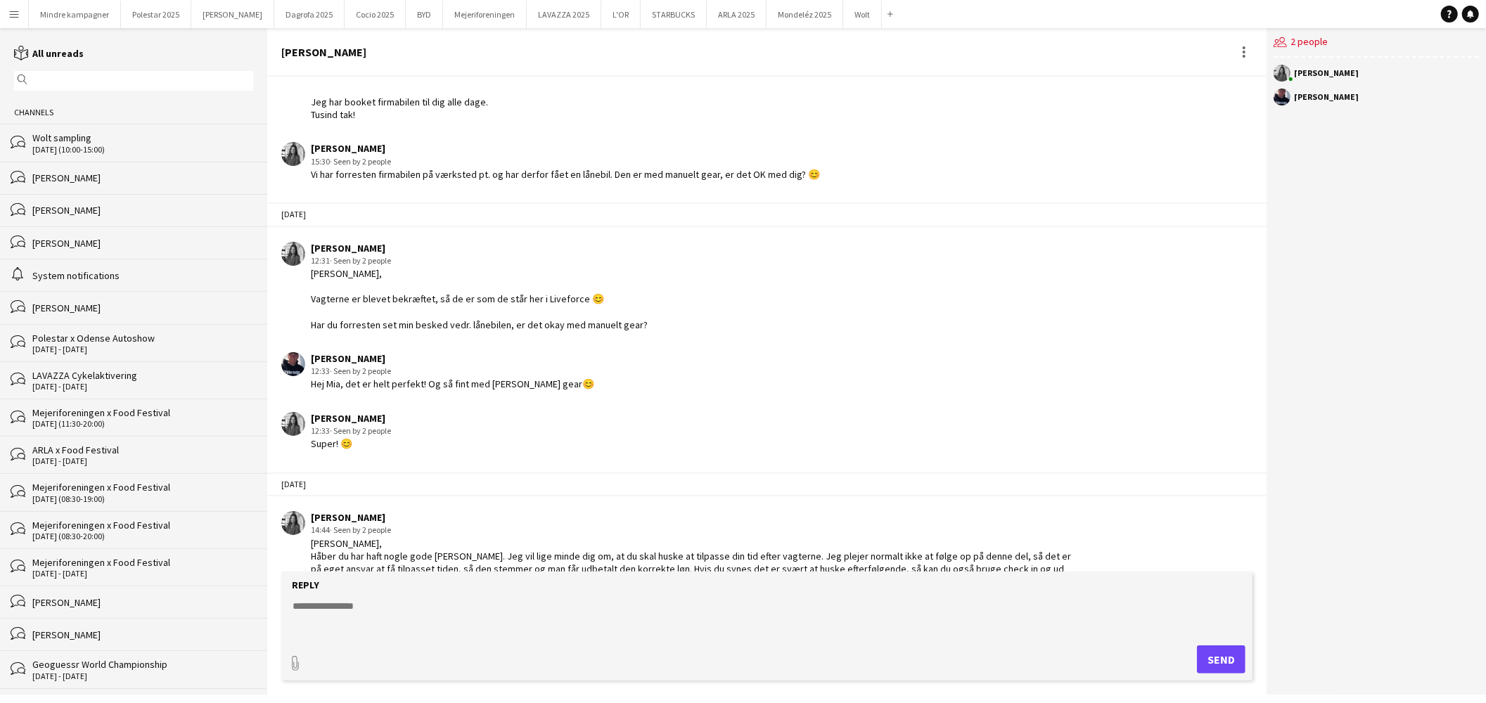
click at [407, 620] on textarea at bounding box center [769, 617] width 957 height 37
click at [1351, 509] on div "users2 2 people [PERSON_NAME]" at bounding box center [1376, 361] width 219 height 667
click at [495, 630] on textarea "**********" at bounding box center [769, 617] width 957 height 37
type textarea "**********"
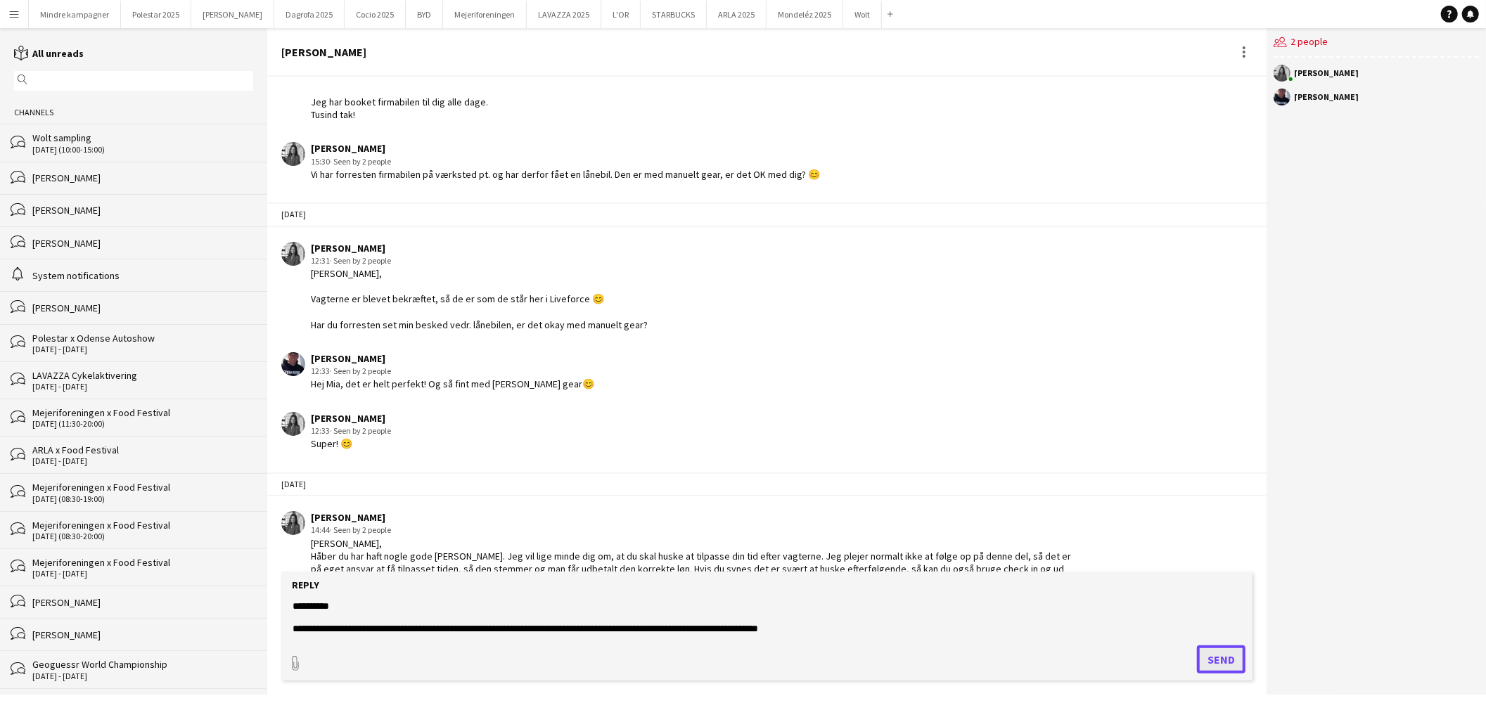
click at [1210, 660] on button "Send" at bounding box center [1221, 660] width 49 height 28
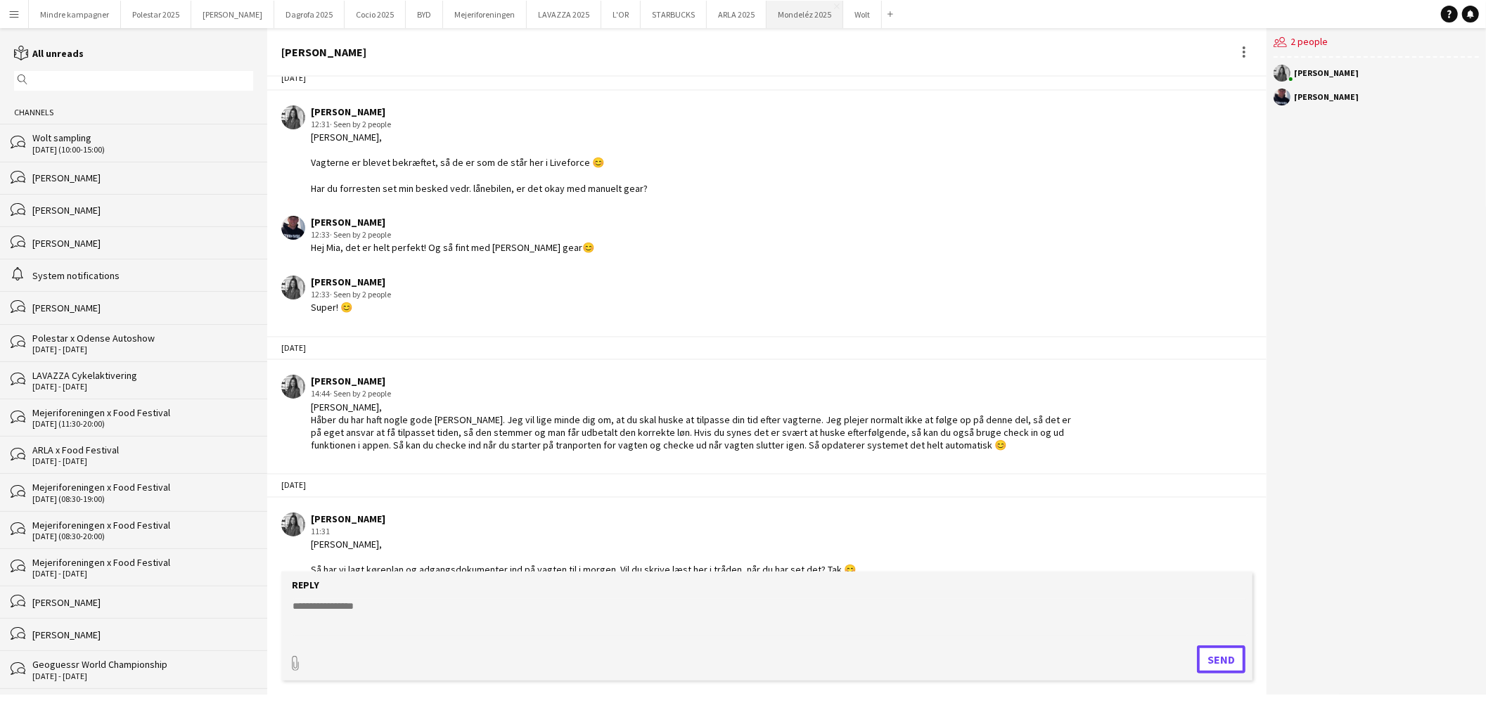
scroll to position [682, 0]
